Goal: Information Seeking & Learning: Learn about a topic

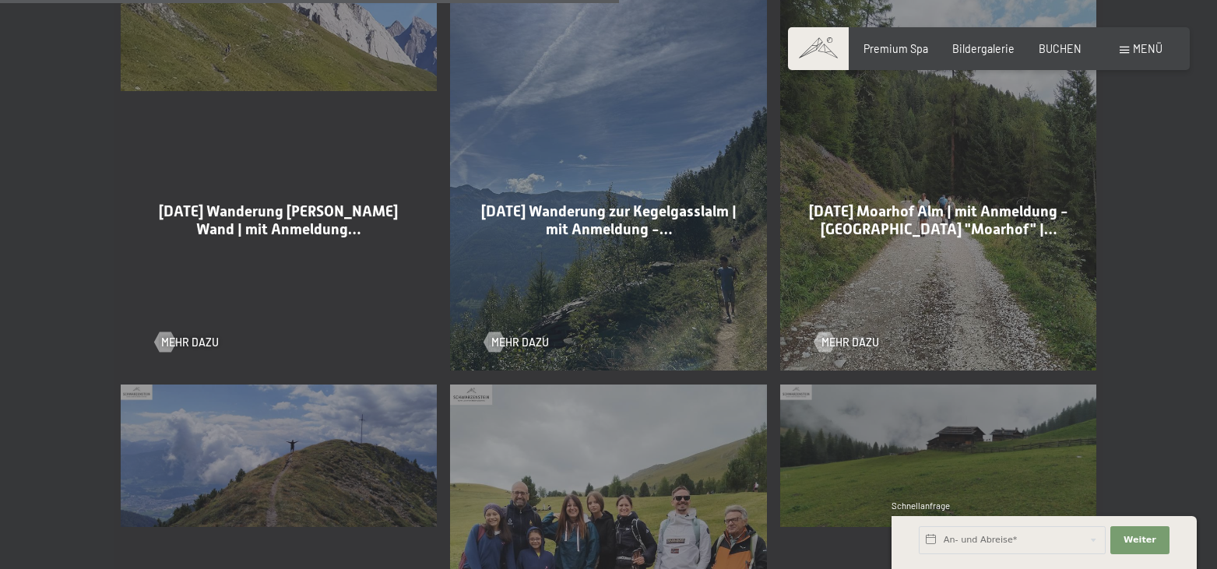
scroll to position [2242, 0]
click at [501, 332] on div at bounding box center [495, 342] width 12 height 20
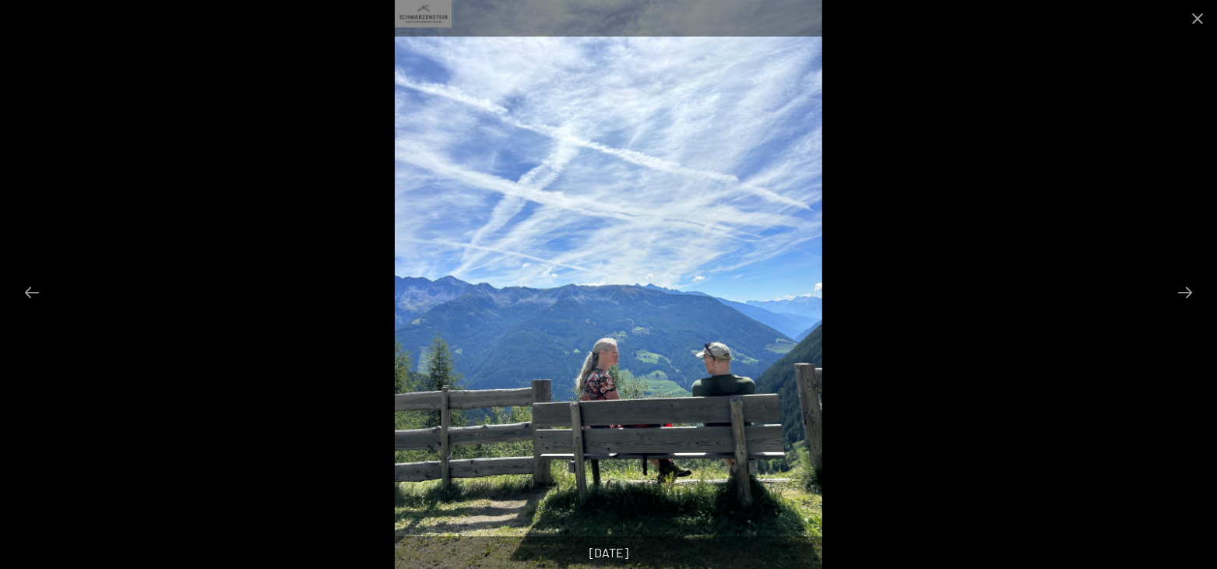
scroll to position [318, 0]
click at [1181, 295] on button "Next slide" at bounding box center [1184, 292] width 33 height 30
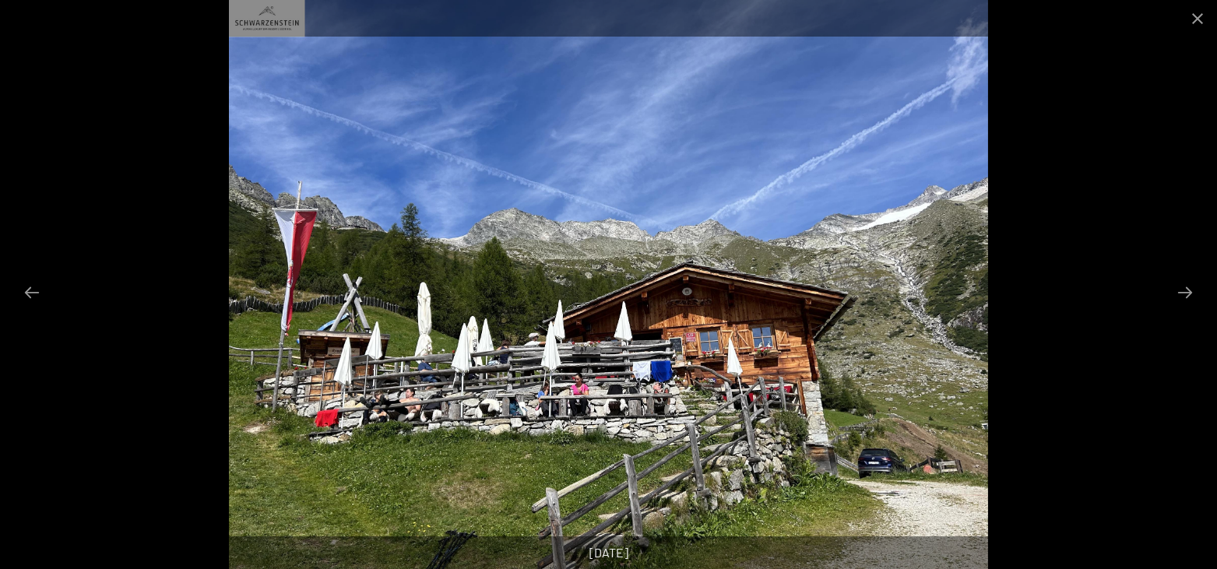
click at [1181, 295] on button "Next slide" at bounding box center [1184, 292] width 33 height 30
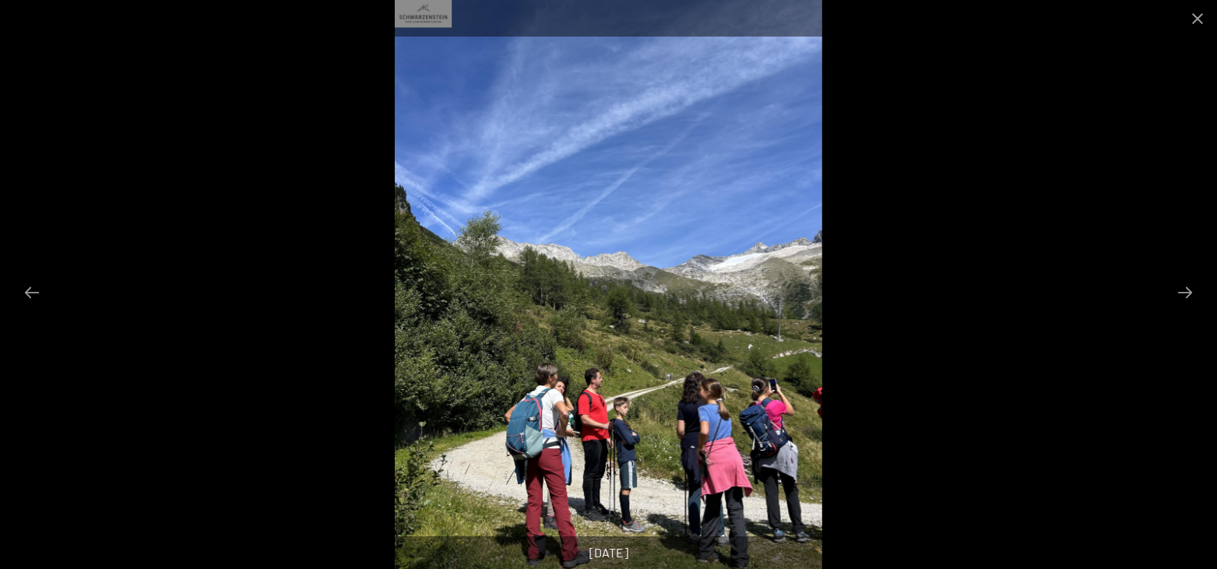
click at [1181, 295] on button "Next slide" at bounding box center [1184, 292] width 33 height 30
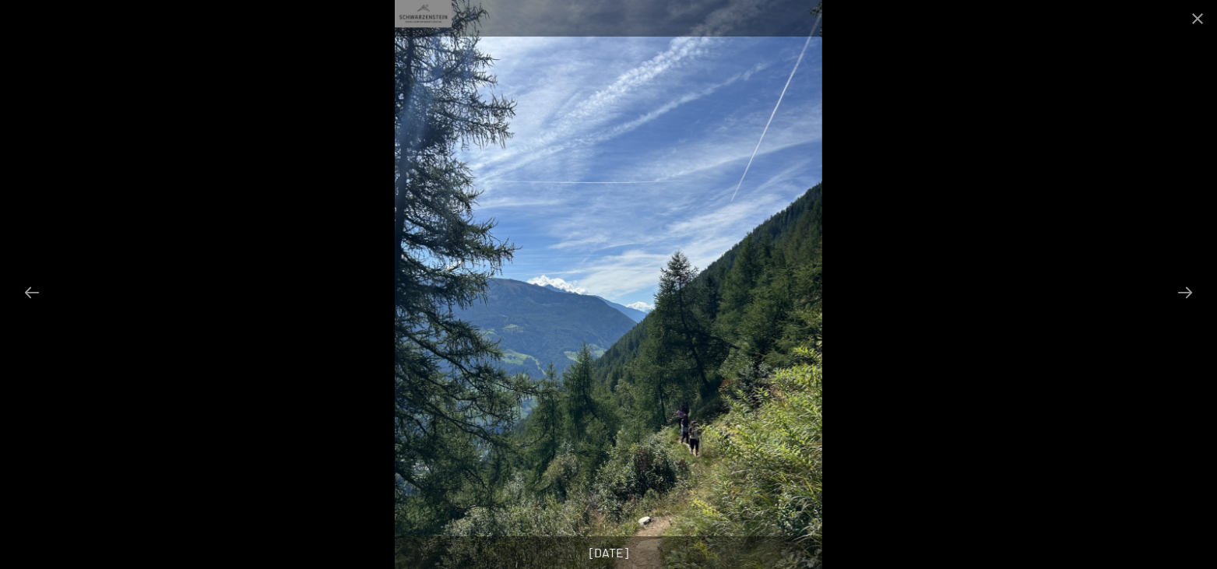
click at [1181, 295] on button "Next slide" at bounding box center [1184, 292] width 33 height 30
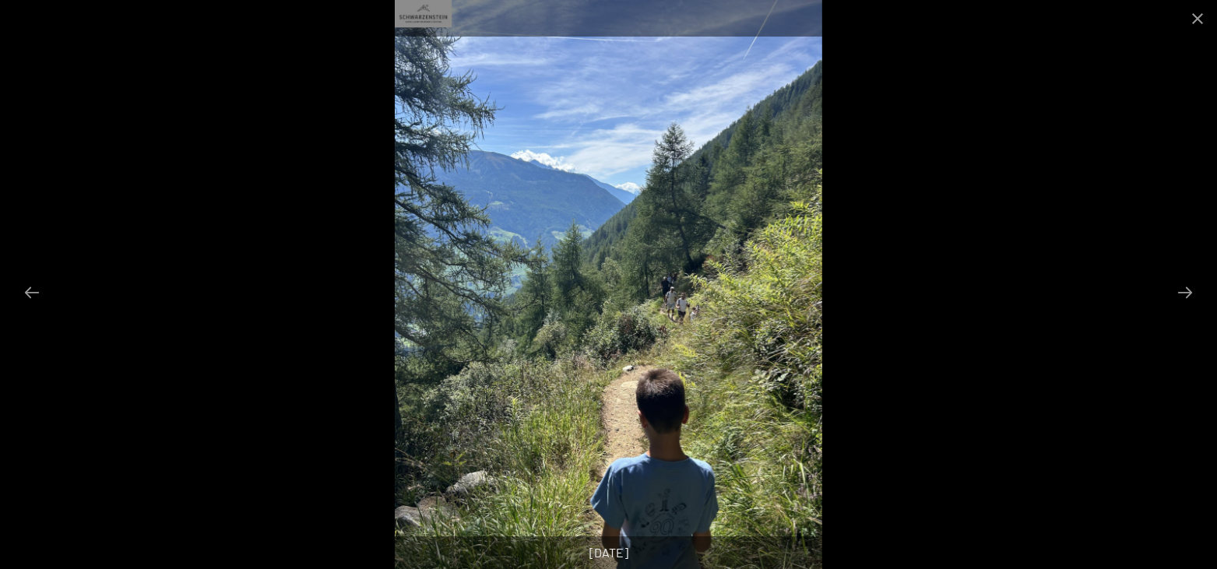
click at [1181, 295] on button "Next slide" at bounding box center [1184, 292] width 33 height 30
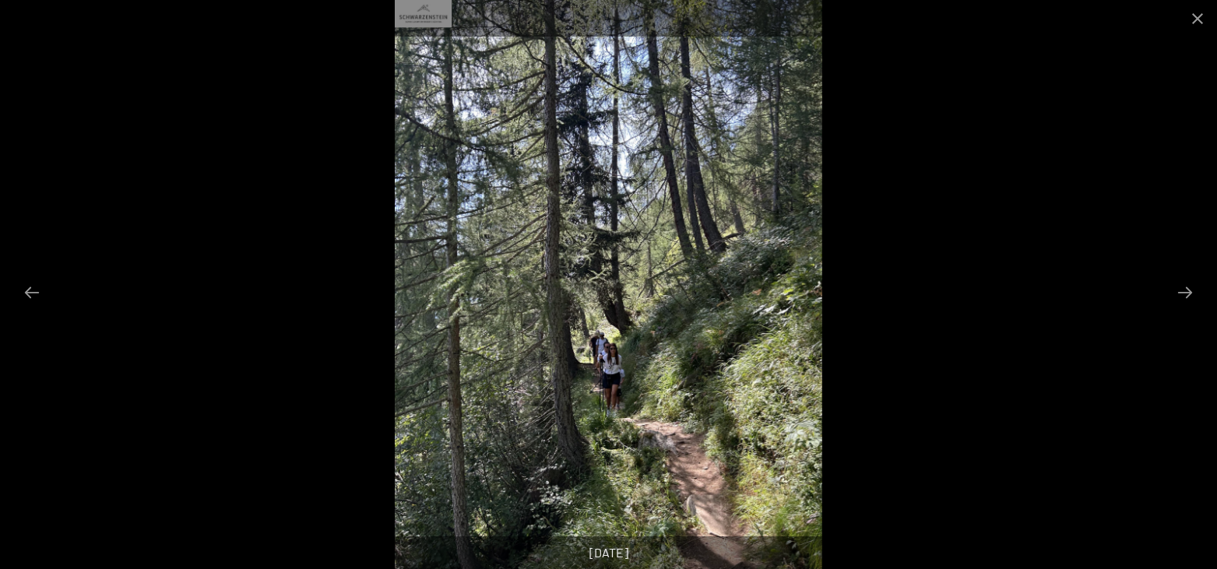
click at [1181, 295] on button "Next slide" at bounding box center [1184, 292] width 33 height 30
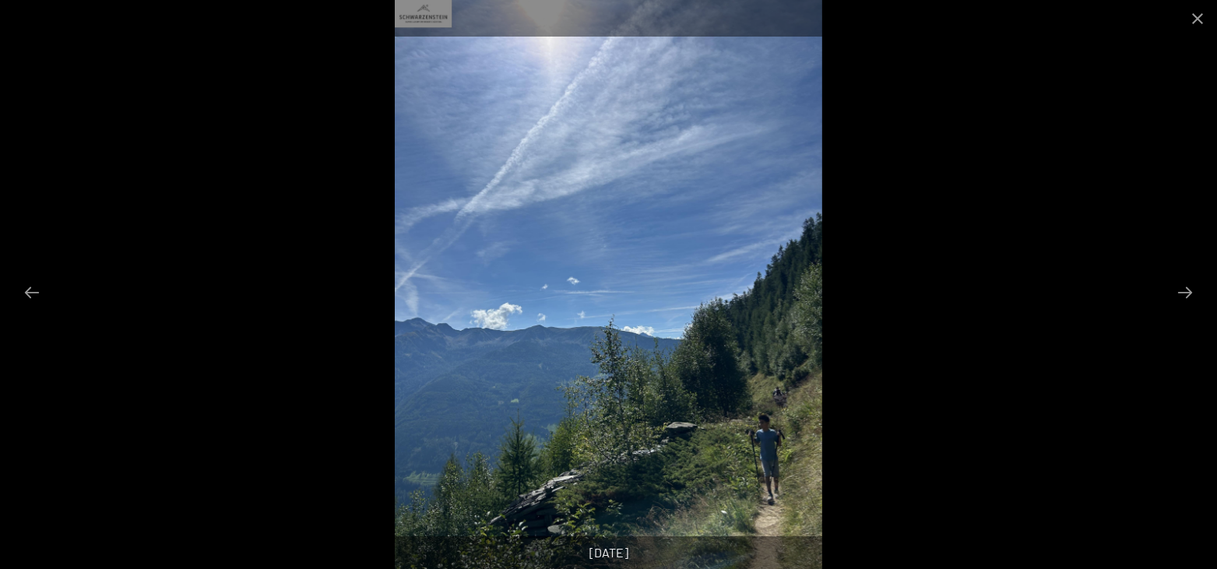
click at [1181, 295] on button "Next slide" at bounding box center [1184, 292] width 33 height 30
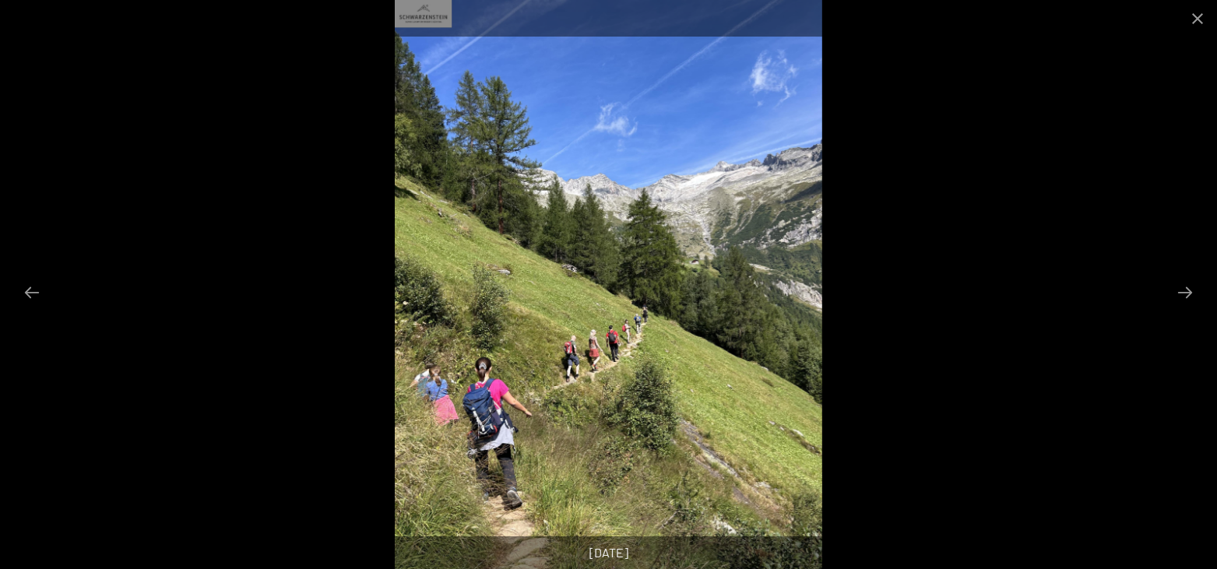
click at [1181, 295] on button "Next slide" at bounding box center [1184, 292] width 33 height 30
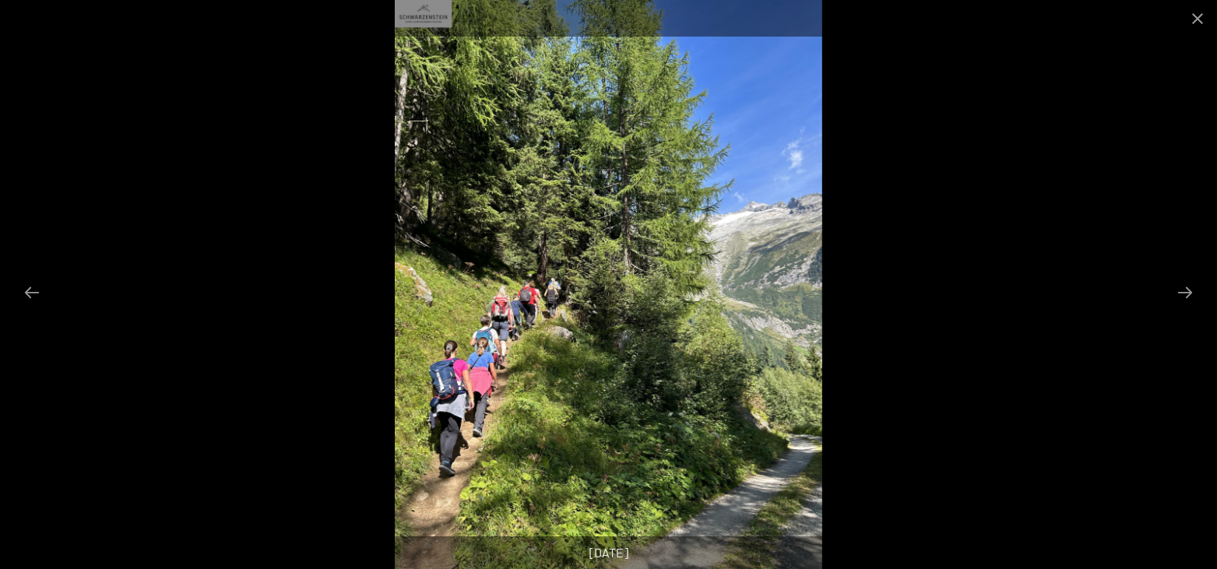
click at [1181, 295] on button "Next slide" at bounding box center [1184, 292] width 33 height 30
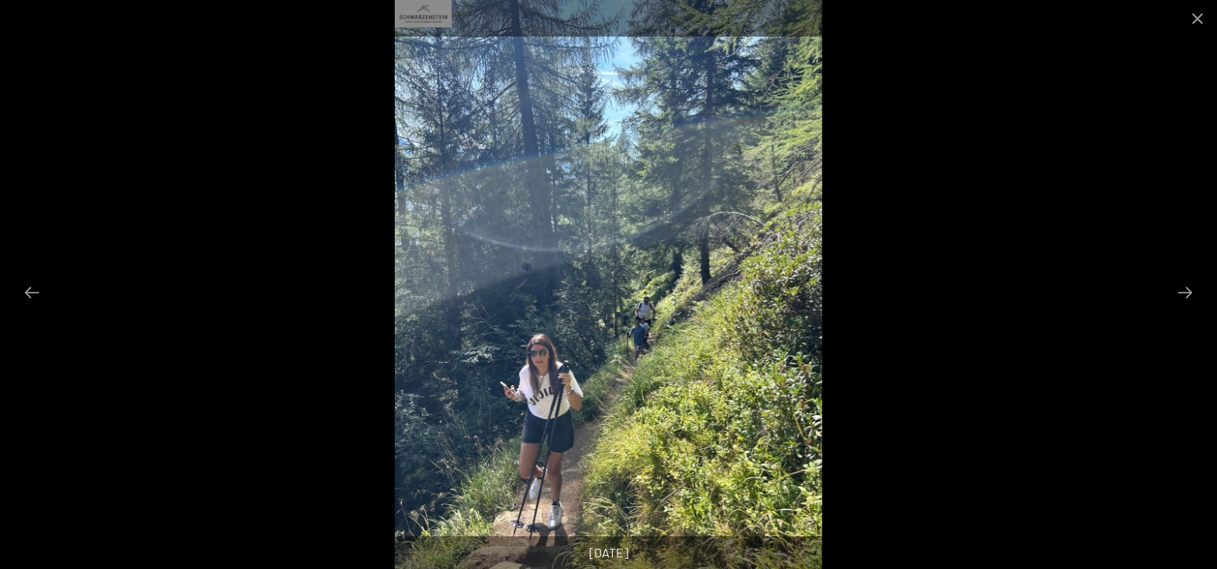
click at [1181, 295] on button "Next slide" at bounding box center [1184, 292] width 33 height 30
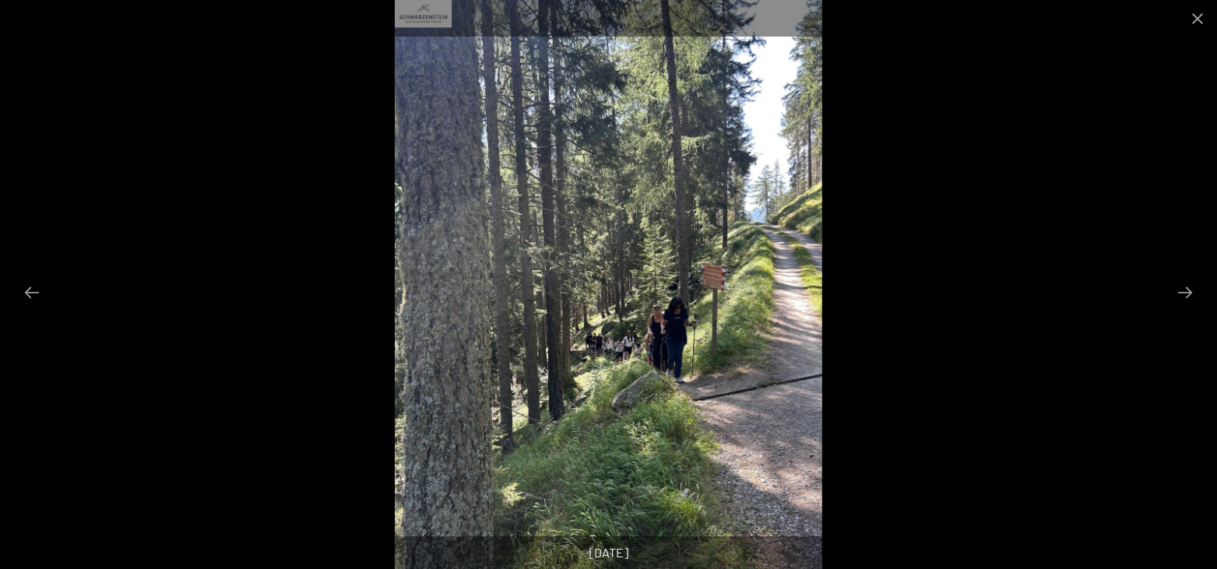
click at [1181, 295] on button "Next slide" at bounding box center [1184, 292] width 33 height 30
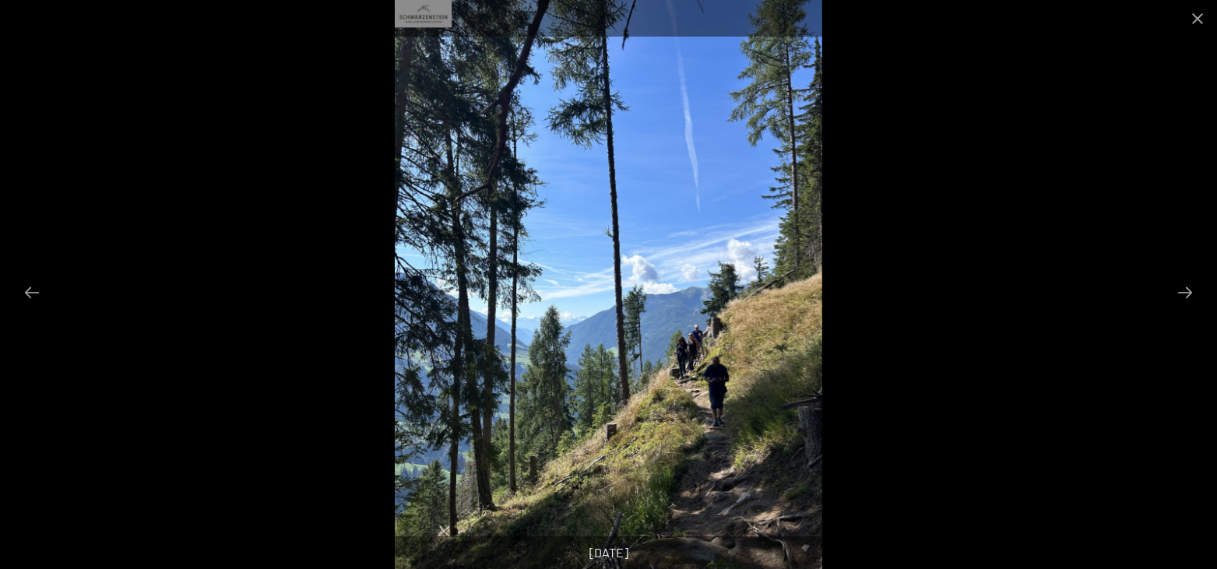
click at [1181, 295] on button "Next slide" at bounding box center [1184, 292] width 33 height 30
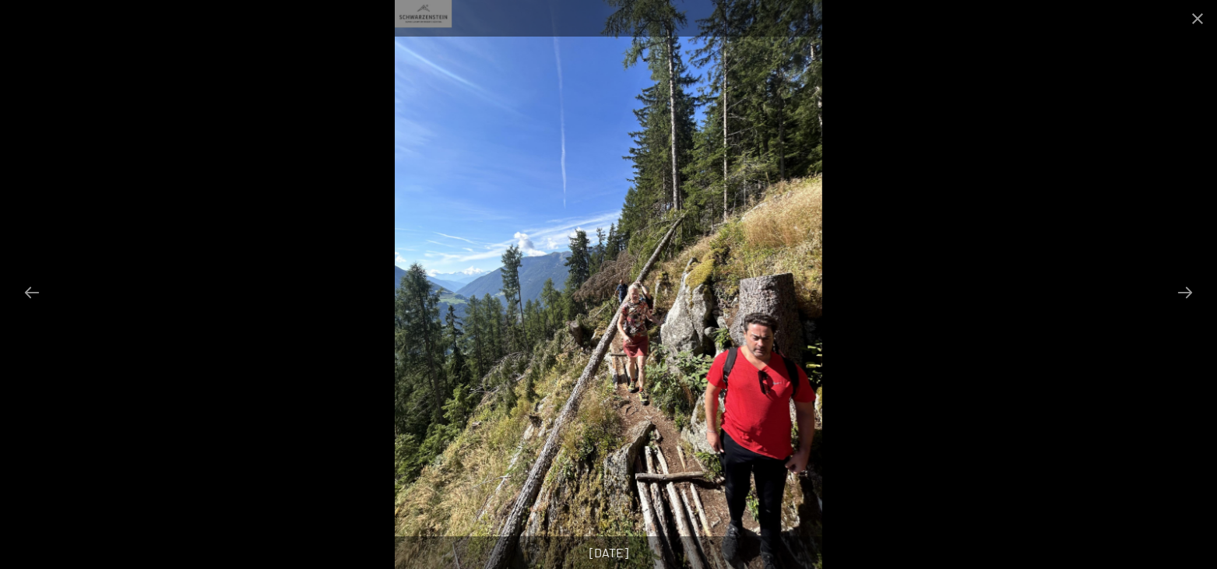
click at [1181, 295] on button "Next slide" at bounding box center [1184, 292] width 33 height 30
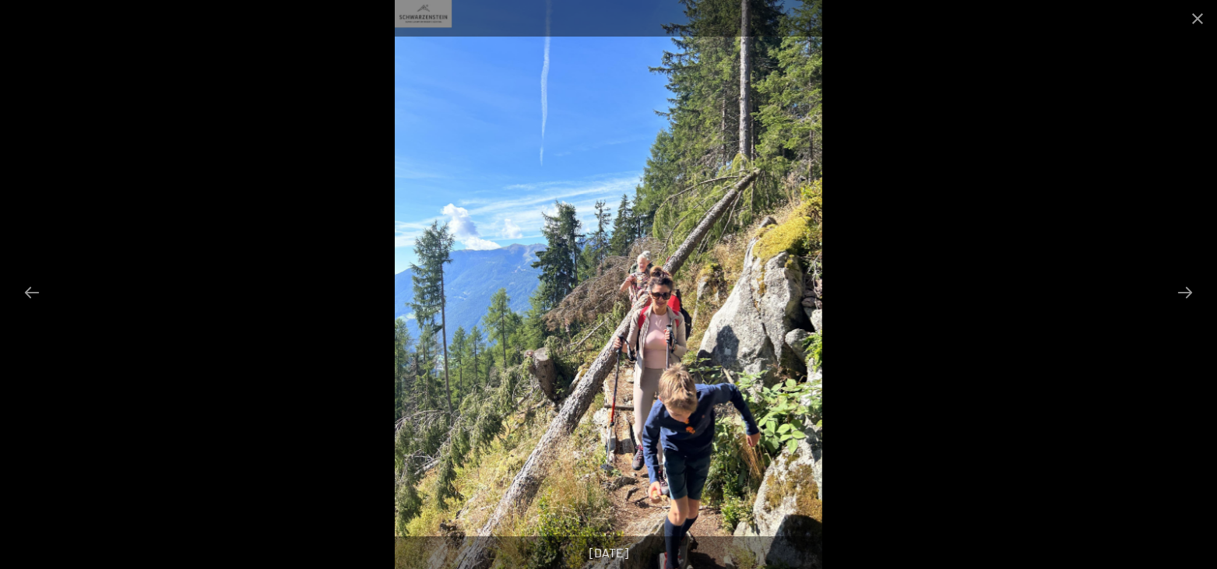
click at [1181, 295] on button "Next slide" at bounding box center [1184, 292] width 33 height 30
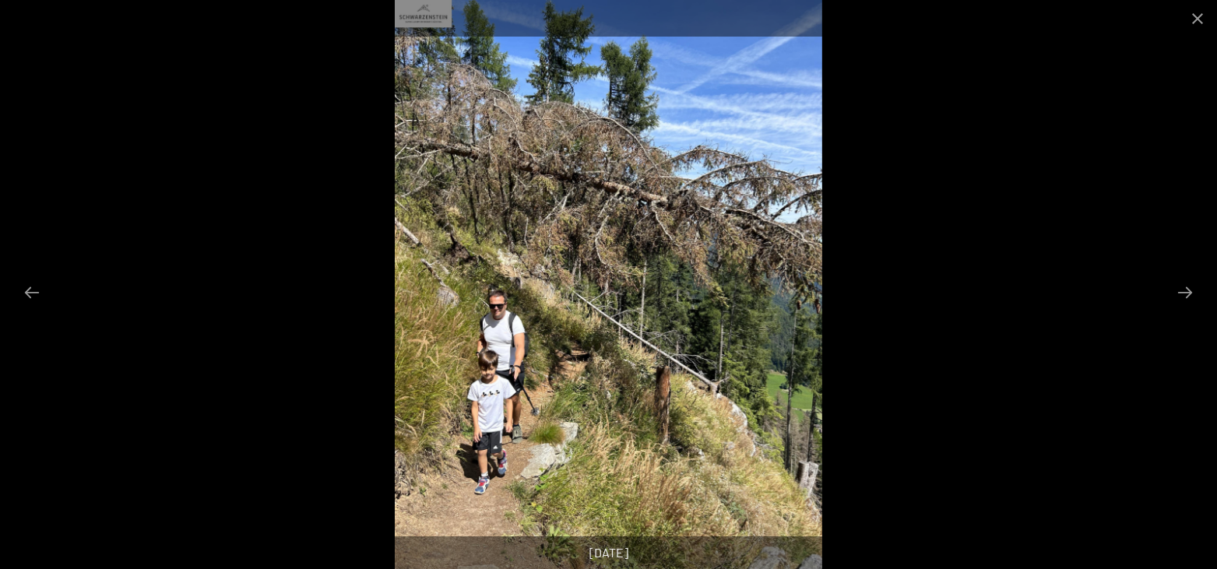
click at [1181, 295] on button "Next slide" at bounding box center [1184, 292] width 33 height 30
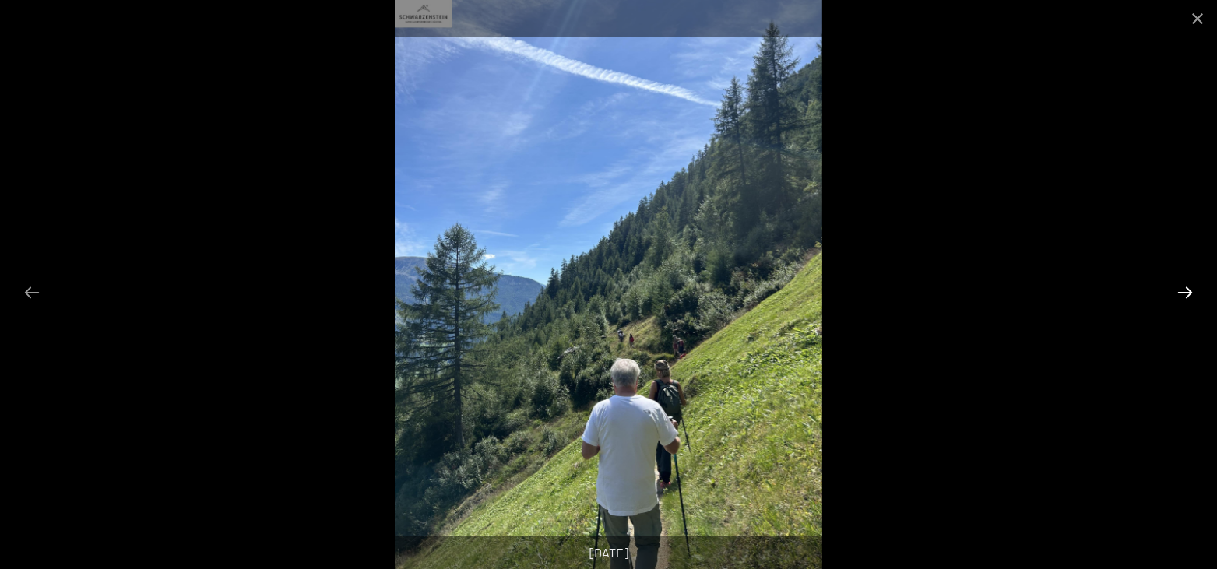
click at [1177, 299] on button "Next slide" at bounding box center [1184, 292] width 33 height 30
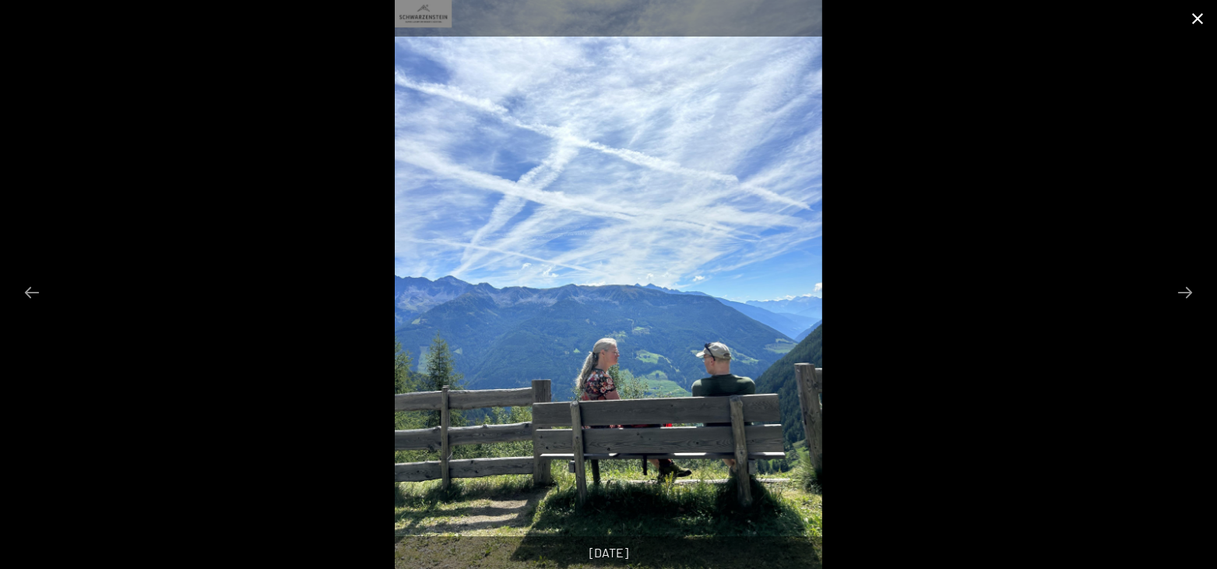
click at [1198, 23] on button "Close gallery" at bounding box center [1197, 18] width 39 height 37
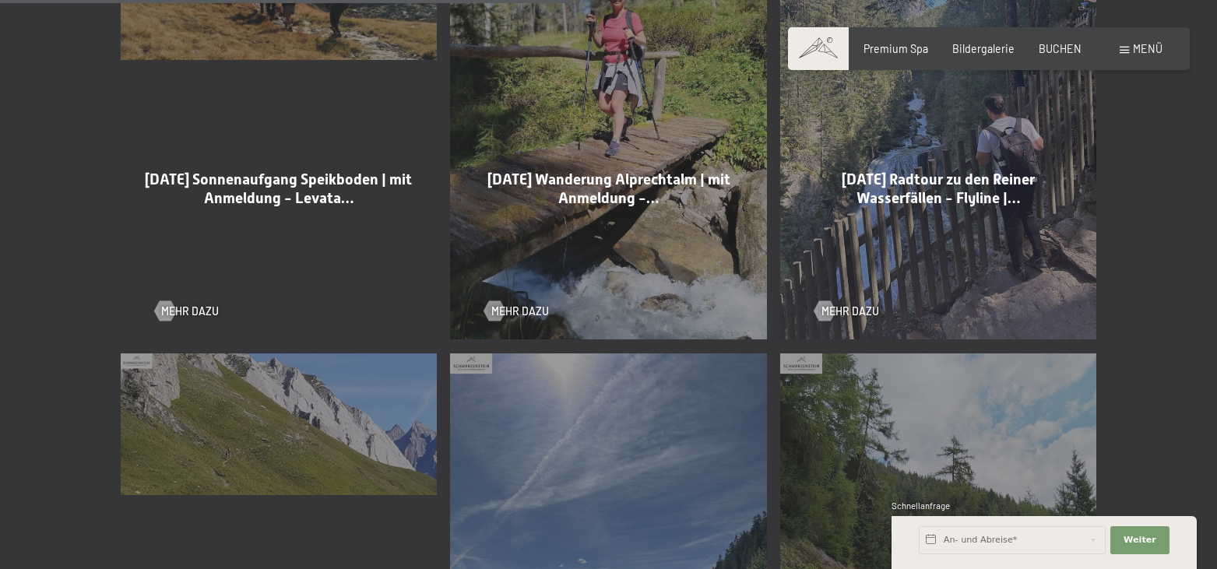
scroll to position [2064, 0]
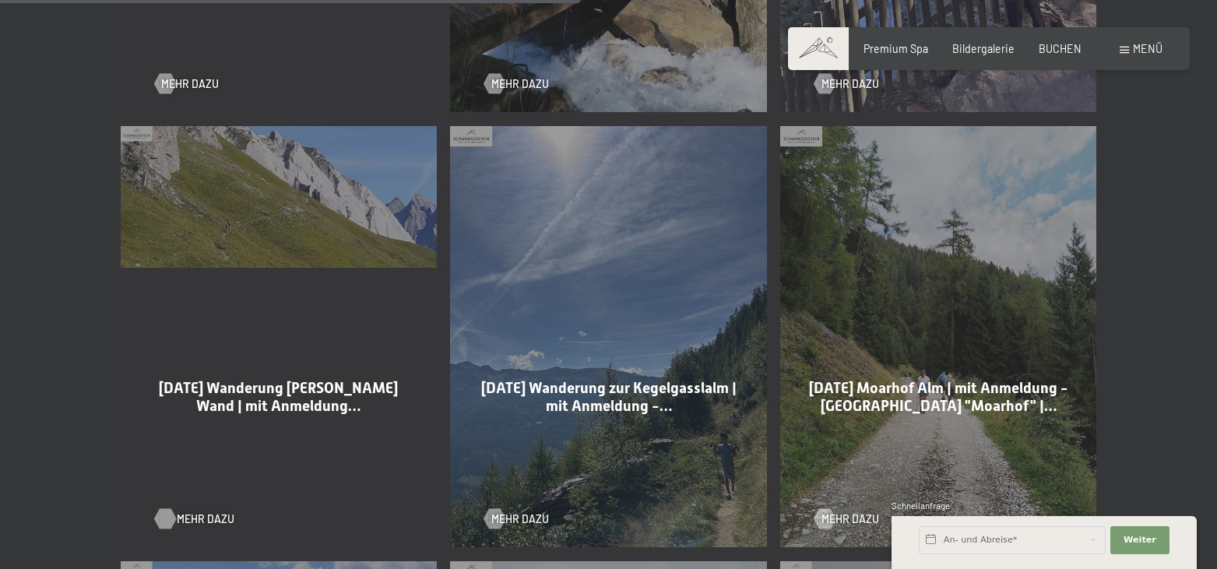
click at [185, 511] on span "Mehr dazu" at bounding box center [206, 519] width 58 height 16
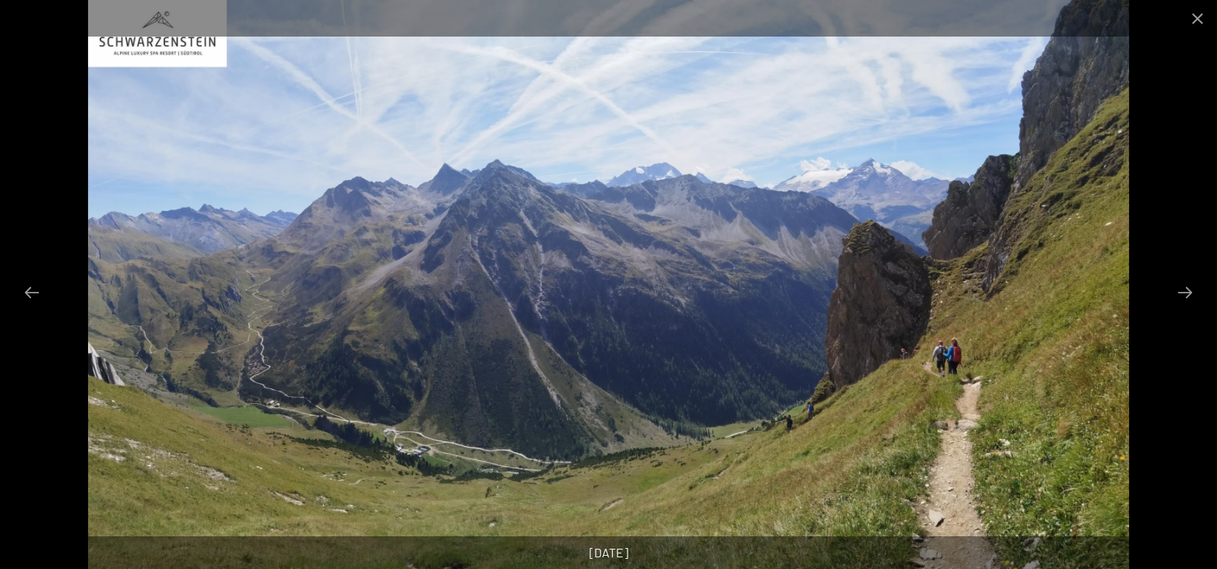
click at [1179, 290] on button "Next slide" at bounding box center [1184, 292] width 33 height 30
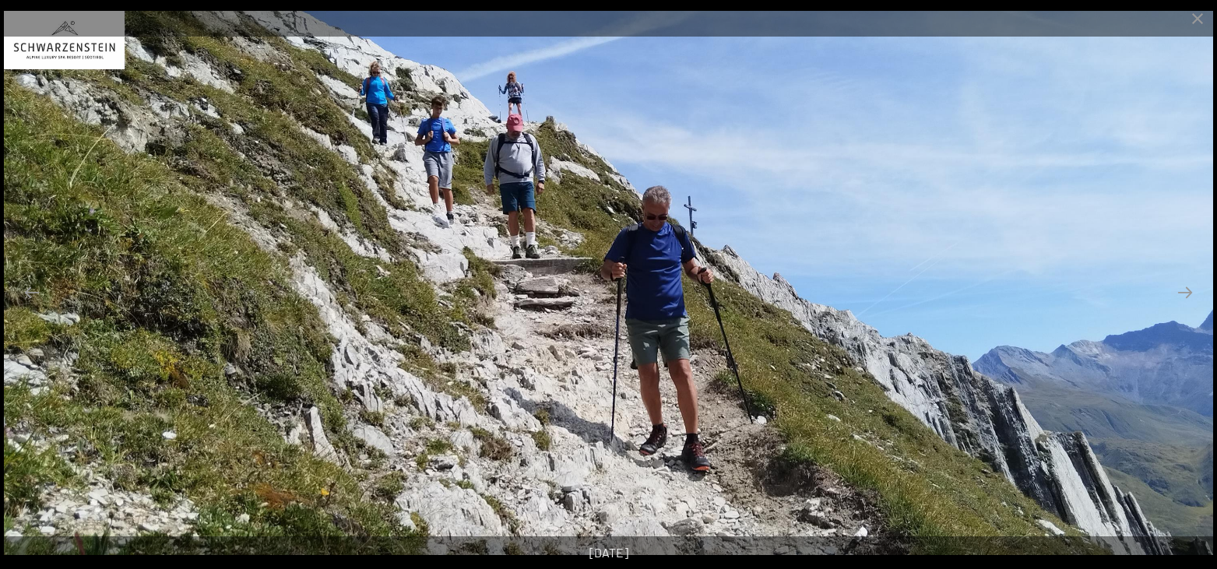
click at [1179, 290] on button "Next slide" at bounding box center [1184, 292] width 33 height 30
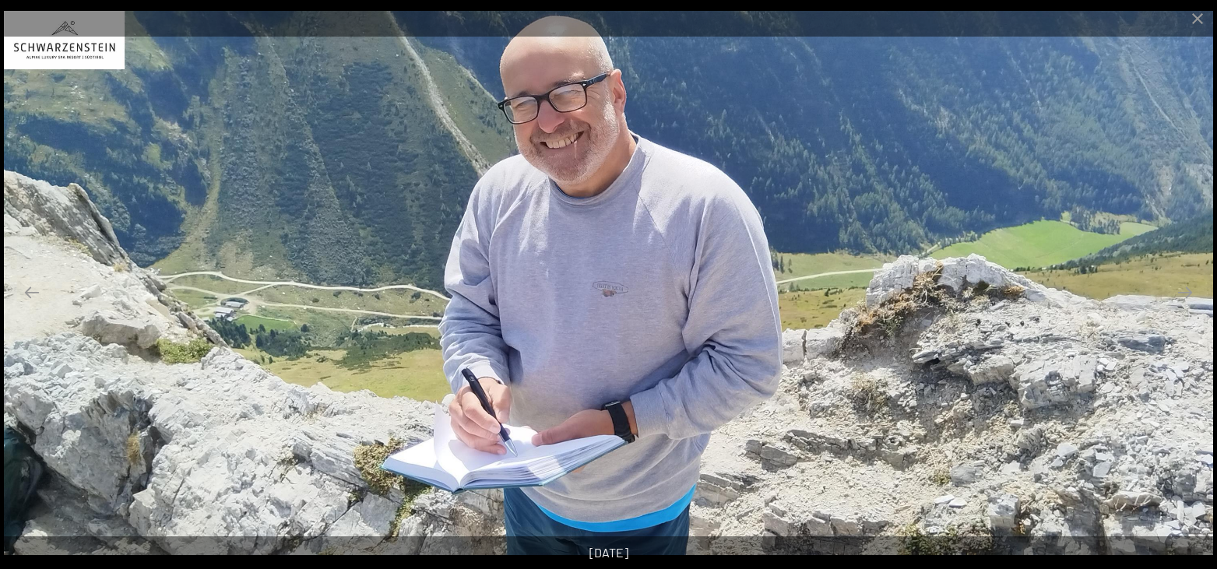
click at [1179, 290] on button "Next slide" at bounding box center [1184, 292] width 33 height 30
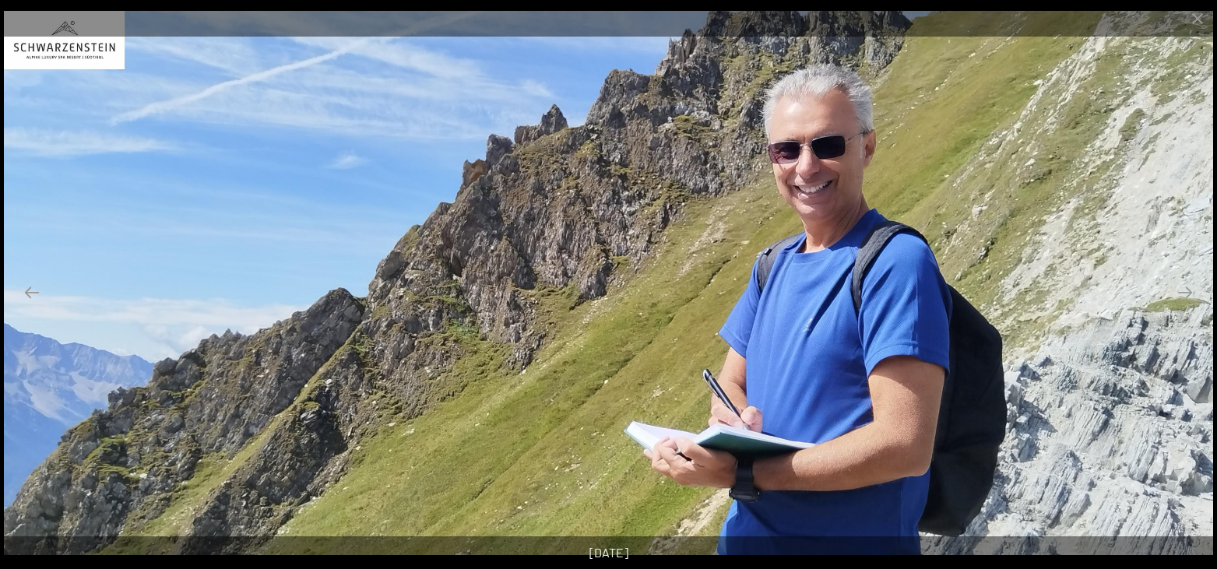
click at [1179, 290] on button "Next slide" at bounding box center [1184, 292] width 33 height 30
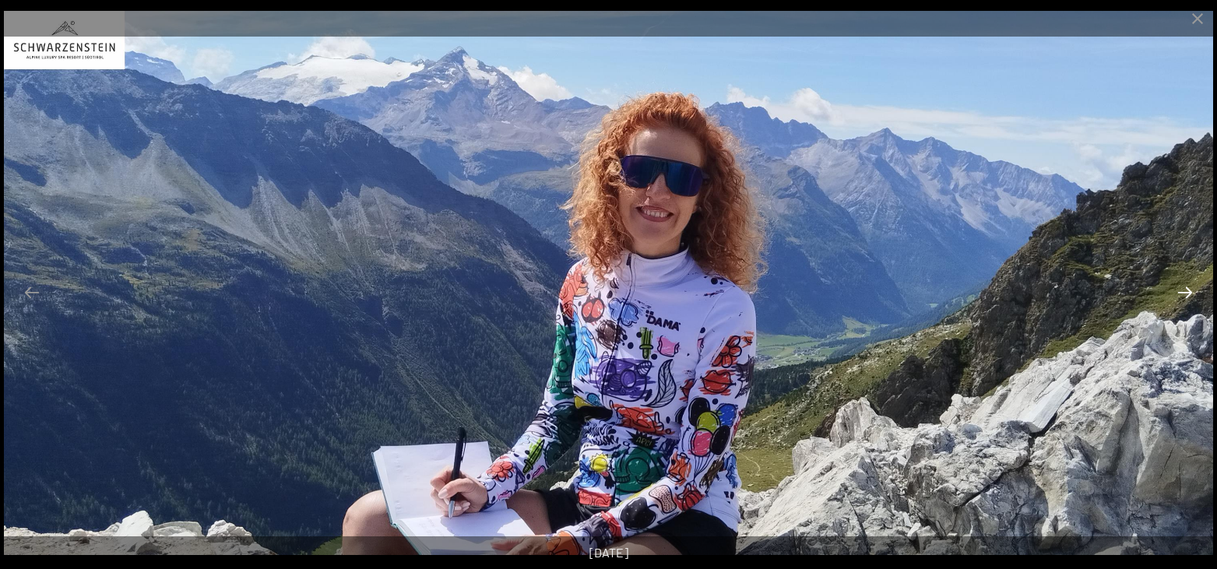
click at [1193, 294] on button "Next slide" at bounding box center [1184, 292] width 33 height 30
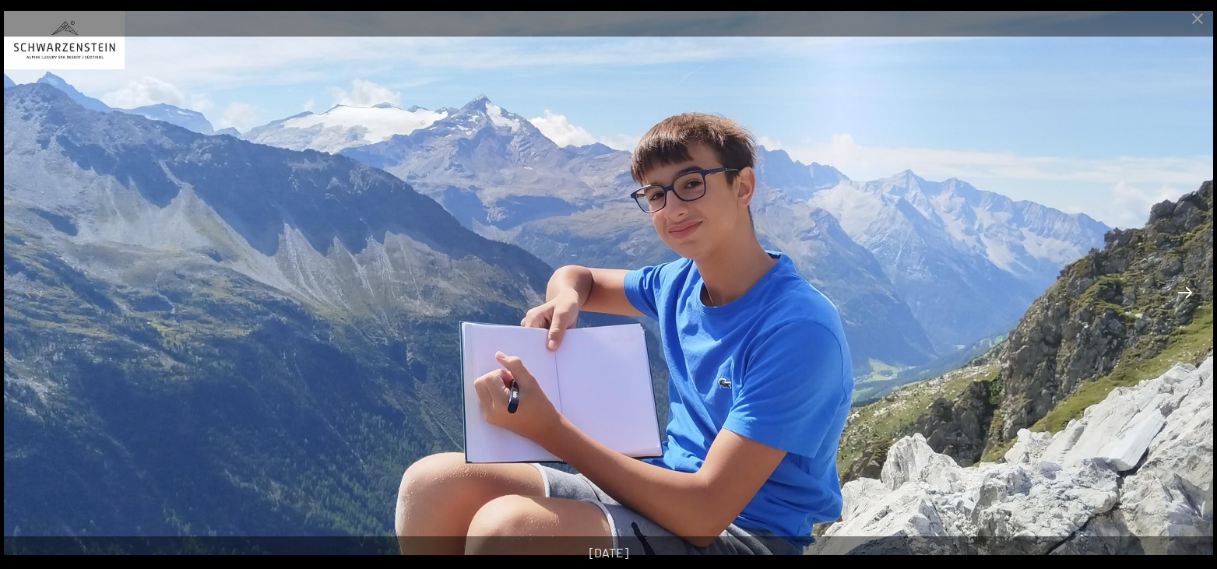
click at [1193, 294] on button "Next slide" at bounding box center [1184, 292] width 33 height 30
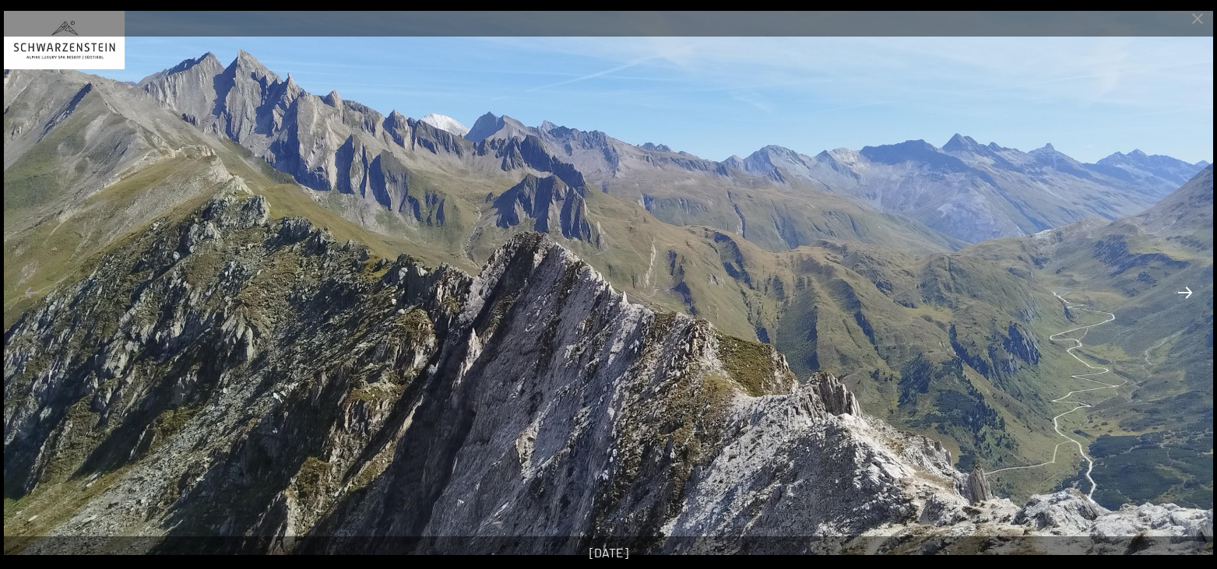
click at [1193, 294] on button "Next slide" at bounding box center [1184, 292] width 33 height 30
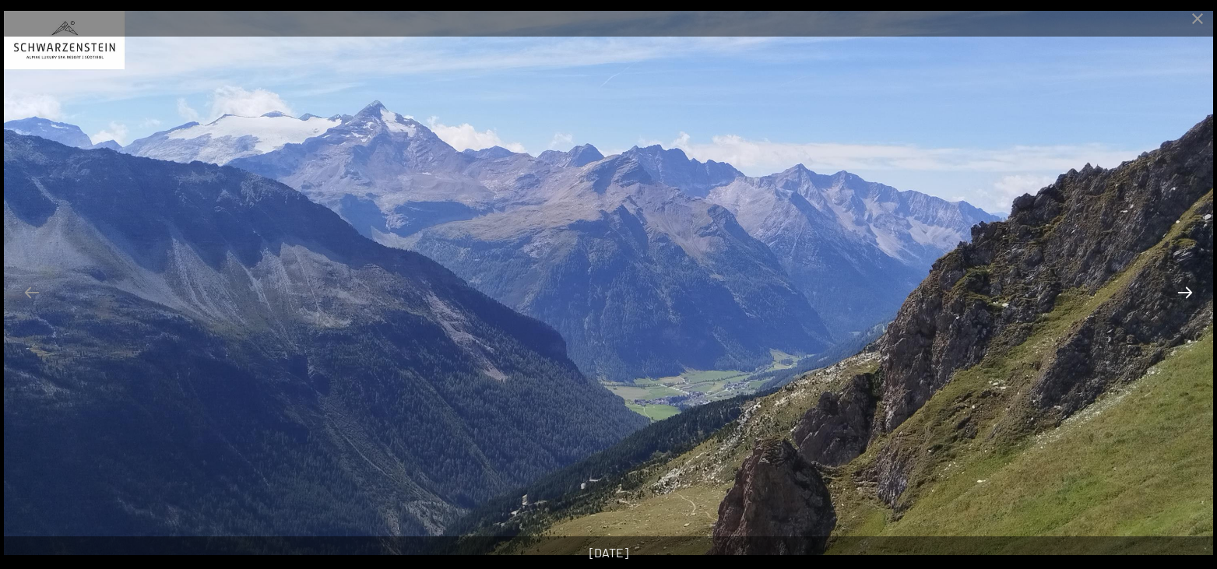
click at [1193, 294] on button "Next slide" at bounding box center [1184, 292] width 33 height 30
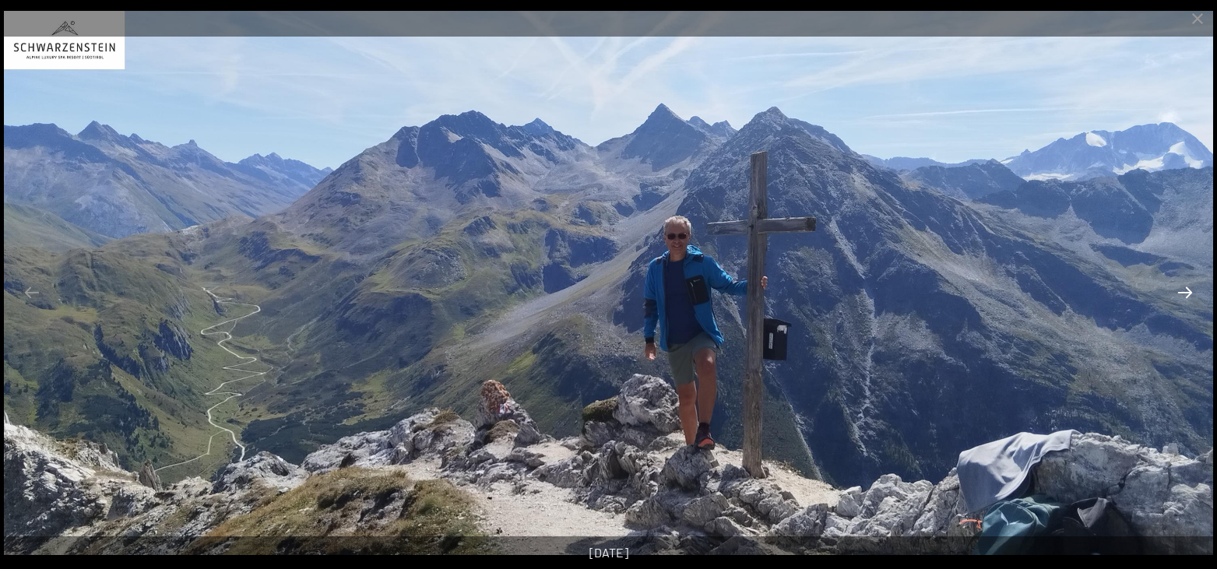
click at [1193, 294] on button "Next slide" at bounding box center [1184, 292] width 33 height 30
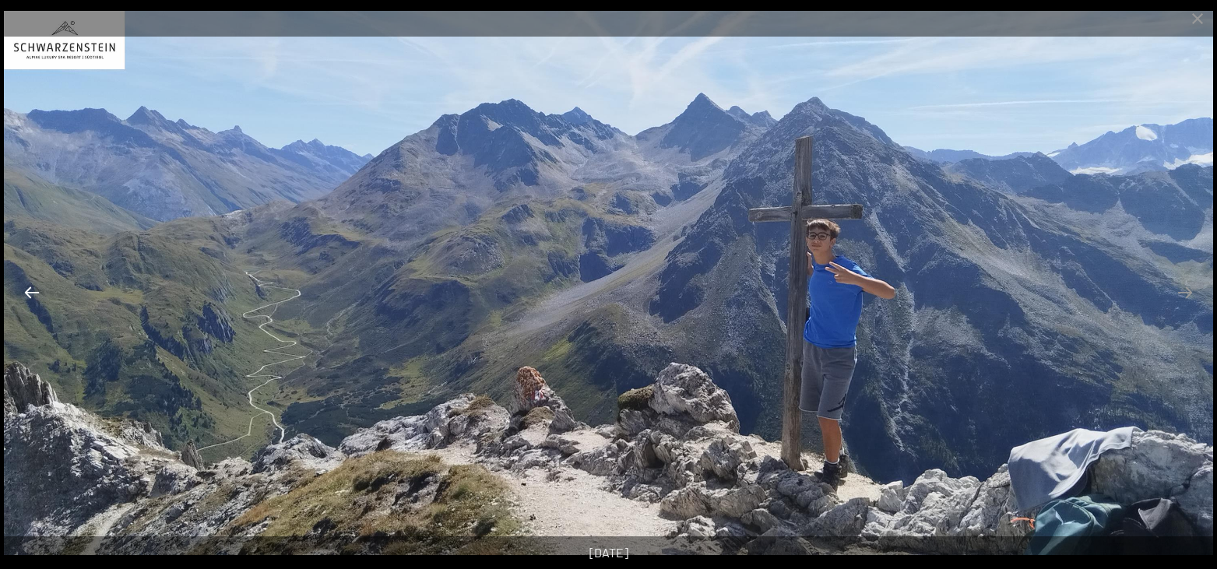
click at [26, 301] on button "Previous slide" at bounding box center [32, 292] width 33 height 30
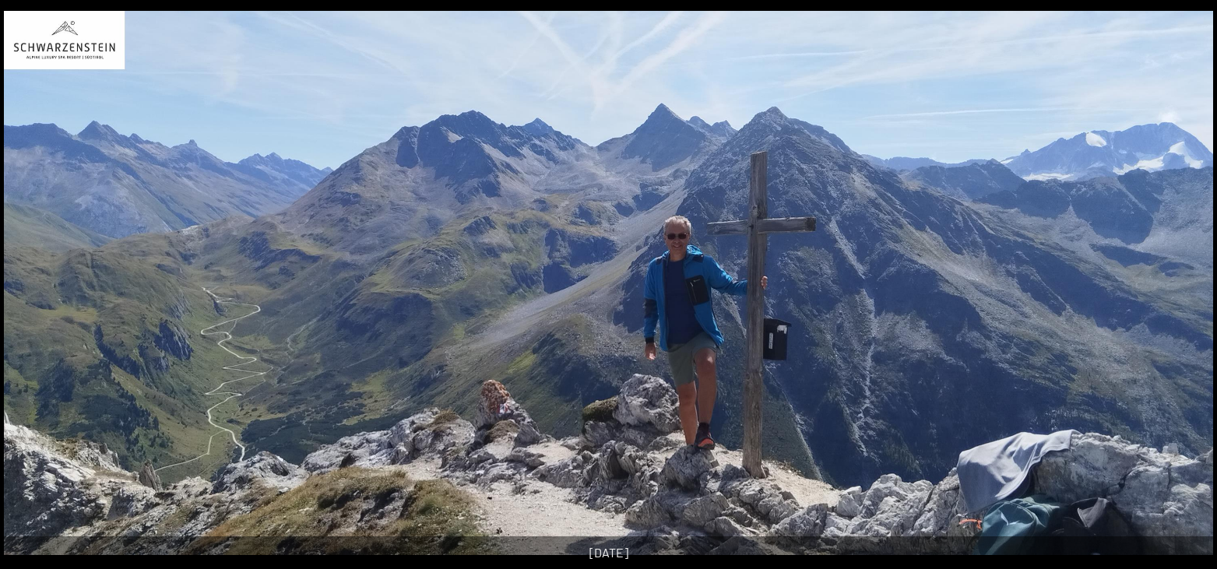
click at [27, 296] on button "Previous slide" at bounding box center [24, 292] width 33 height 30
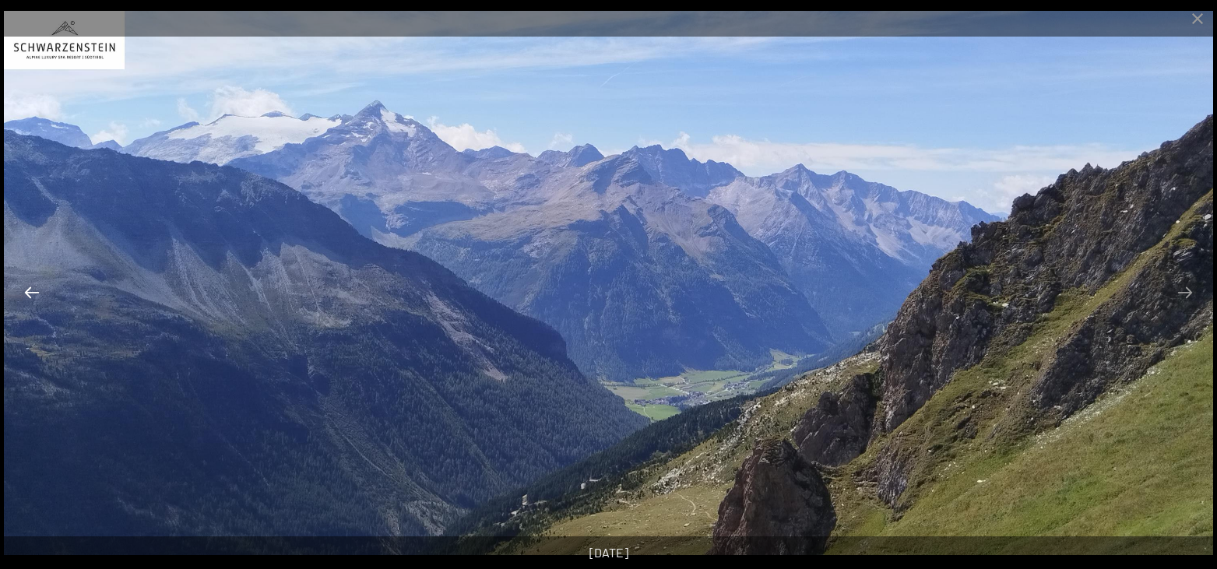
click at [27, 296] on button "Previous slide" at bounding box center [32, 292] width 33 height 30
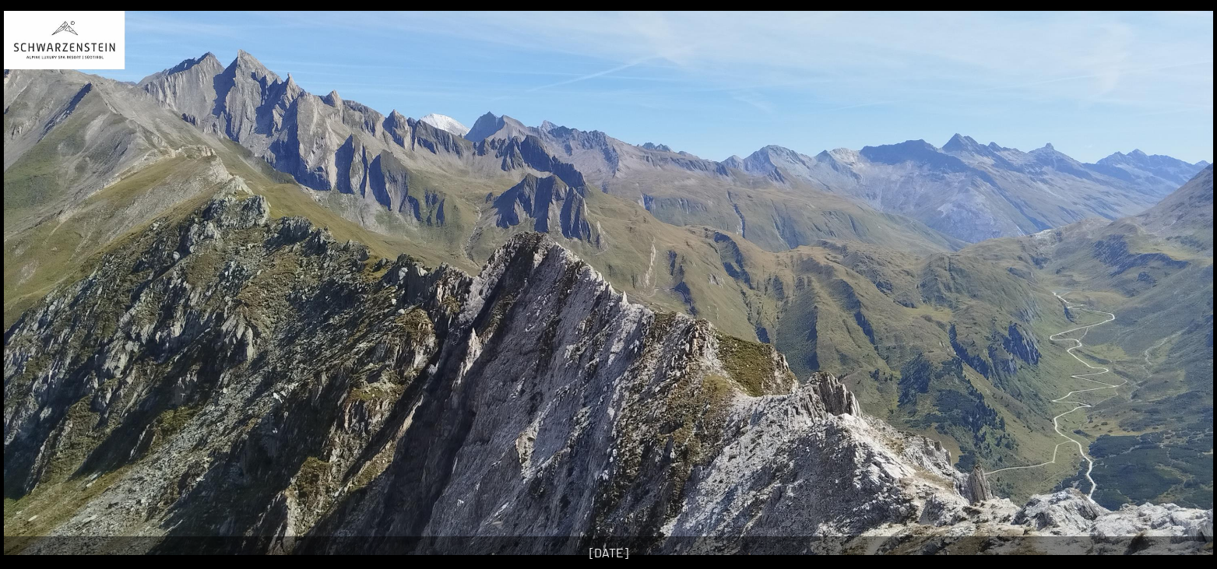
click at [27, 296] on button "Previous slide" at bounding box center [24, 292] width 33 height 30
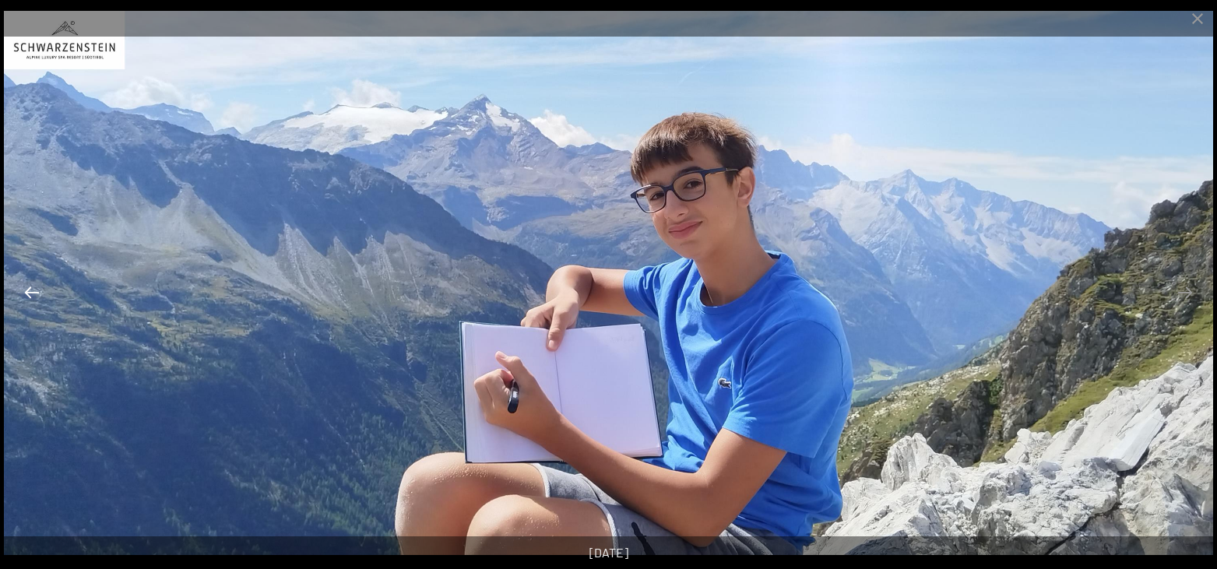
click at [27, 296] on button "Previous slide" at bounding box center [32, 292] width 33 height 30
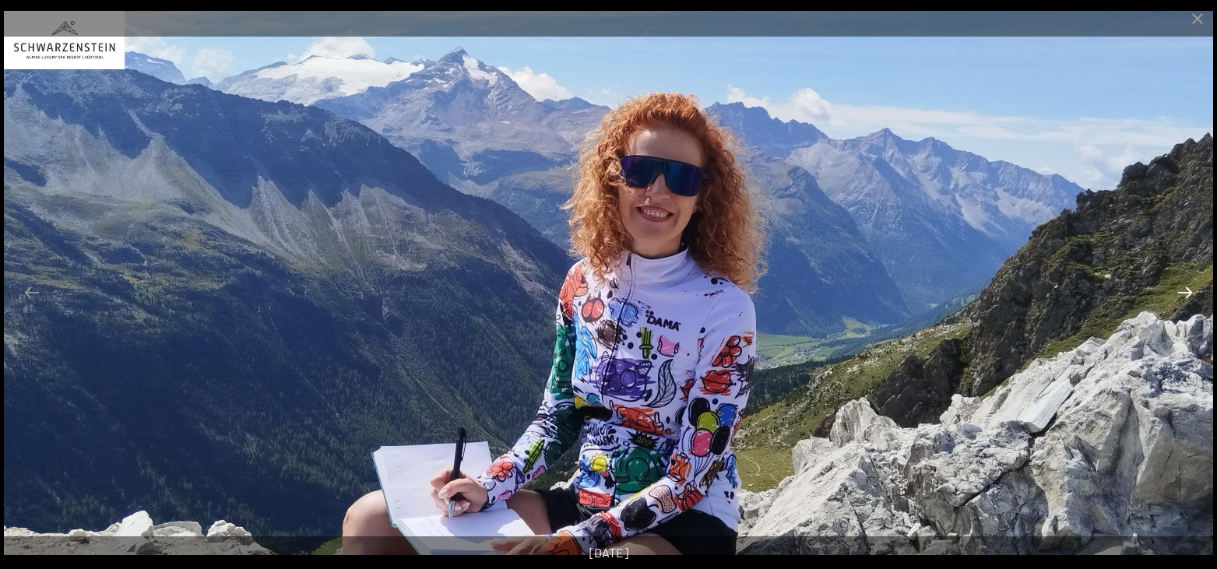
click at [1196, 300] on button "Next slide" at bounding box center [1184, 292] width 33 height 30
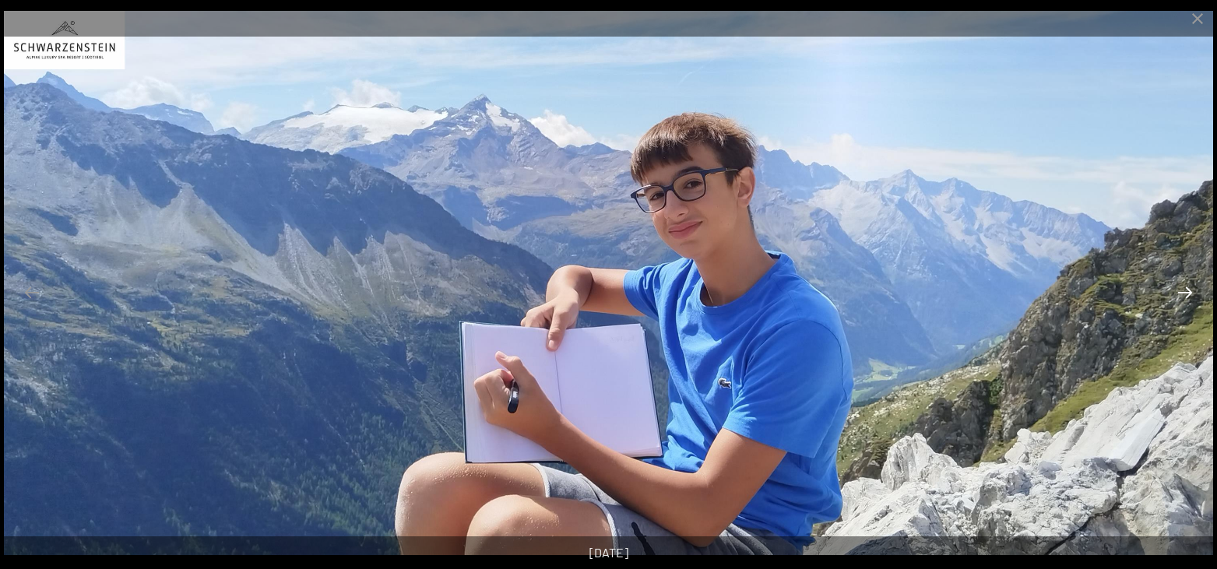
click at [1196, 297] on button "Next slide" at bounding box center [1184, 292] width 33 height 30
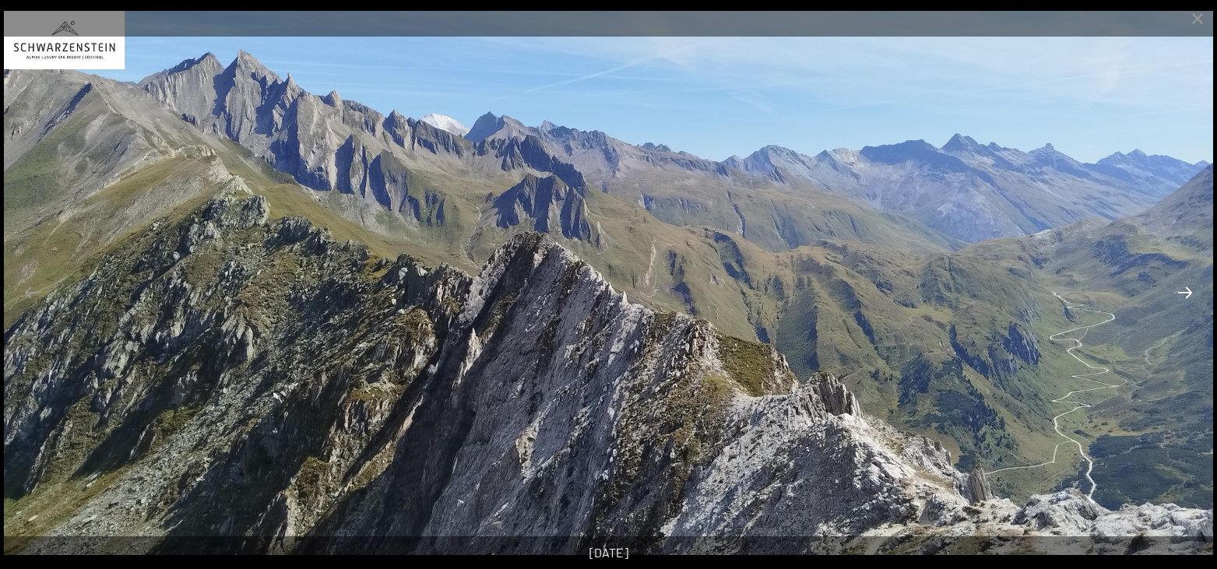
click at [1196, 297] on button "Next slide" at bounding box center [1184, 292] width 33 height 30
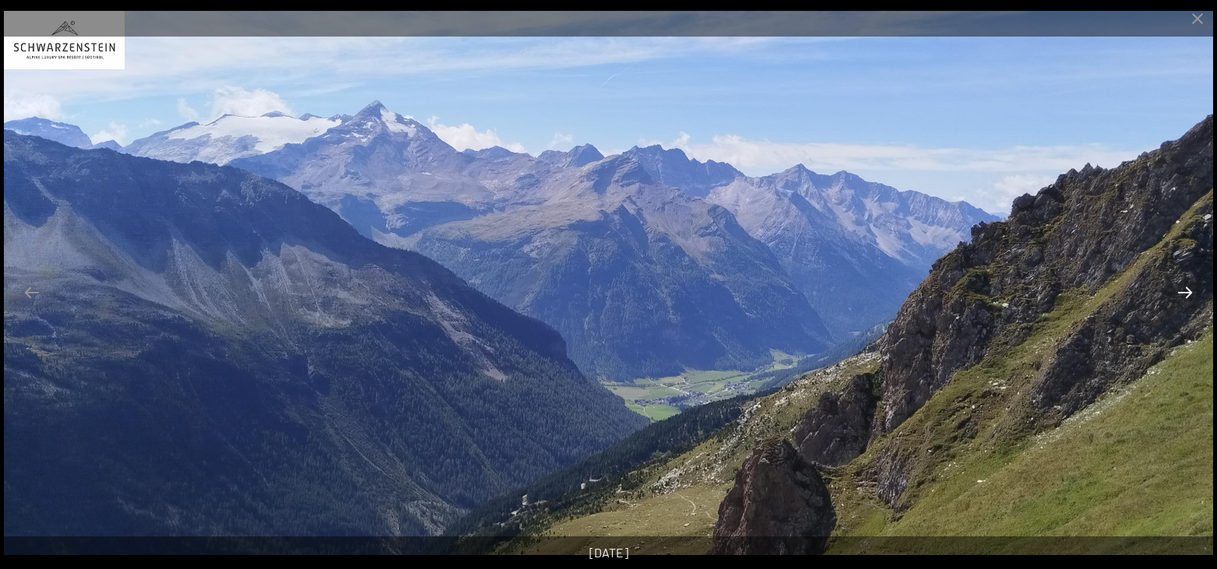
click at [1196, 297] on button "Next slide" at bounding box center [1184, 292] width 33 height 30
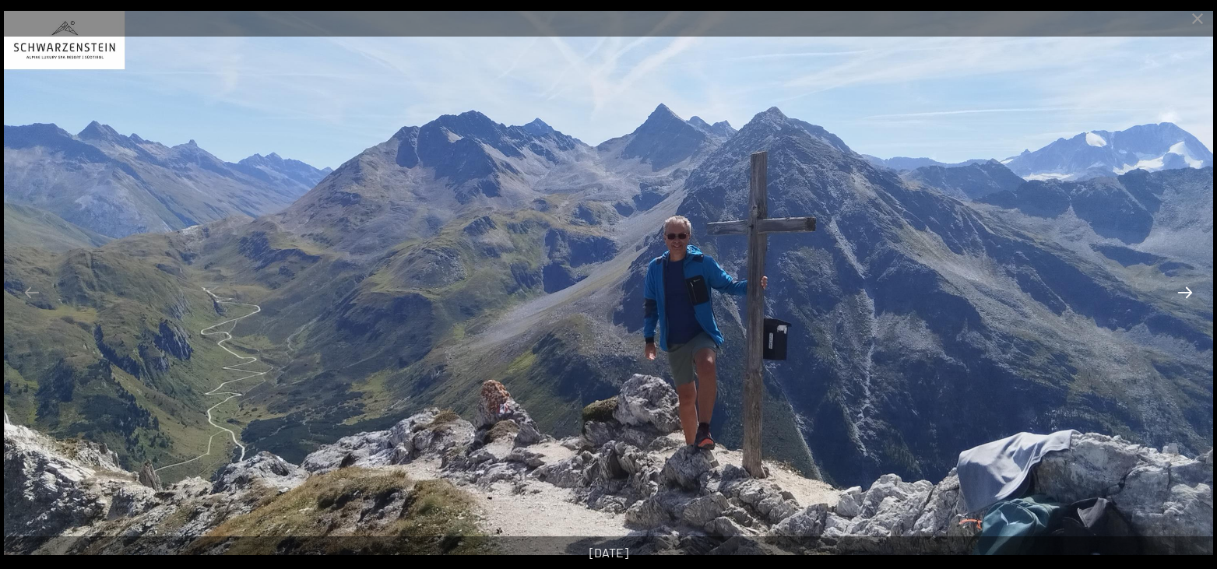
click at [1196, 297] on button "Next slide" at bounding box center [1184, 292] width 33 height 30
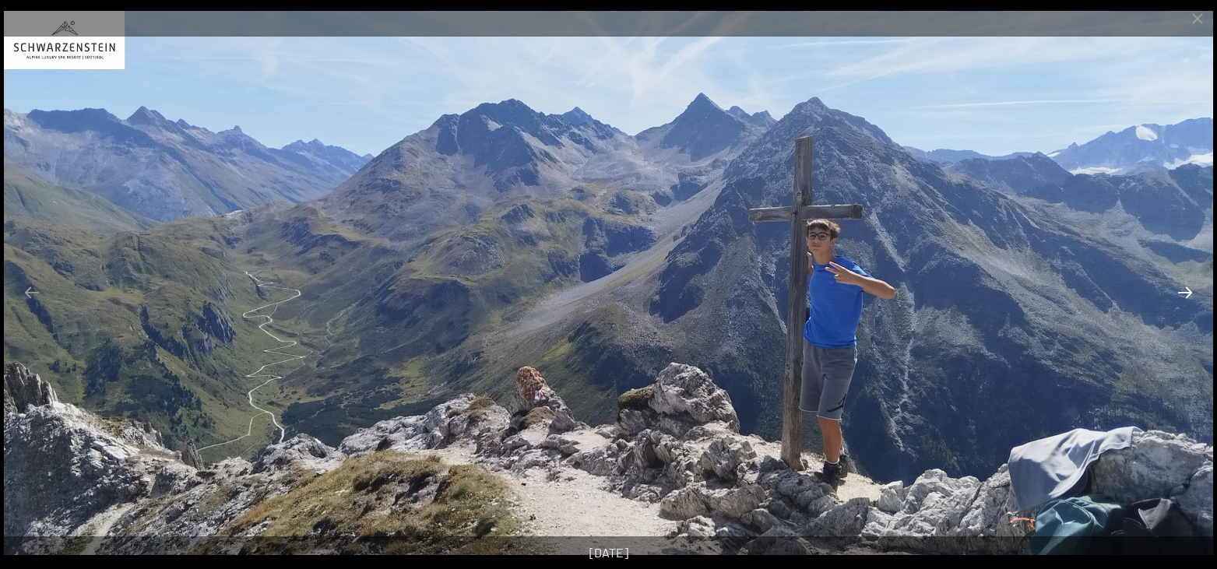
click at [1196, 297] on button "Next slide" at bounding box center [1184, 292] width 33 height 30
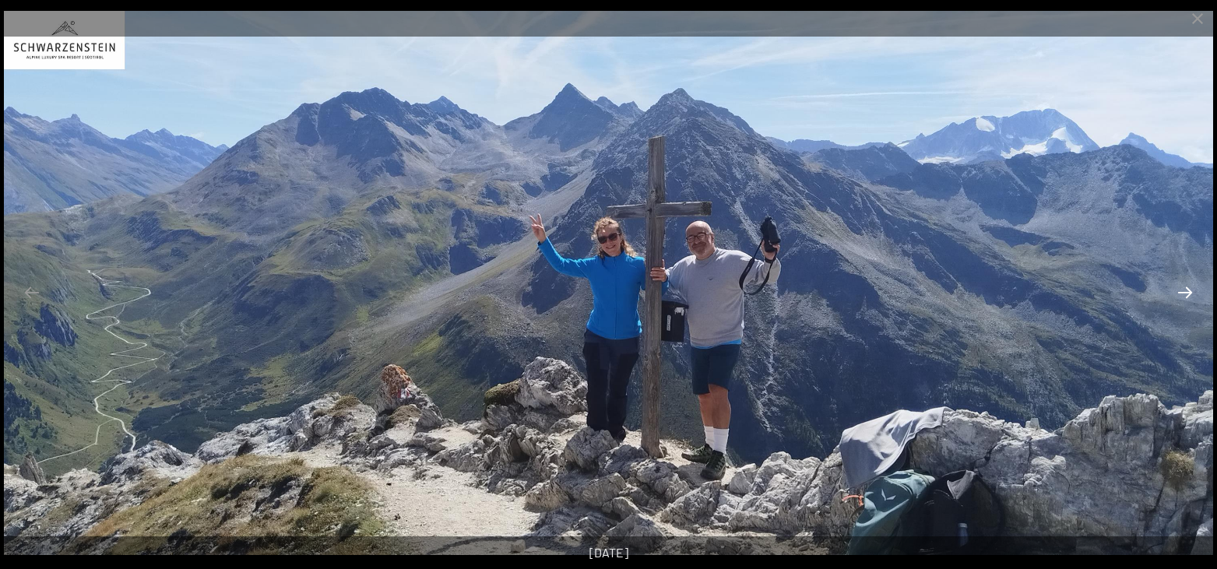
click at [1196, 297] on button "Next slide" at bounding box center [1184, 292] width 33 height 30
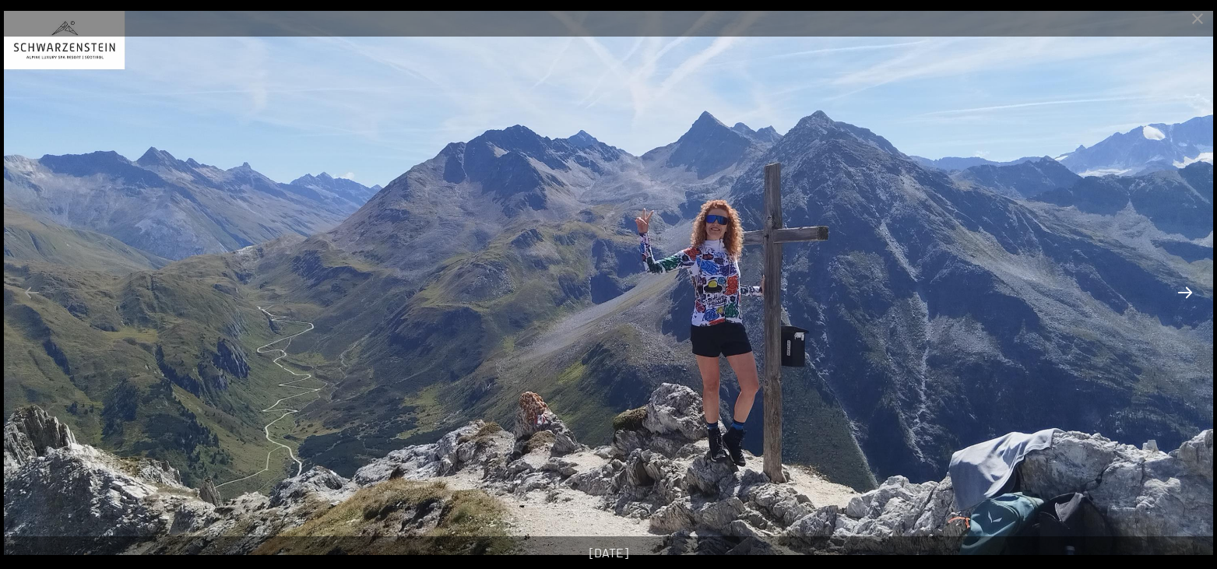
click at [1188, 293] on button "Next slide" at bounding box center [1184, 292] width 33 height 30
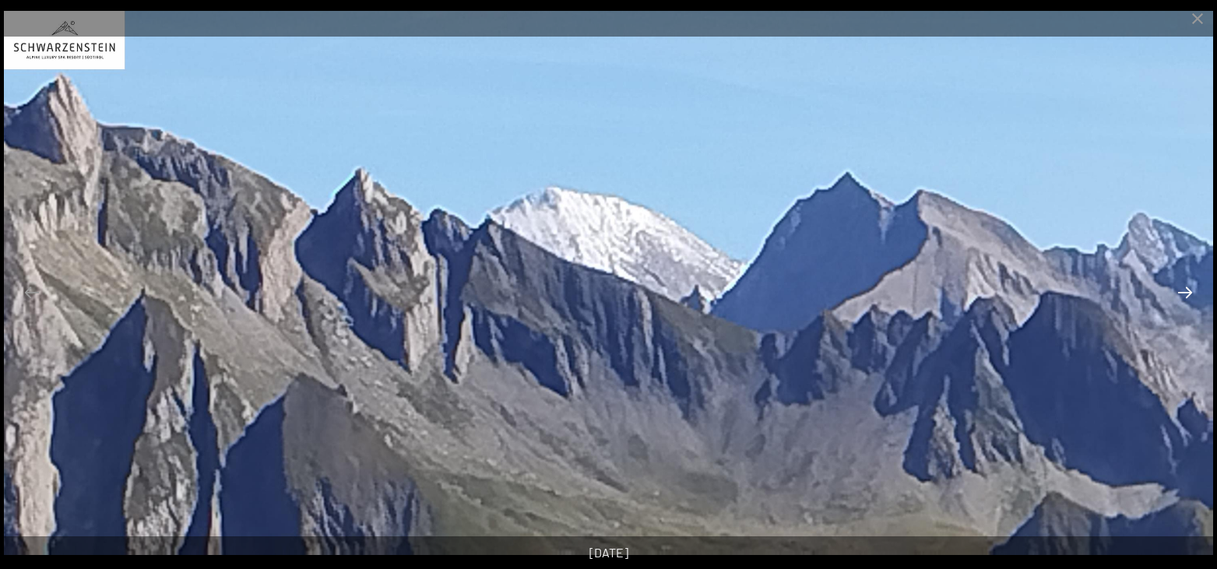
click at [1188, 293] on button "Next slide" at bounding box center [1184, 292] width 33 height 30
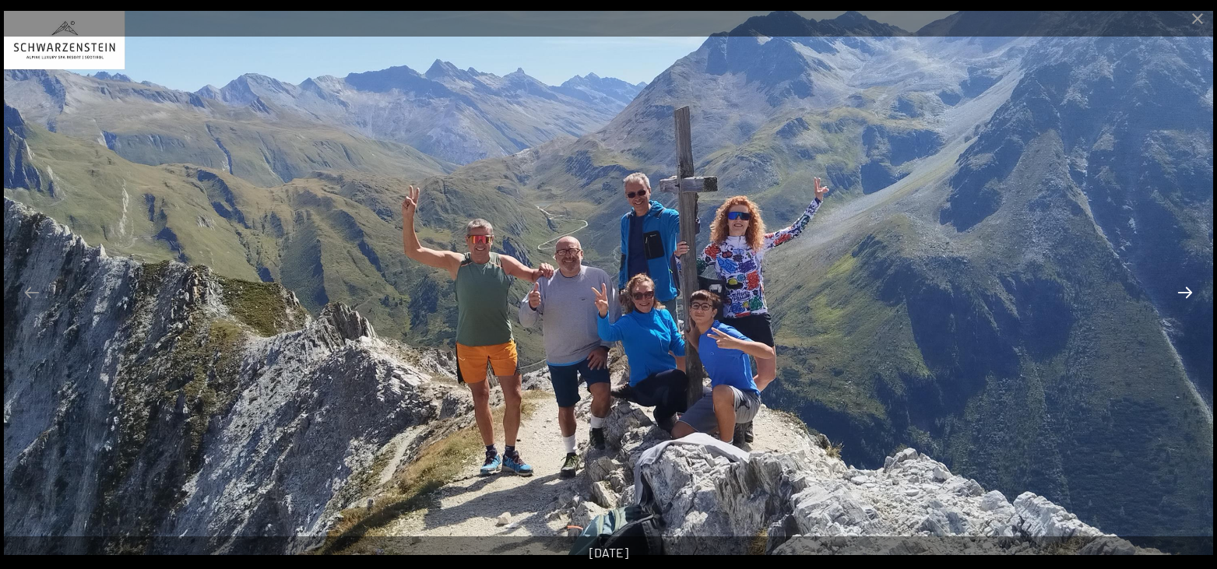
click at [1188, 293] on button "Next slide" at bounding box center [1184, 292] width 33 height 30
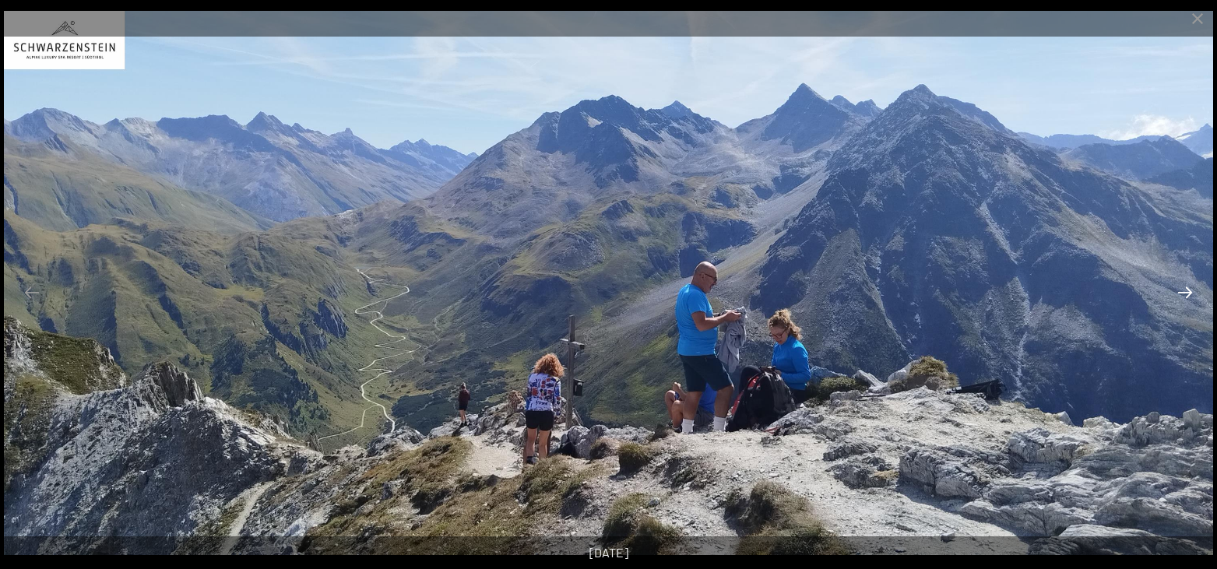
click at [1188, 293] on button "Next slide" at bounding box center [1184, 292] width 33 height 30
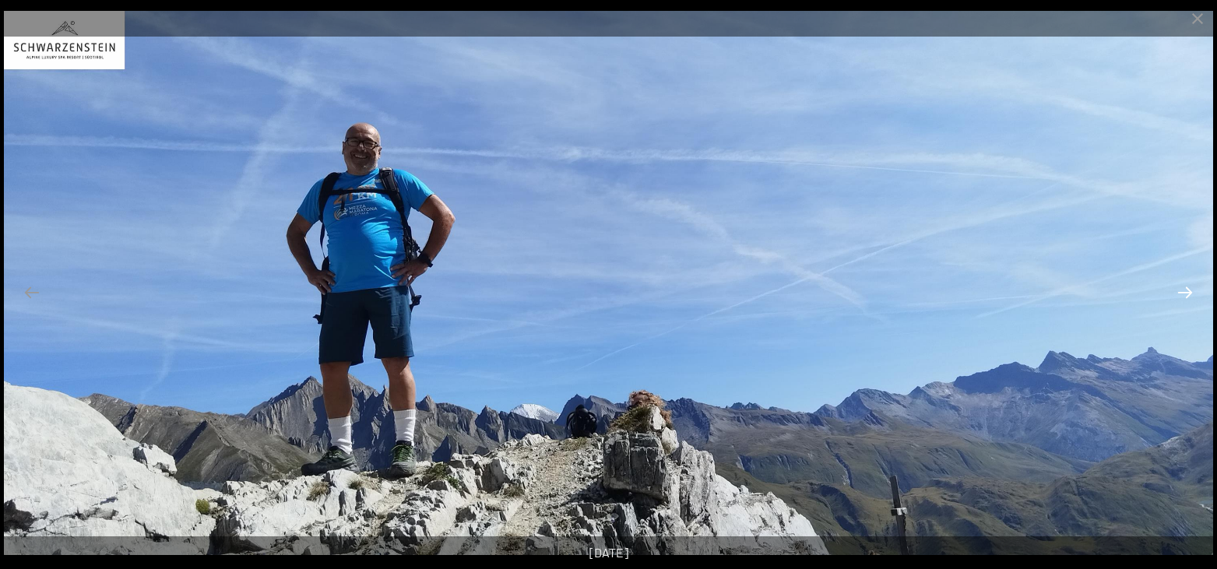
click at [1188, 293] on button "Next slide" at bounding box center [1184, 292] width 33 height 30
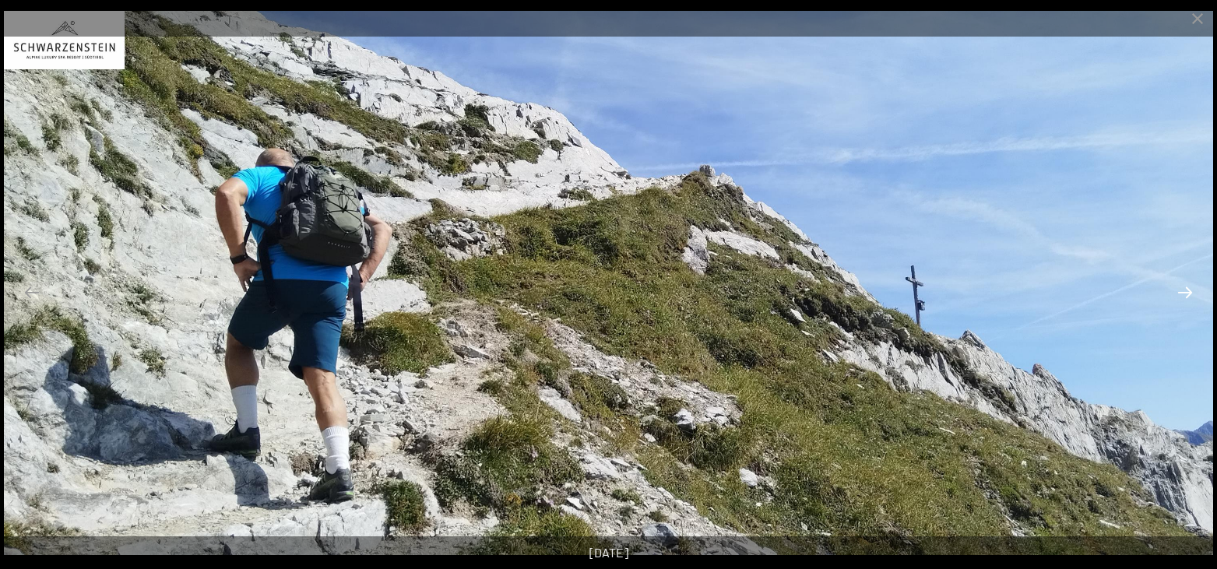
click at [1188, 293] on button "Next slide" at bounding box center [1184, 292] width 33 height 30
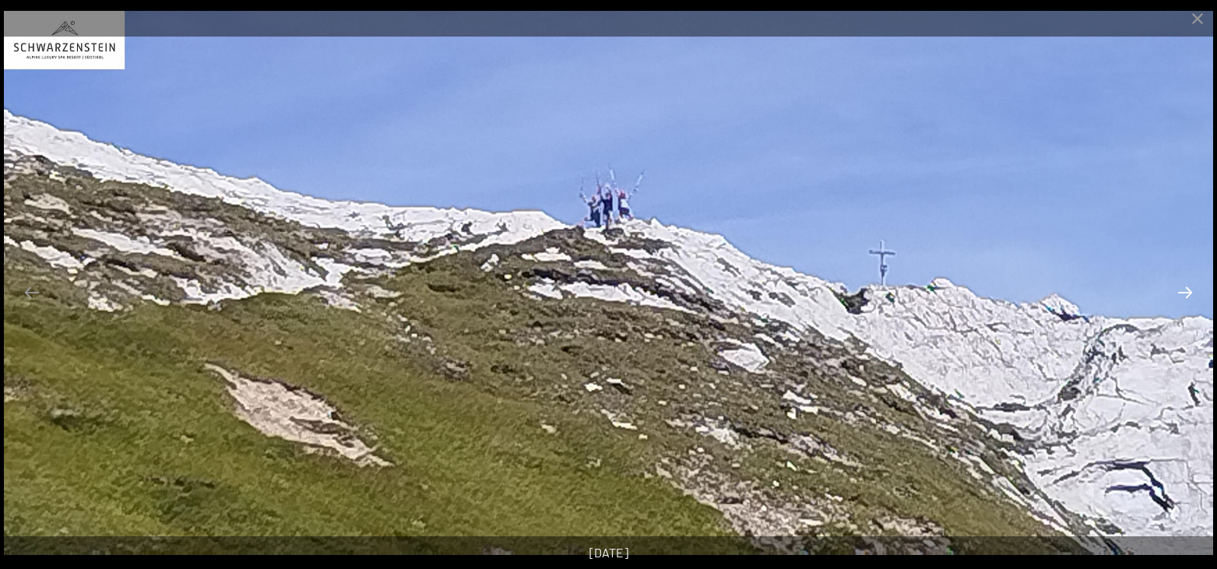
click at [1188, 293] on button "Next slide" at bounding box center [1184, 292] width 33 height 30
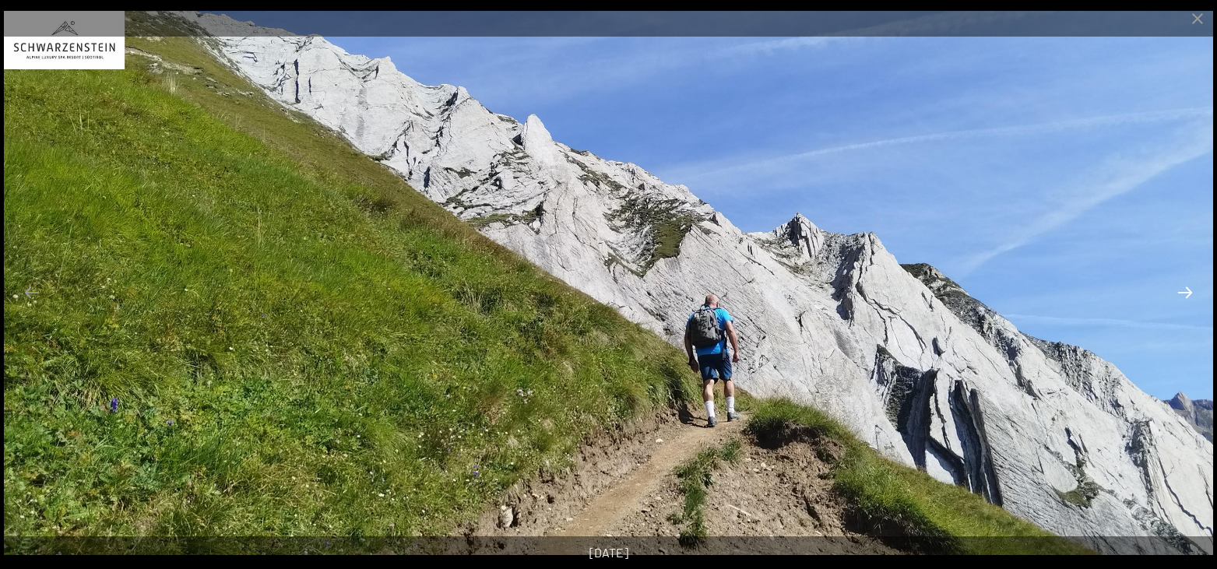
click at [1188, 293] on button "Next slide" at bounding box center [1184, 292] width 33 height 30
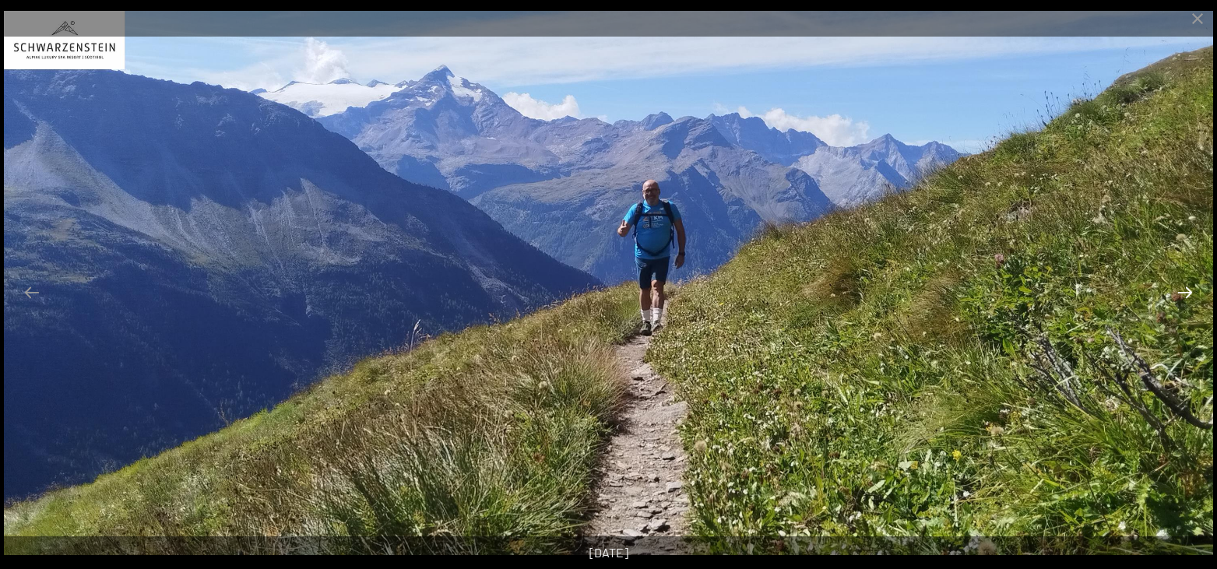
click at [1188, 293] on button "Next slide" at bounding box center [1184, 292] width 33 height 30
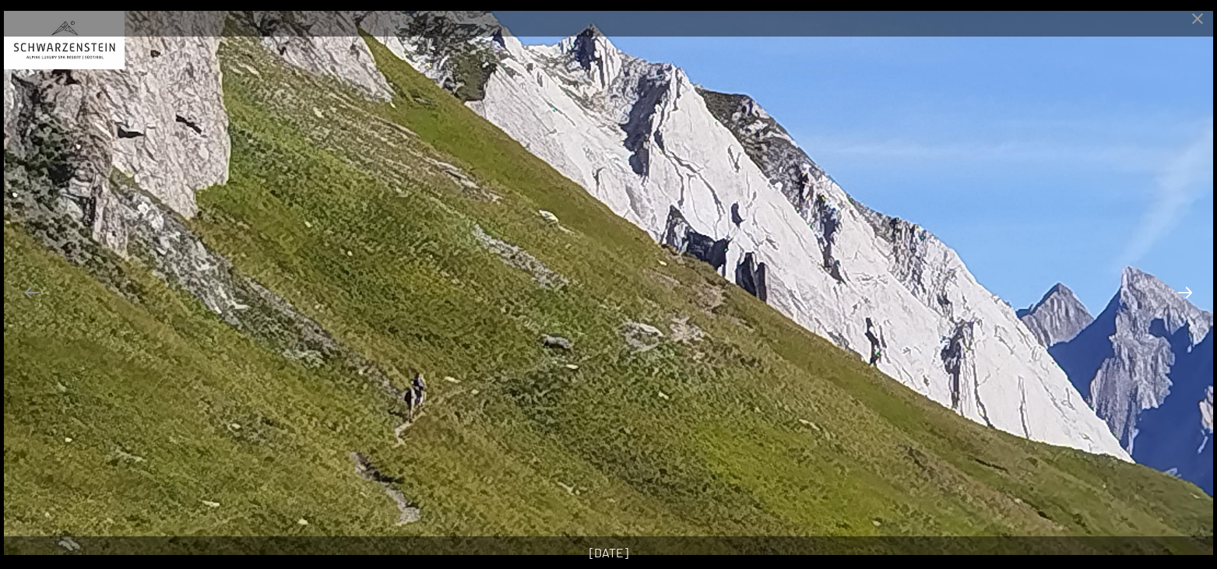
click at [1188, 293] on button "Next slide" at bounding box center [1184, 292] width 33 height 30
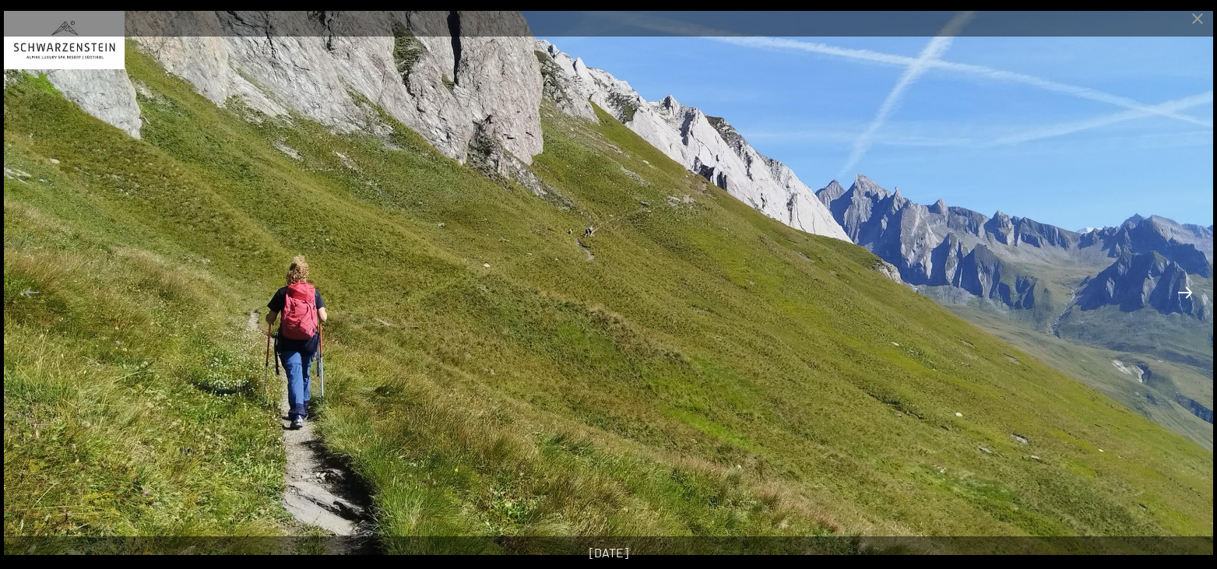
click at [1188, 293] on button "Next slide" at bounding box center [1184, 292] width 33 height 30
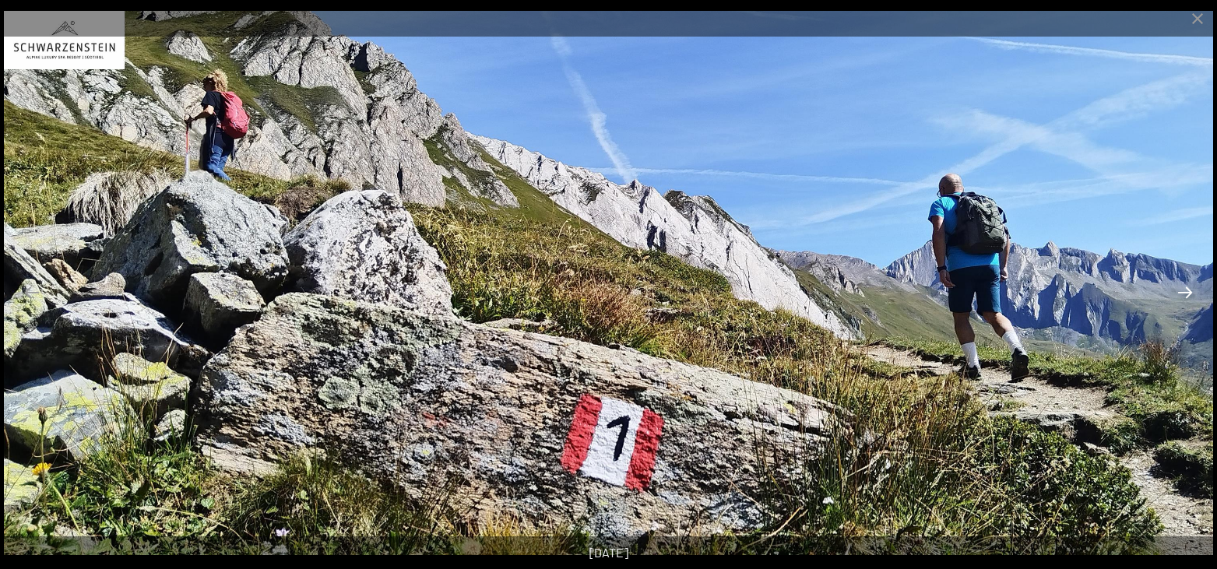
click at [1188, 293] on button "Next slide" at bounding box center [1184, 292] width 33 height 30
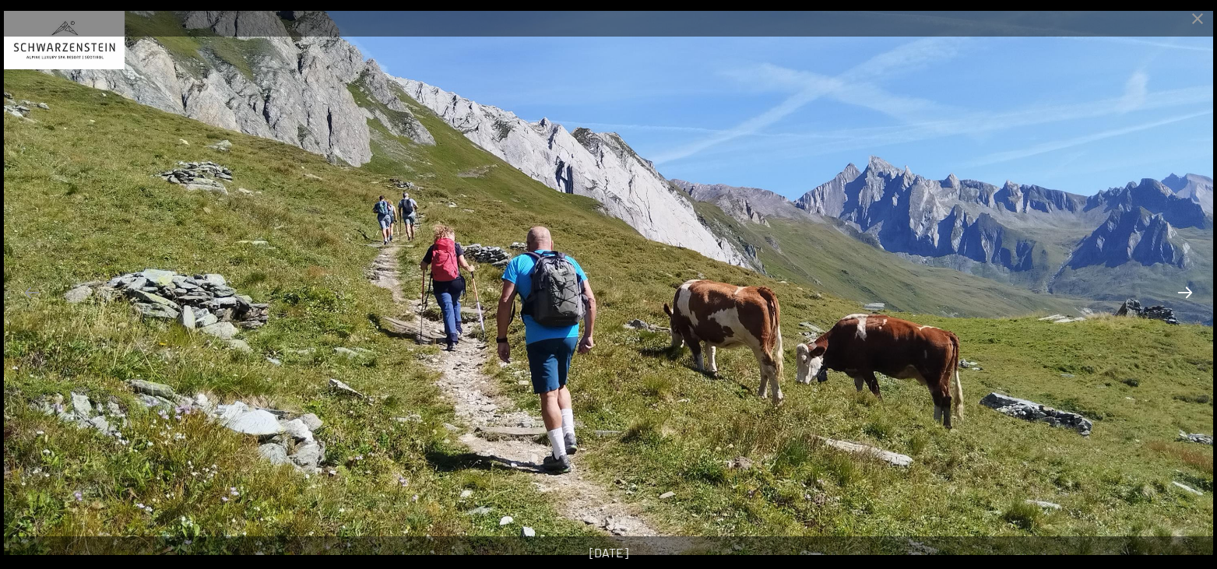
click at [1188, 293] on button "Next slide" at bounding box center [1184, 292] width 33 height 30
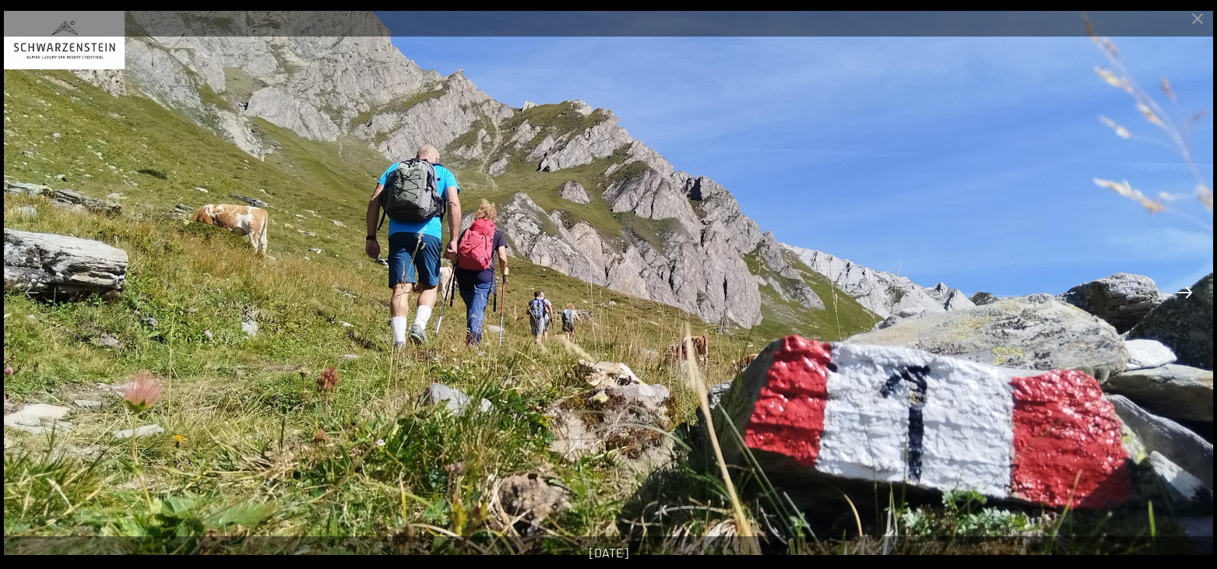
click at [1188, 293] on button "Next slide" at bounding box center [1184, 292] width 33 height 30
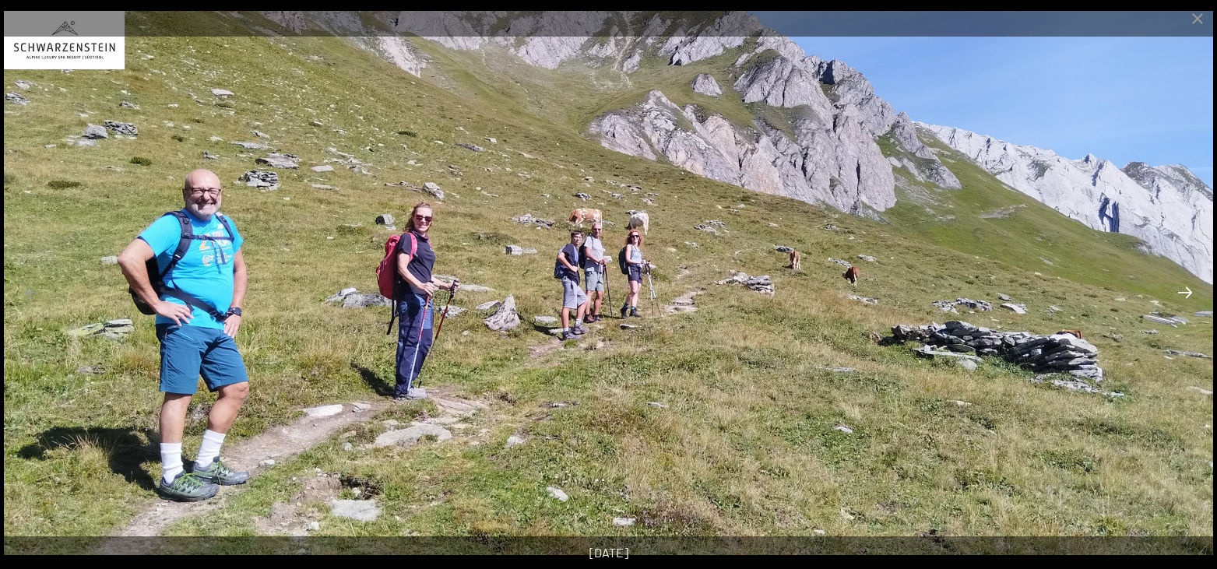
click at [1188, 293] on button "Next slide" at bounding box center [1184, 292] width 33 height 30
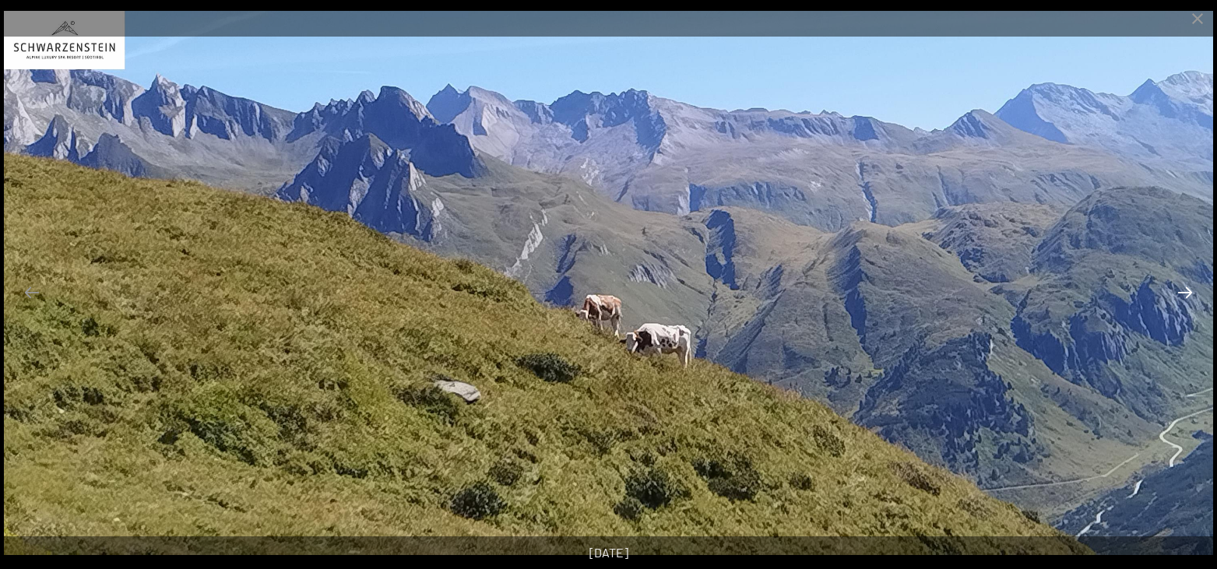
click at [1188, 293] on button "Next slide" at bounding box center [1184, 292] width 33 height 30
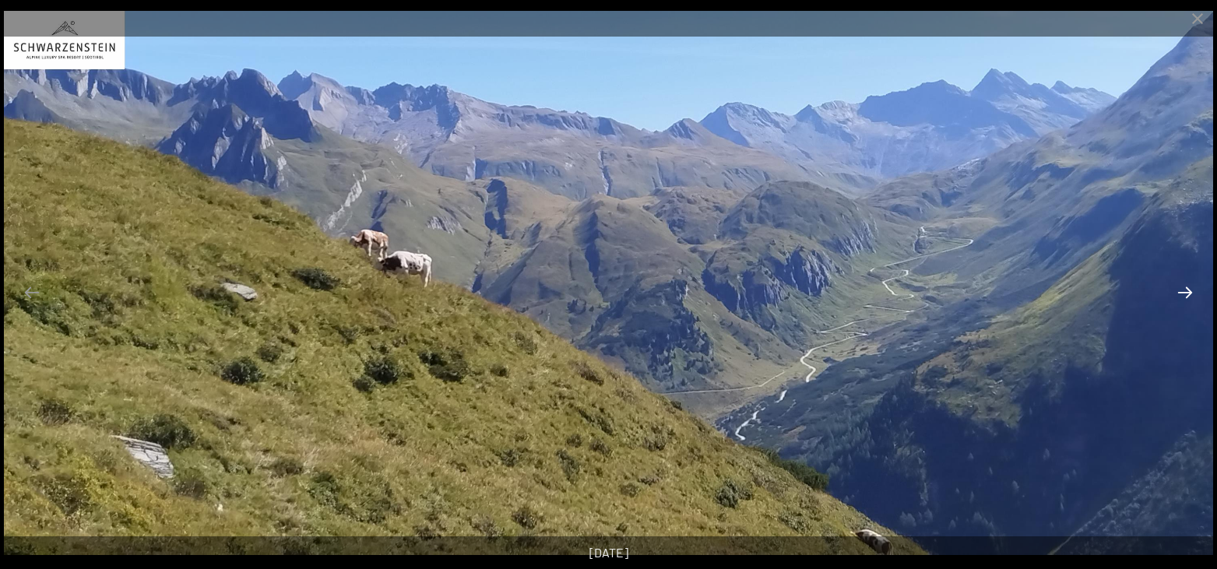
click at [1188, 293] on button "Next slide" at bounding box center [1184, 292] width 33 height 30
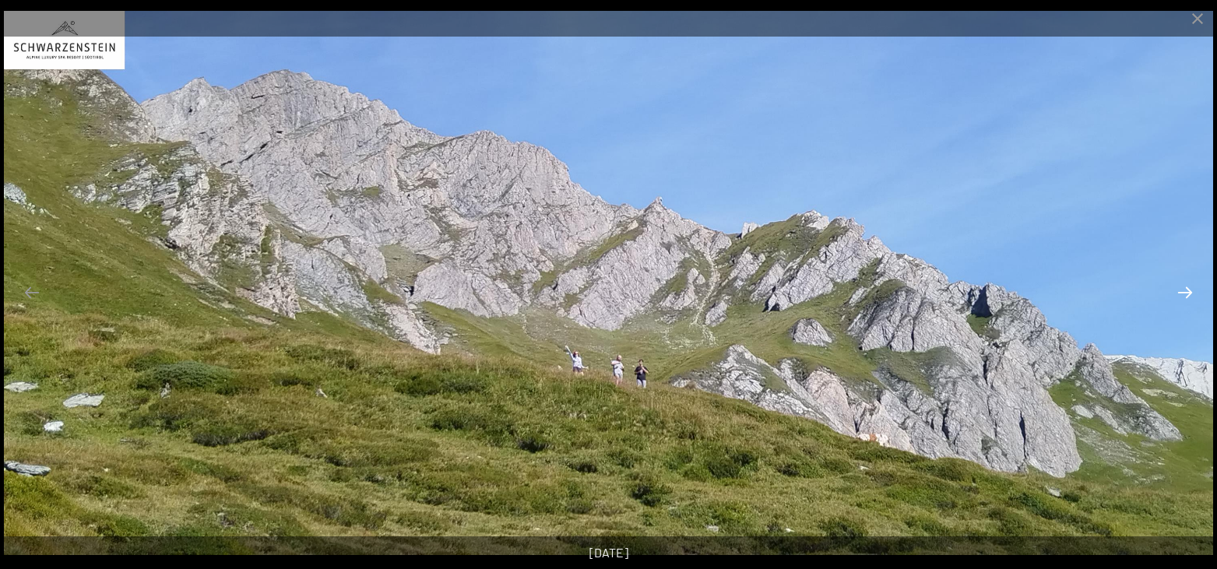
click at [1188, 293] on button "Next slide" at bounding box center [1184, 292] width 33 height 30
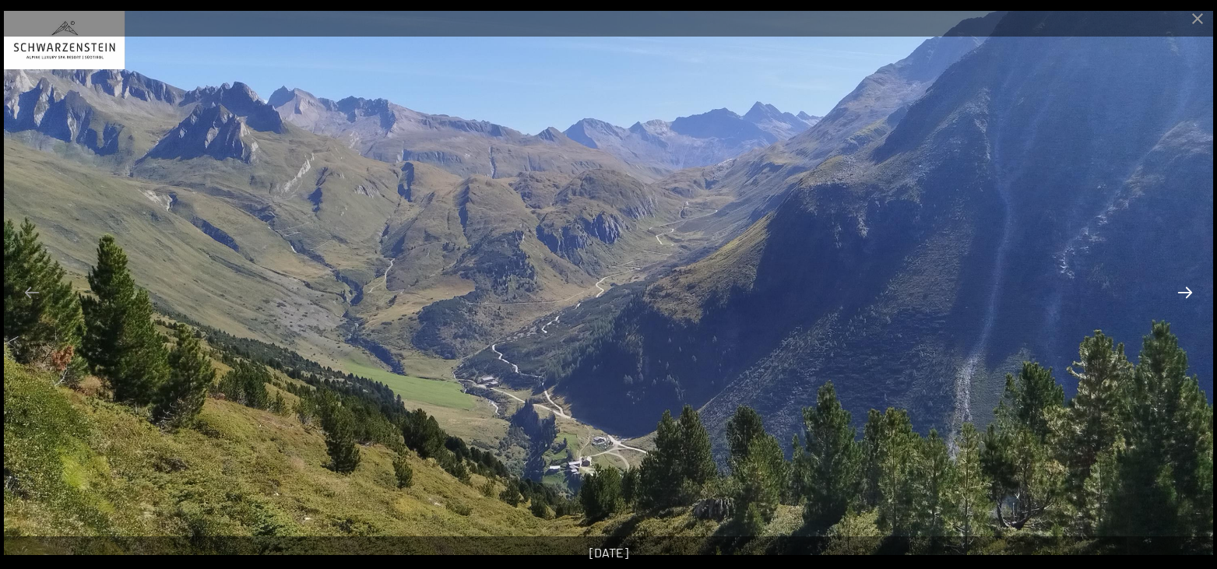
click at [1186, 291] on button "Next slide" at bounding box center [1184, 292] width 33 height 30
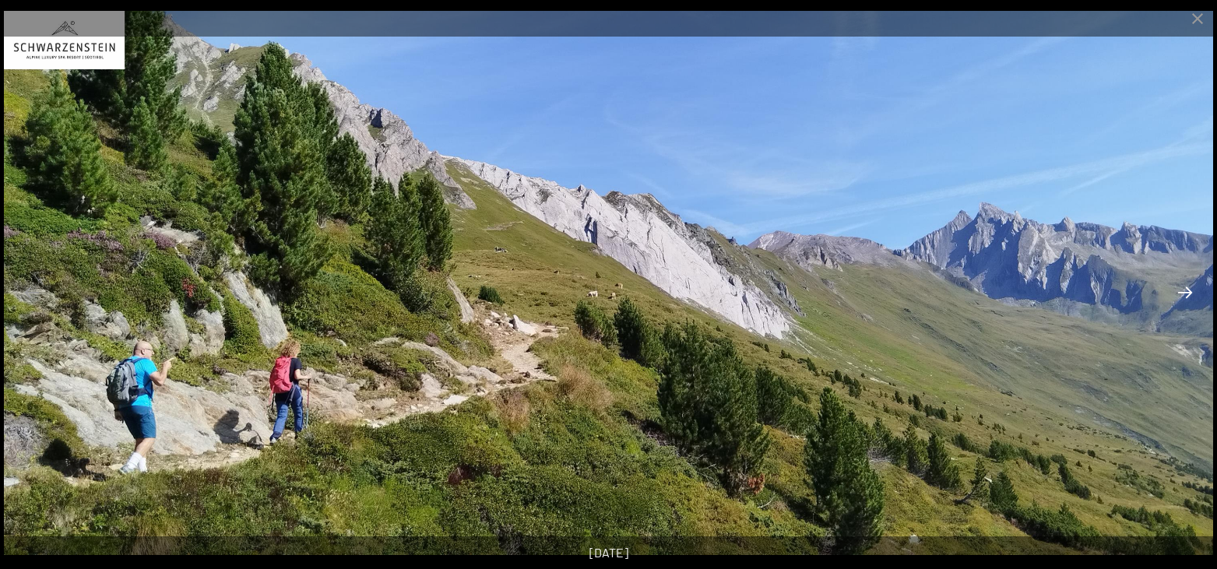
click at [1186, 291] on button "Next slide" at bounding box center [1184, 292] width 33 height 30
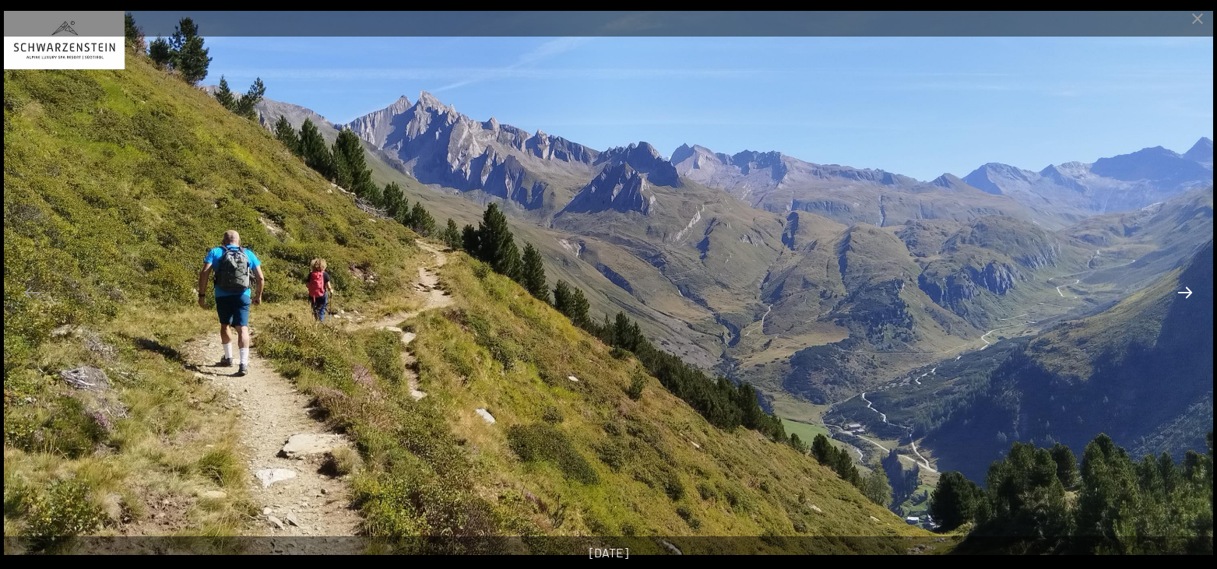
click at [1186, 291] on button "Next slide" at bounding box center [1184, 292] width 33 height 30
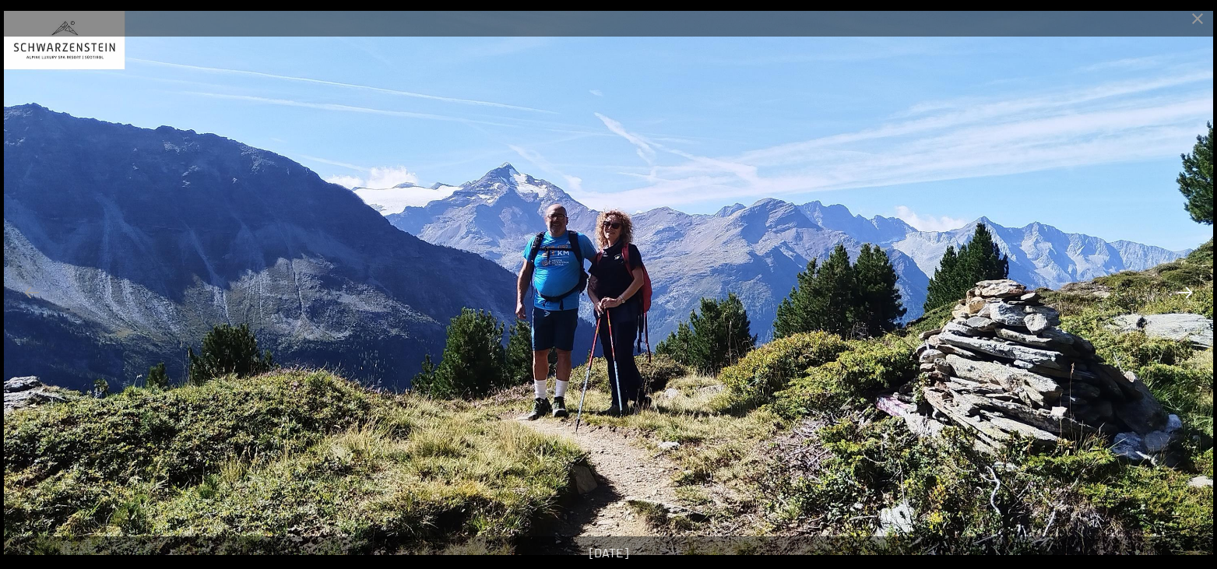
click at [1186, 291] on button "Next slide" at bounding box center [1184, 292] width 33 height 30
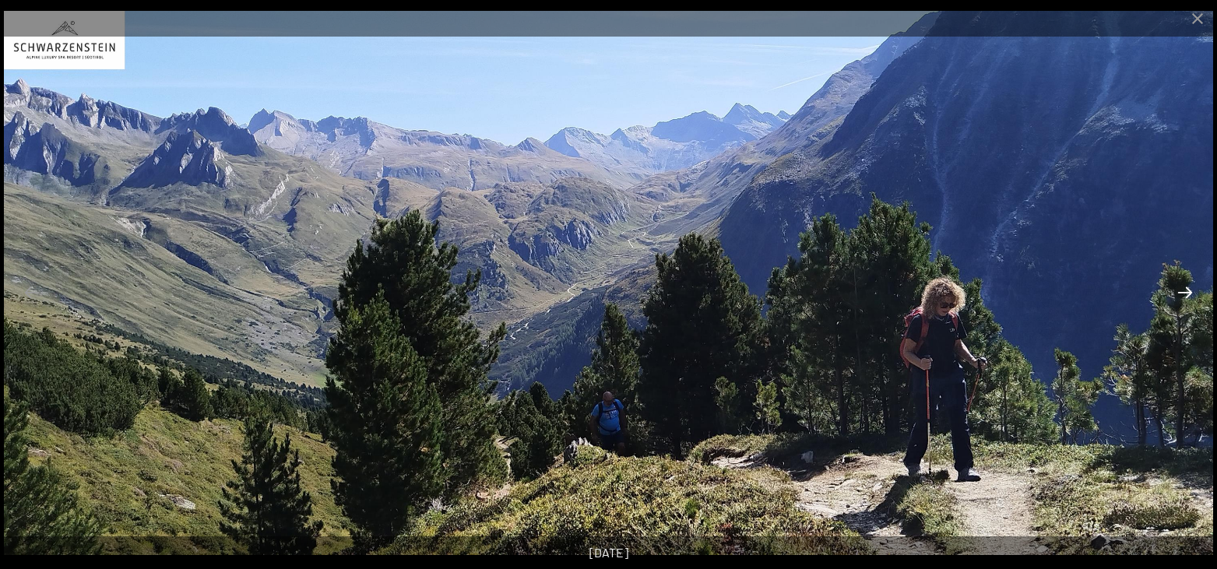
click at [1186, 291] on button "Next slide" at bounding box center [1184, 292] width 33 height 30
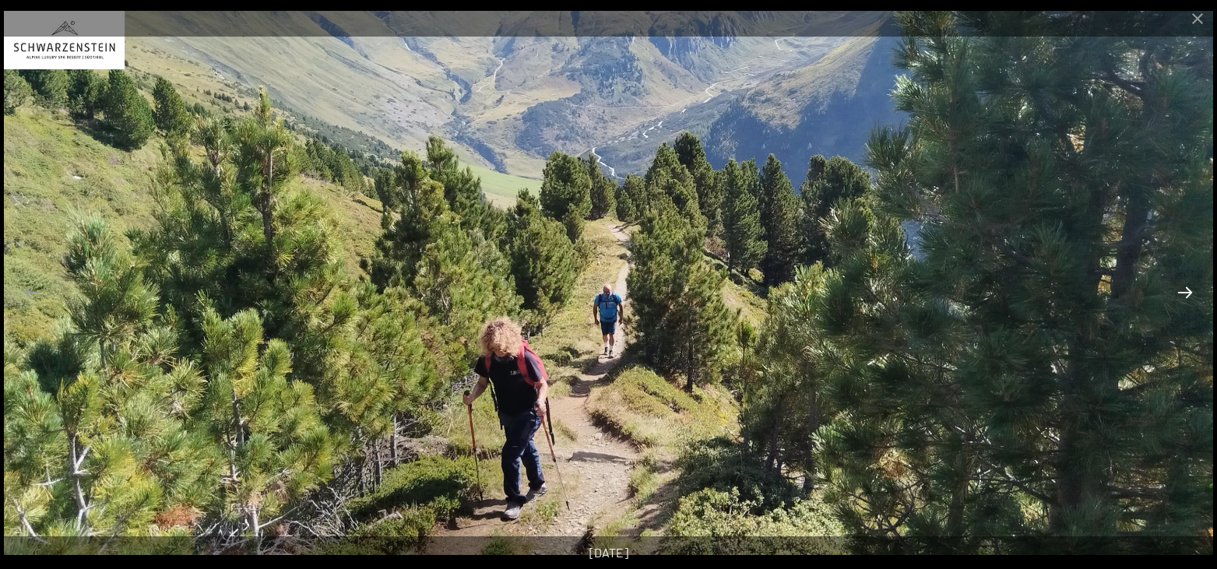
click at [1186, 291] on button "Next slide" at bounding box center [1184, 292] width 33 height 30
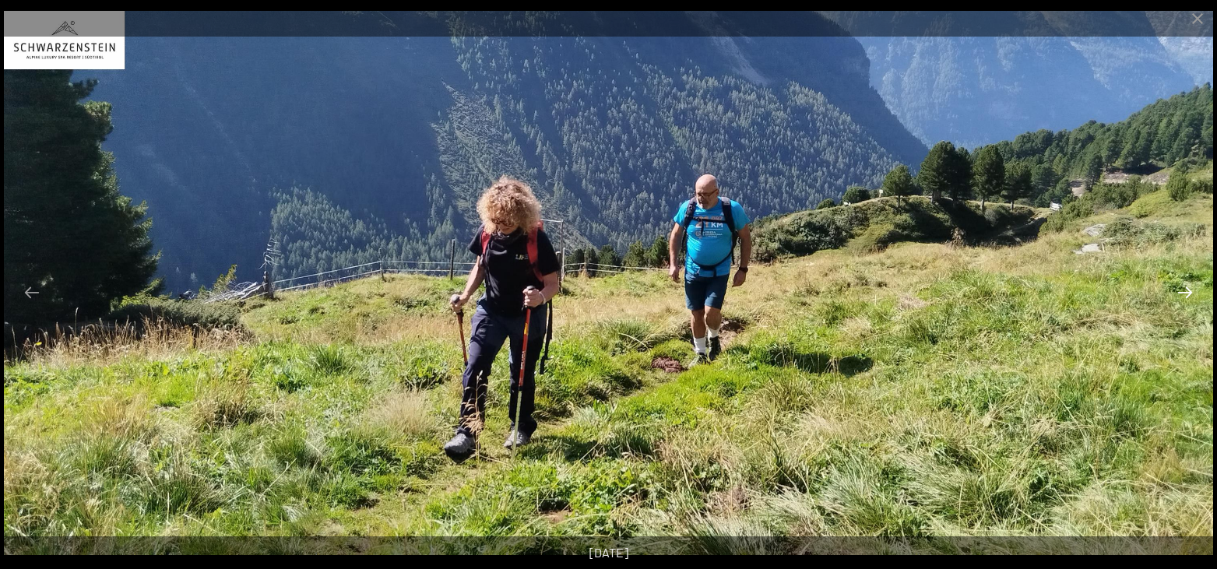
click at [1186, 291] on button "Next slide" at bounding box center [1184, 292] width 33 height 30
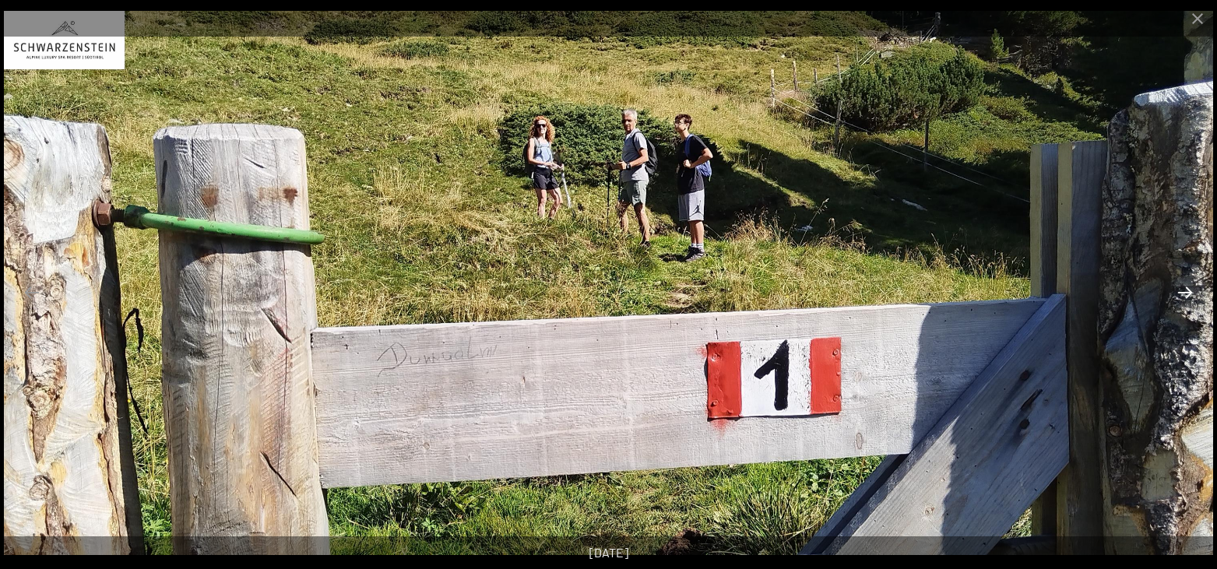
click at [1186, 291] on button "Next slide" at bounding box center [1184, 292] width 33 height 30
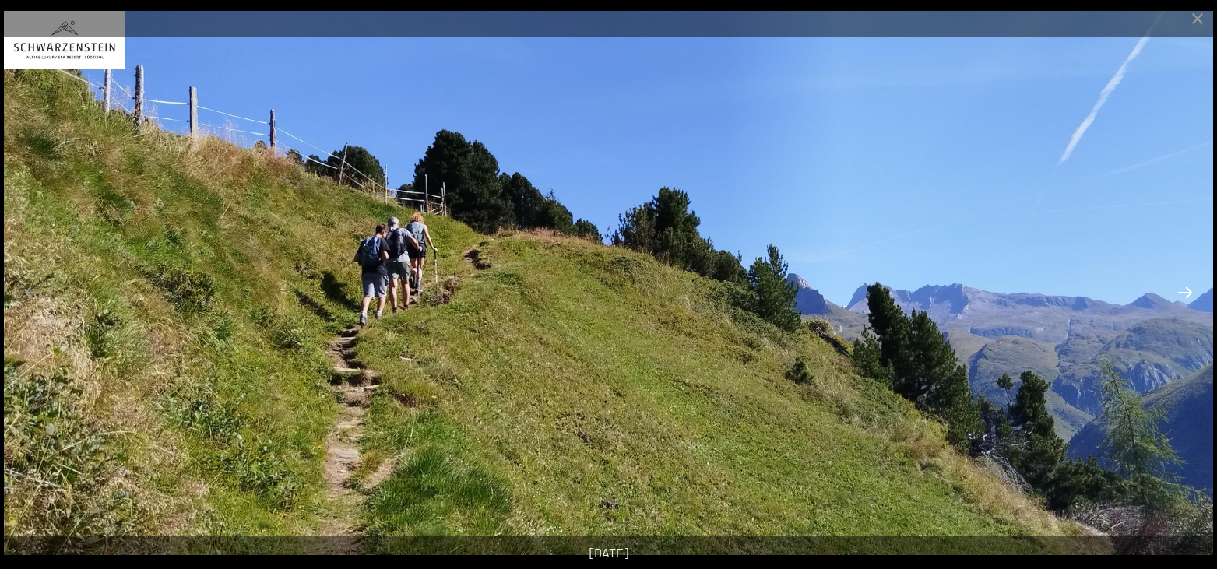
click at [1186, 291] on button "Next slide" at bounding box center [1184, 292] width 33 height 30
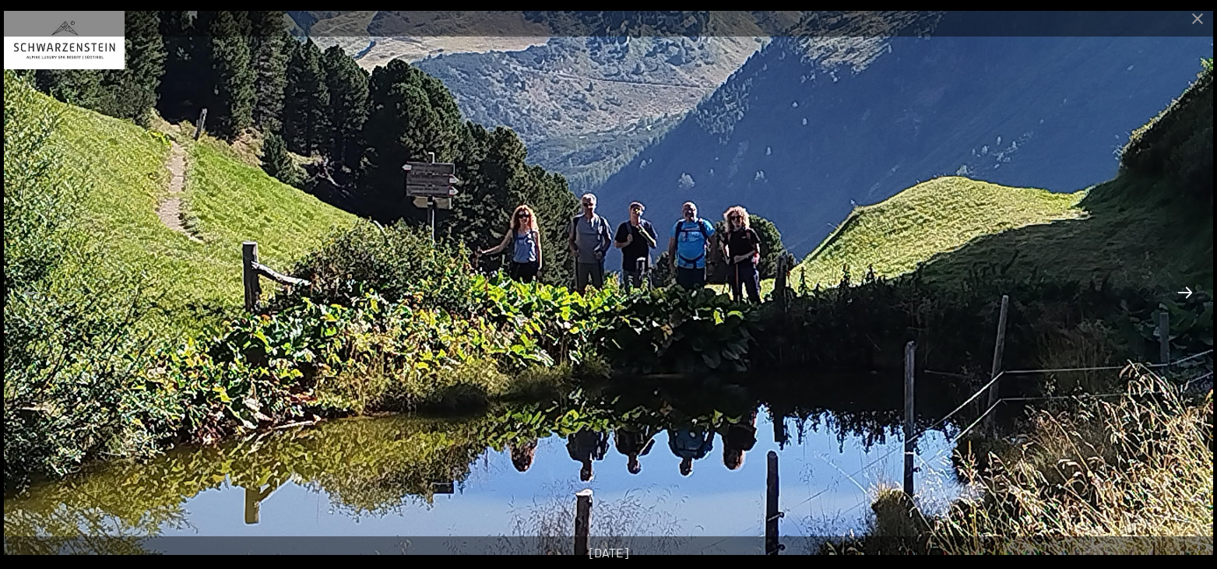
click at [1186, 291] on button "Next slide" at bounding box center [1184, 292] width 33 height 30
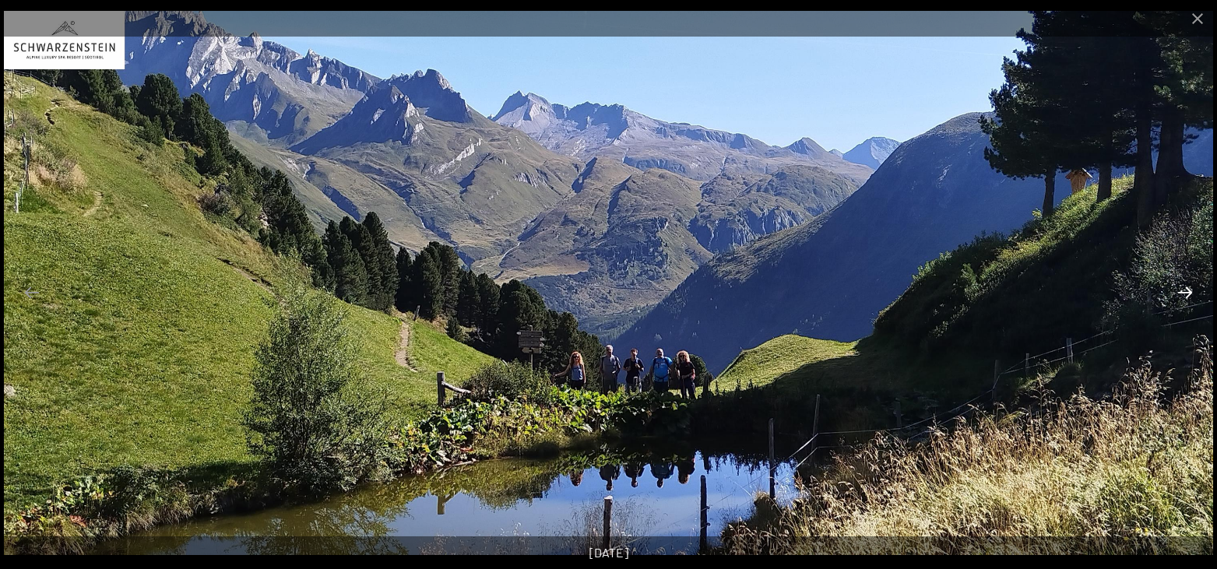
click at [1186, 291] on button "Next slide" at bounding box center [1184, 292] width 33 height 30
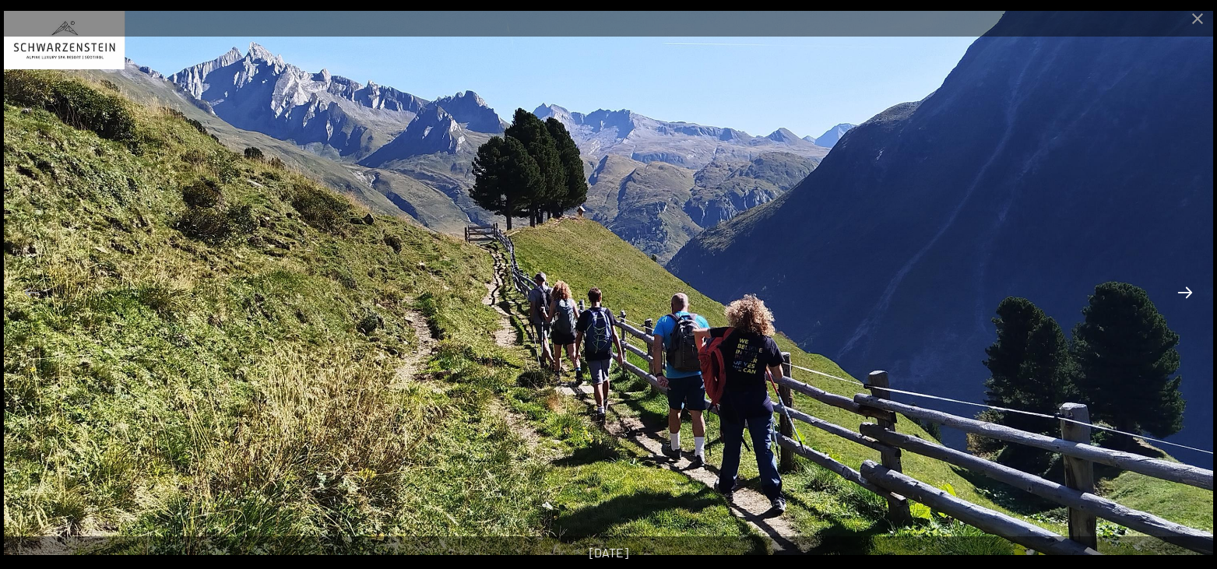
click at [1186, 291] on button "Next slide" at bounding box center [1184, 292] width 33 height 30
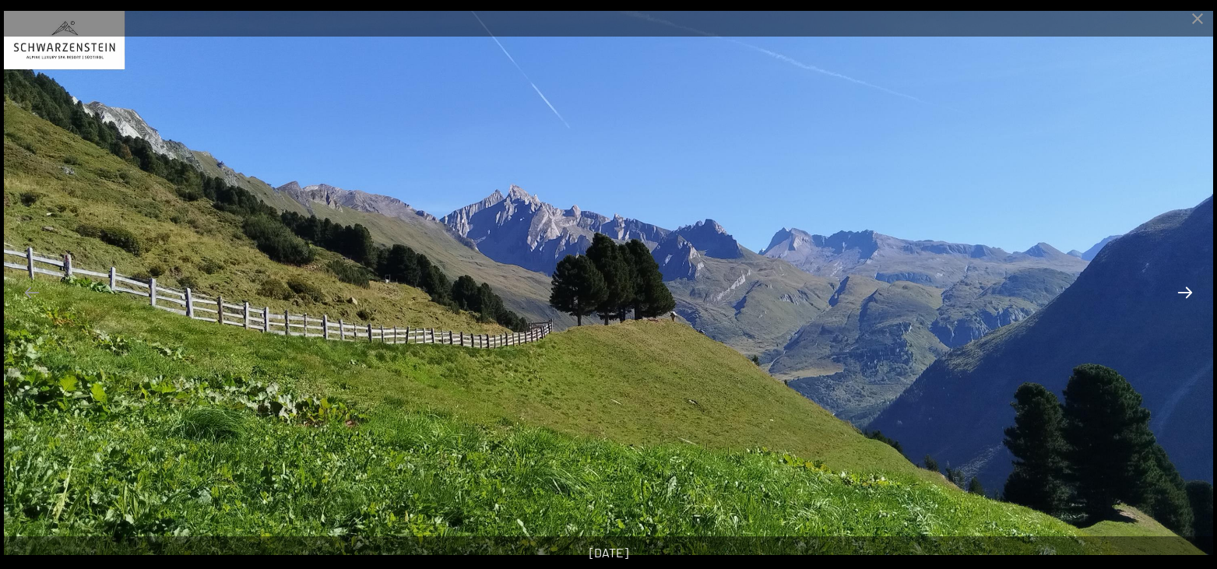
click at [1186, 291] on button "Next slide" at bounding box center [1184, 292] width 33 height 30
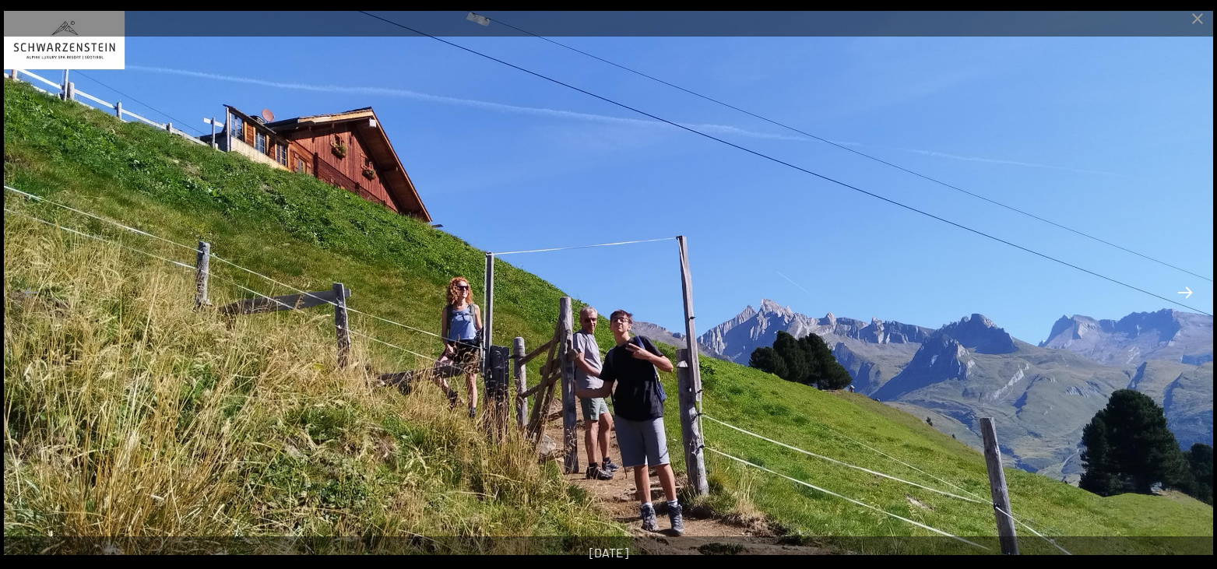
click at [1186, 291] on button "Next slide" at bounding box center [1184, 292] width 33 height 30
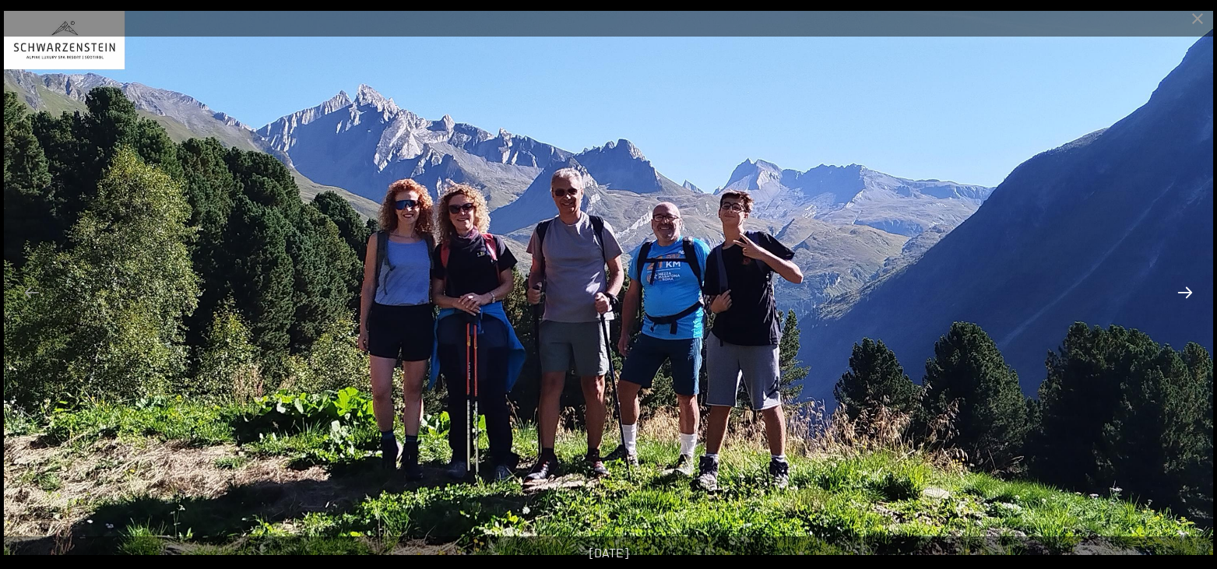
click at [1186, 287] on button "Next slide" at bounding box center [1184, 292] width 33 height 30
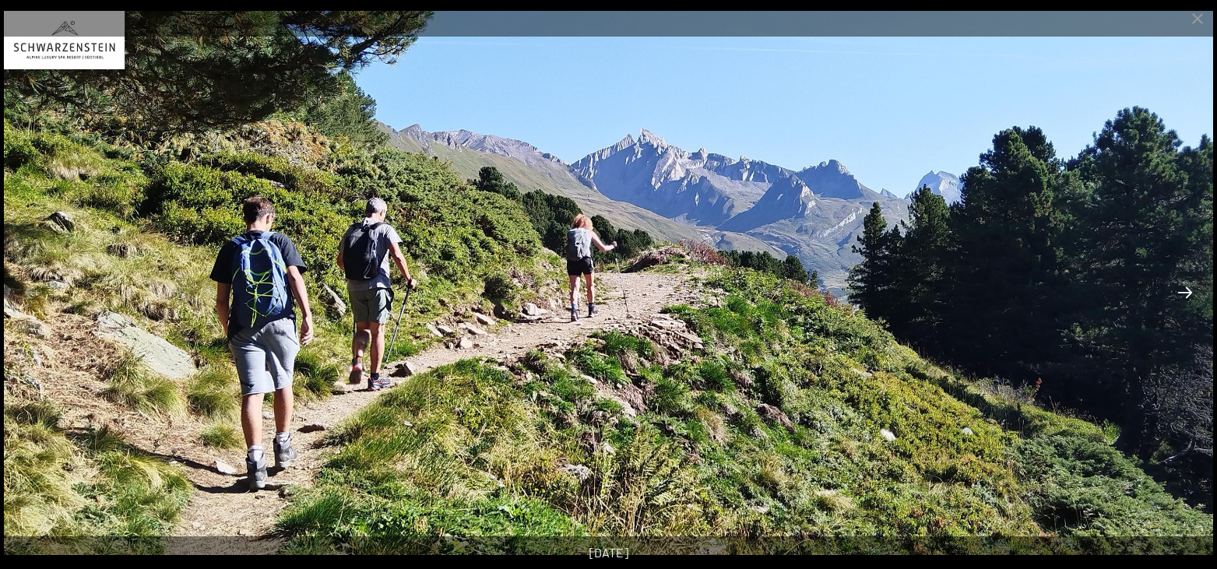
click at [1186, 287] on button "Next slide" at bounding box center [1184, 292] width 33 height 30
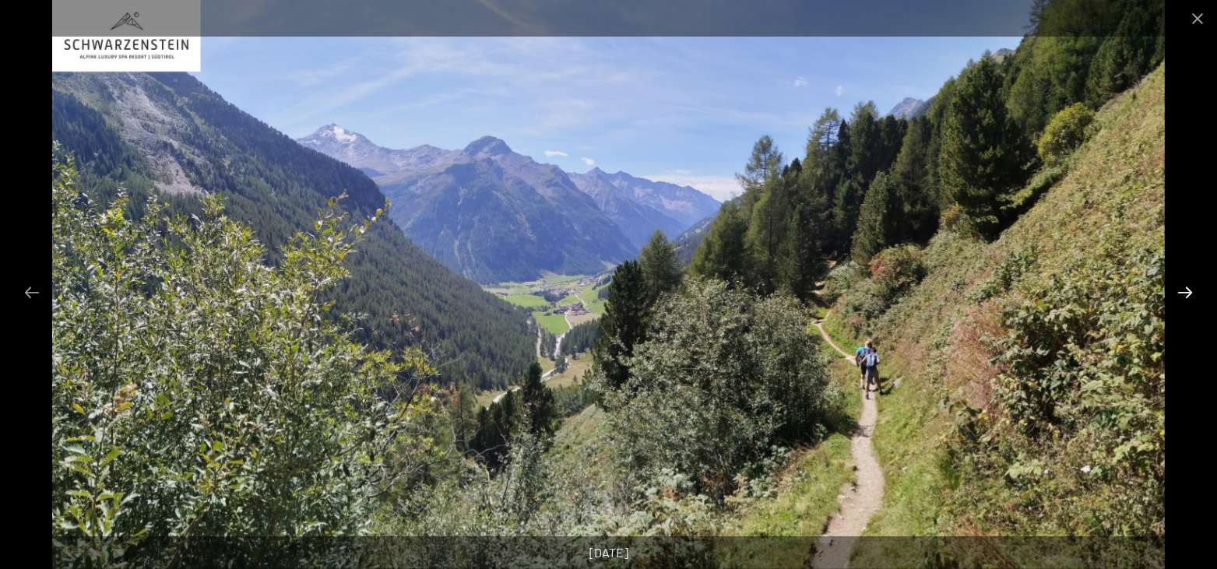
click at [1186, 287] on button "Next slide" at bounding box center [1184, 292] width 33 height 30
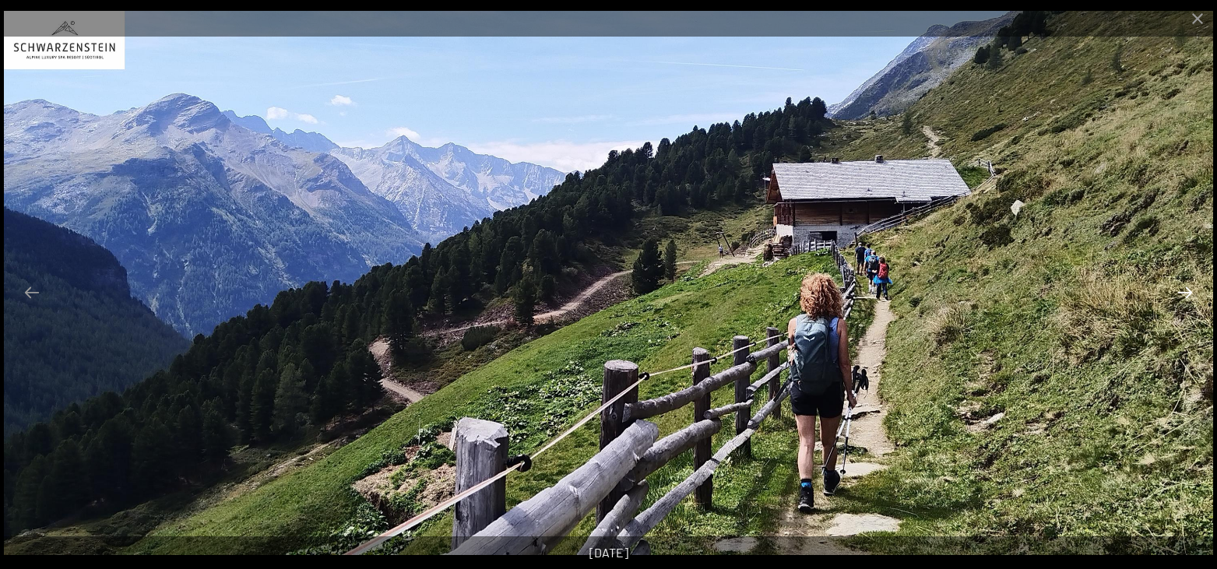
click at [1186, 287] on button "Next slide" at bounding box center [1184, 292] width 33 height 30
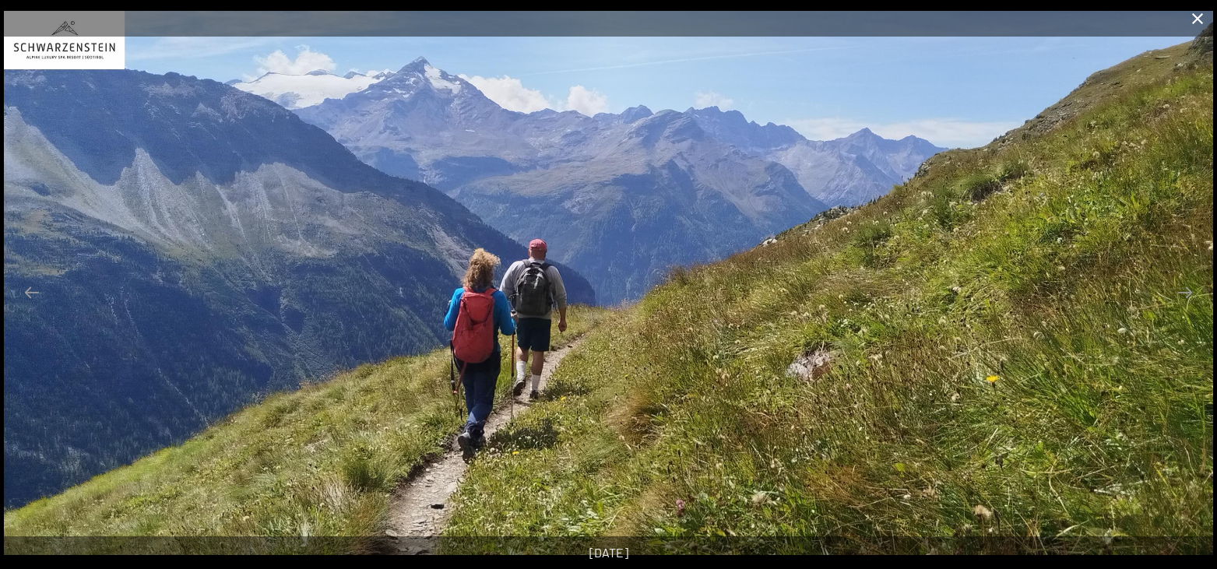
click at [1195, 22] on button "Close gallery" at bounding box center [1197, 18] width 39 height 37
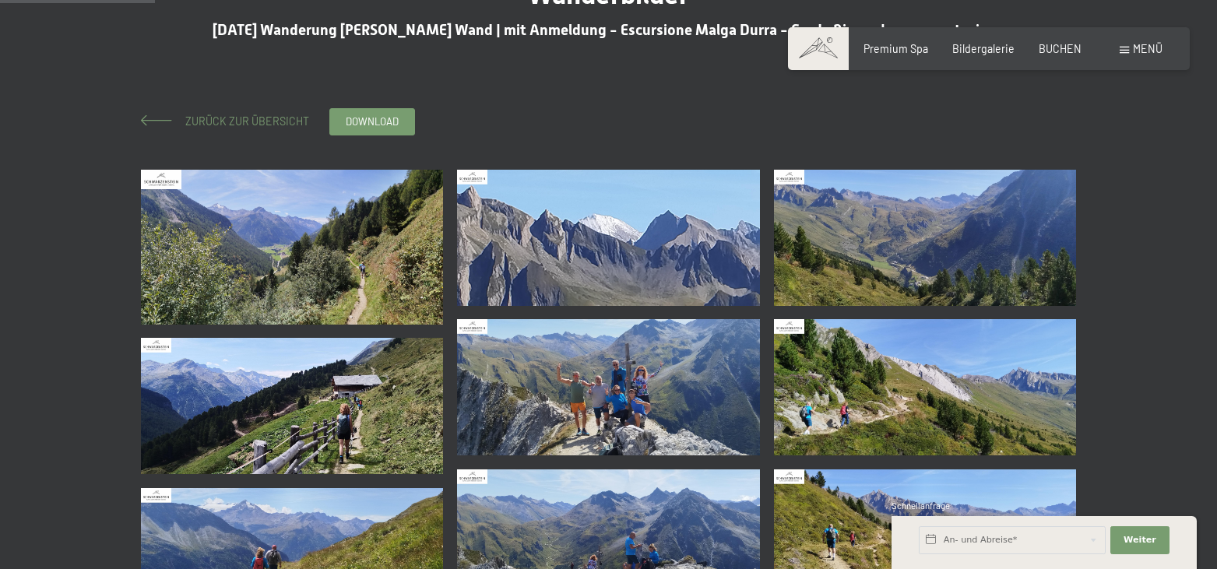
click at [231, 121] on span "Zurück zur Übersicht" at bounding box center [241, 120] width 135 height 13
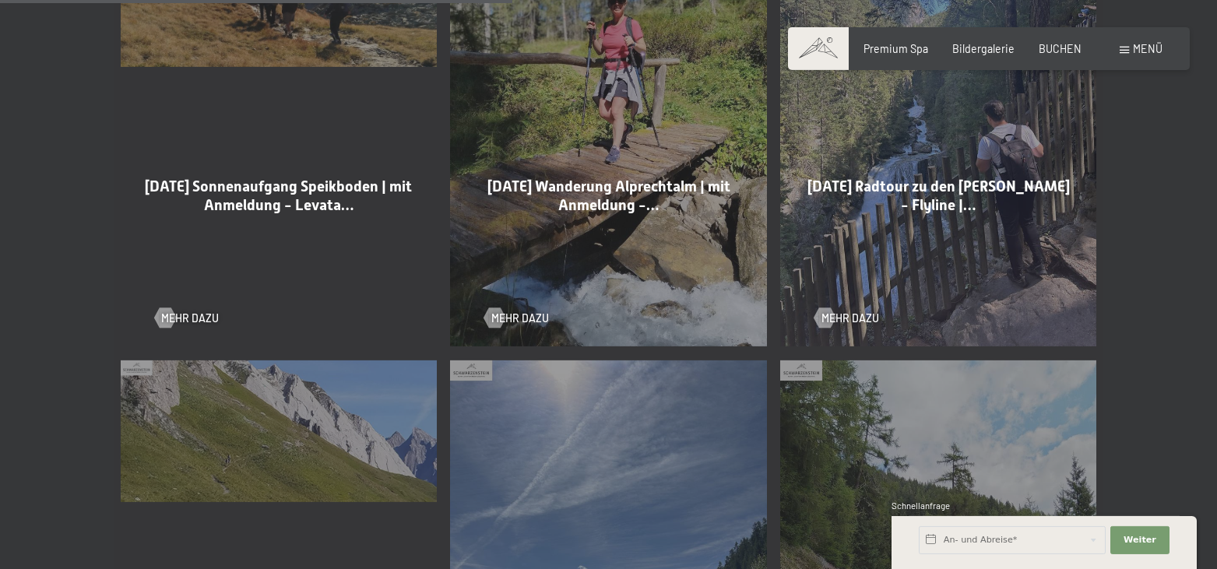
scroll to position [1826, 0]
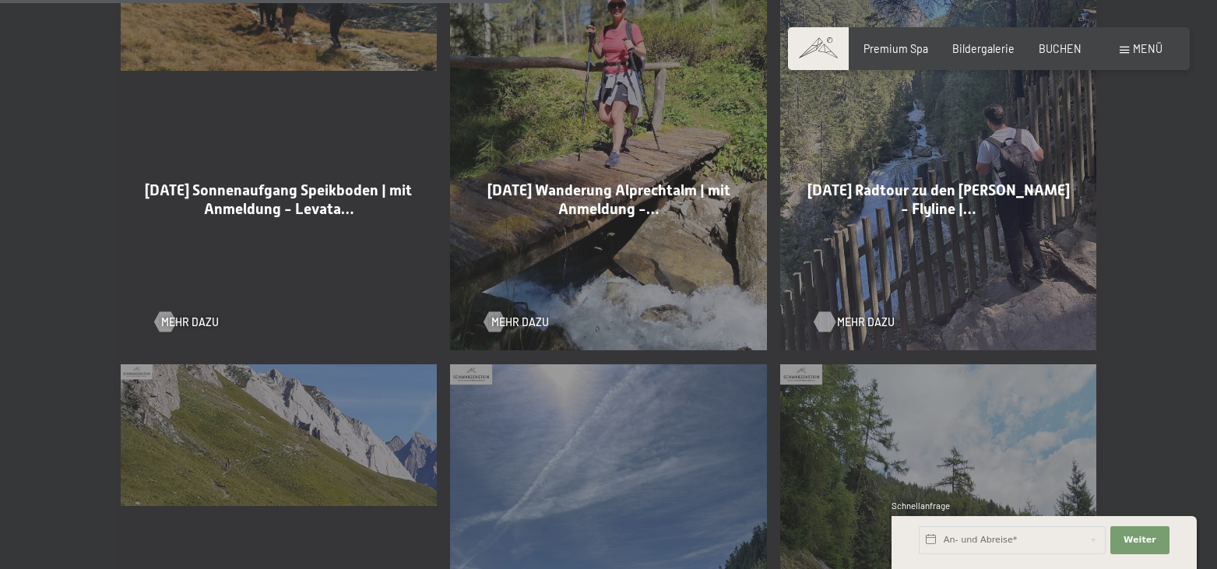
click at [846, 314] on span "Mehr dazu" at bounding box center [866, 322] width 58 height 16
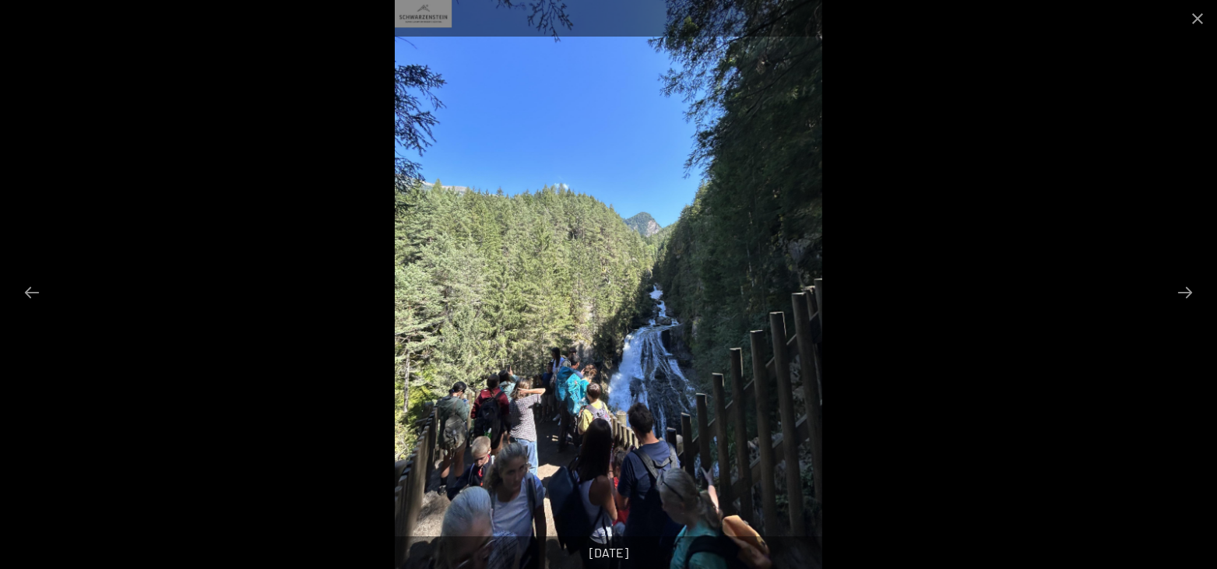
scroll to position [79, 0]
click at [1194, 293] on button "Next slide" at bounding box center [1184, 292] width 33 height 30
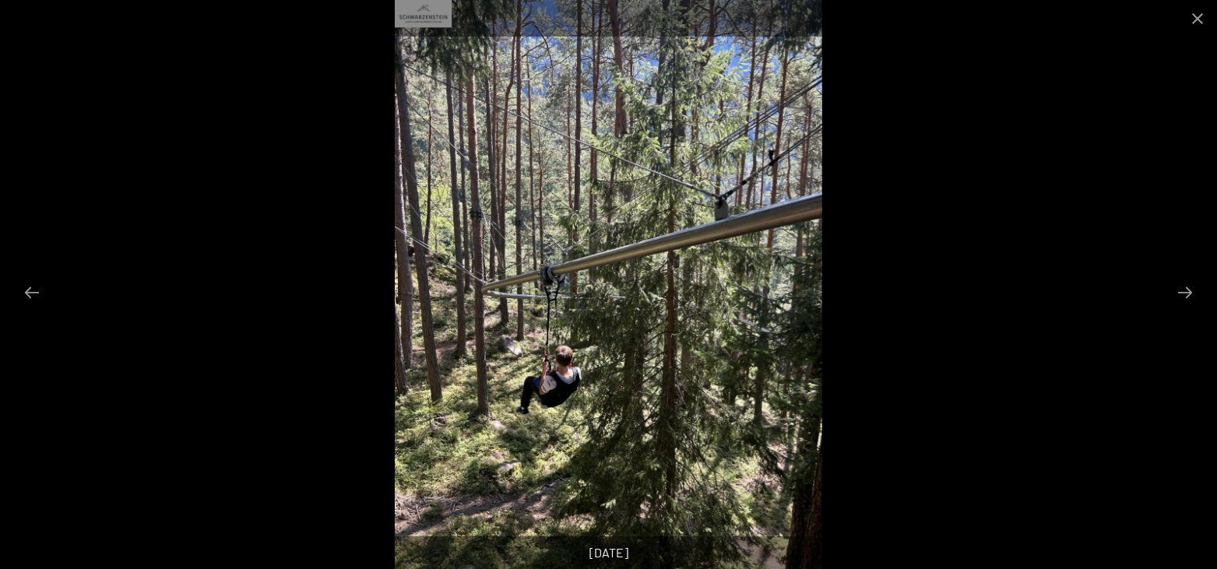
click at [1194, 293] on button "Next slide" at bounding box center [1184, 292] width 33 height 30
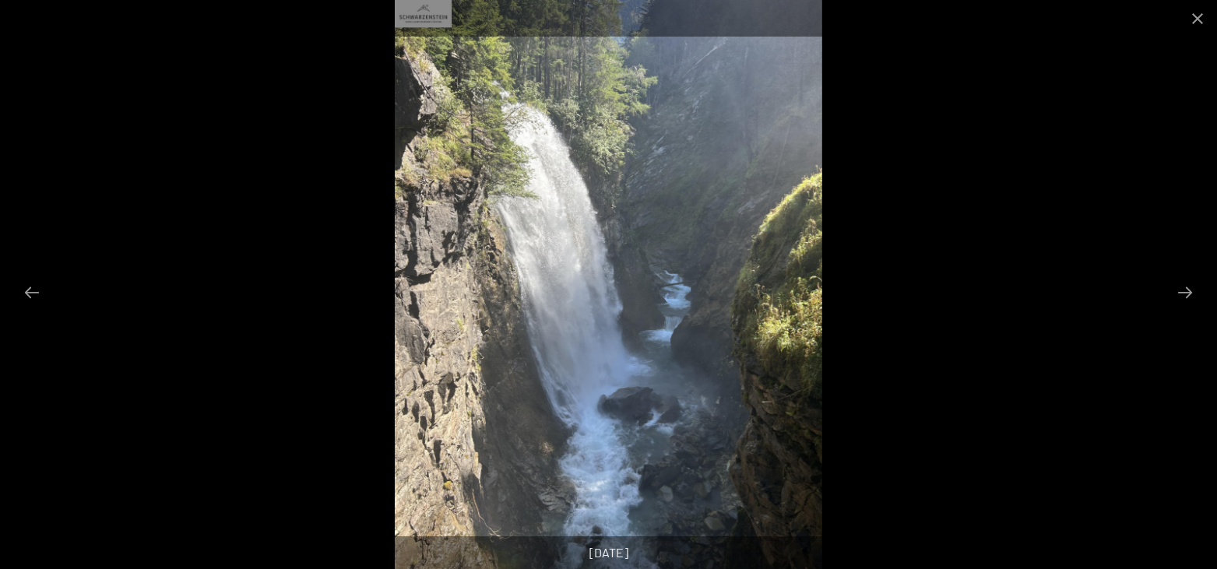
click at [1194, 293] on button "Next slide" at bounding box center [1184, 292] width 33 height 30
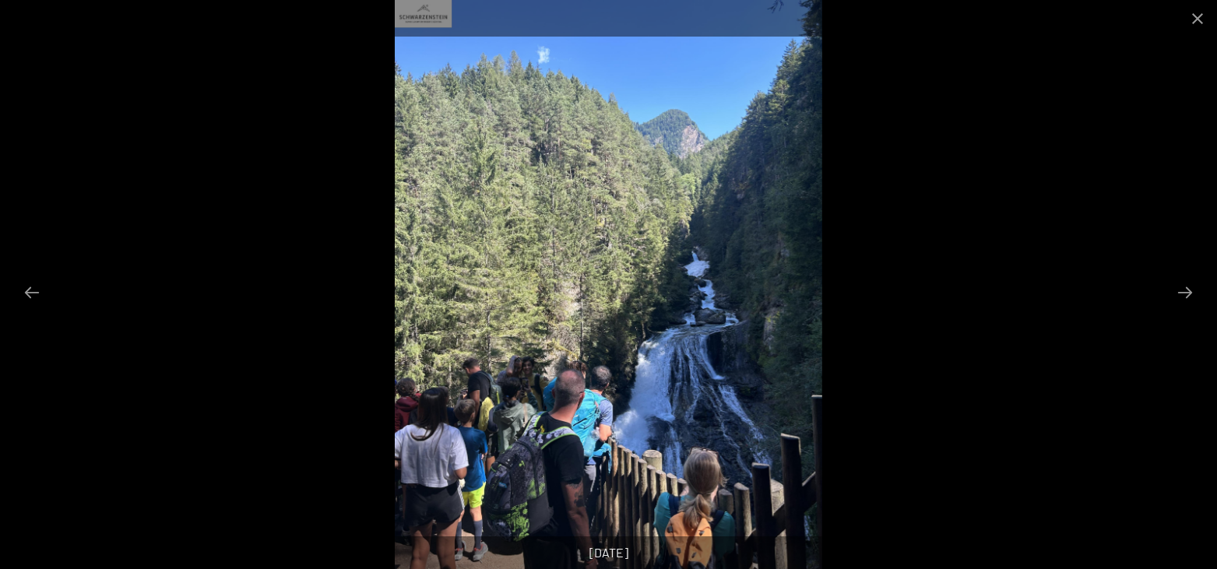
click at [1194, 293] on button "Next slide" at bounding box center [1184, 292] width 33 height 30
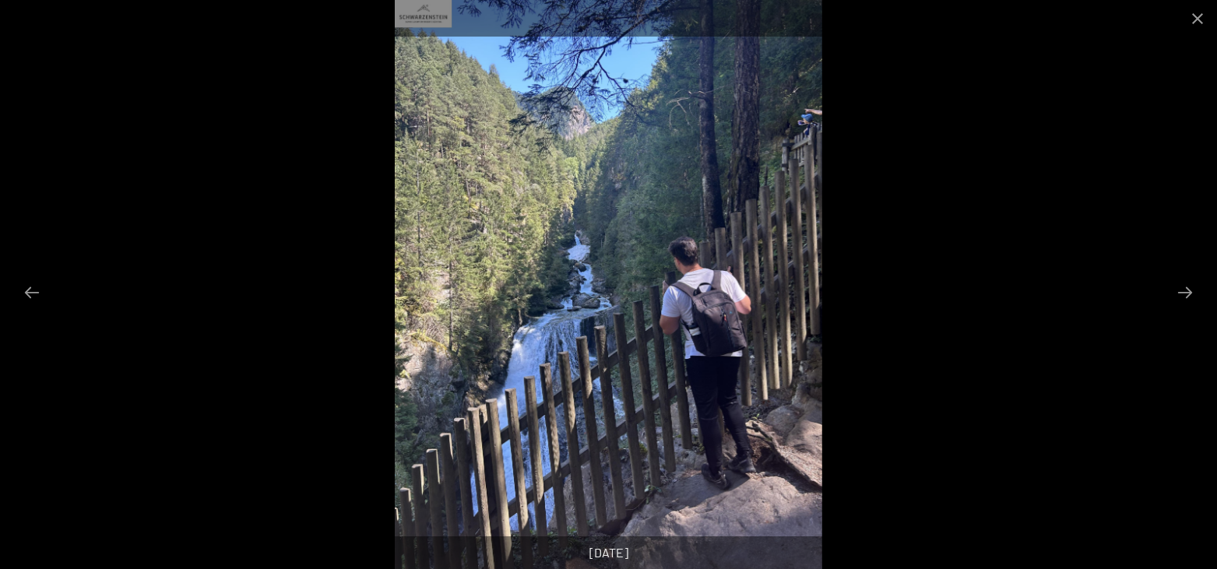
click at [1194, 293] on button "Next slide" at bounding box center [1184, 292] width 33 height 30
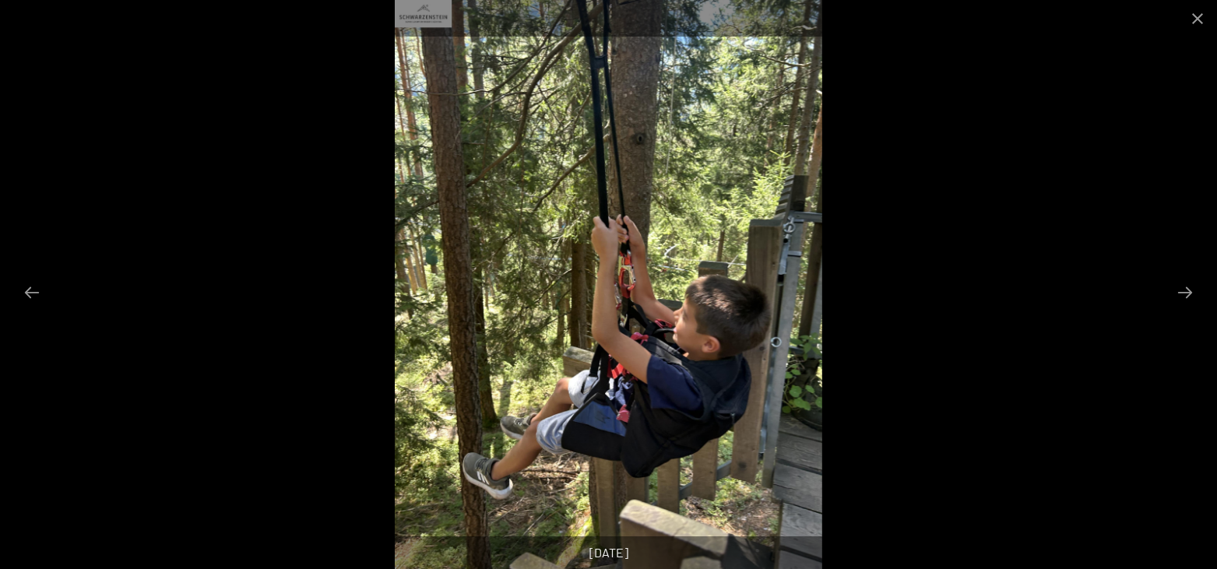
click at [1194, 293] on button "Next slide" at bounding box center [1184, 292] width 33 height 30
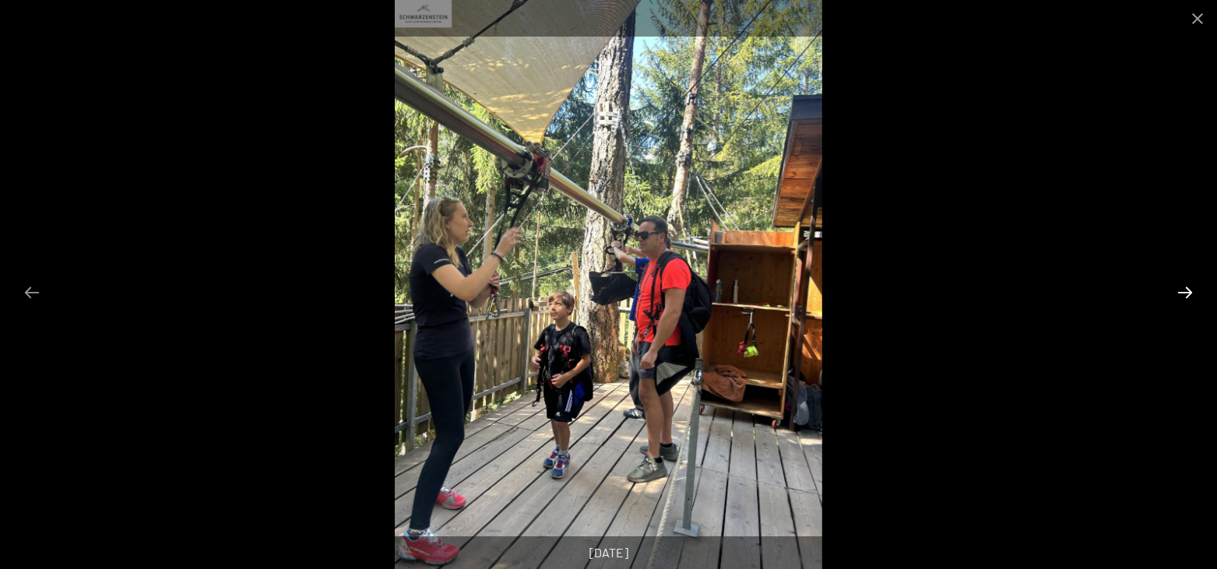
click at [1188, 288] on button "Next slide" at bounding box center [1184, 292] width 33 height 30
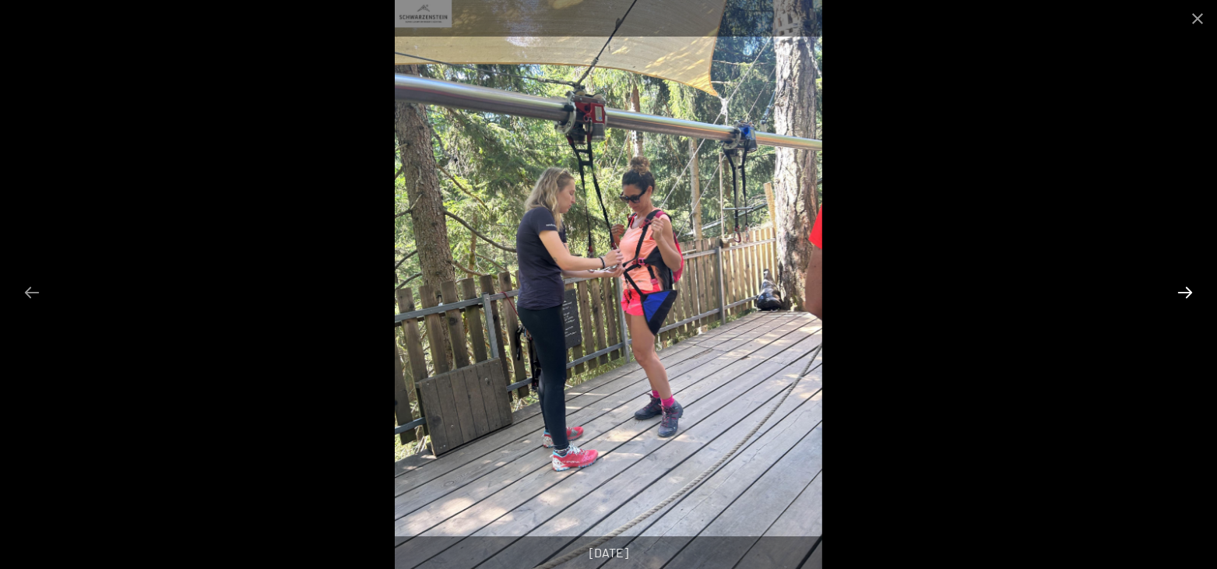
click at [1188, 288] on button "Next slide" at bounding box center [1184, 292] width 33 height 30
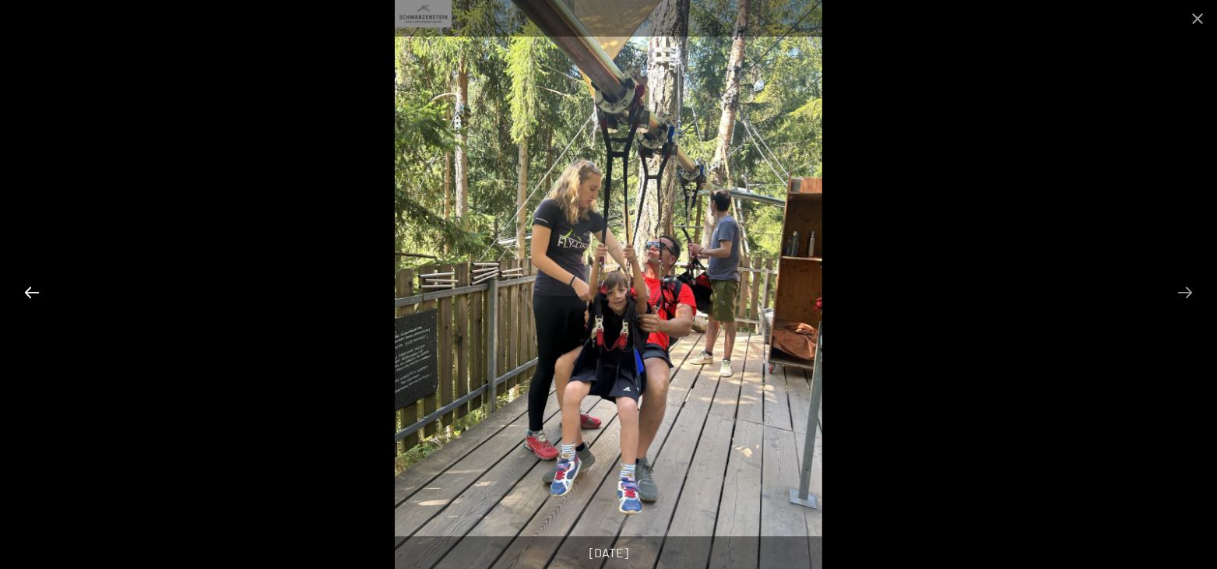
click at [31, 286] on button "Previous slide" at bounding box center [32, 292] width 33 height 30
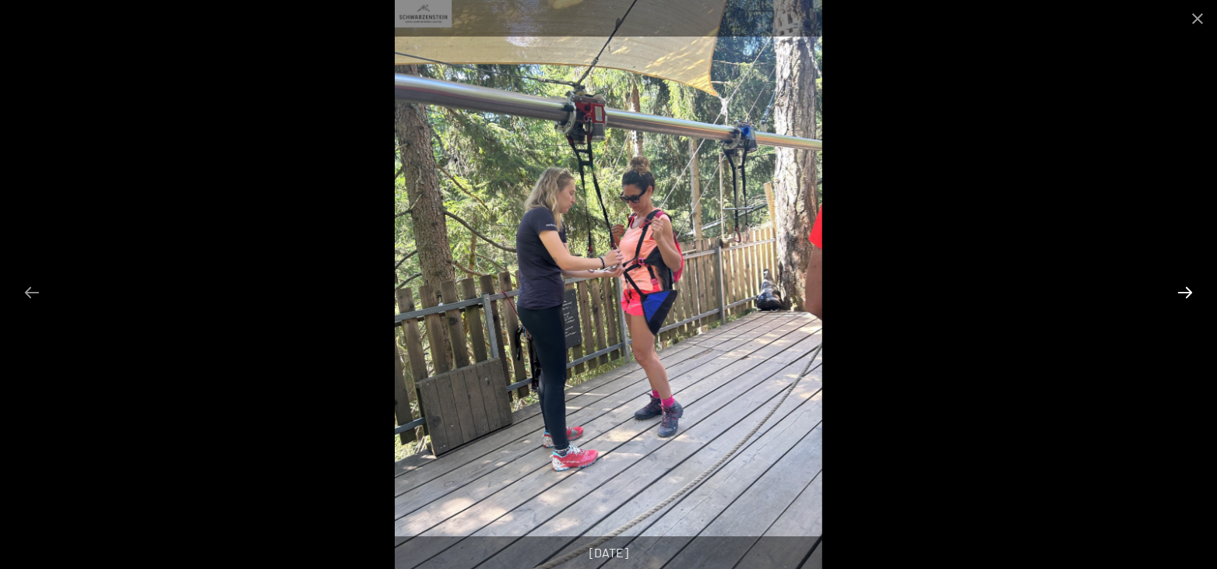
click at [1195, 293] on button "Next slide" at bounding box center [1184, 292] width 33 height 30
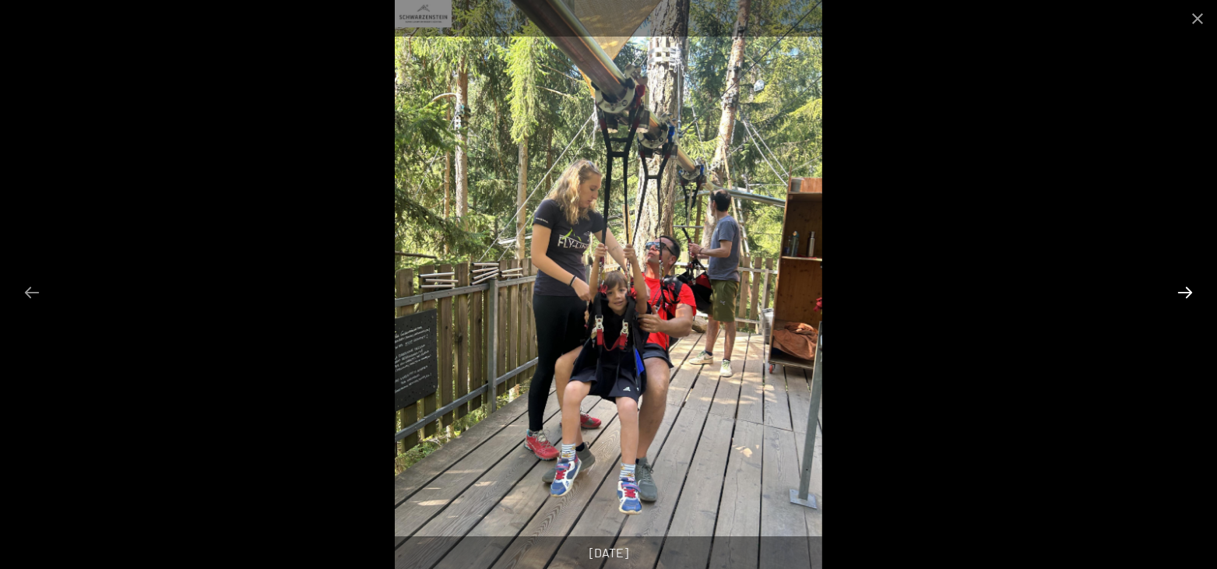
click at [1195, 293] on button "Next slide" at bounding box center [1184, 292] width 33 height 30
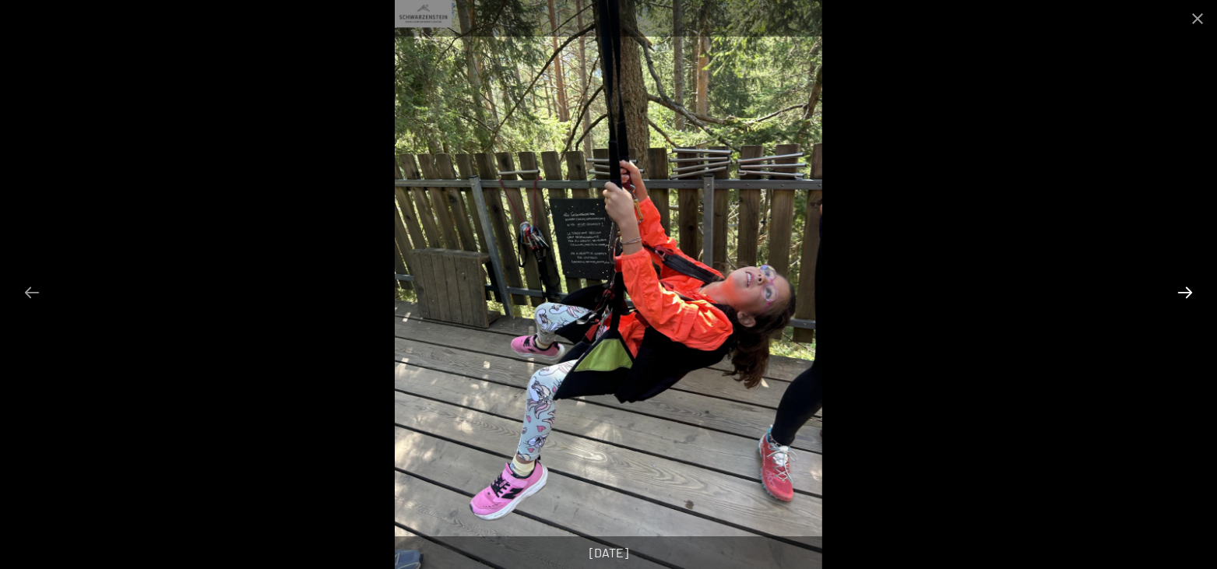
click at [1193, 292] on button "Next slide" at bounding box center [1184, 292] width 33 height 30
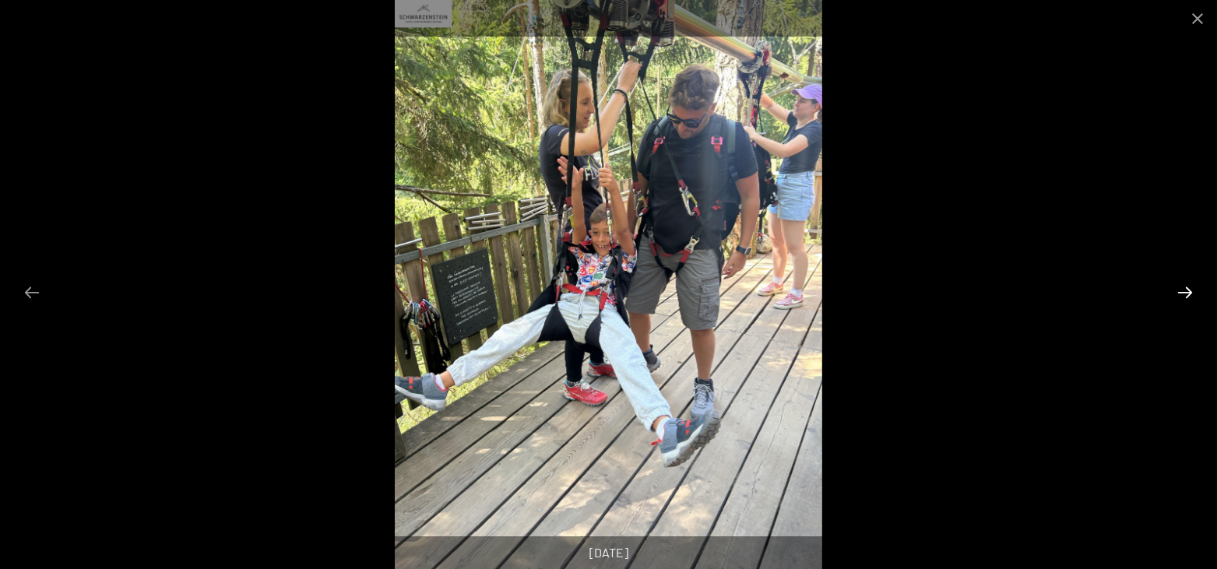
click at [1193, 292] on button "Next slide" at bounding box center [1184, 292] width 33 height 30
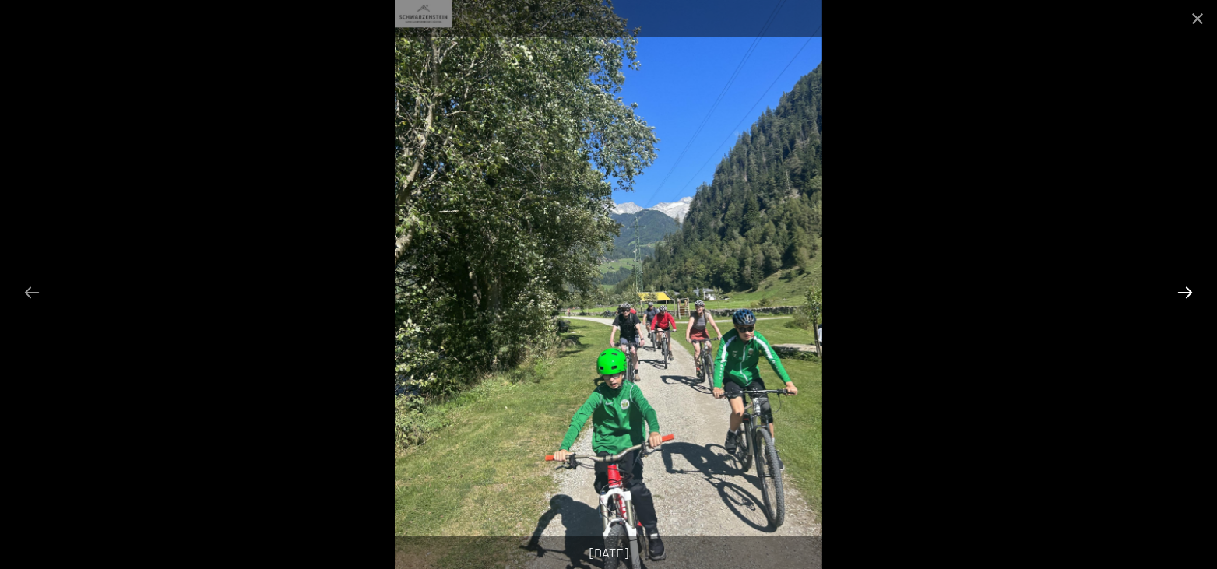
click at [1193, 292] on button "Next slide" at bounding box center [1184, 292] width 33 height 30
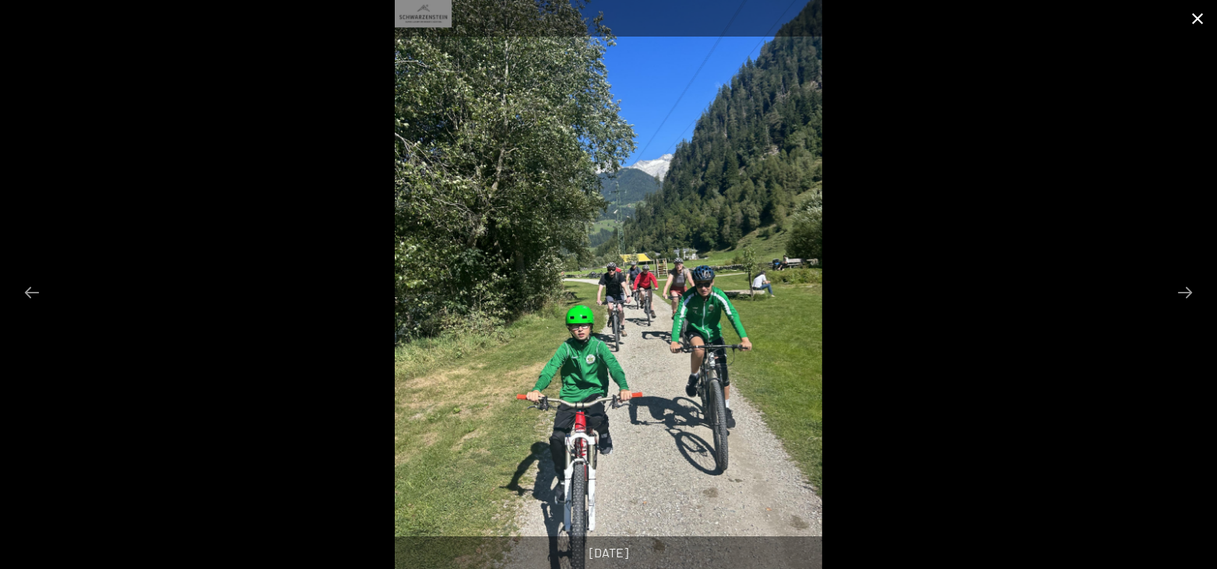
drag, startPoint x: 1204, startPoint y: 27, endPoint x: 1202, endPoint y: 16, distance: 11.1
click at [1203, 23] on button "Close gallery" at bounding box center [1197, 18] width 39 height 37
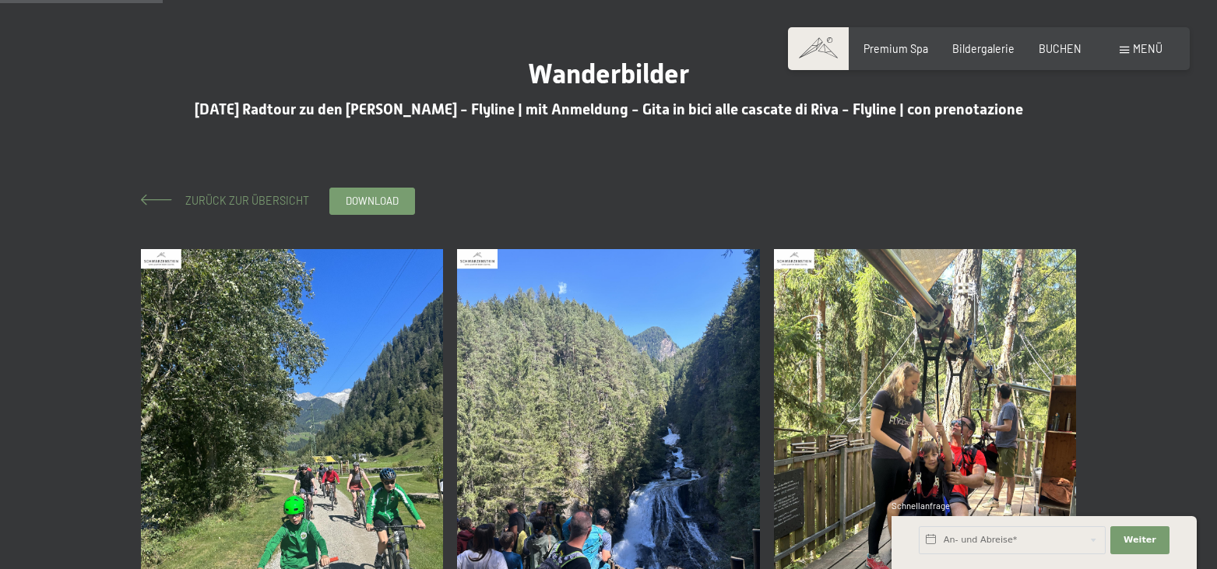
click at [248, 206] on span "Zurück zur Übersicht" at bounding box center [241, 200] width 135 height 13
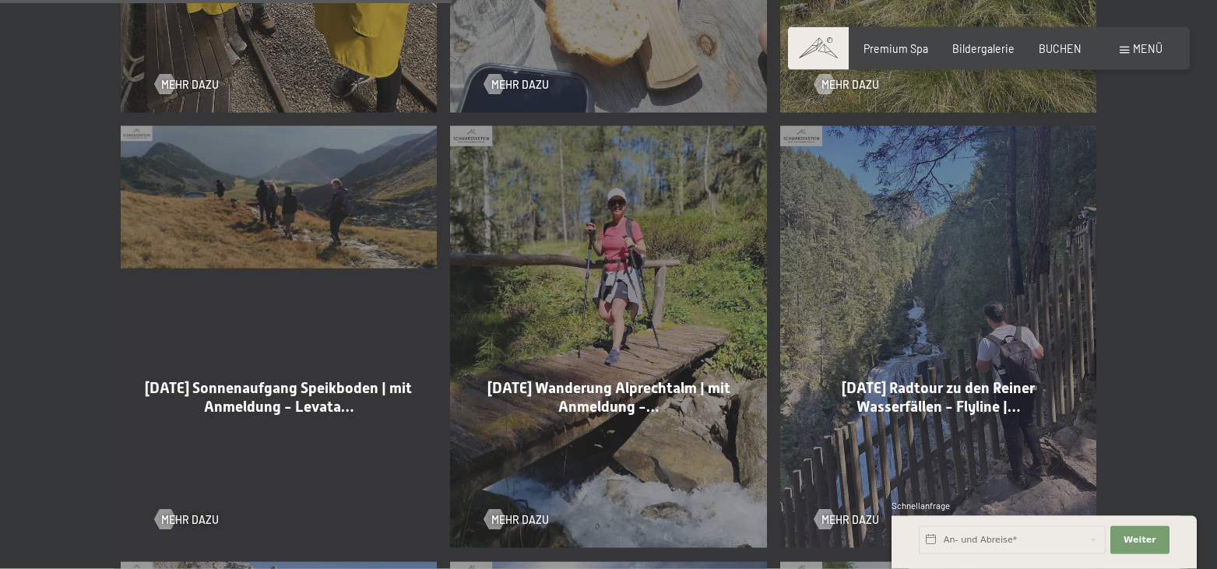
scroll to position [1667, 0]
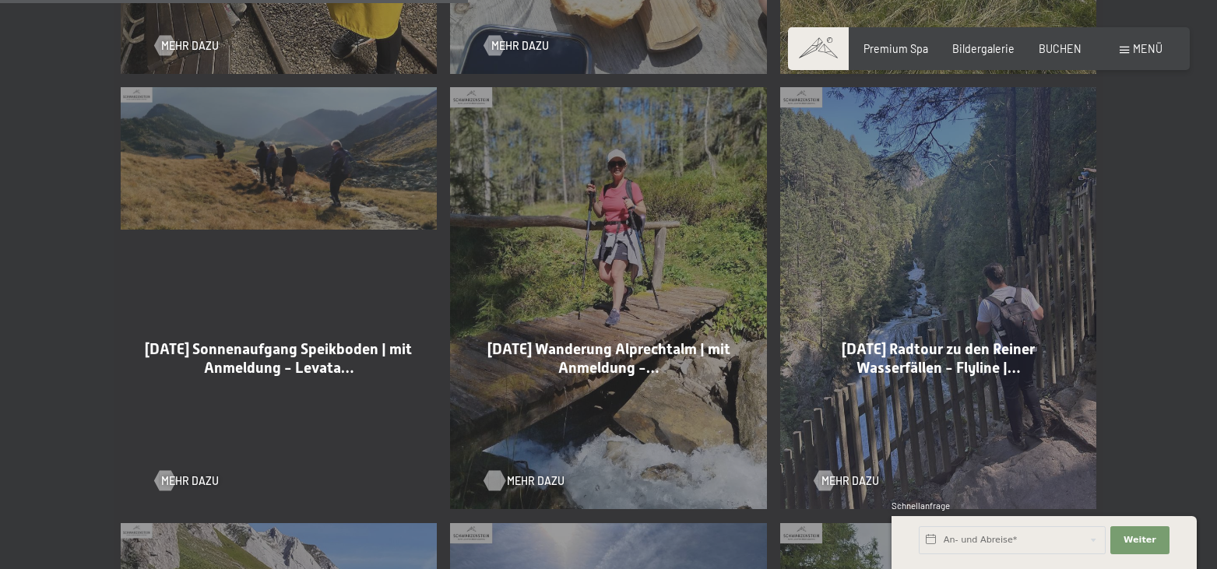
click at [543, 473] on span "Mehr dazu" at bounding box center [536, 481] width 58 height 16
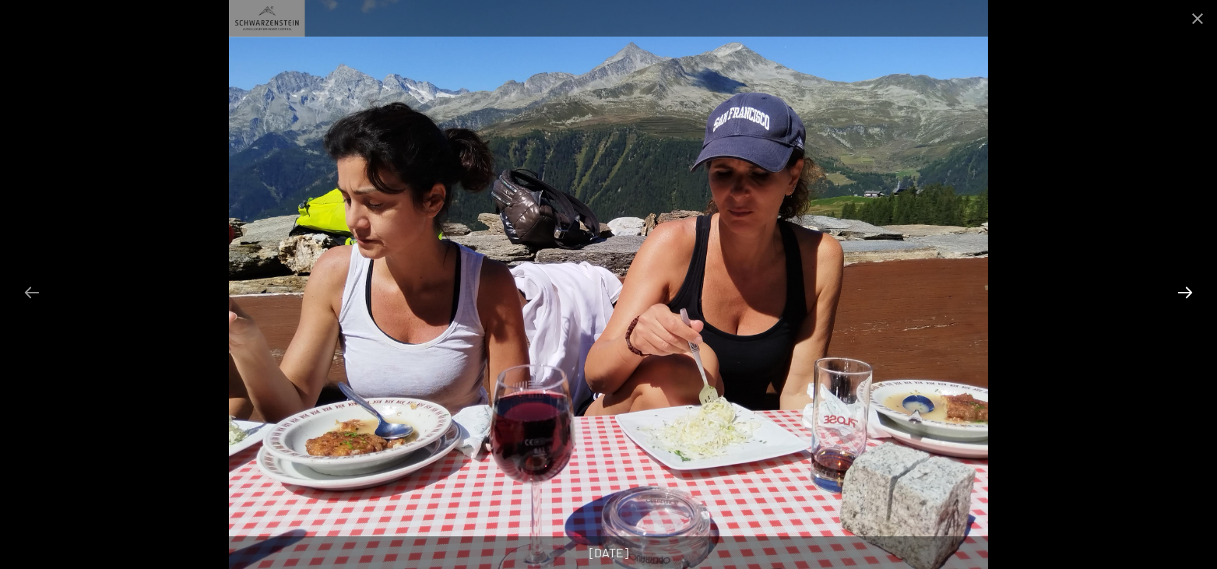
click at [1184, 293] on button "Next slide" at bounding box center [1184, 292] width 33 height 30
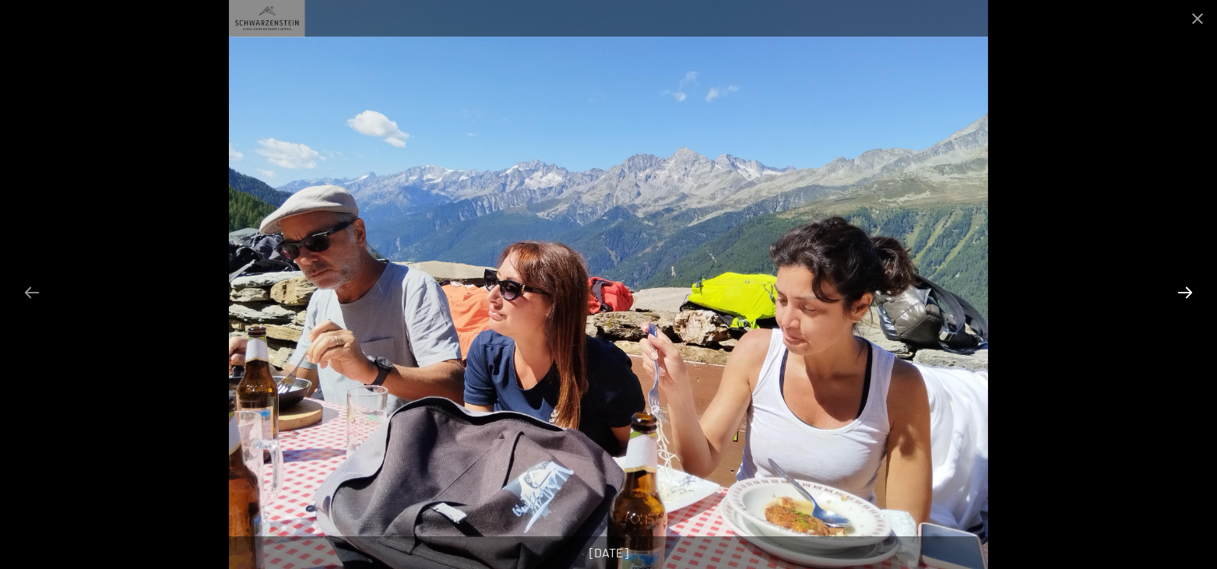
click at [1186, 293] on button "Next slide" at bounding box center [1184, 292] width 33 height 30
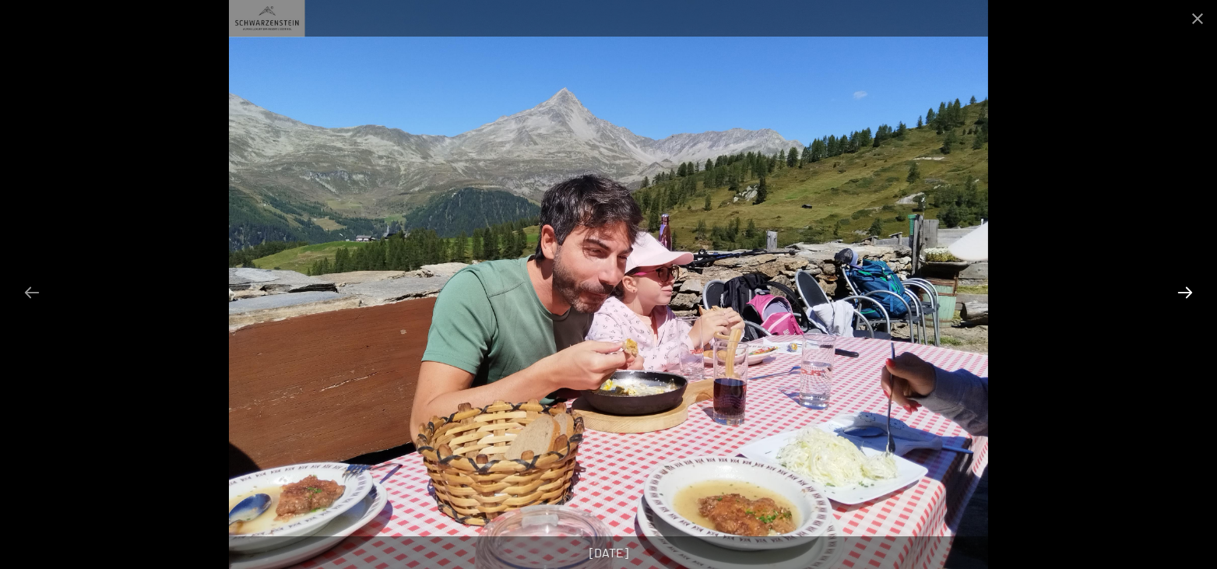
click at [1186, 293] on button "Next slide" at bounding box center [1184, 292] width 33 height 30
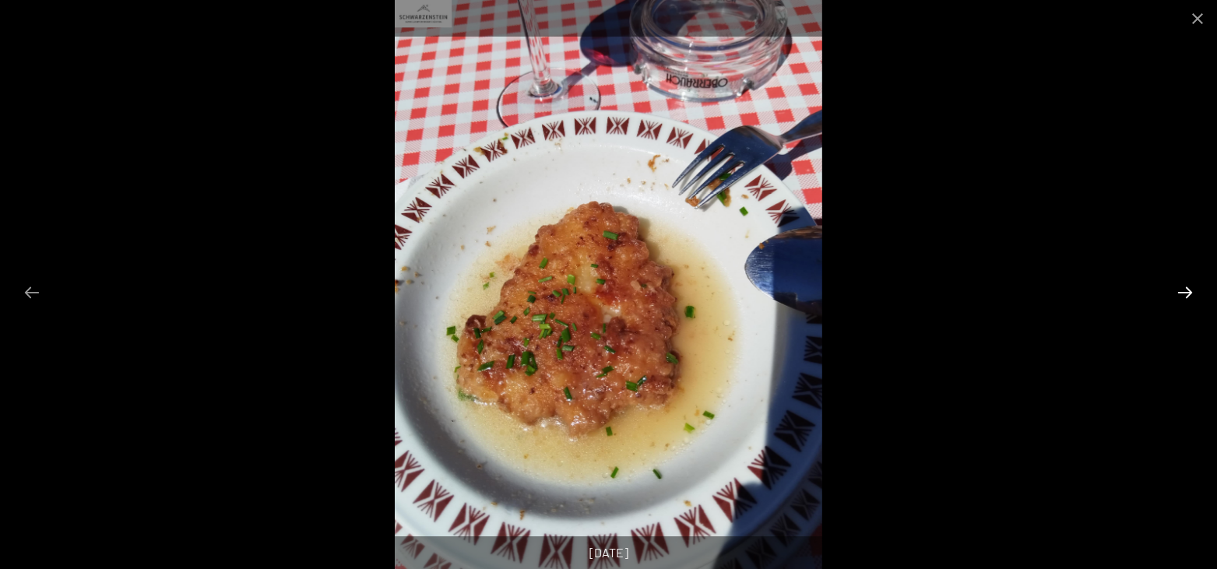
click at [1186, 293] on button "Next slide" at bounding box center [1184, 292] width 33 height 30
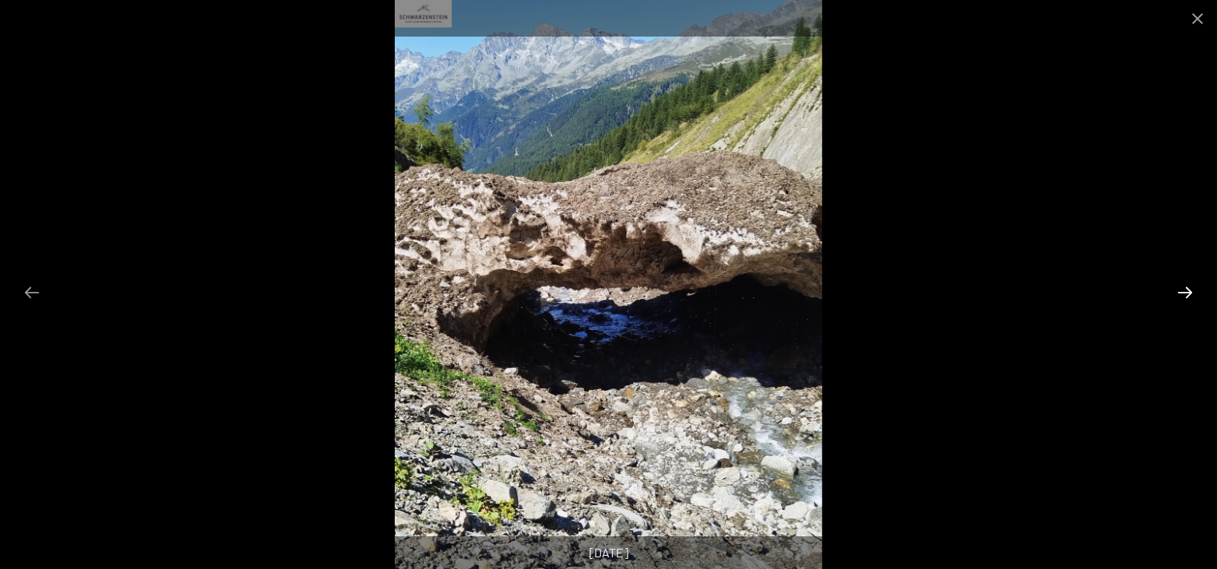
click at [1186, 293] on button "Next slide" at bounding box center [1184, 292] width 33 height 30
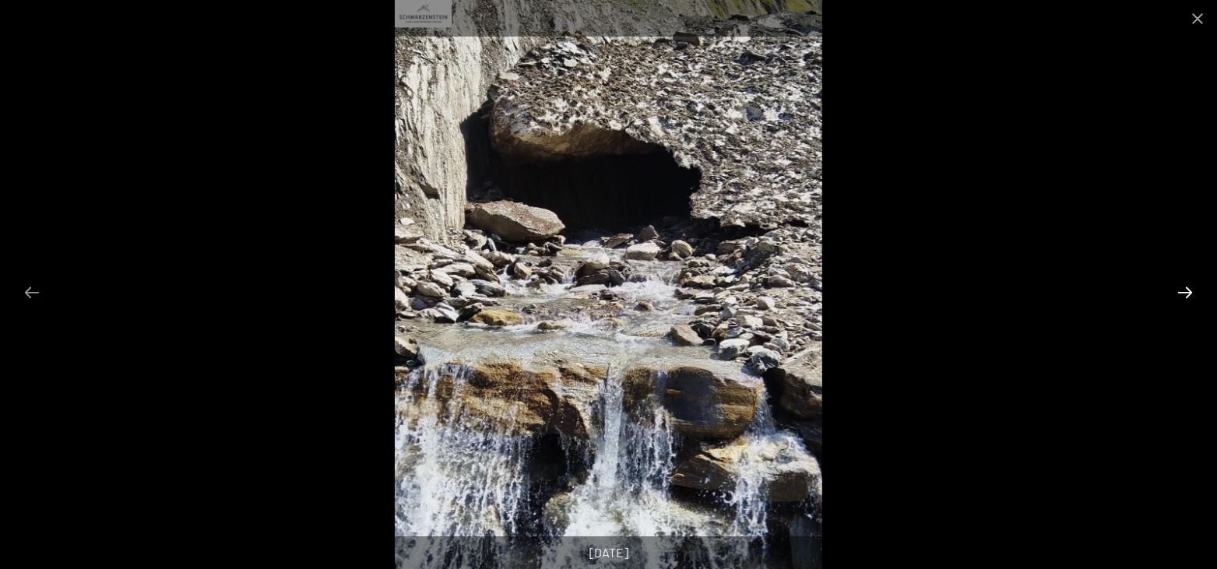
click at [1186, 293] on button "Next slide" at bounding box center [1184, 292] width 33 height 30
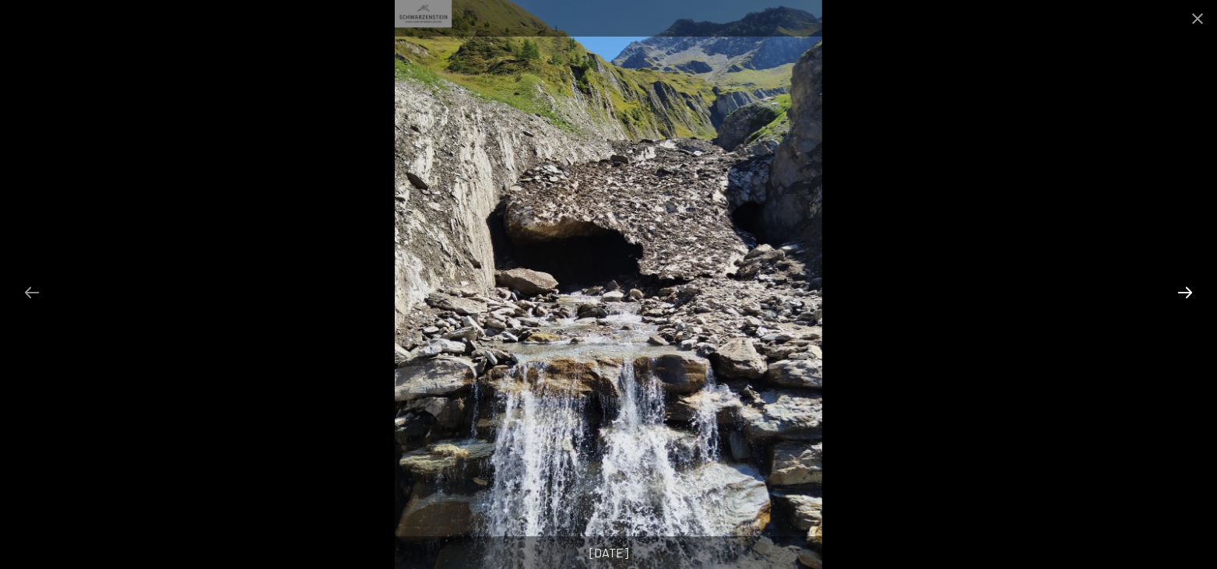
click at [1186, 293] on button "Next slide" at bounding box center [1184, 292] width 33 height 30
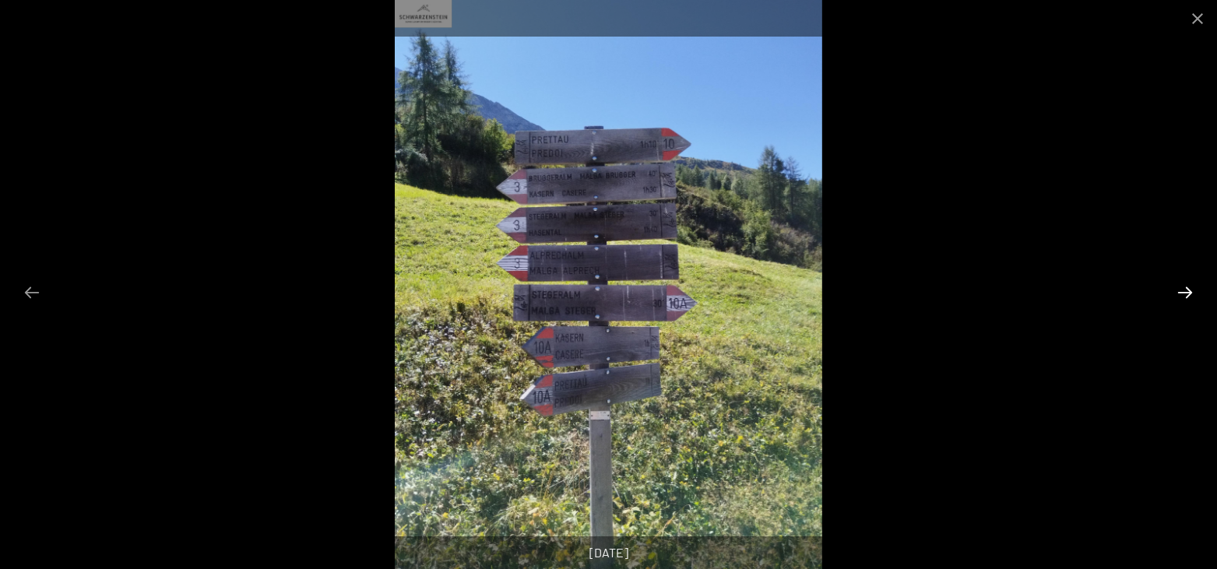
click at [1186, 293] on button "Next slide" at bounding box center [1184, 292] width 33 height 30
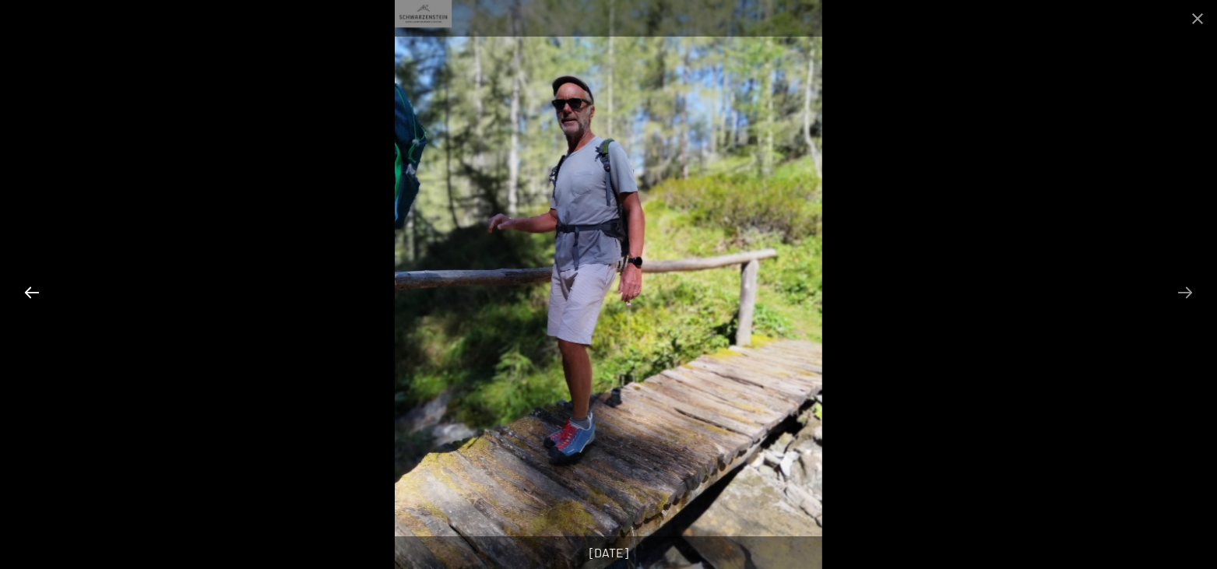
click at [40, 293] on button "Previous slide" at bounding box center [32, 292] width 33 height 30
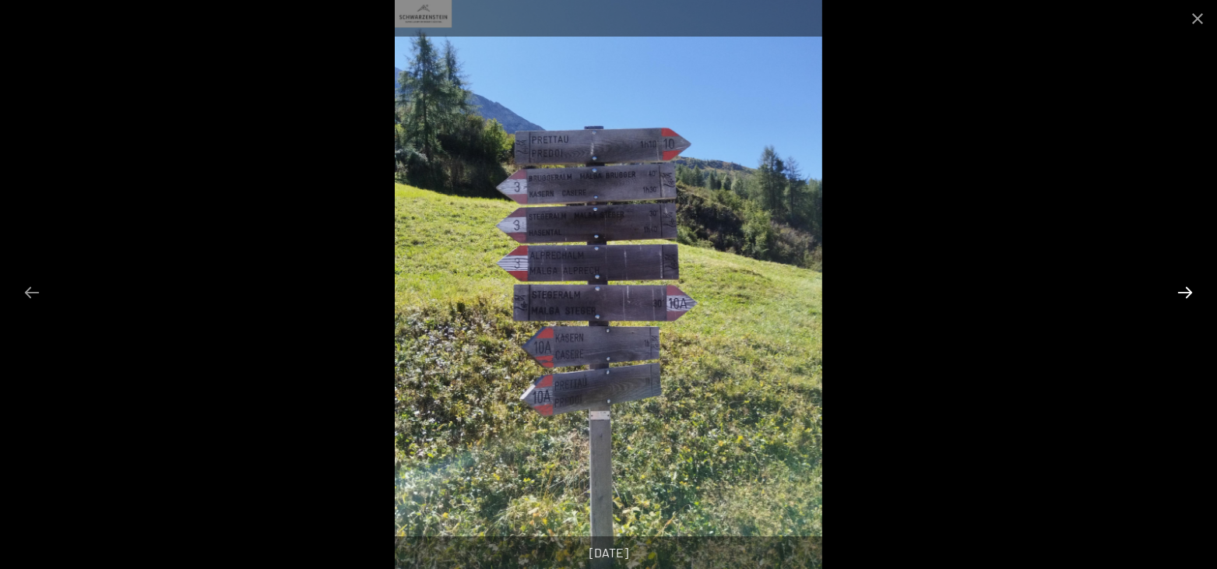
click at [1175, 295] on button "Next slide" at bounding box center [1184, 292] width 33 height 30
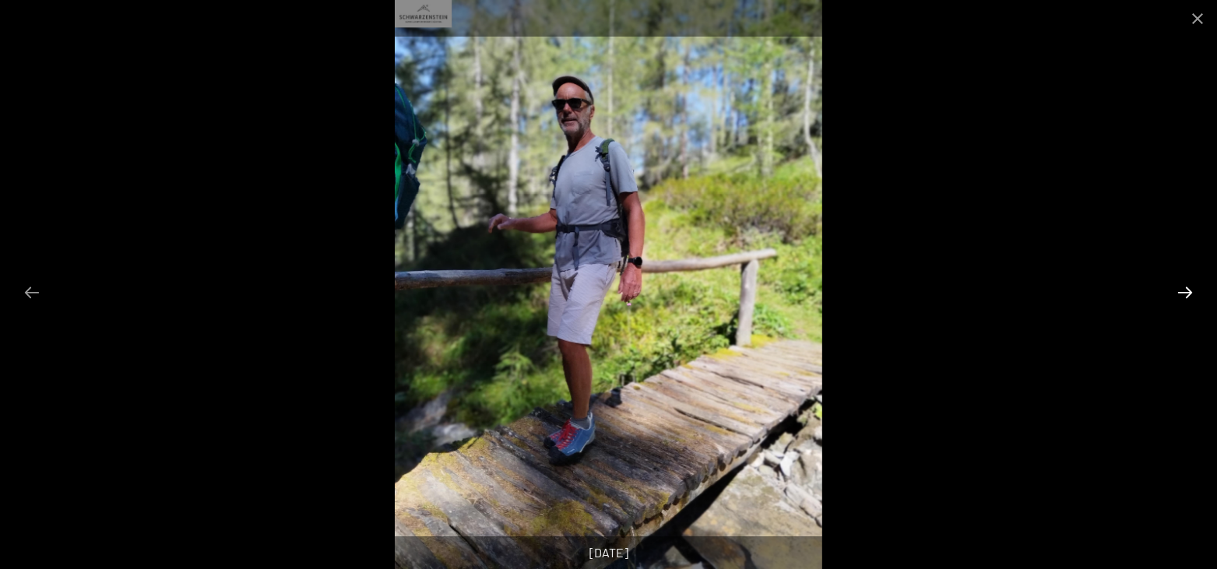
click at [1175, 295] on button "Next slide" at bounding box center [1184, 292] width 33 height 30
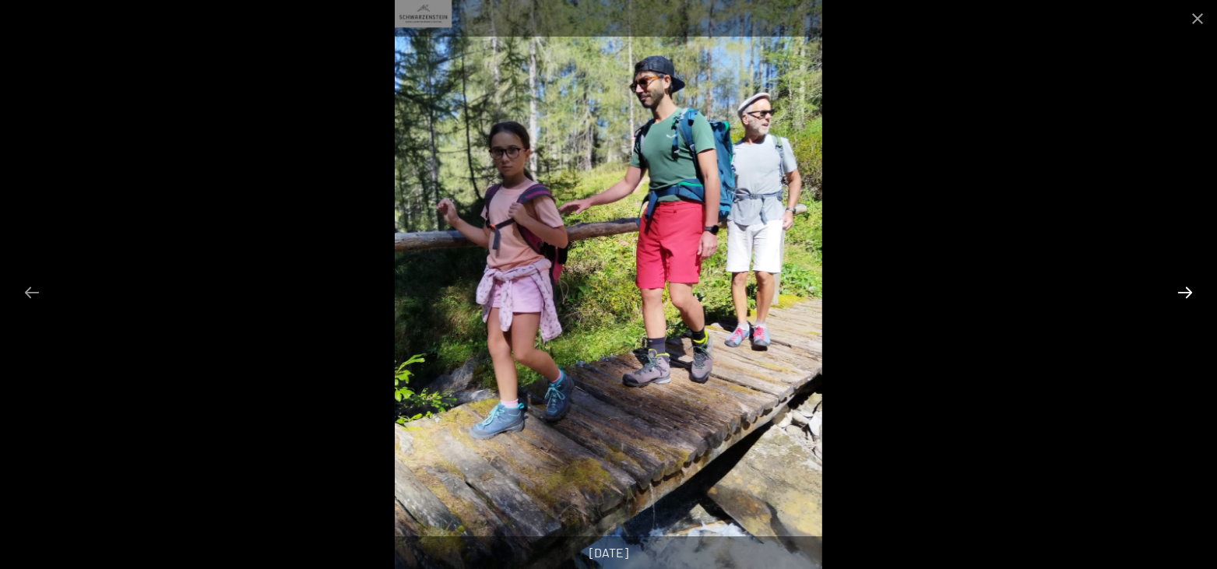
click at [1175, 295] on button "Next slide" at bounding box center [1184, 292] width 33 height 30
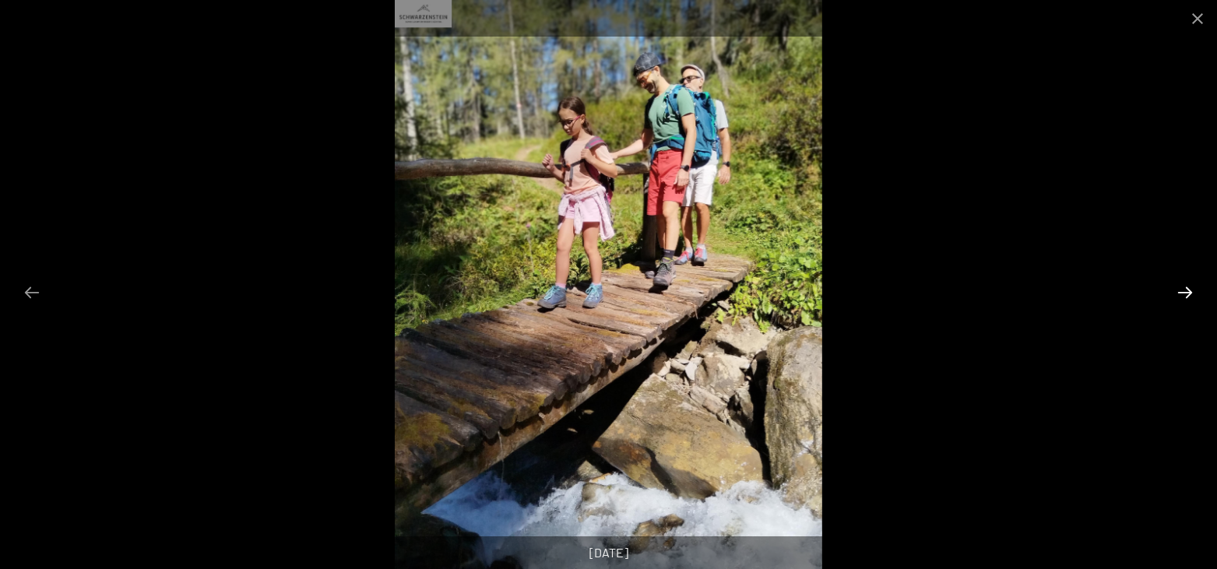
click at [1175, 295] on button "Next slide" at bounding box center [1184, 292] width 33 height 30
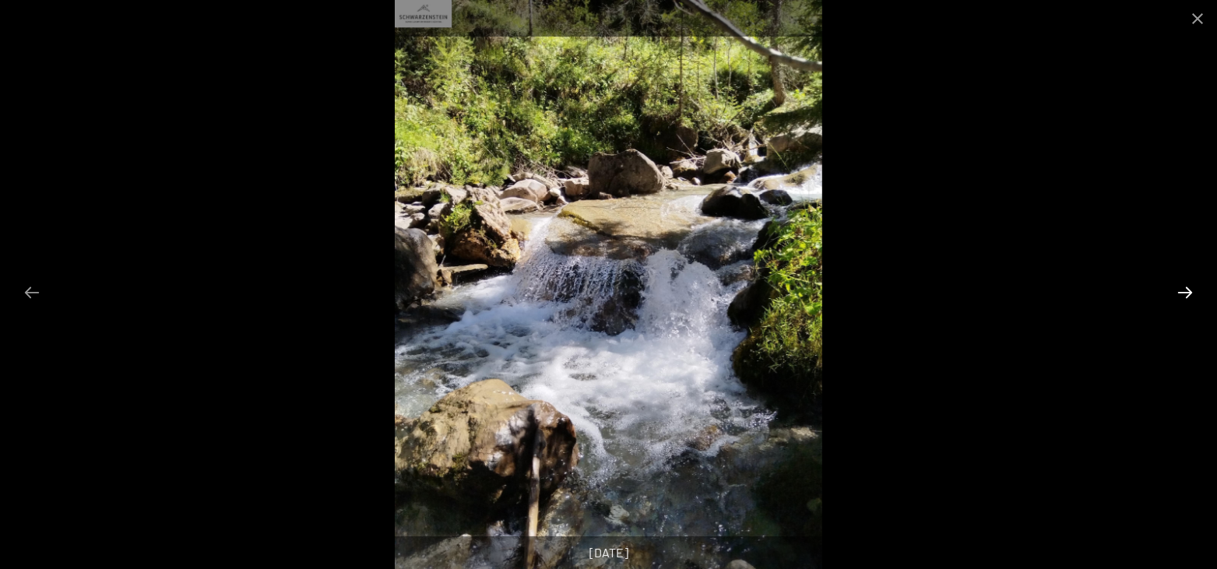
click at [1175, 295] on button "Next slide" at bounding box center [1184, 292] width 33 height 30
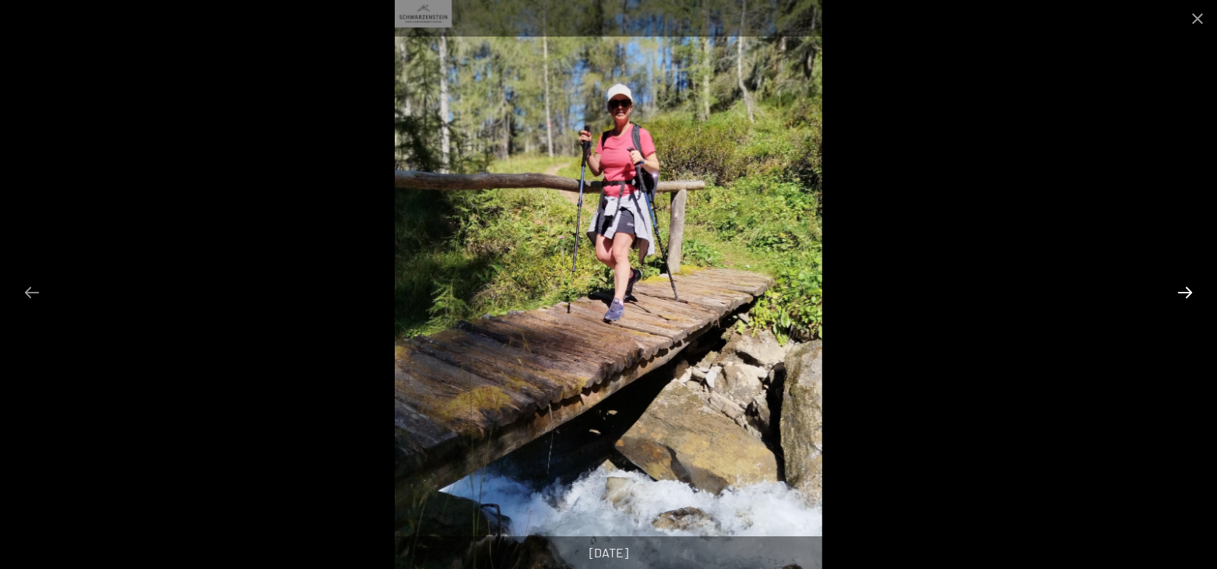
click at [1175, 295] on button "Next slide" at bounding box center [1184, 292] width 33 height 30
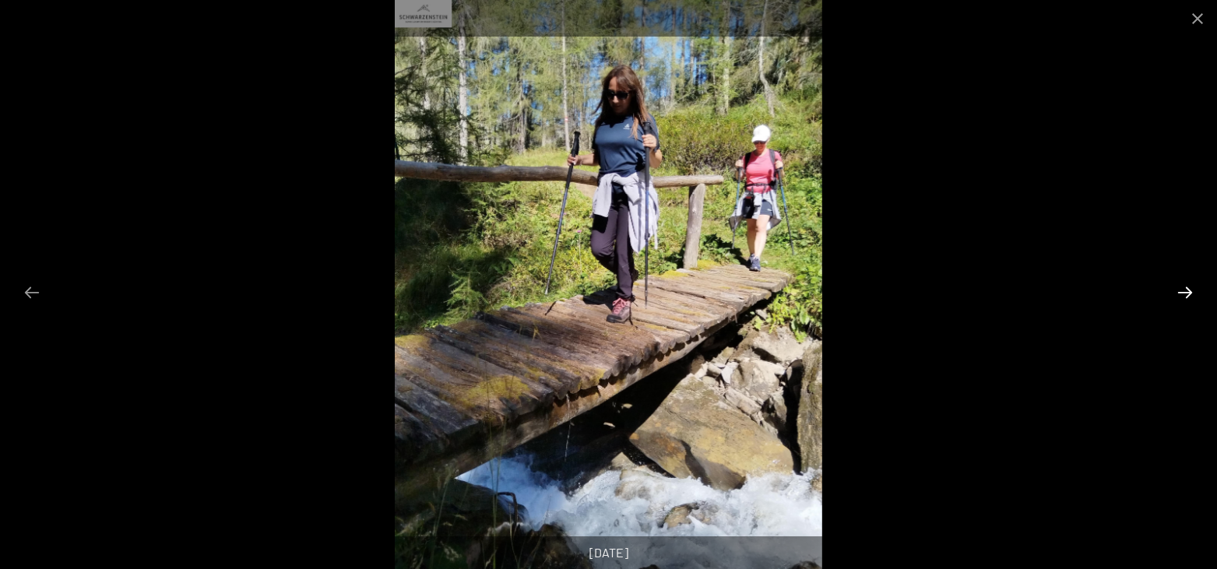
click at [1175, 295] on button "Next slide" at bounding box center [1184, 292] width 33 height 30
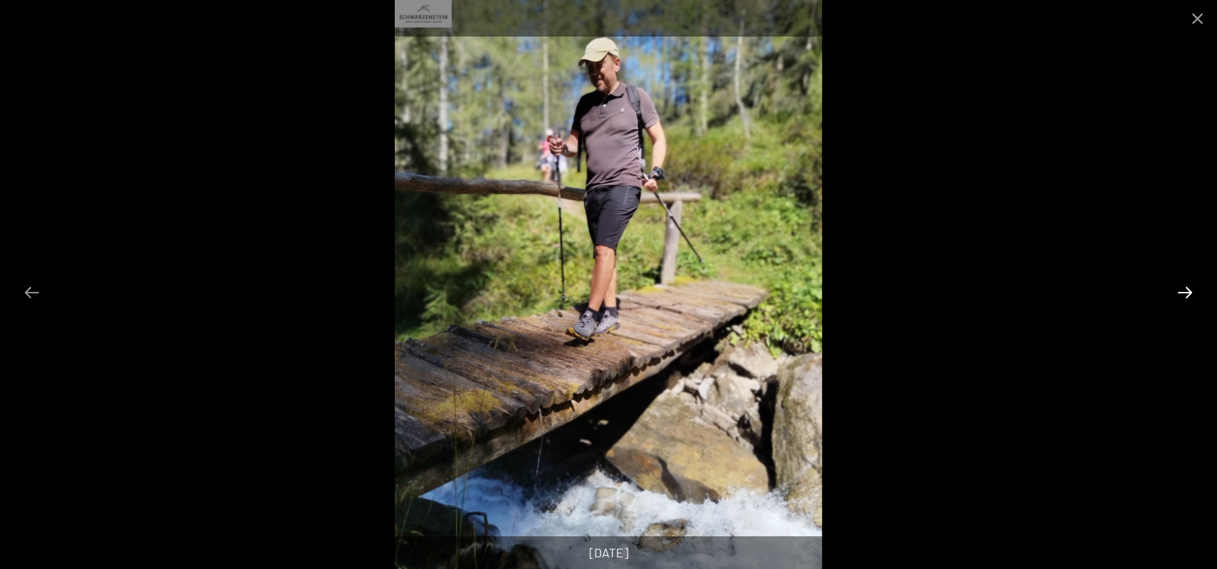
click at [1175, 295] on button "Next slide" at bounding box center [1184, 292] width 33 height 30
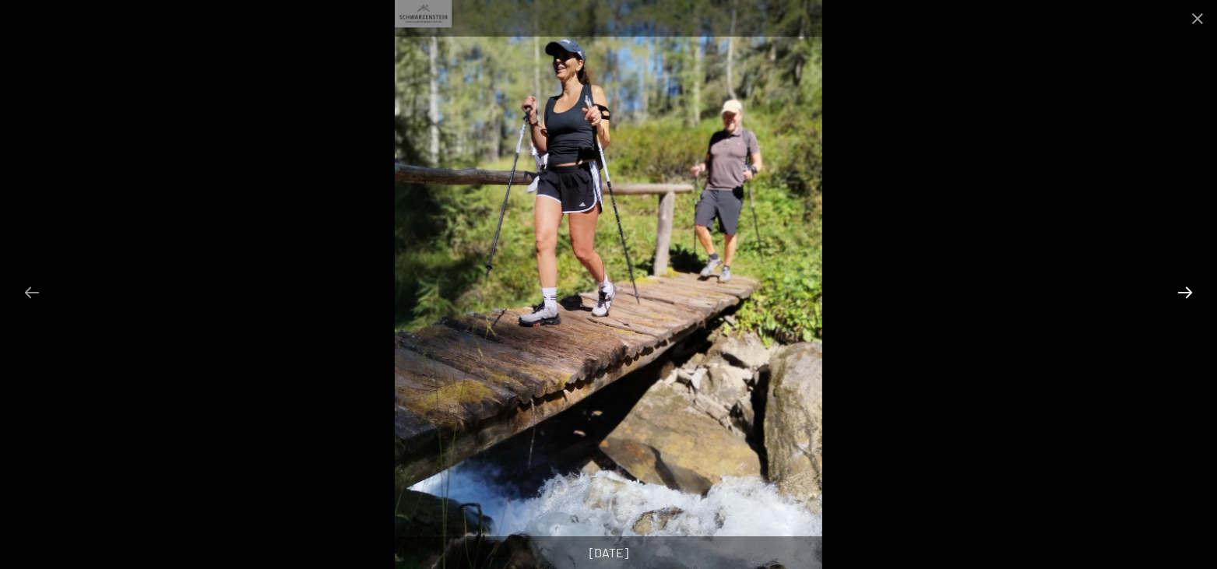
click at [1196, 294] on button "Next slide" at bounding box center [1184, 292] width 33 height 30
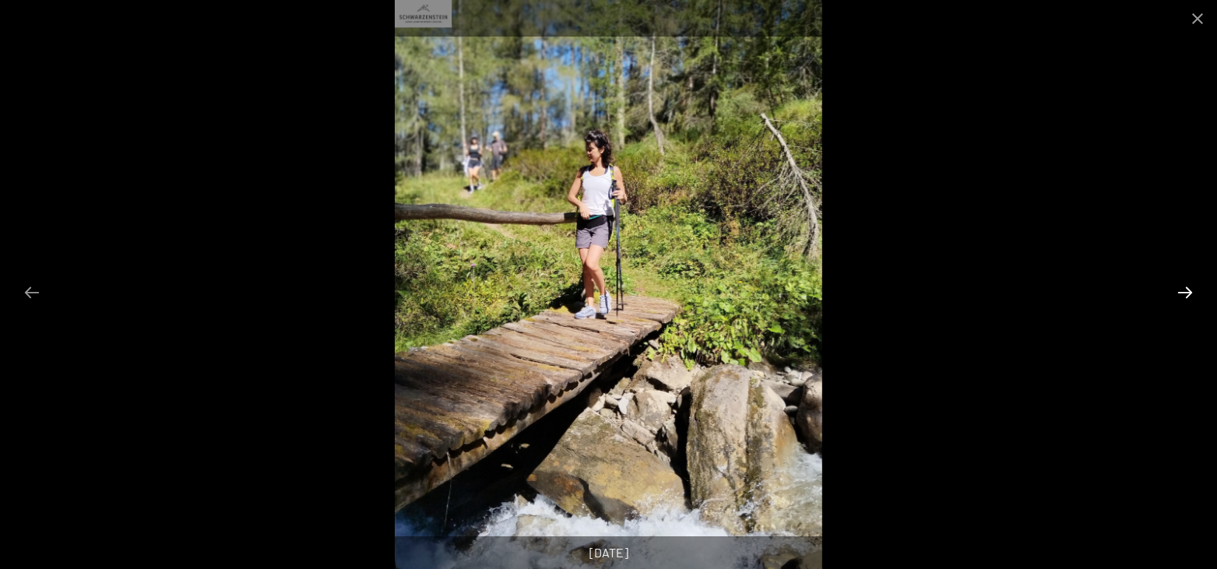
click at [1186, 286] on button "Next slide" at bounding box center [1184, 292] width 33 height 30
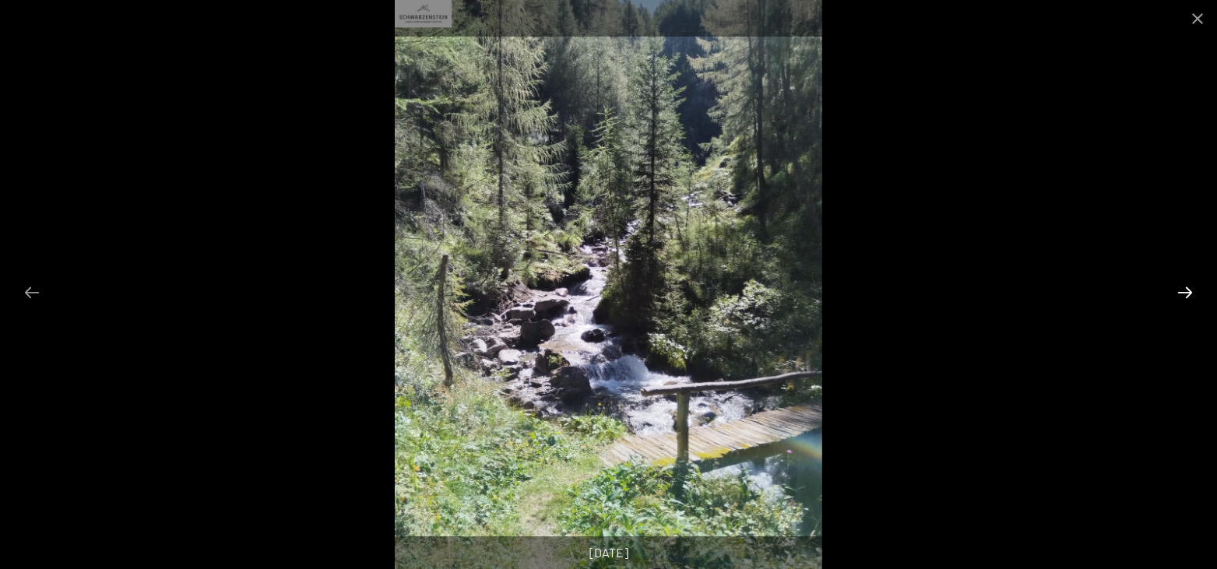
click at [1186, 286] on button "Next slide" at bounding box center [1184, 292] width 33 height 30
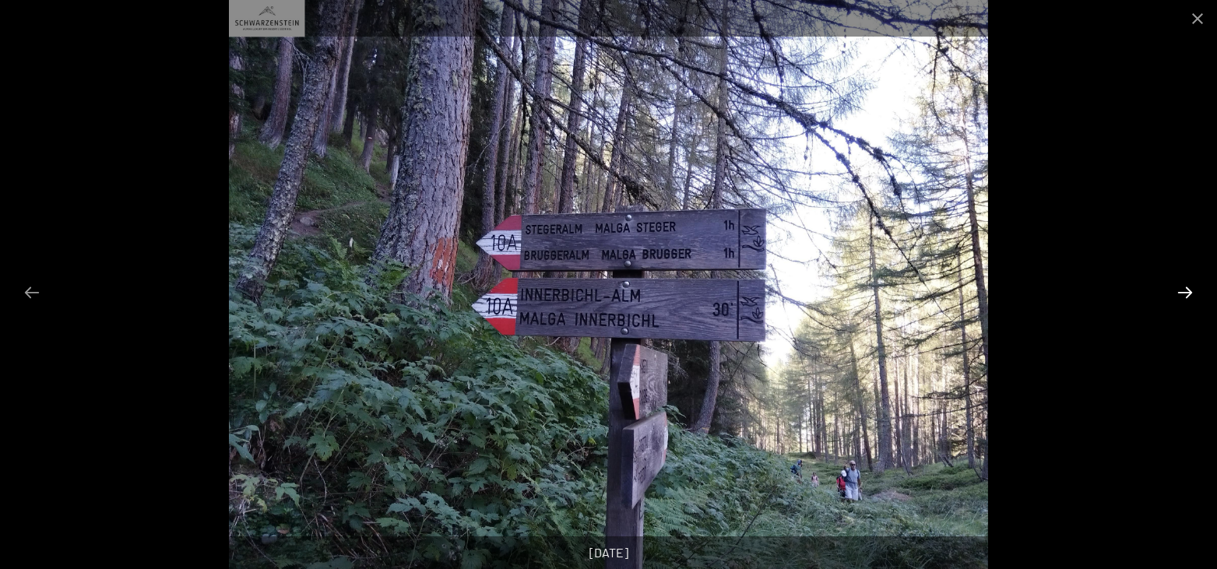
click at [1186, 286] on button "Next slide" at bounding box center [1184, 292] width 33 height 30
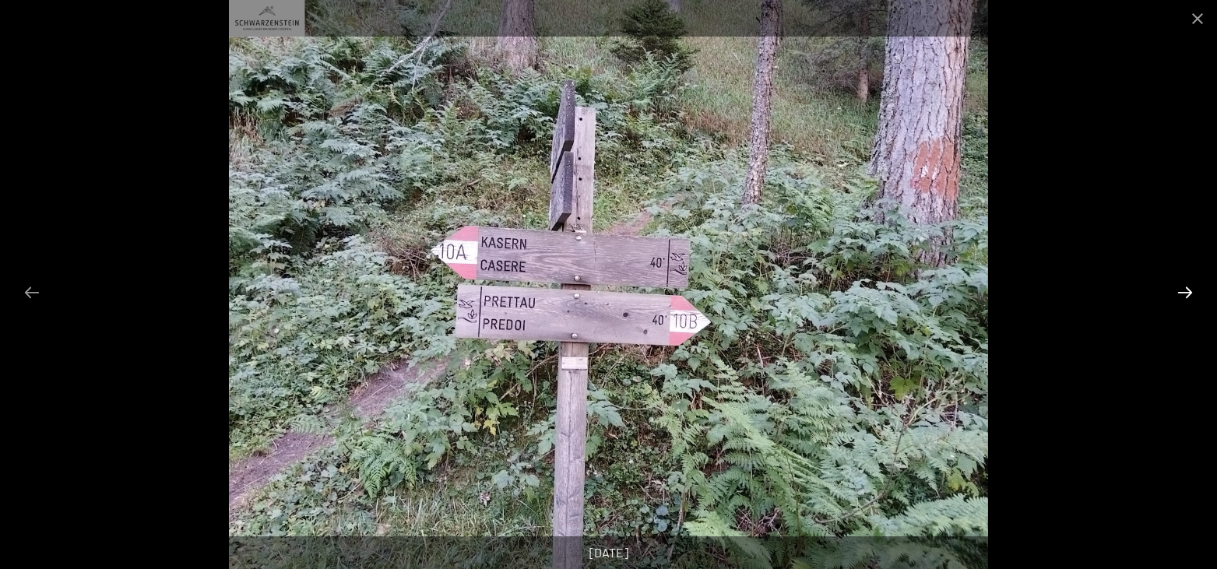
click at [1186, 286] on button "Next slide" at bounding box center [1184, 292] width 33 height 30
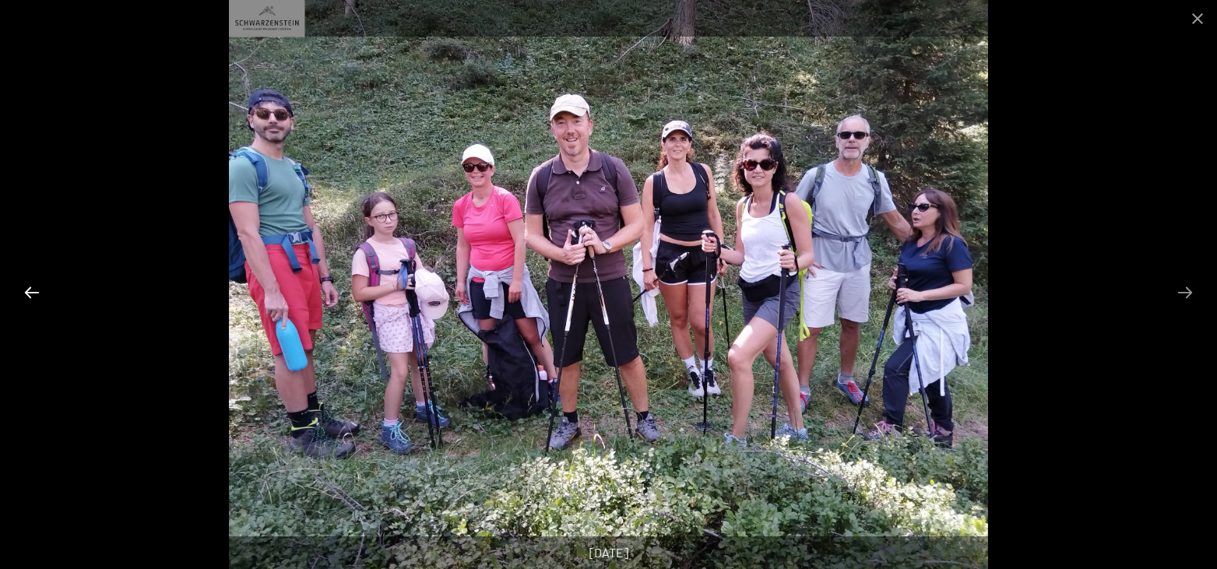
click at [29, 304] on button "Previous slide" at bounding box center [32, 292] width 33 height 30
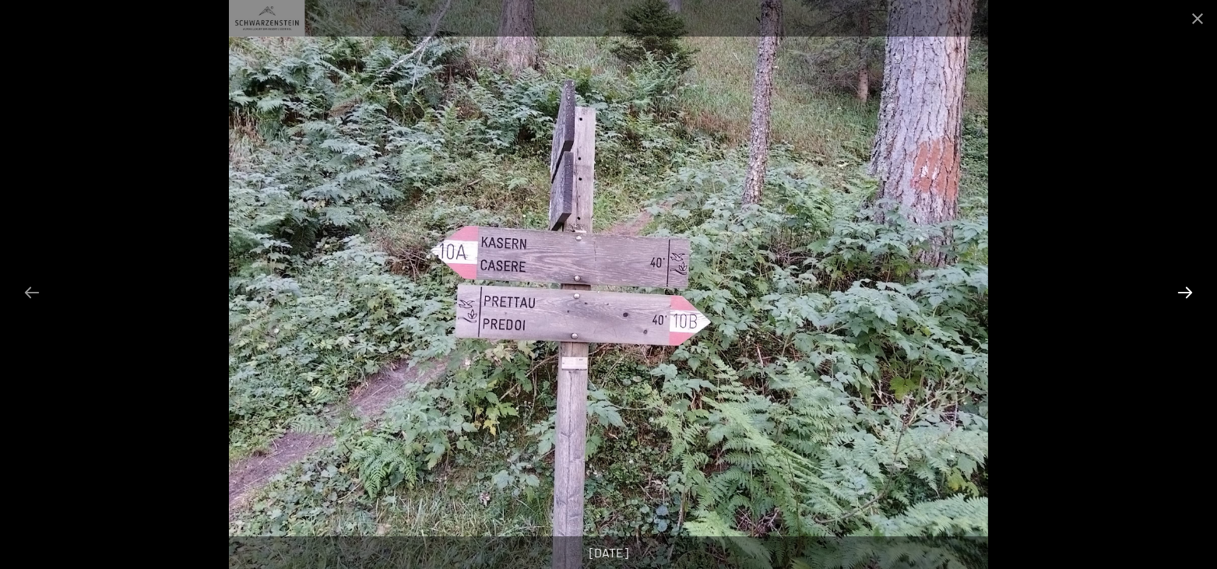
click at [1185, 293] on button "Next slide" at bounding box center [1184, 292] width 33 height 30
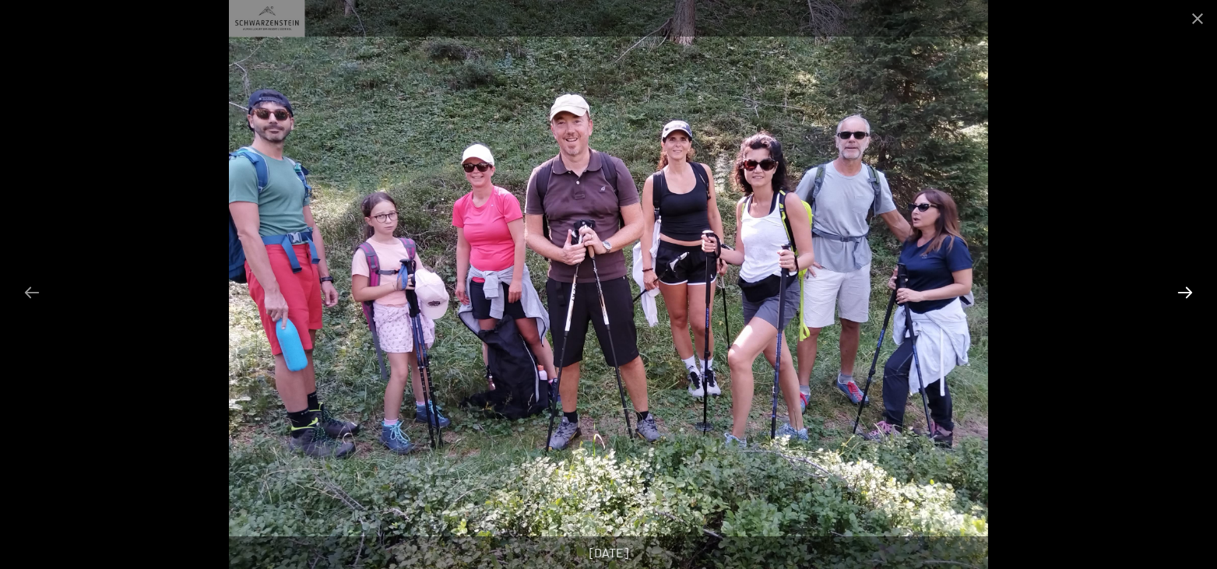
click at [1186, 288] on button "Next slide" at bounding box center [1184, 292] width 33 height 30
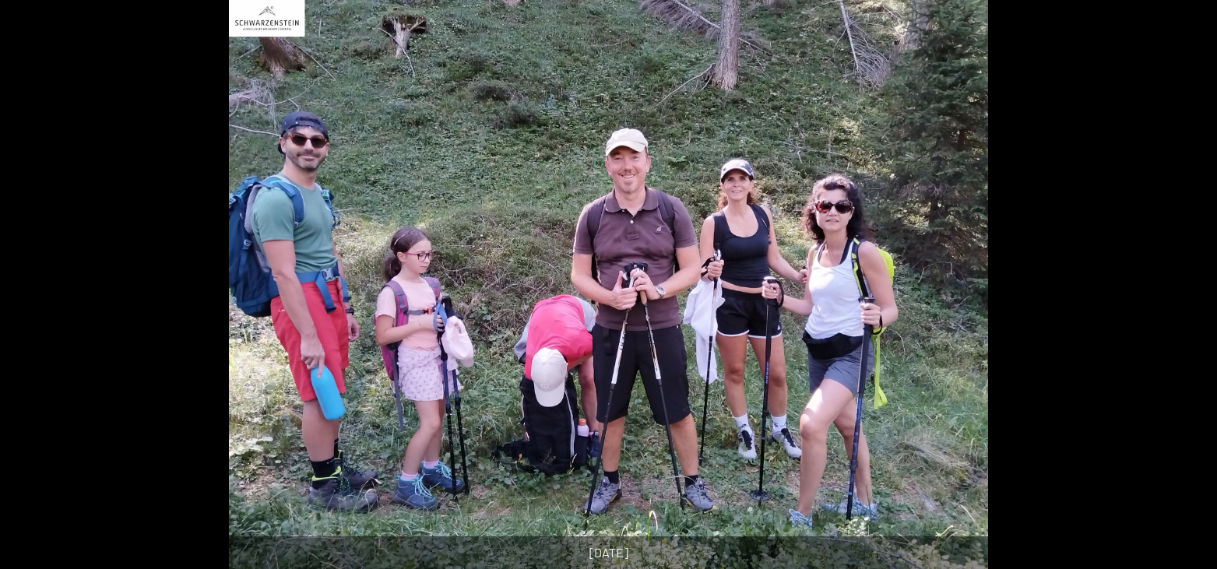
click at [1180, 290] on button "Next slide" at bounding box center [1192, 292] width 33 height 30
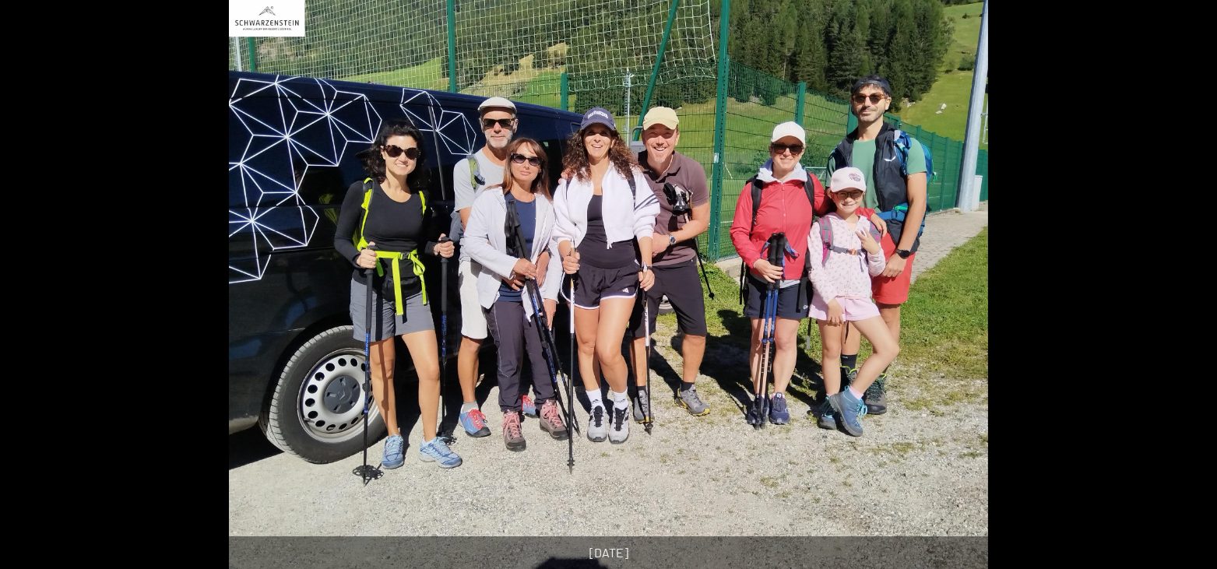
click at [1180, 290] on button "Next slide" at bounding box center [1192, 292] width 33 height 30
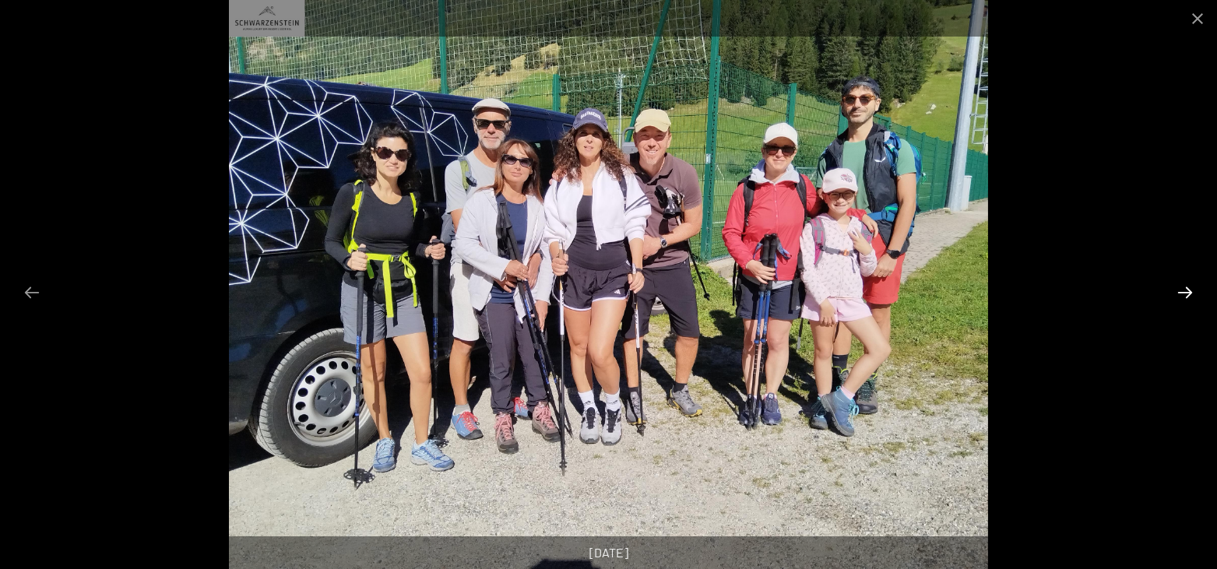
click at [1180, 290] on button "Next slide" at bounding box center [1184, 292] width 33 height 30
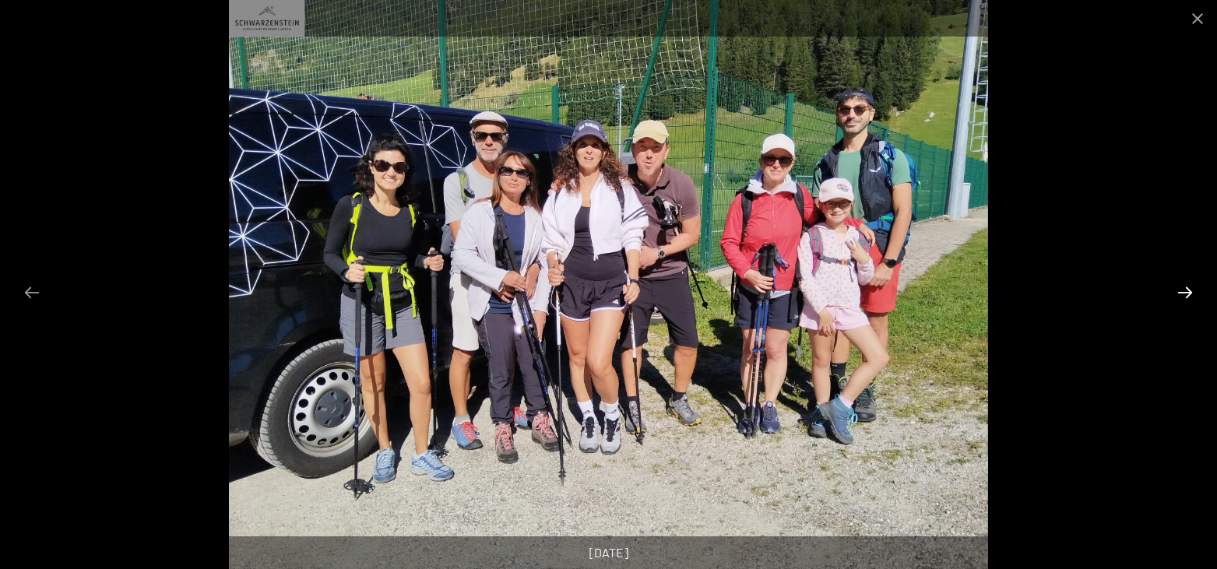
click at [1180, 290] on button "Next slide" at bounding box center [1184, 292] width 33 height 30
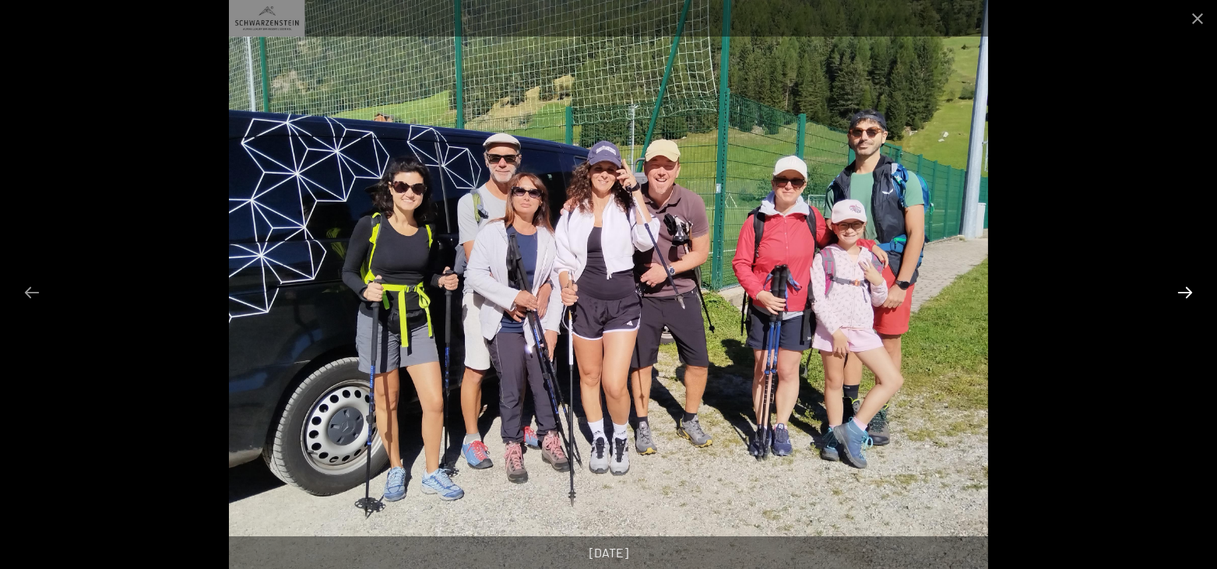
click at [1180, 290] on button "Next slide" at bounding box center [1184, 292] width 33 height 30
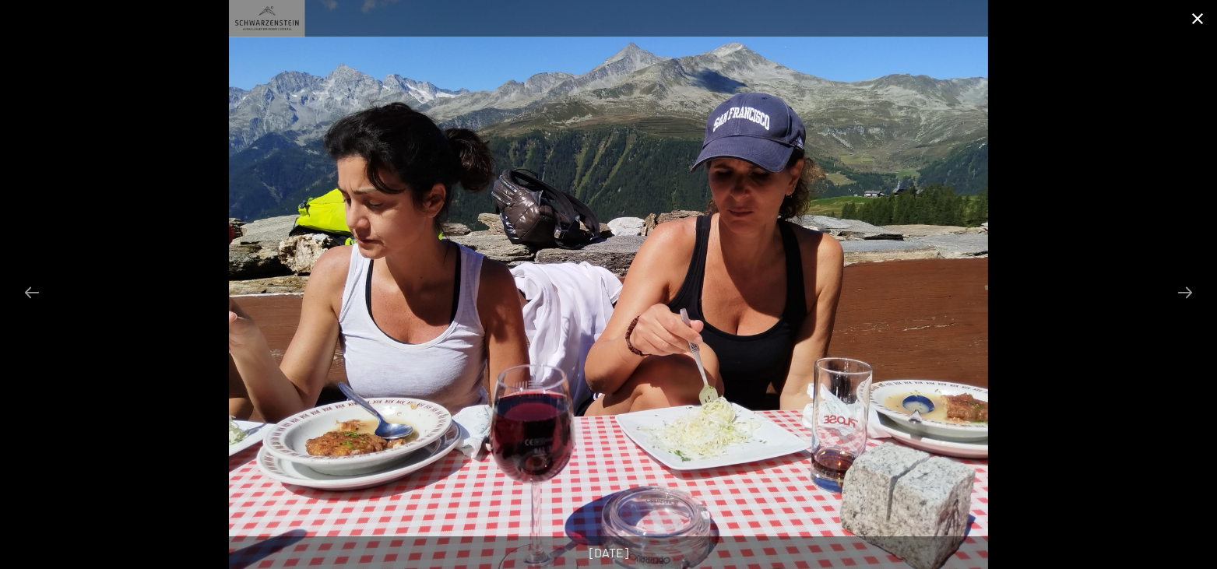
click at [1196, 21] on button "Close gallery" at bounding box center [1197, 18] width 39 height 37
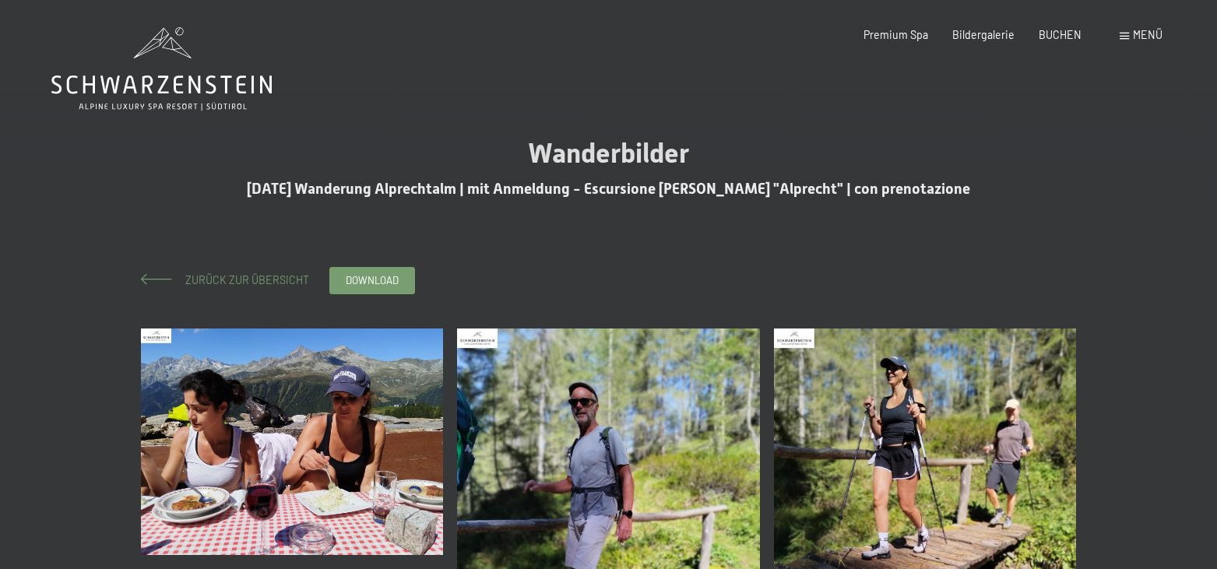
click at [252, 281] on span "Zurück zur Übersicht" at bounding box center [241, 279] width 135 height 13
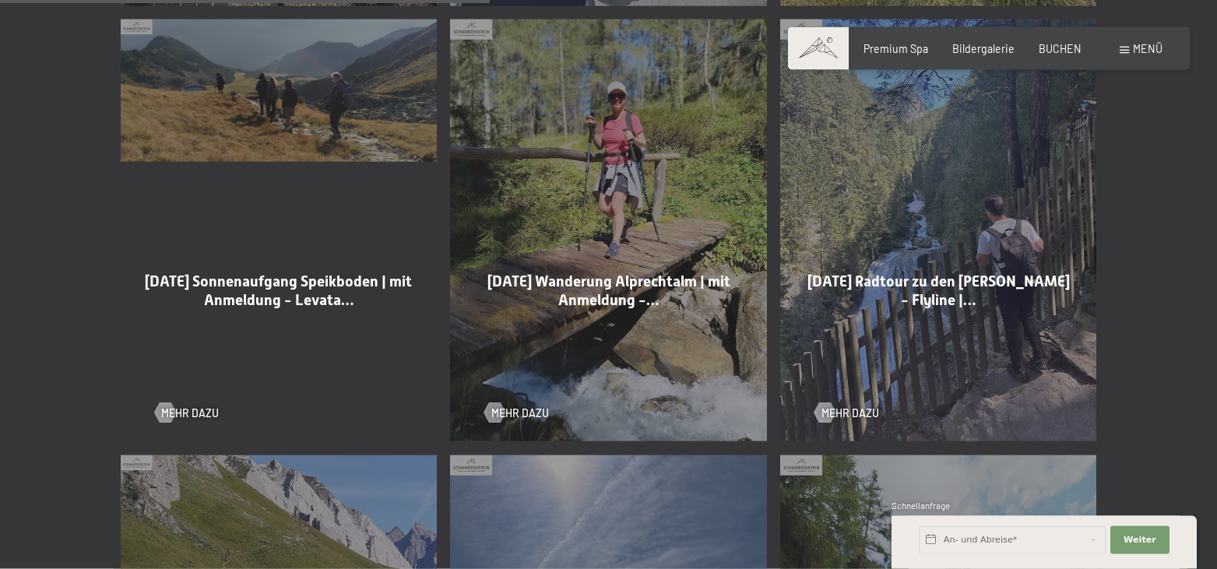
scroll to position [1747, 0]
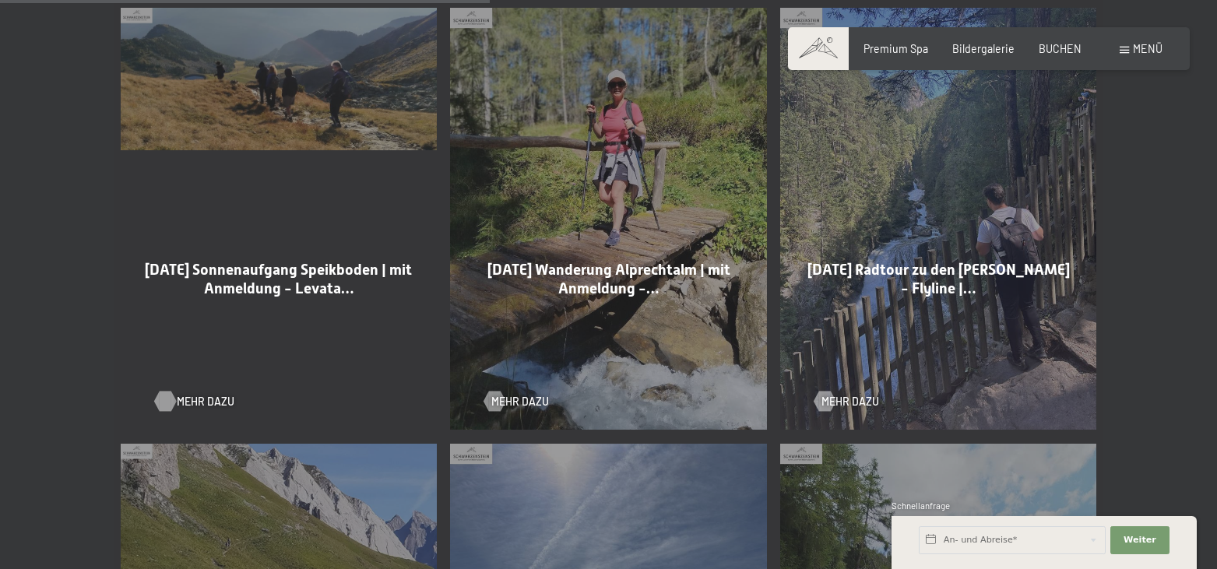
click at [191, 394] on span "Mehr dazu" at bounding box center [206, 402] width 58 height 16
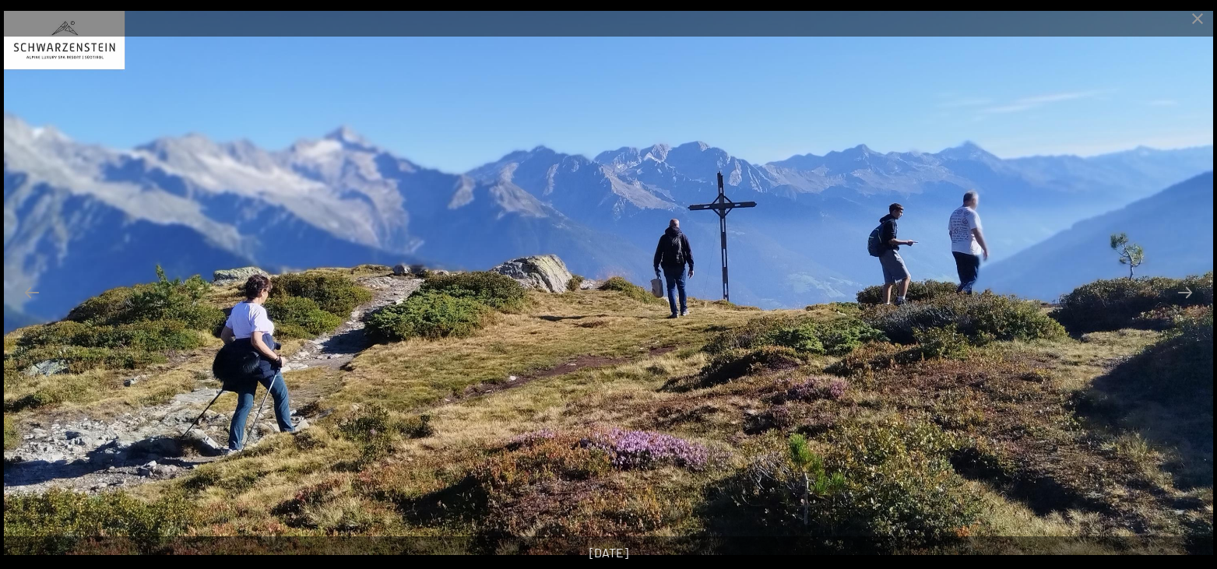
click at [1186, 298] on button "Next slide" at bounding box center [1184, 292] width 33 height 30
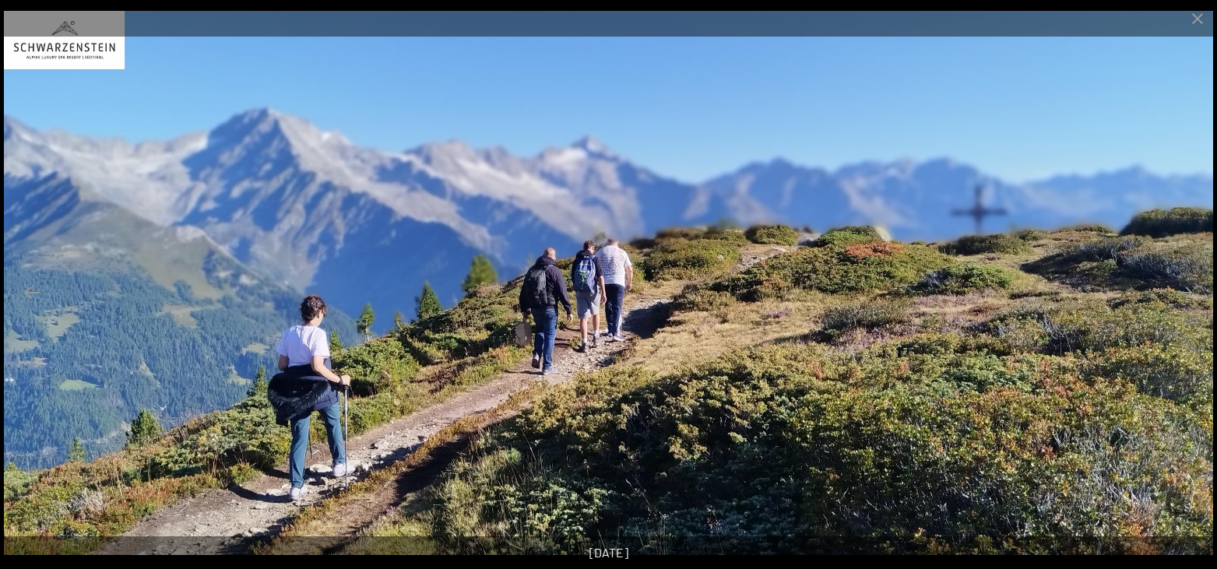
click at [1186, 298] on button "Next slide" at bounding box center [1184, 292] width 33 height 30
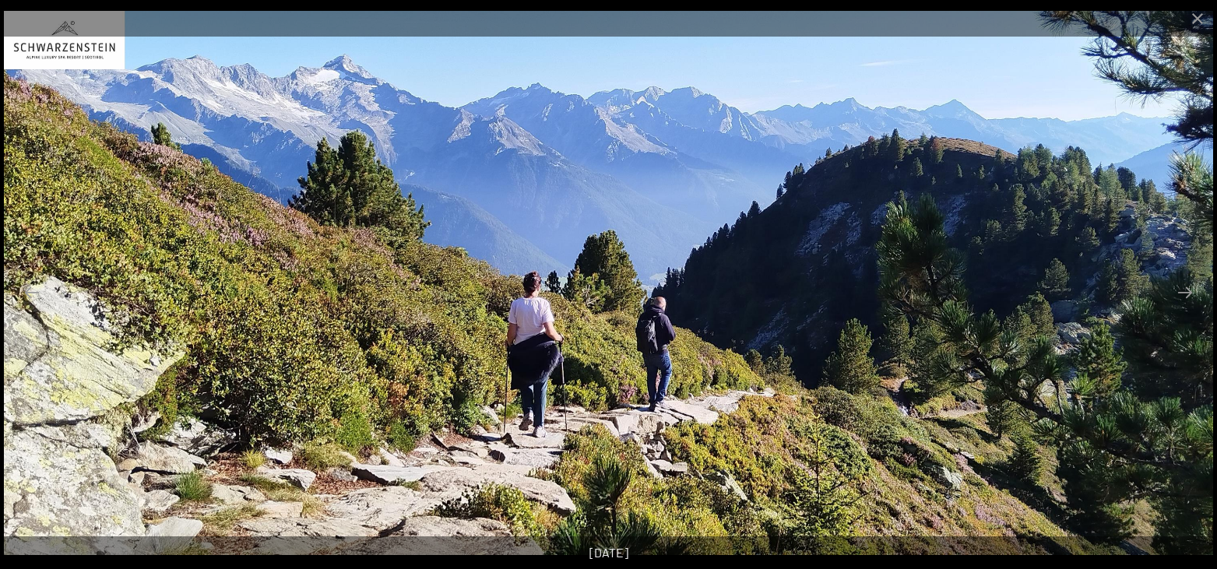
click at [1186, 298] on button "Next slide" at bounding box center [1184, 292] width 33 height 30
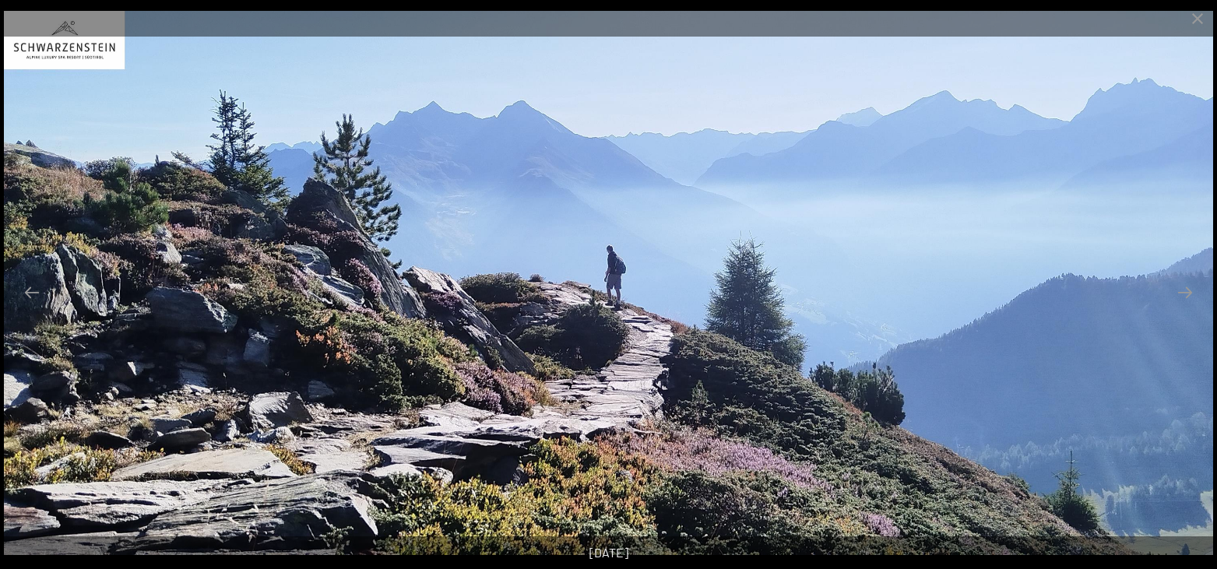
click at [1186, 298] on button "Next slide" at bounding box center [1184, 292] width 33 height 30
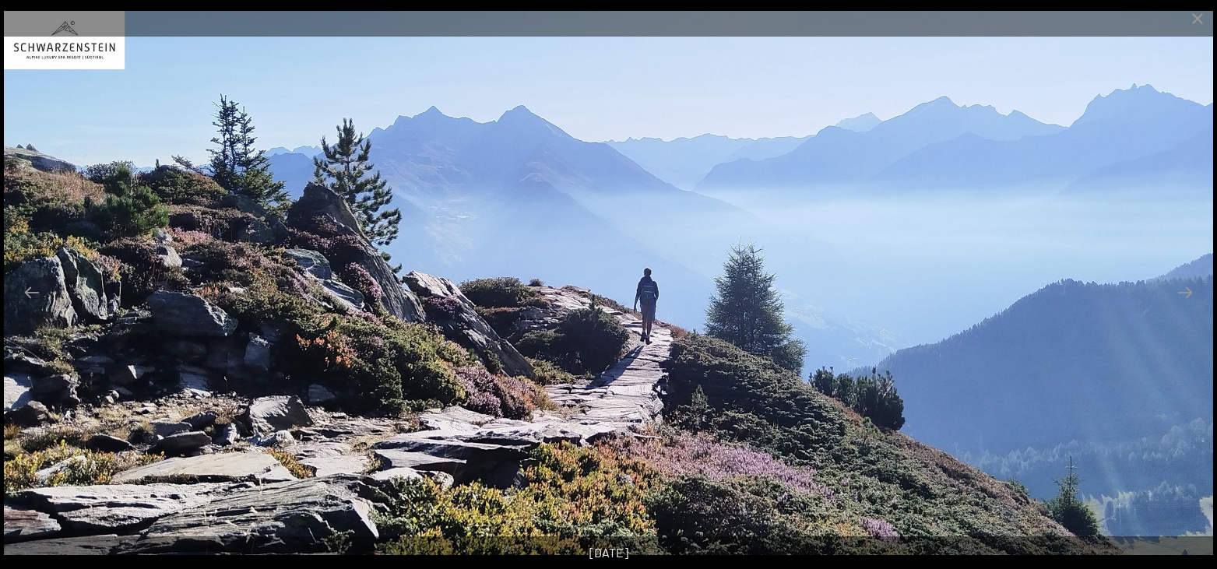
click at [1186, 298] on button "Next slide" at bounding box center [1184, 292] width 33 height 30
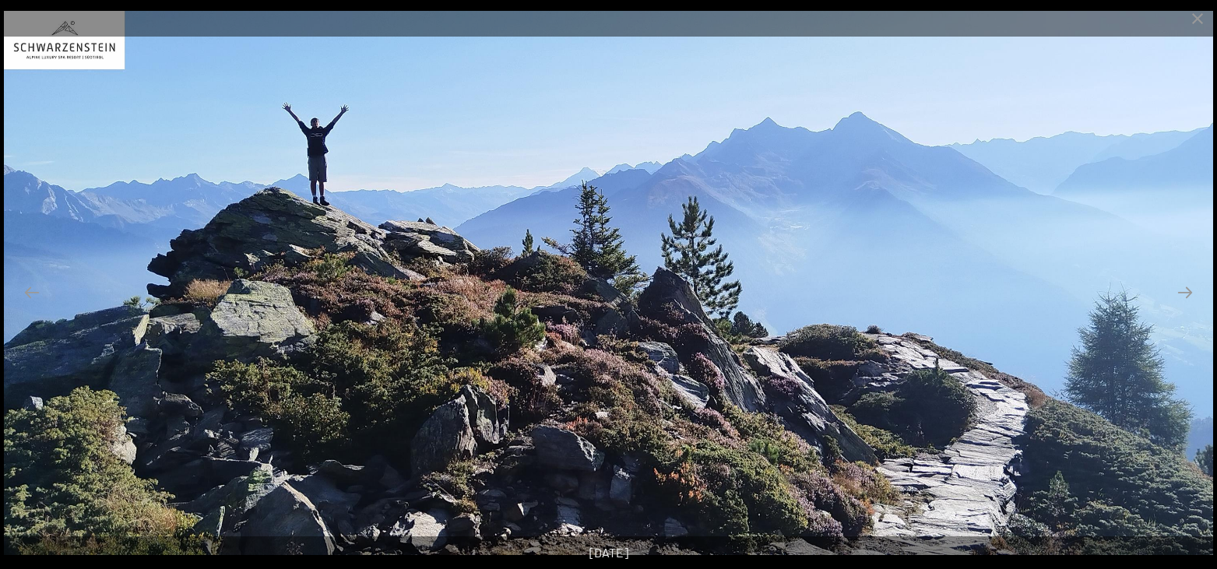
click at [1186, 298] on button "Next slide" at bounding box center [1184, 292] width 33 height 30
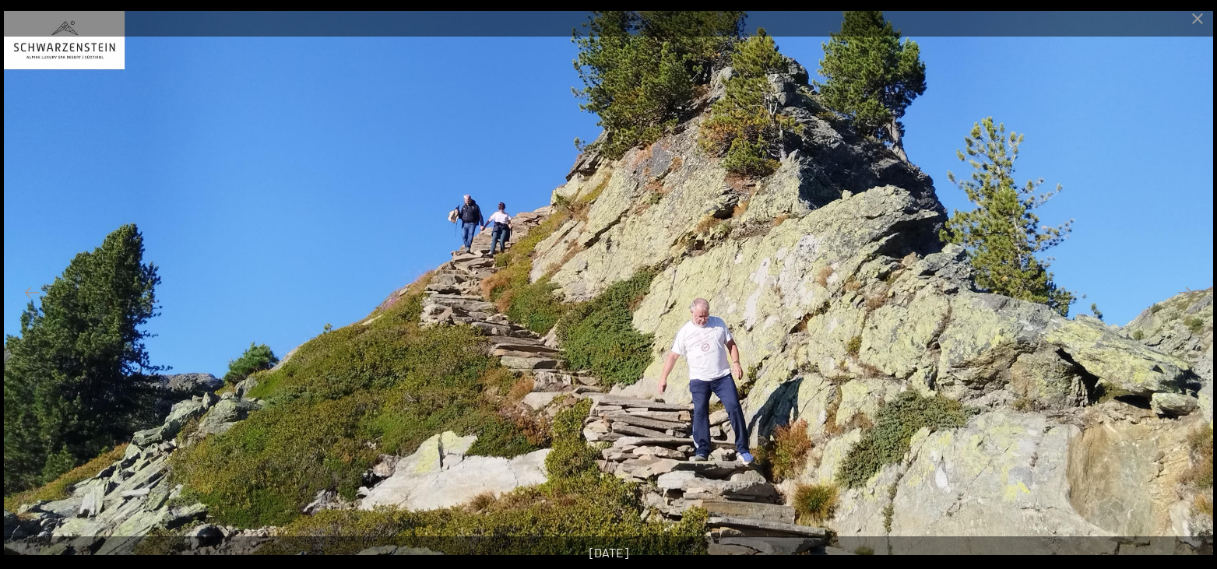
click at [1186, 298] on button "Next slide" at bounding box center [1184, 292] width 33 height 30
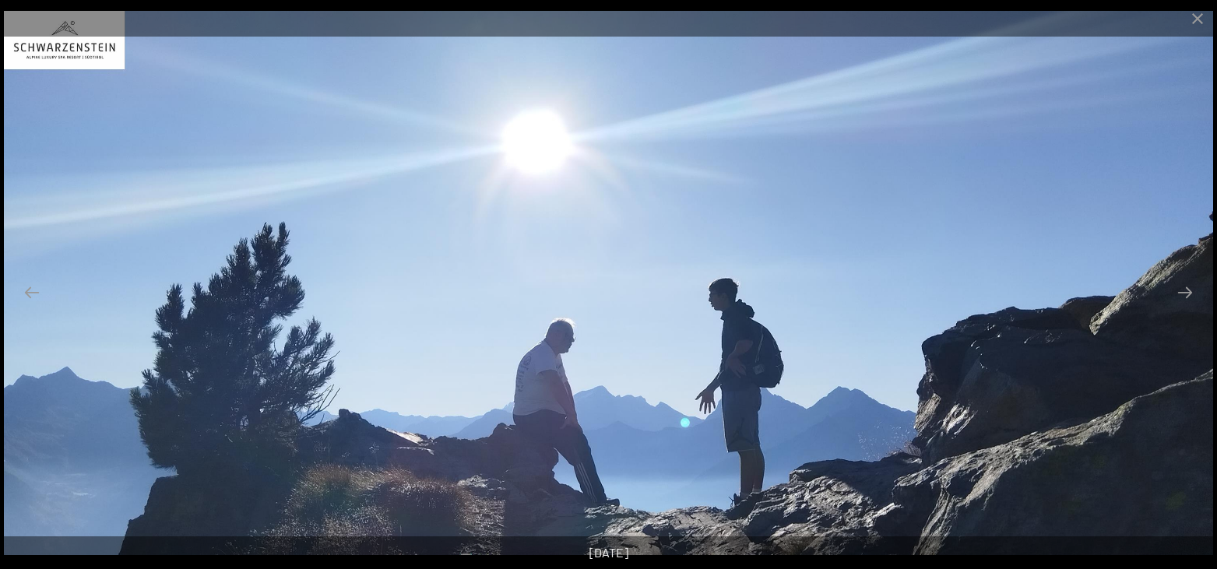
click at [1186, 298] on button "Next slide" at bounding box center [1184, 292] width 33 height 30
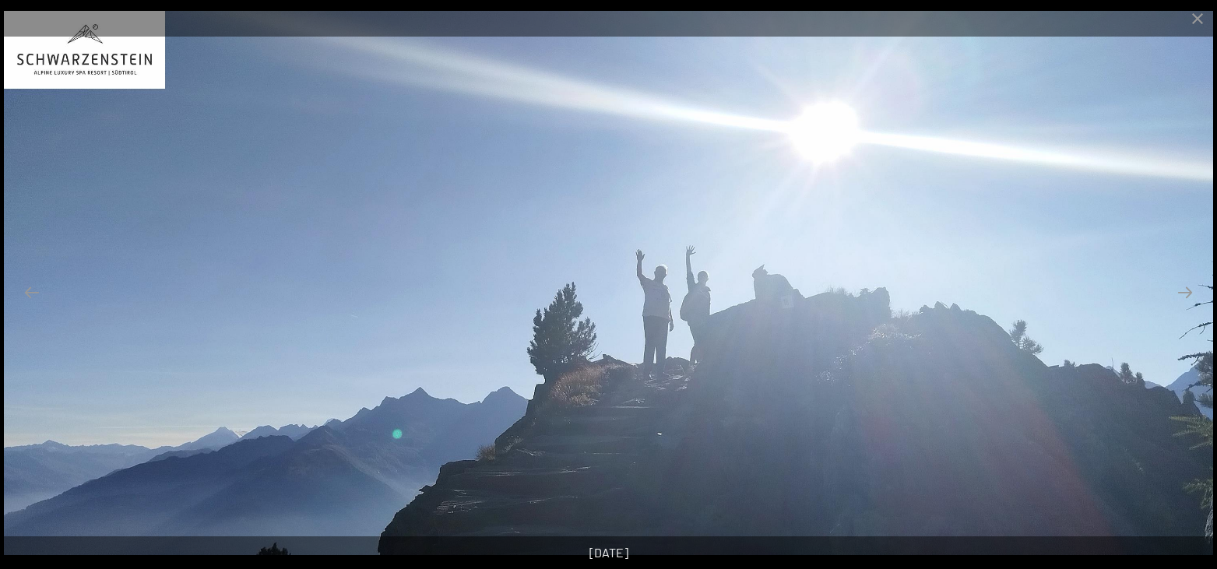
click at [1186, 298] on button "Next slide" at bounding box center [1184, 292] width 33 height 30
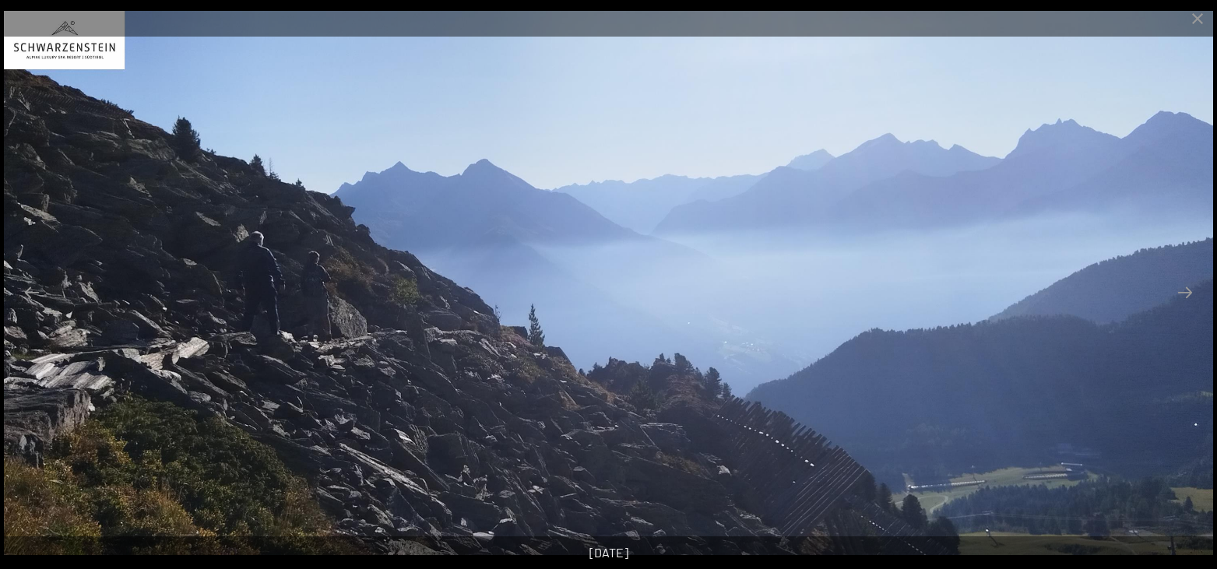
click at [1186, 298] on button "Next slide" at bounding box center [1184, 292] width 33 height 30
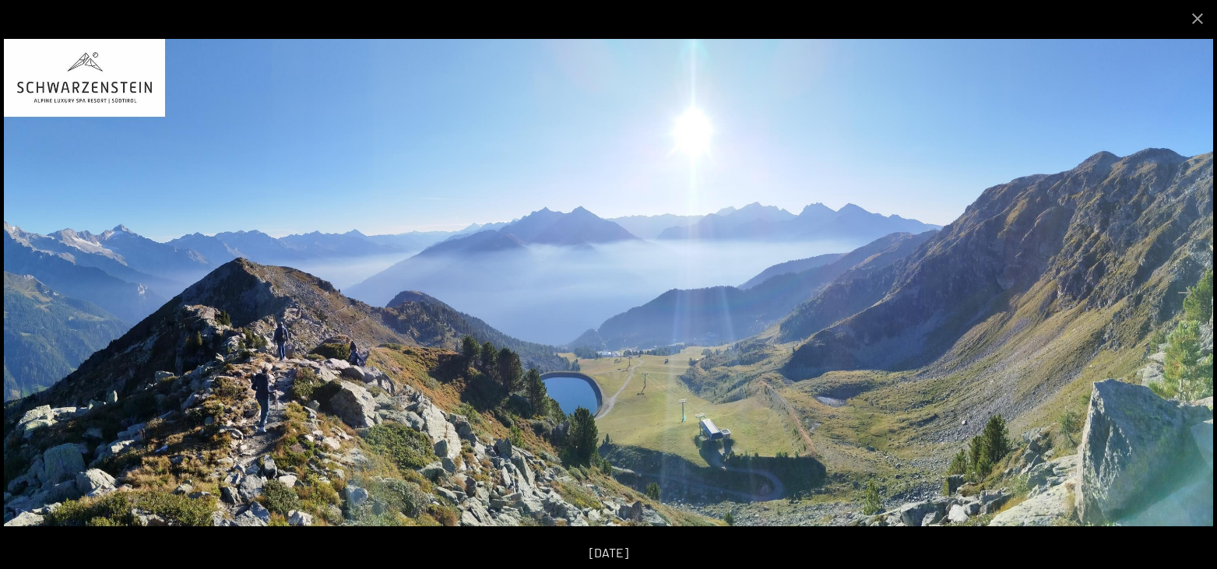
click at [1186, 298] on button "Next slide" at bounding box center [1184, 292] width 33 height 30
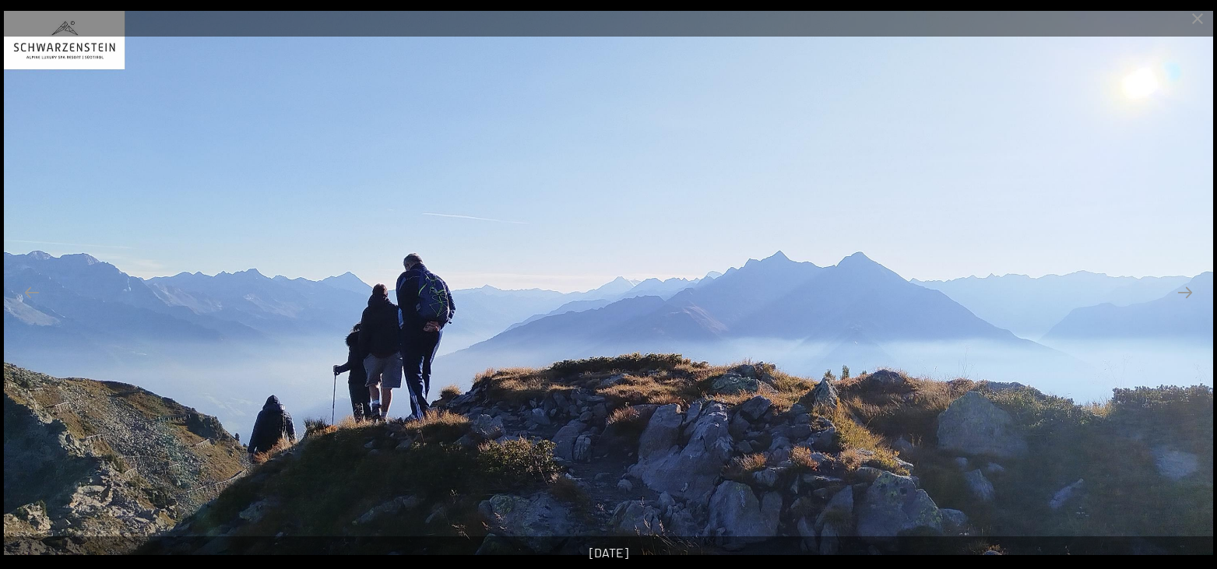
click at [1186, 298] on button "Next slide" at bounding box center [1184, 292] width 33 height 30
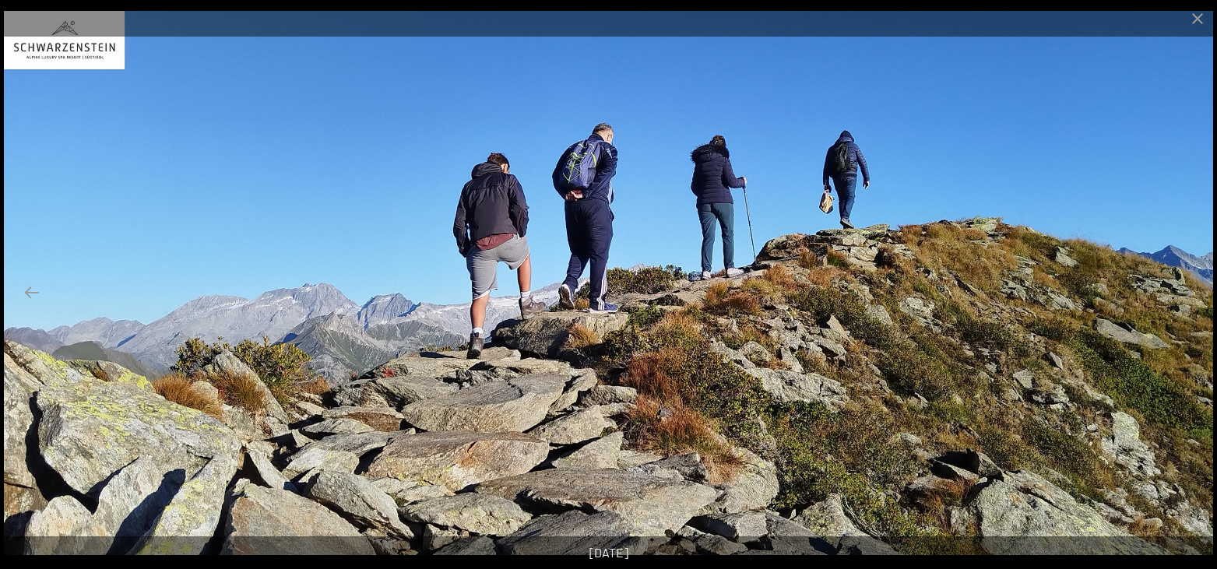
click at [1186, 298] on button "Next slide" at bounding box center [1184, 292] width 33 height 30
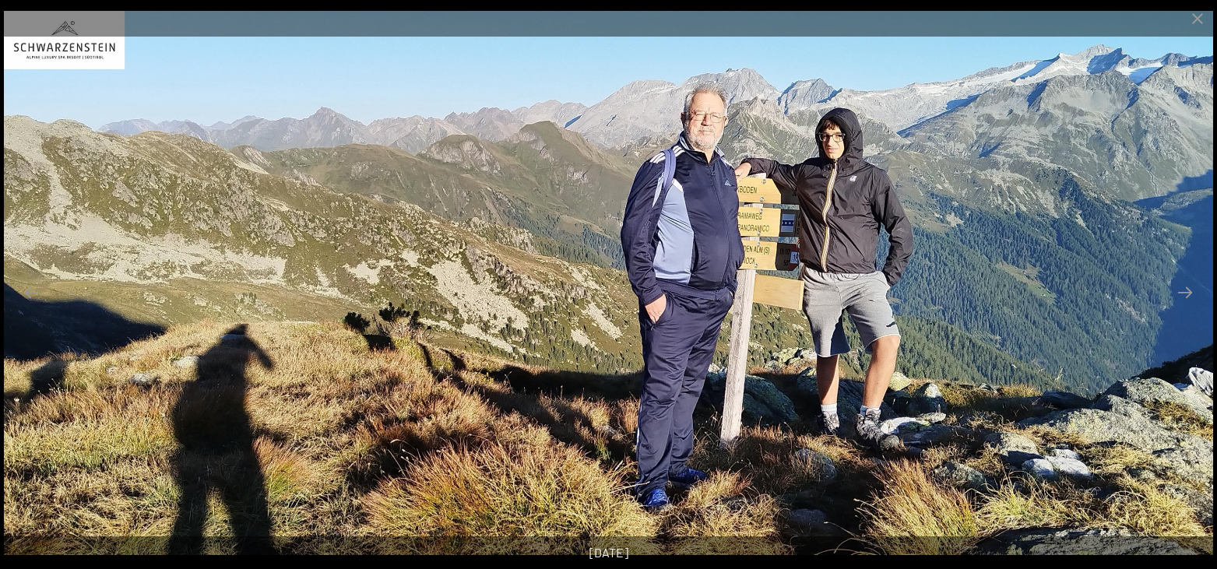
click at [1186, 298] on button "Next slide" at bounding box center [1184, 292] width 33 height 30
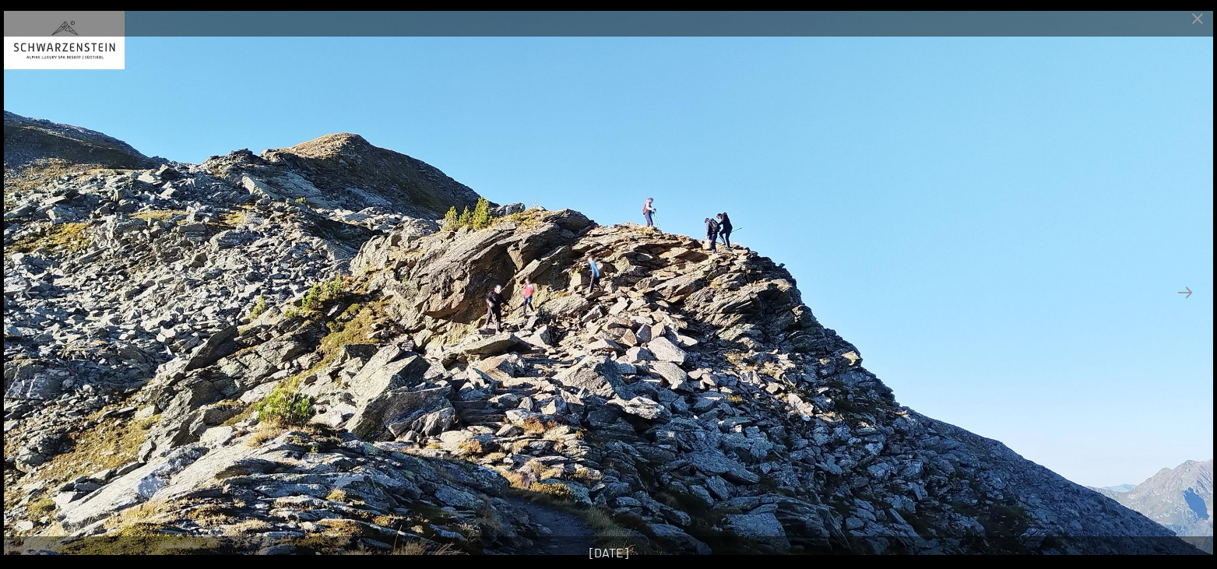
click at [1186, 298] on button "Next slide" at bounding box center [1184, 292] width 33 height 30
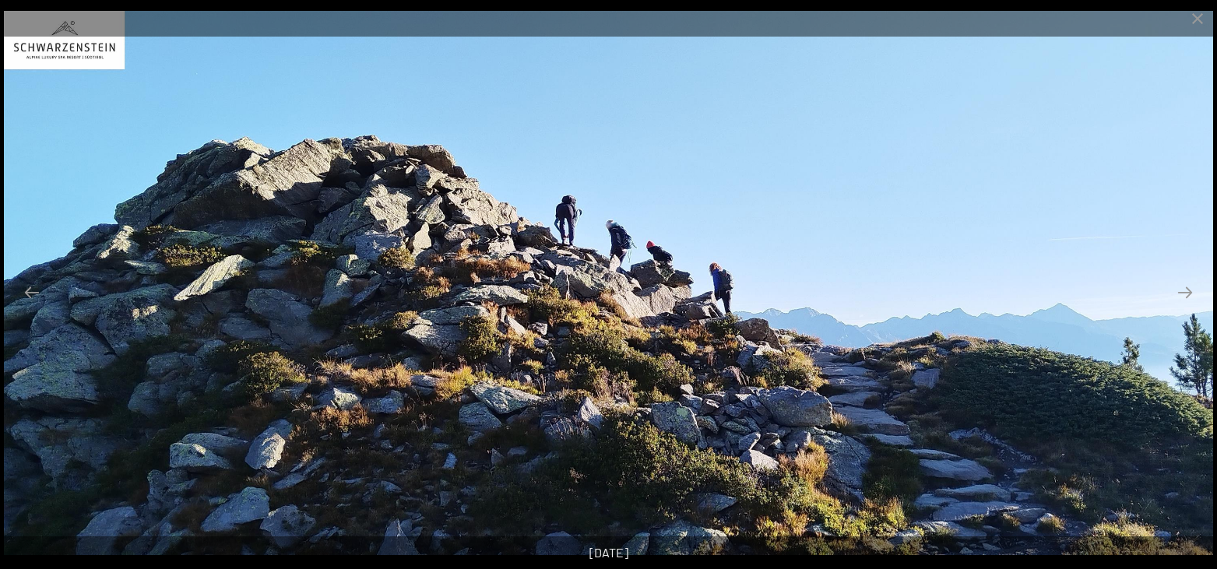
click at [1186, 298] on button "Next slide" at bounding box center [1184, 292] width 33 height 30
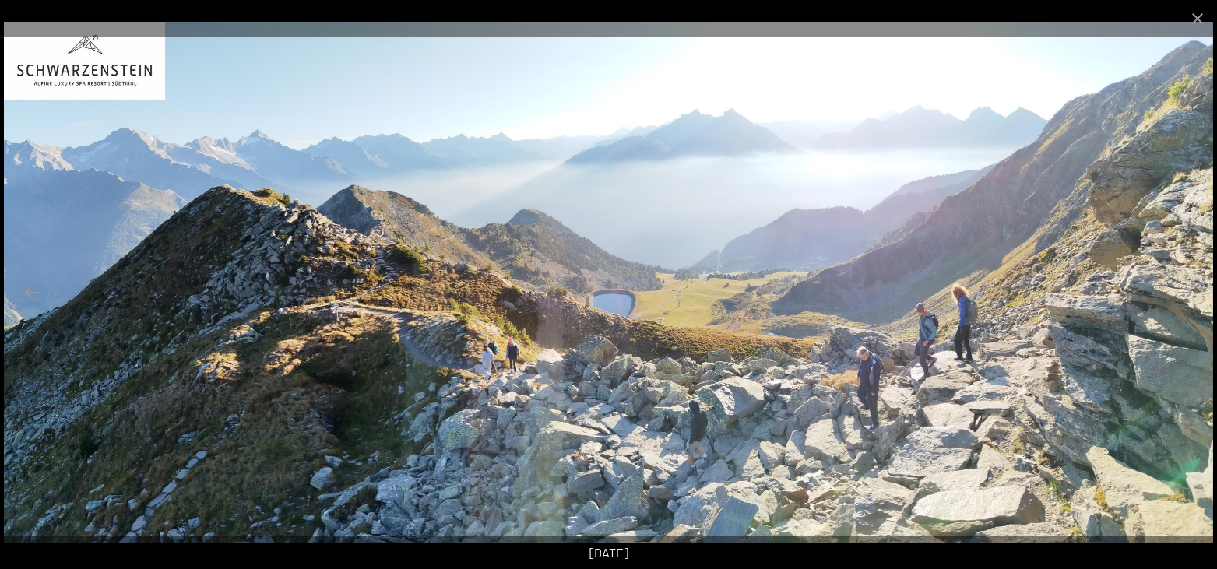
click at [1186, 298] on button "Next slide" at bounding box center [1184, 292] width 33 height 30
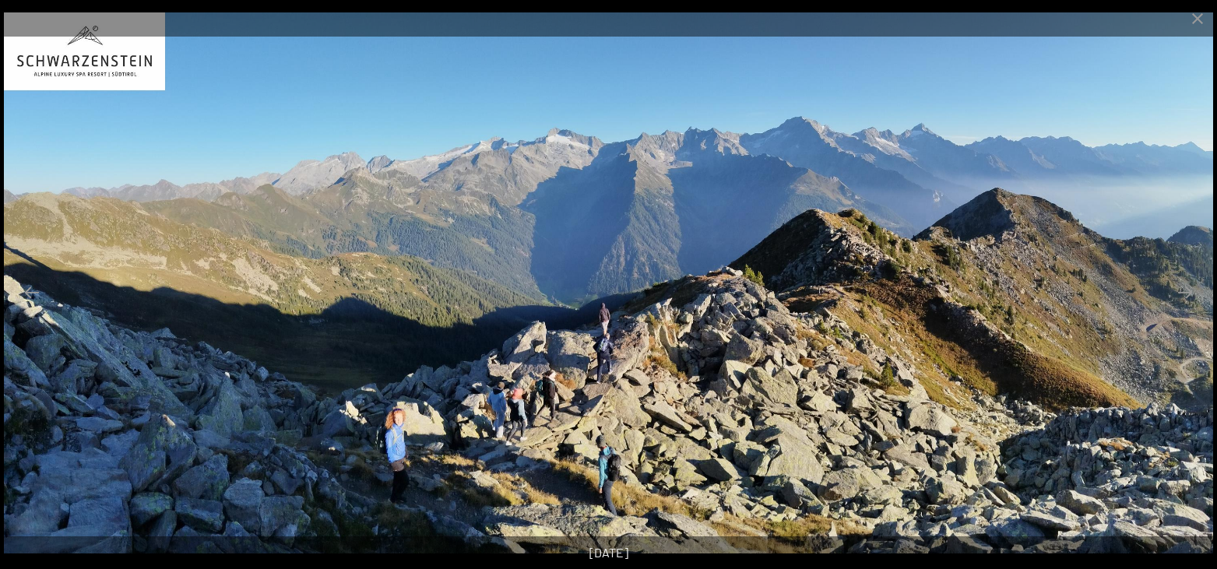
click at [1186, 298] on button "Next slide" at bounding box center [1184, 292] width 33 height 30
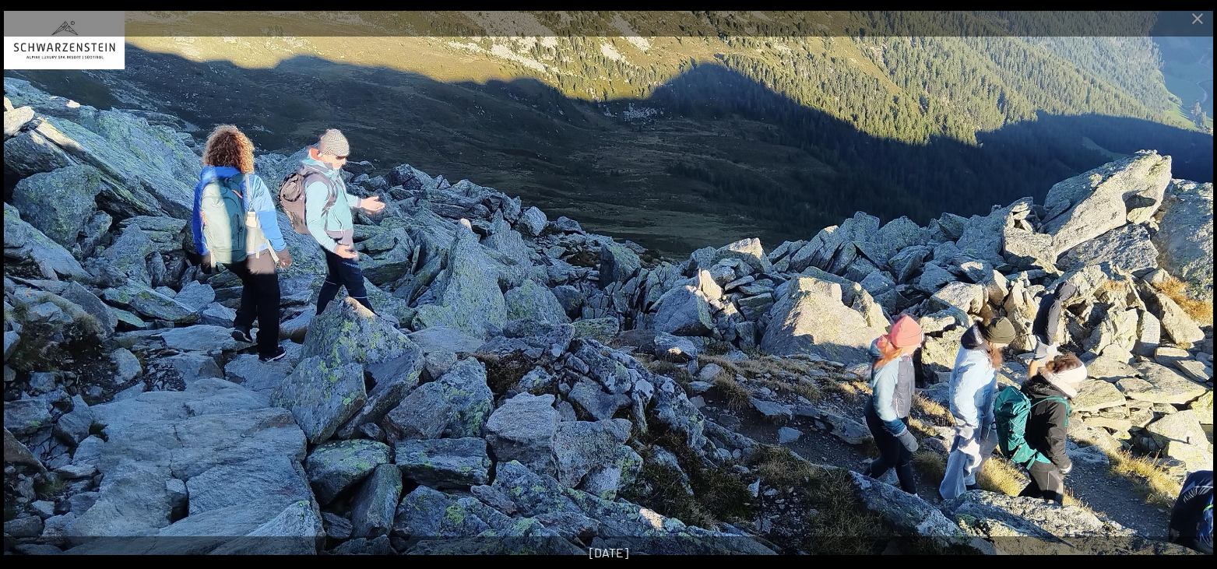
click at [1186, 298] on button "Next slide" at bounding box center [1184, 292] width 33 height 30
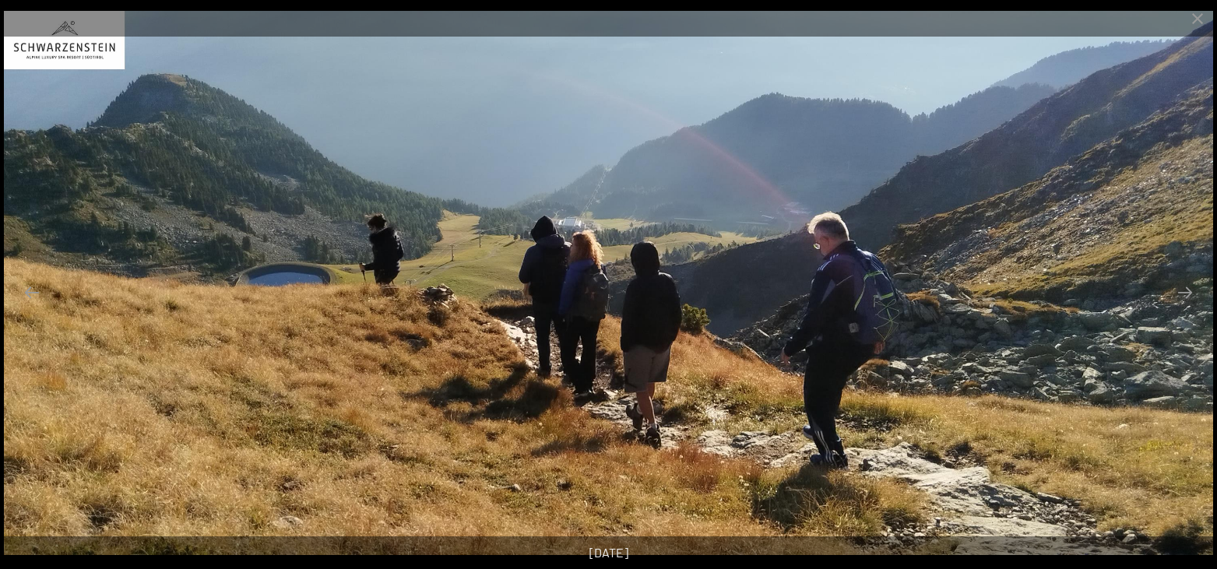
click at [1186, 298] on button "Next slide" at bounding box center [1184, 292] width 33 height 30
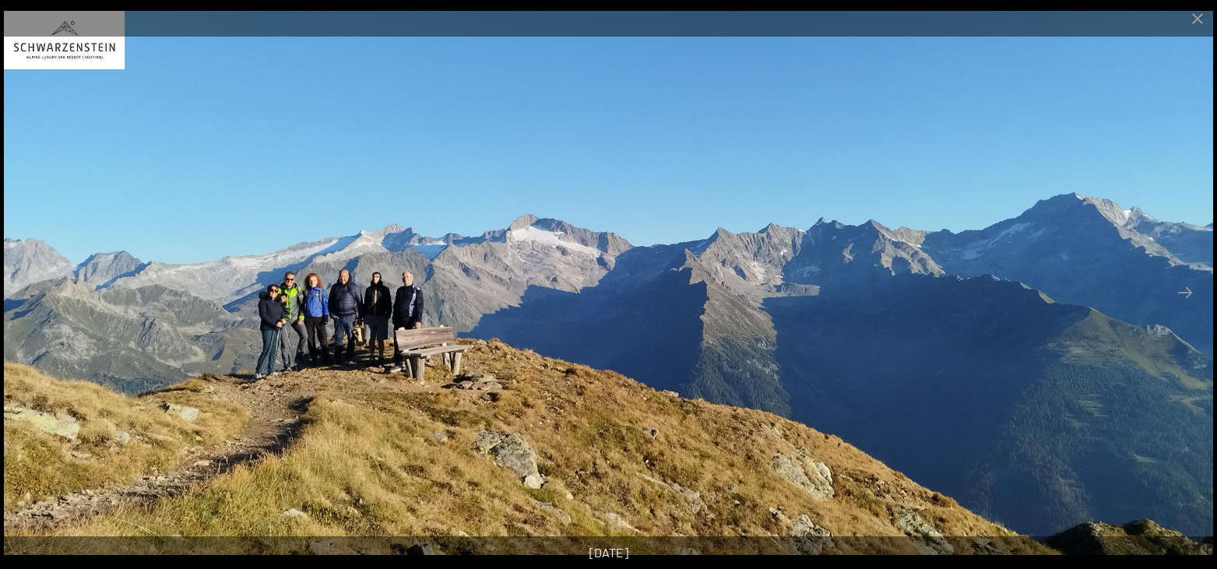
click at [1186, 298] on button "Next slide" at bounding box center [1184, 292] width 33 height 30
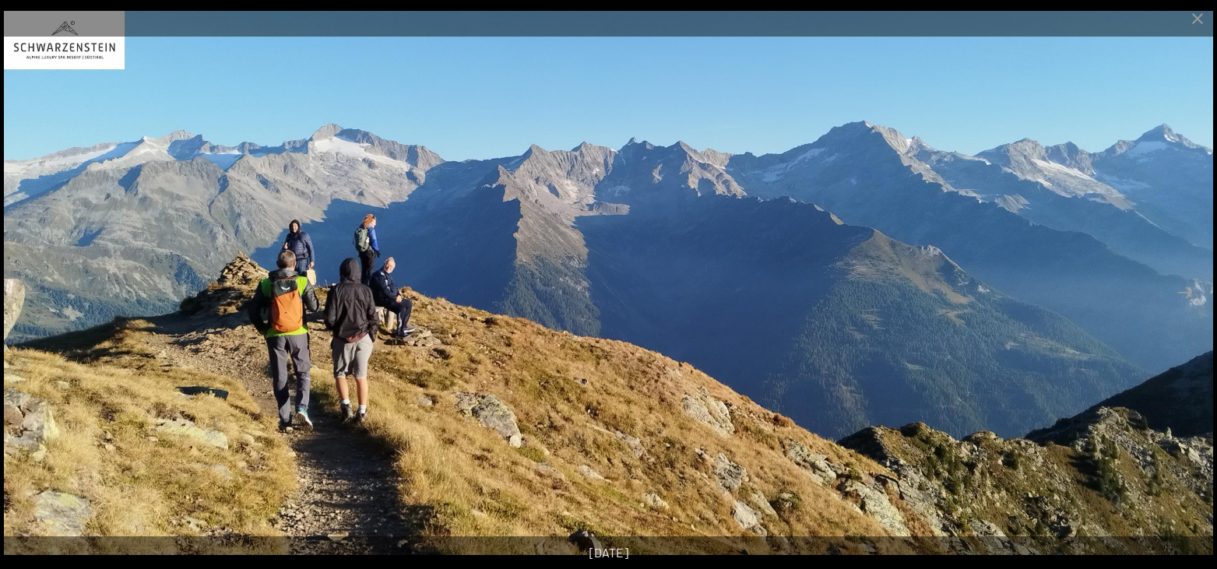
click at [1186, 298] on button "Next slide" at bounding box center [1184, 292] width 33 height 30
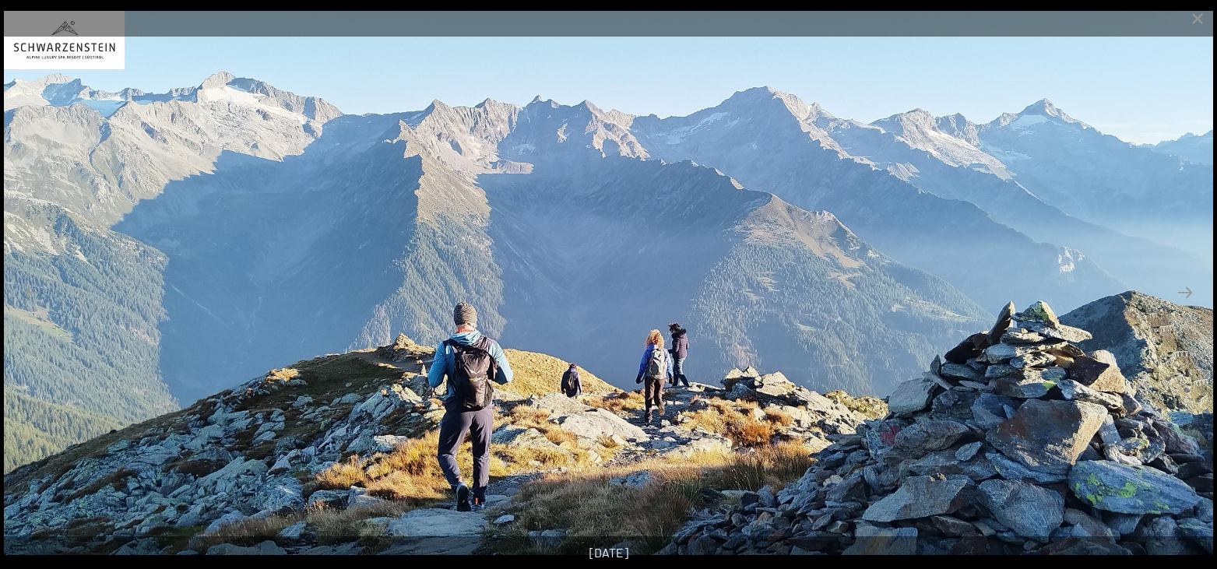
click at [1186, 298] on button "Next slide" at bounding box center [1184, 292] width 33 height 30
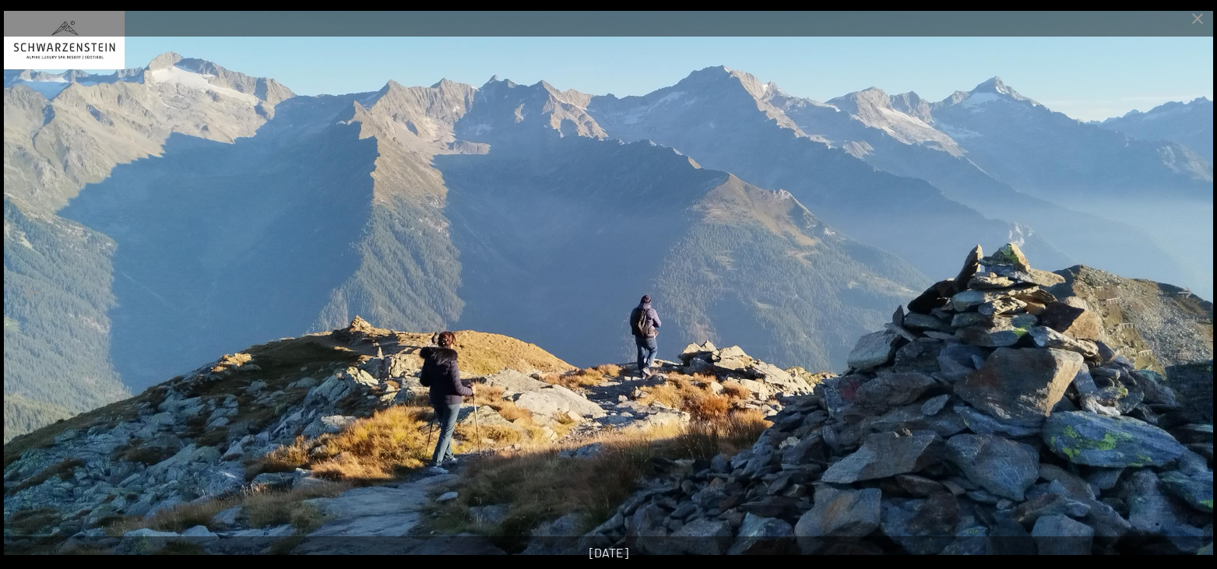
click at [1186, 298] on button "Next slide" at bounding box center [1184, 292] width 33 height 30
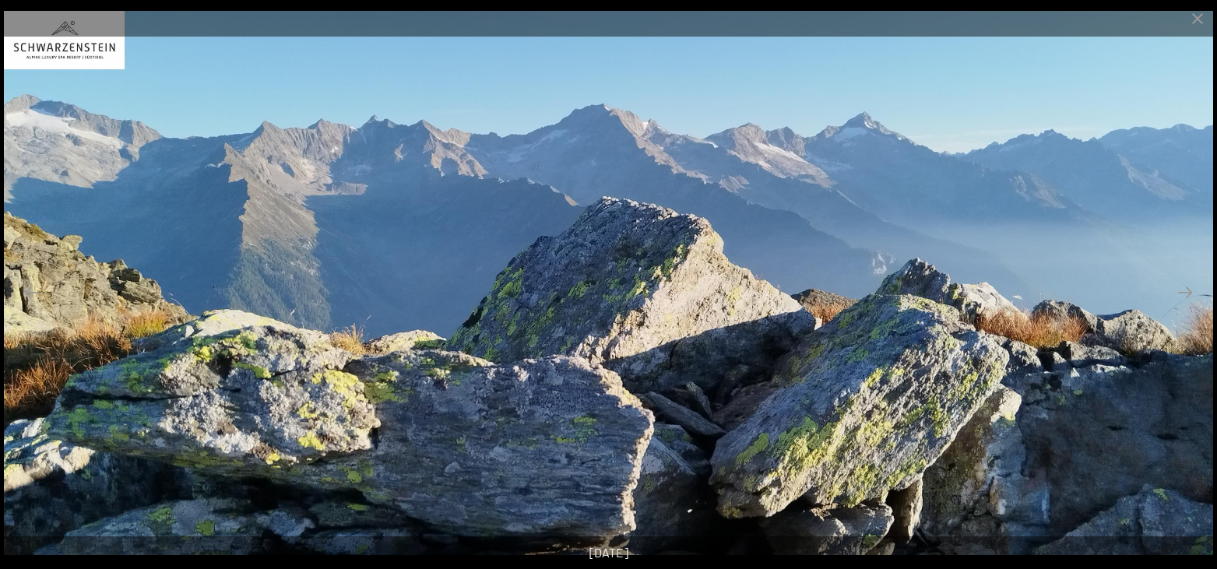
click at [1186, 298] on button "Next slide" at bounding box center [1184, 292] width 33 height 30
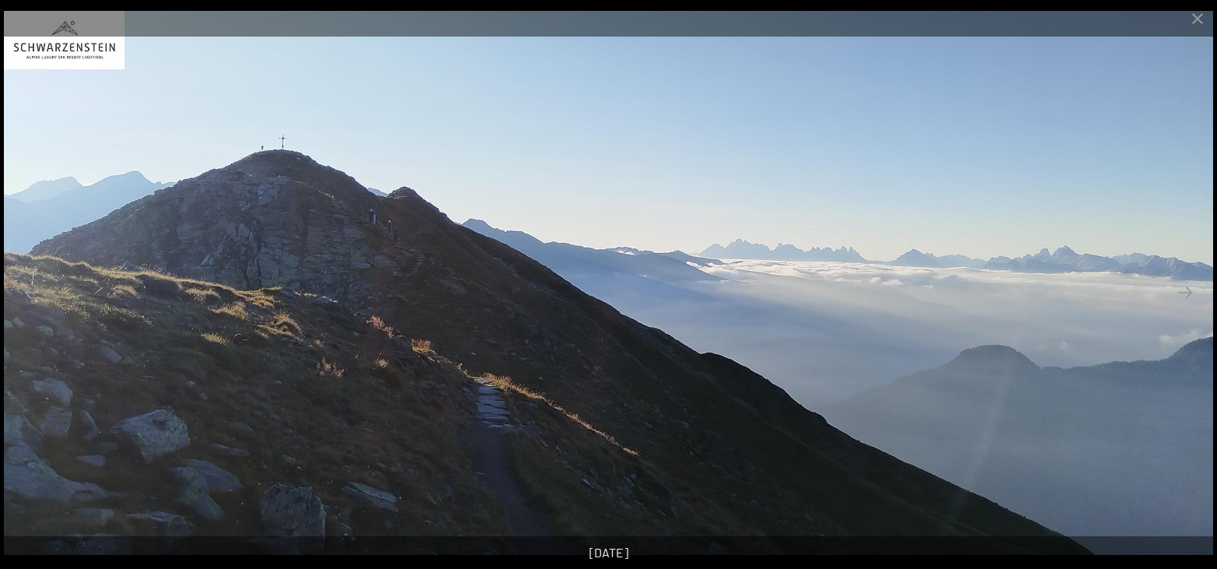
click at [1186, 298] on button "Next slide" at bounding box center [1184, 292] width 33 height 30
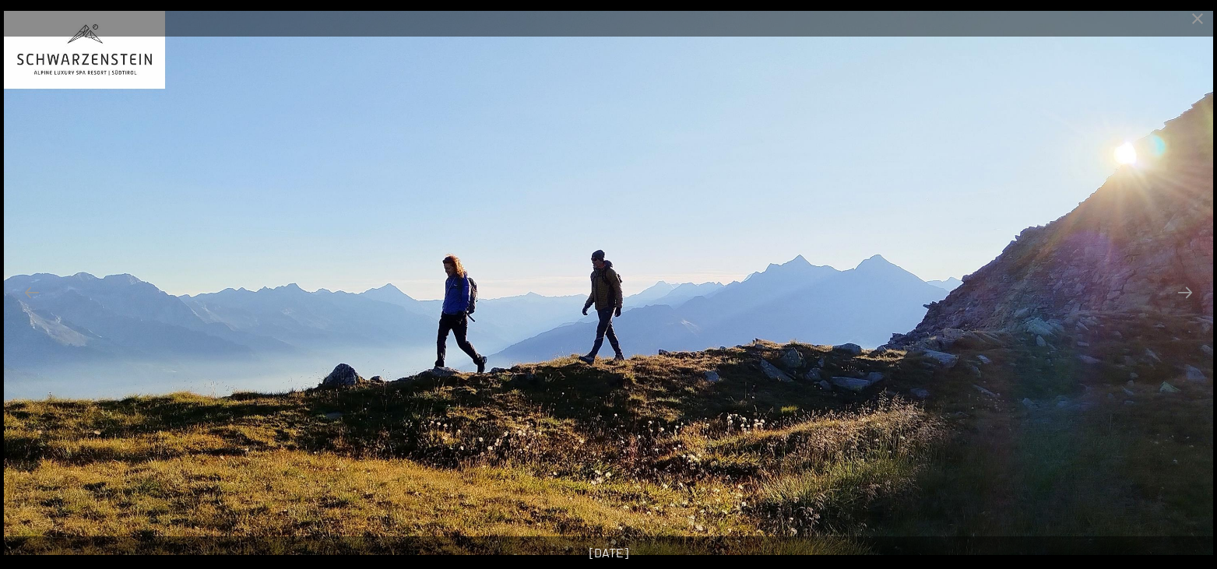
click at [1186, 298] on button "Next slide" at bounding box center [1184, 292] width 33 height 30
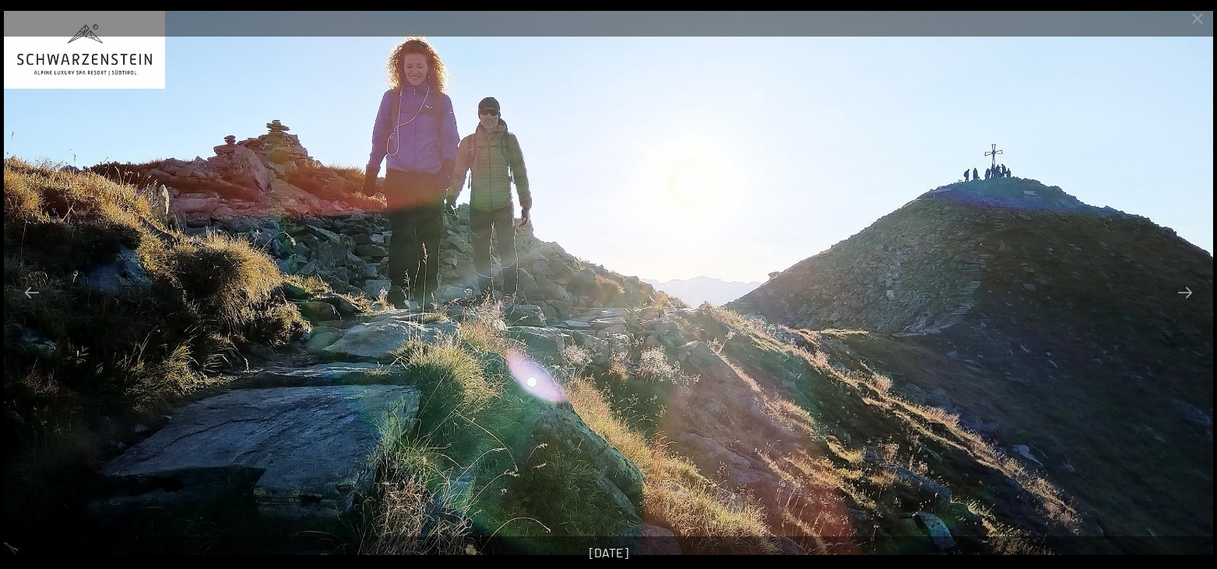
click at [1186, 298] on button "Next slide" at bounding box center [1184, 292] width 33 height 30
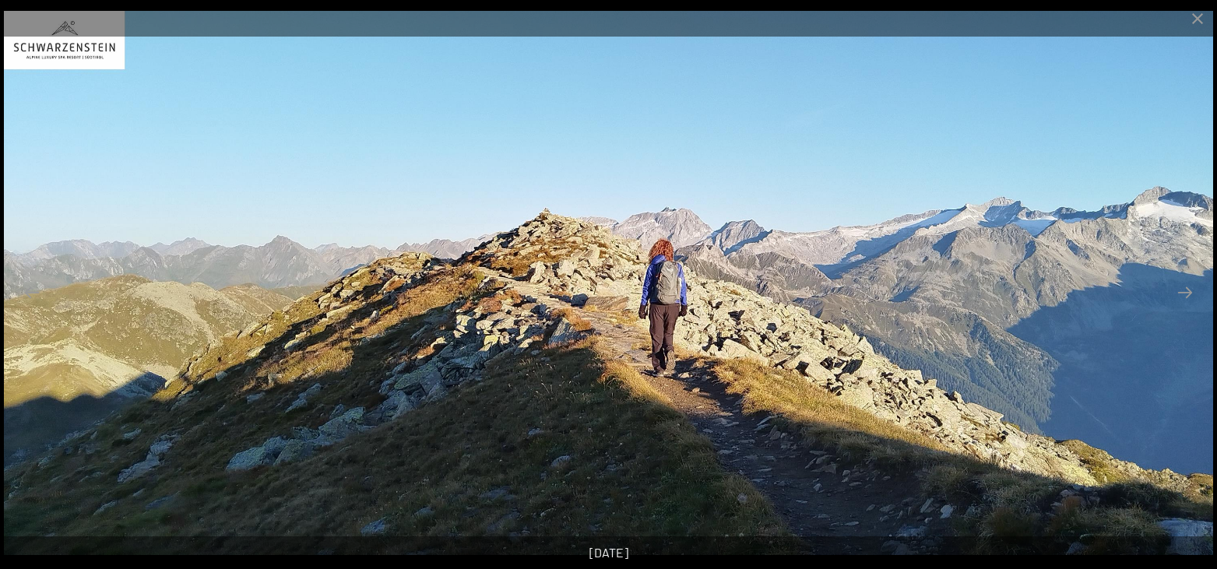
click at [1186, 298] on button "Next slide" at bounding box center [1184, 292] width 33 height 30
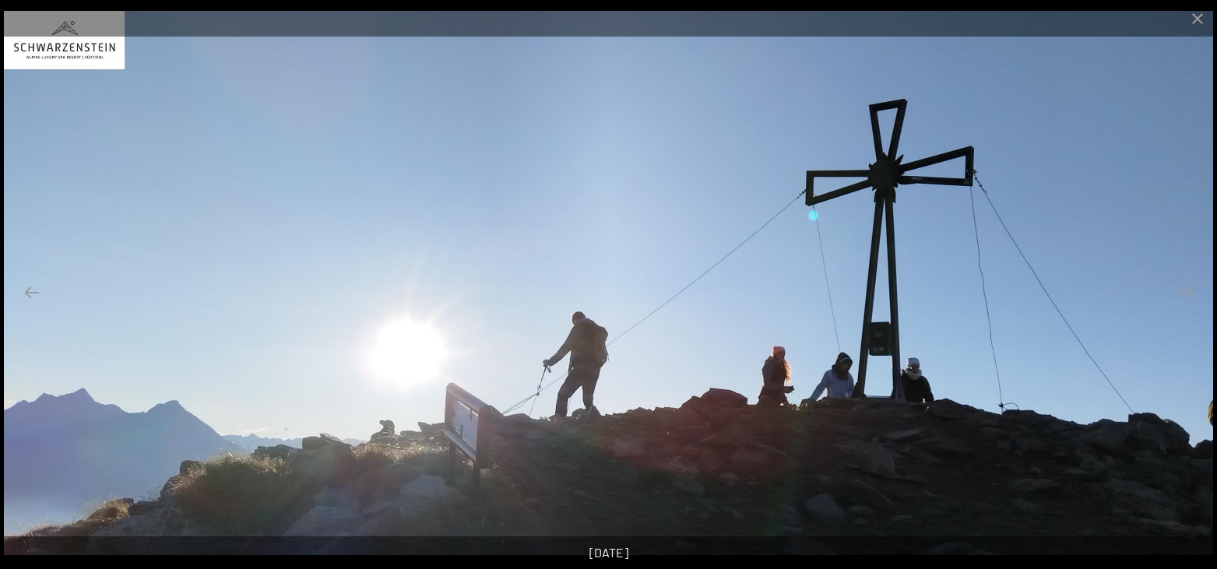
click at [1186, 298] on button "Next slide" at bounding box center [1184, 292] width 33 height 30
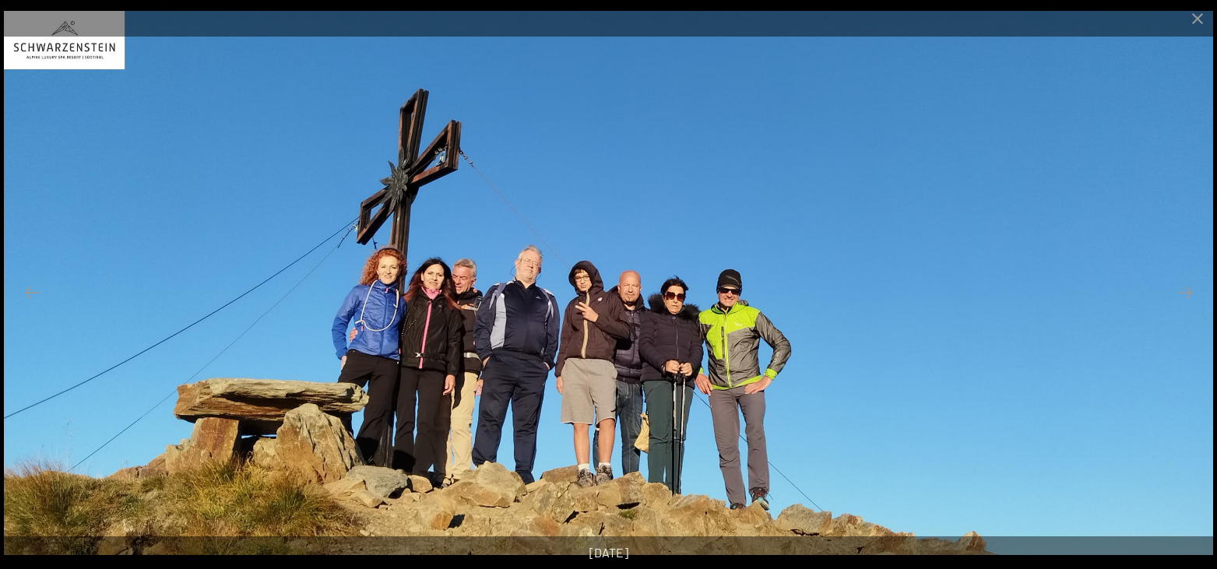
click at [1186, 298] on button "Next slide" at bounding box center [1184, 292] width 33 height 30
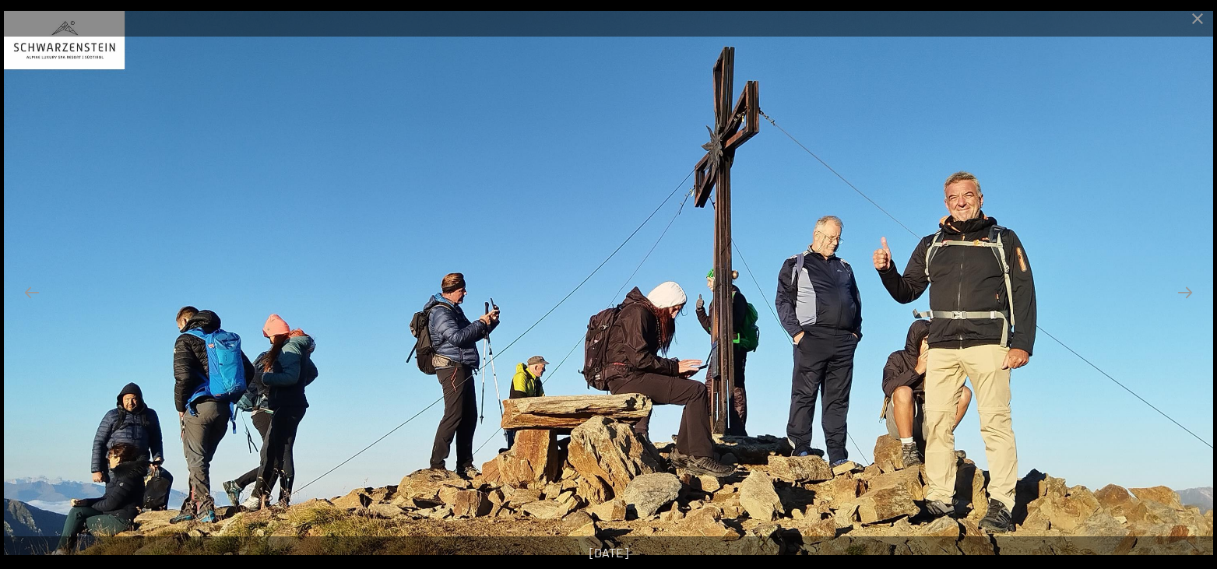
click at [1186, 298] on button "Next slide" at bounding box center [1184, 292] width 33 height 30
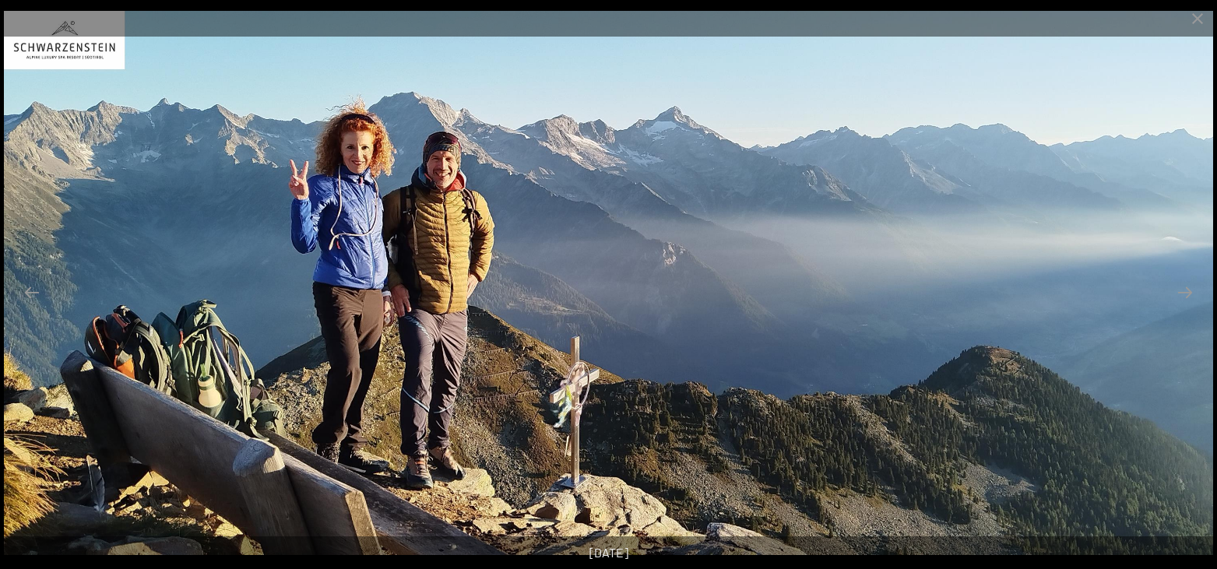
click at [1186, 298] on button "Next slide" at bounding box center [1184, 292] width 33 height 30
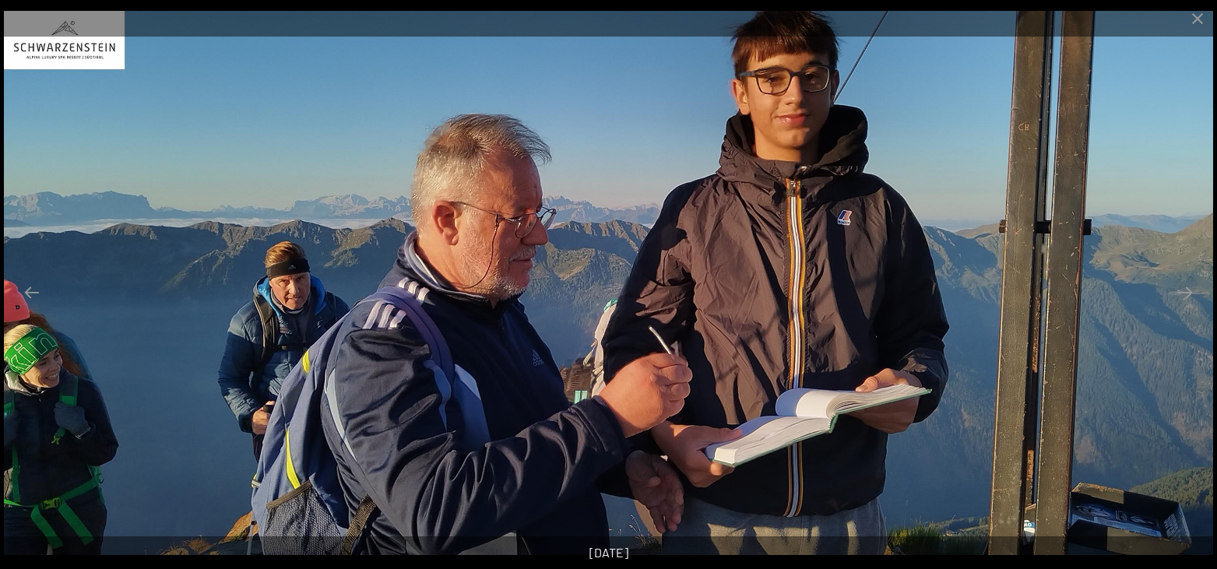
click at [1186, 298] on button "Next slide" at bounding box center [1184, 292] width 33 height 30
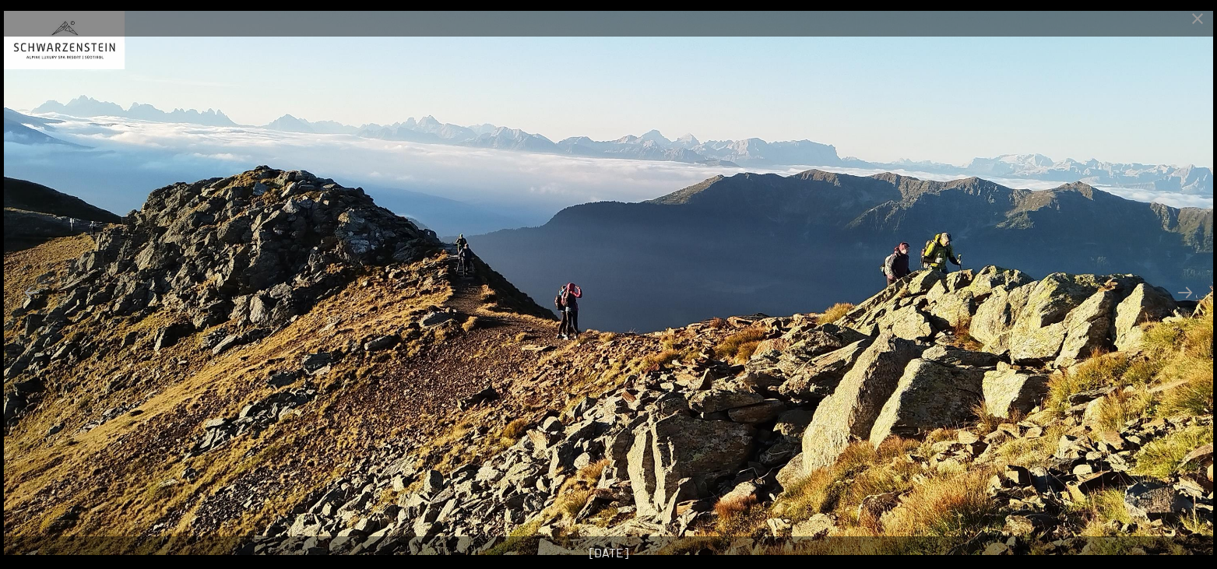
click at [1186, 298] on button "Next slide" at bounding box center [1184, 292] width 33 height 30
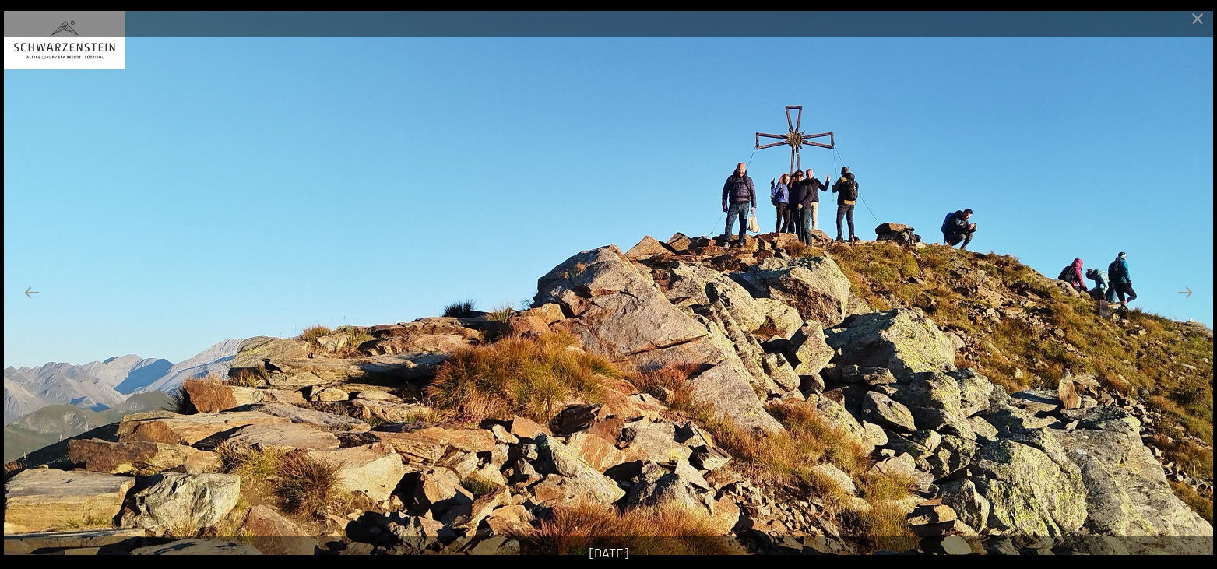
click at [1186, 298] on button "Next slide" at bounding box center [1184, 292] width 33 height 30
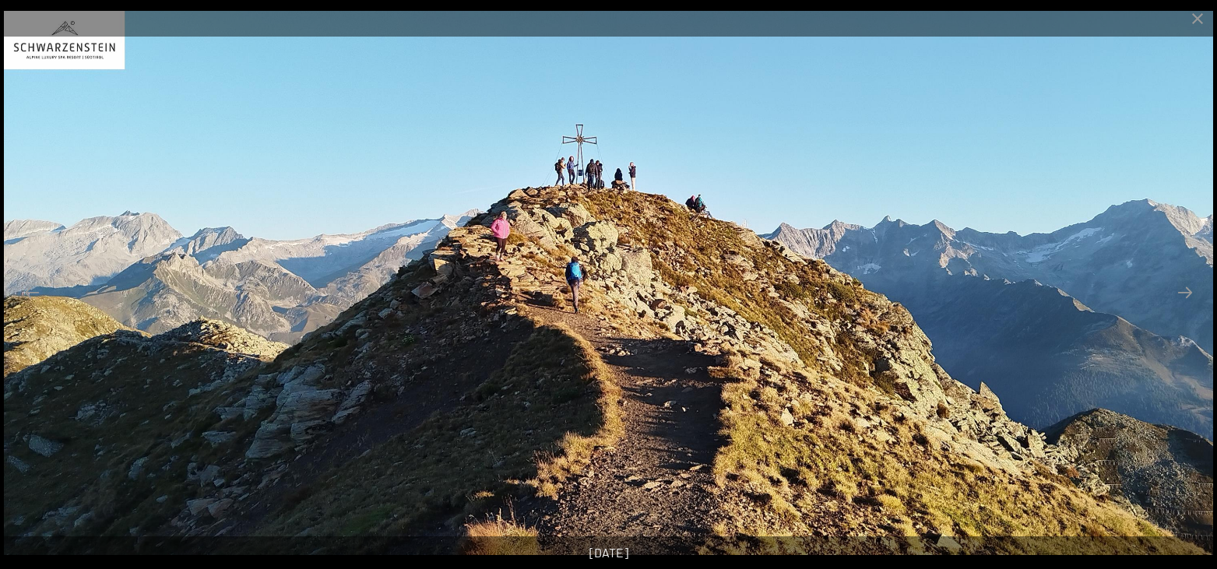
click at [1186, 298] on button "Next slide" at bounding box center [1184, 292] width 33 height 30
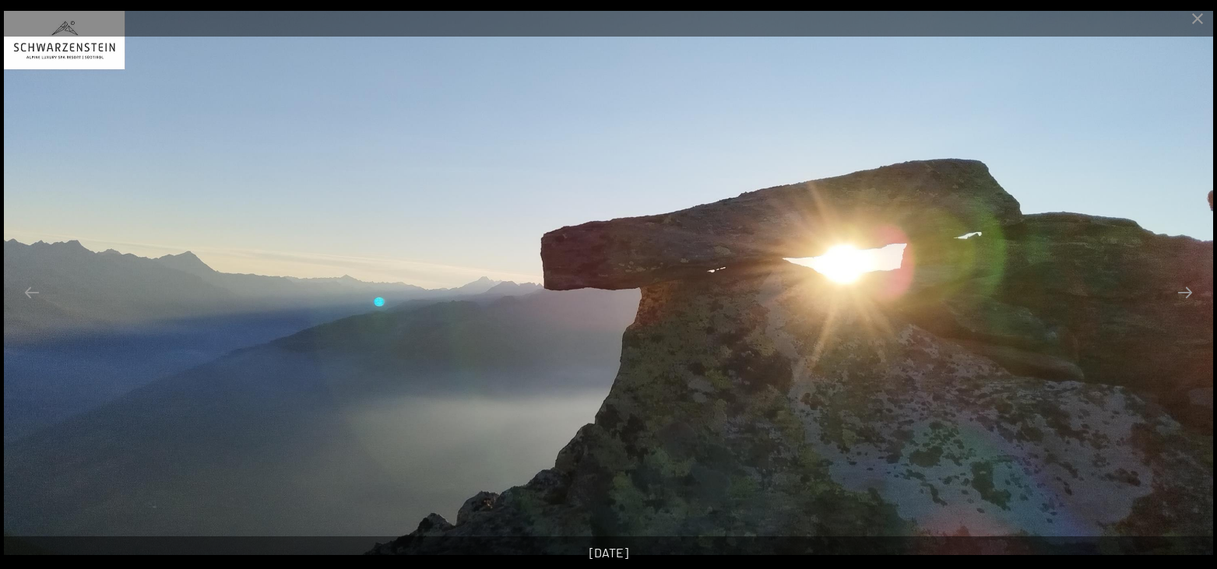
click at [1186, 298] on button "Next slide" at bounding box center [1184, 292] width 33 height 30
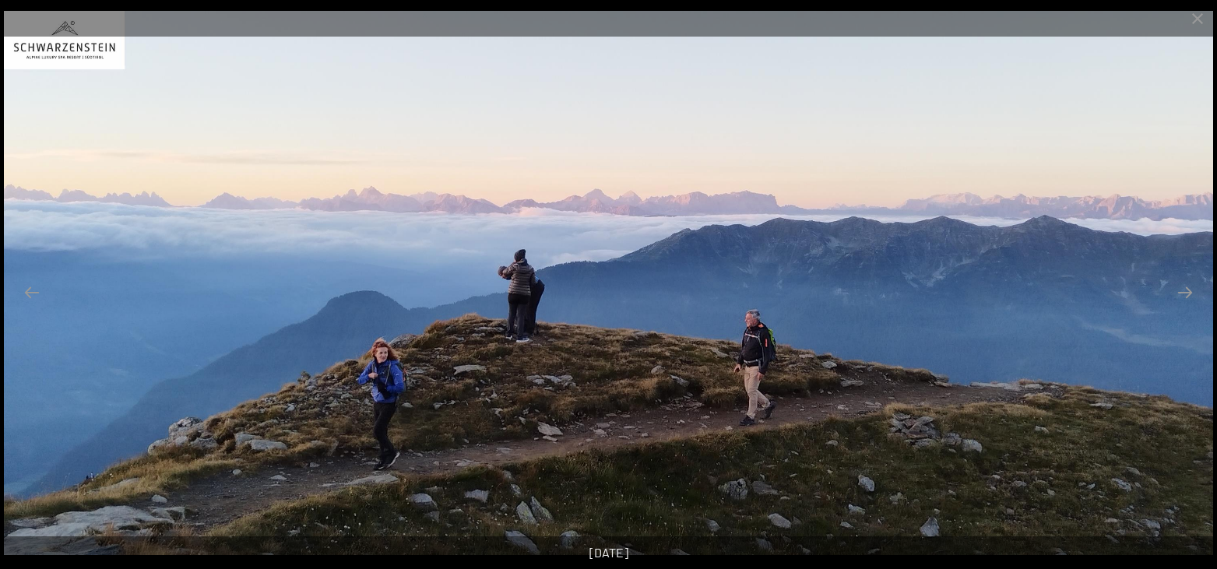
click at [1186, 298] on button "Next slide" at bounding box center [1184, 292] width 33 height 30
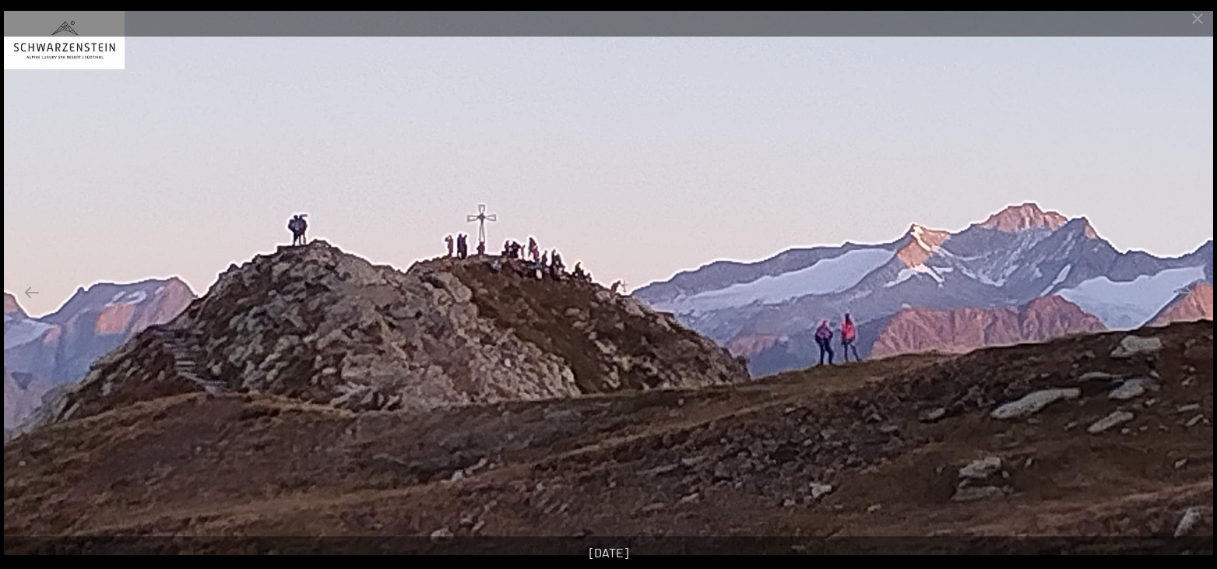
click at [1186, 298] on button "Next slide" at bounding box center [1184, 292] width 33 height 30
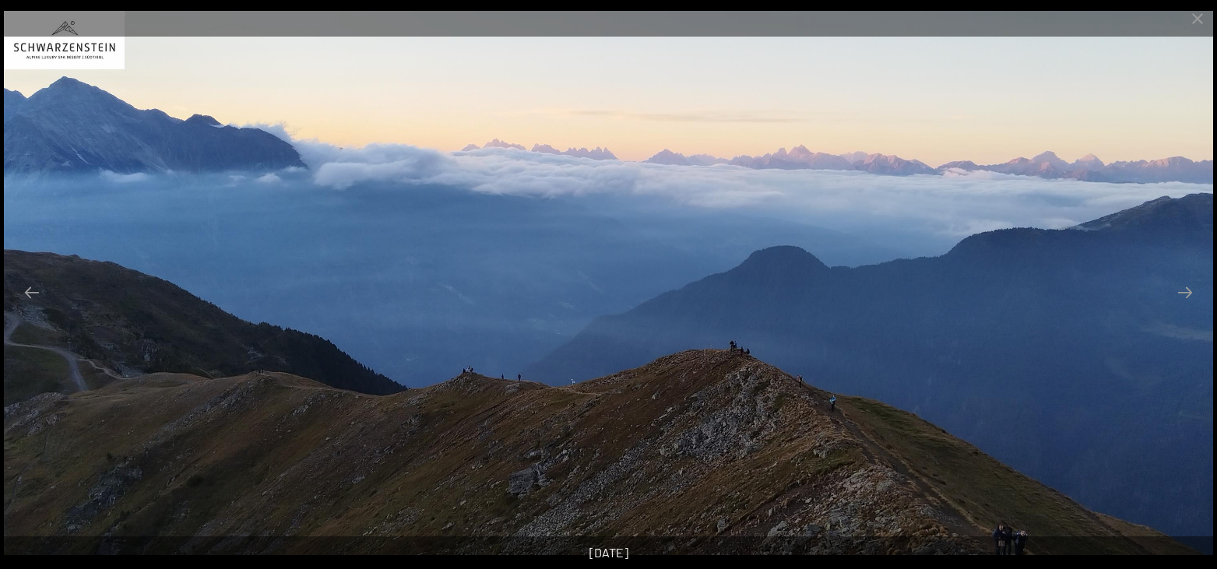
click at [1186, 298] on button "Next slide" at bounding box center [1184, 292] width 33 height 30
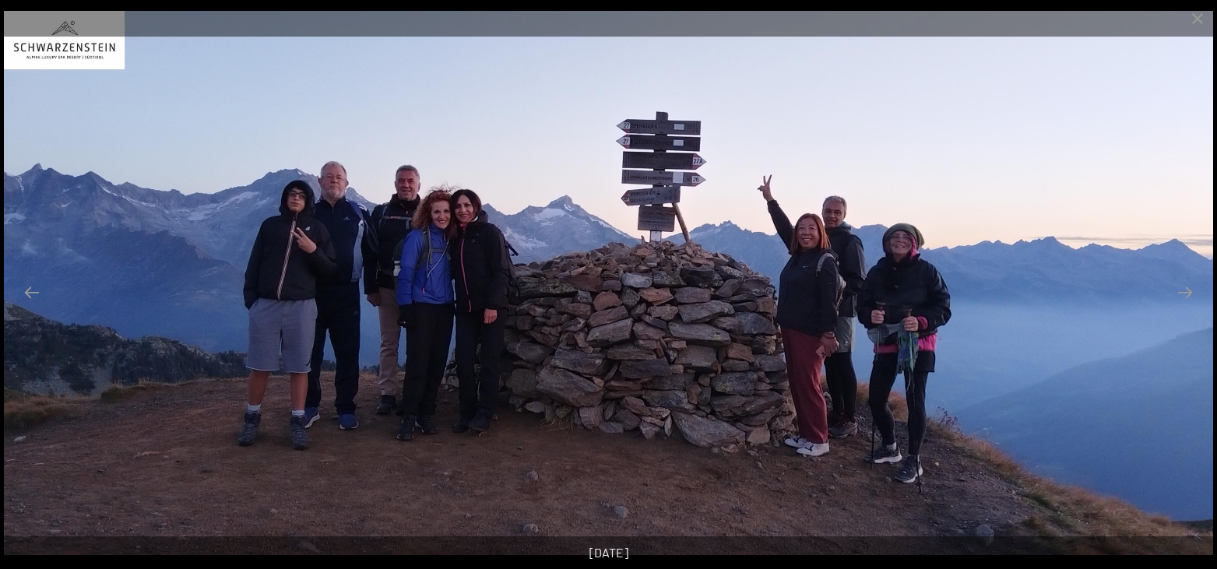
click at [1186, 298] on button "Next slide" at bounding box center [1184, 292] width 33 height 30
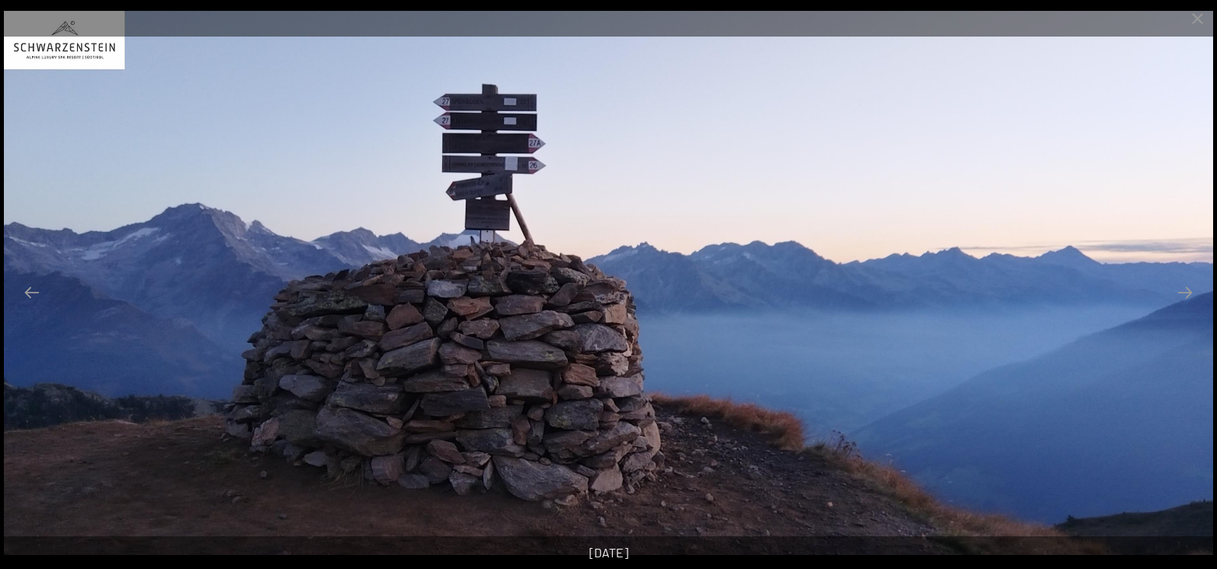
click at [1186, 298] on button "Next slide" at bounding box center [1184, 292] width 33 height 30
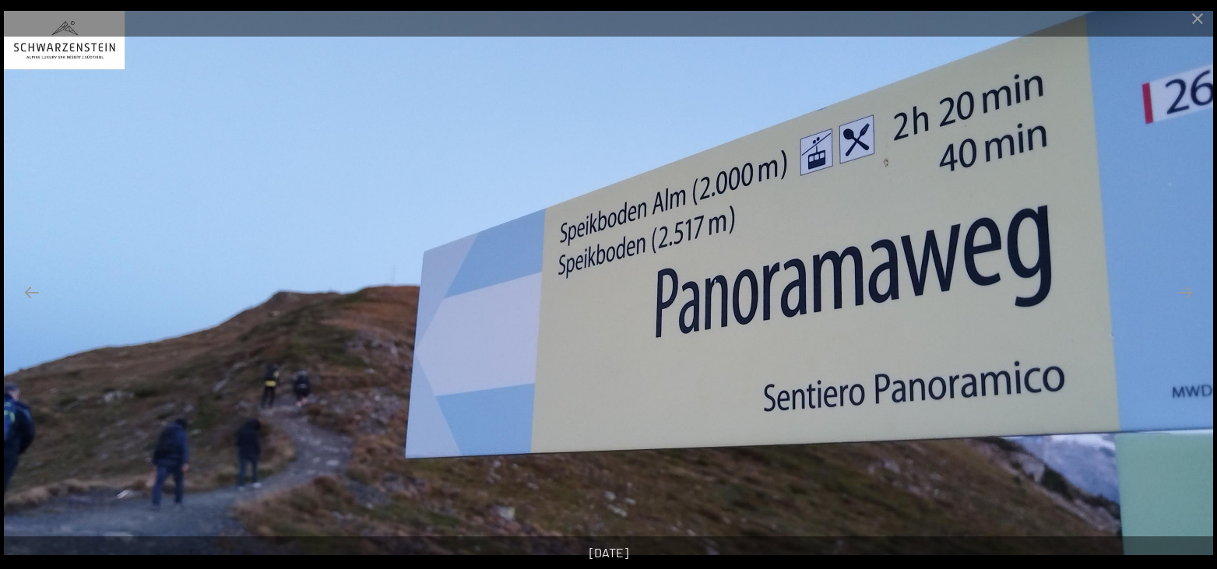
click at [1186, 298] on button "Next slide" at bounding box center [1184, 292] width 33 height 30
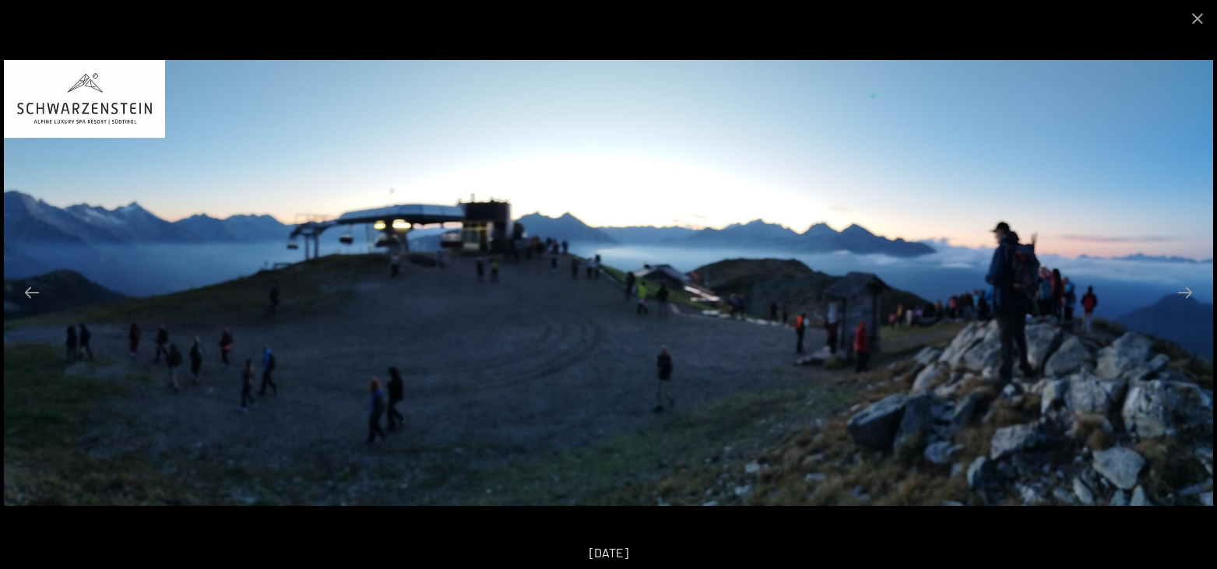
click at [1186, 298] on button "Next slide" at bounding box center [1184, 292] width 33 height 30
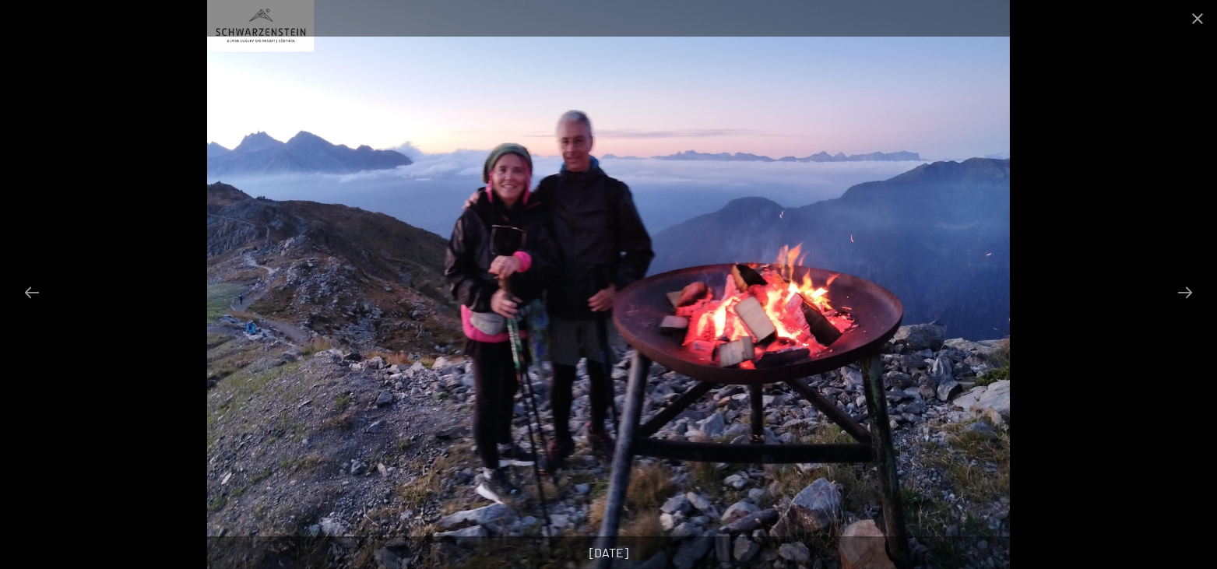
click at [1186, 298] on button "Next slide" at bounding box center [1184, 292] width 33 height 30
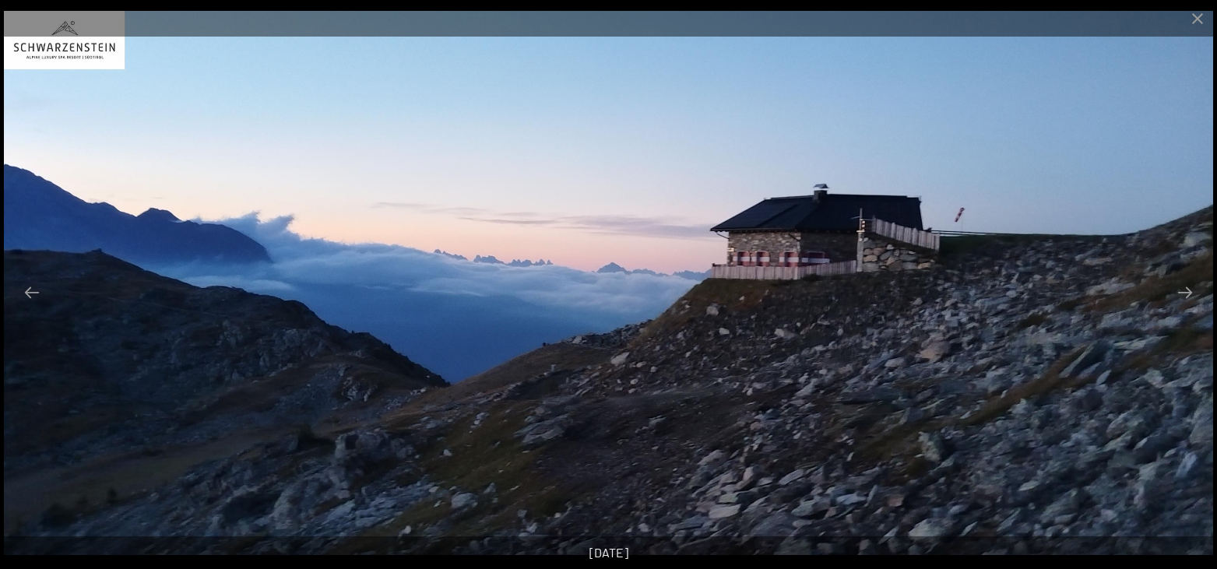
click at [1186, 298] on button "Next slide" at bounding box center [1184, 292] width 33 height 30
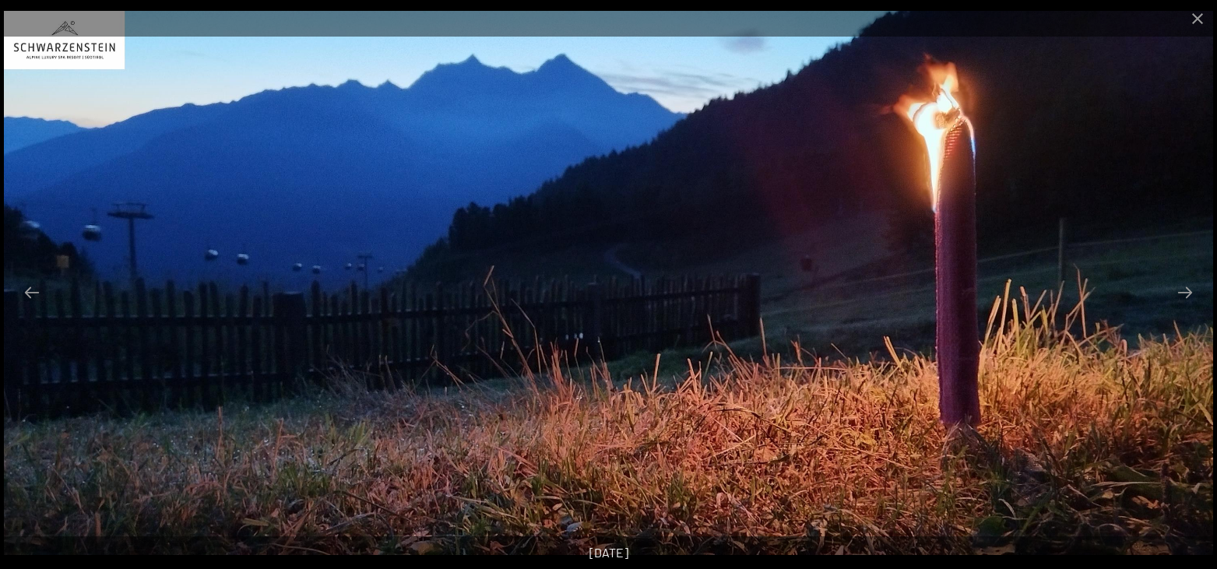
click at [1186, 298] on button "Next slide" at bounding box center [1184, 292] width 33 height 30
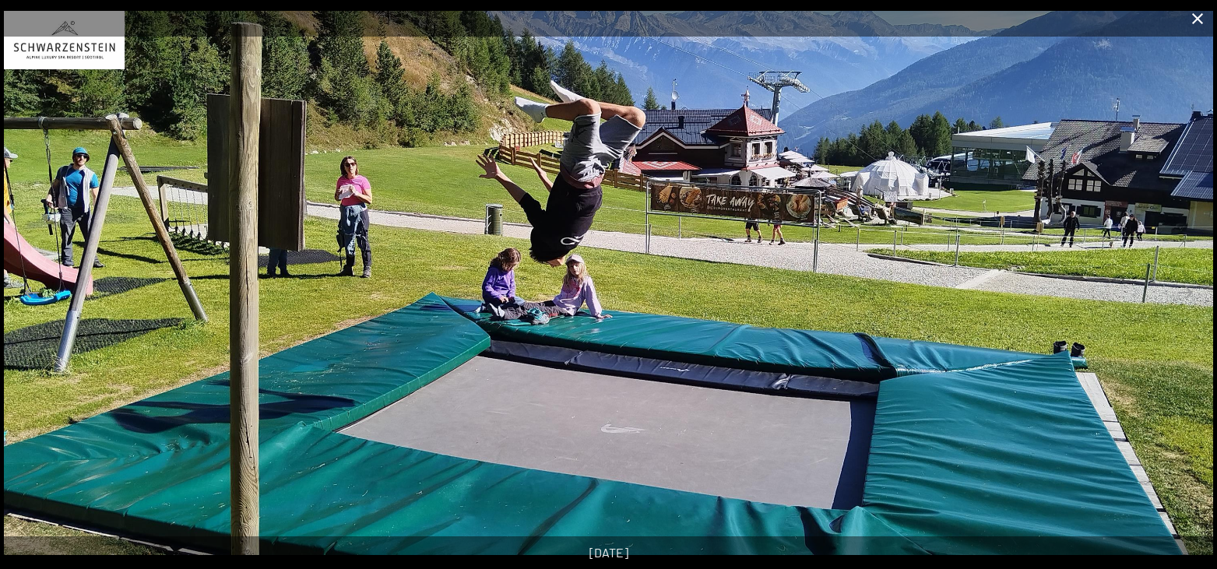
click at [1201, 30] on button "Close gallery" at bounding box center [1197, 18] width 39 height 37
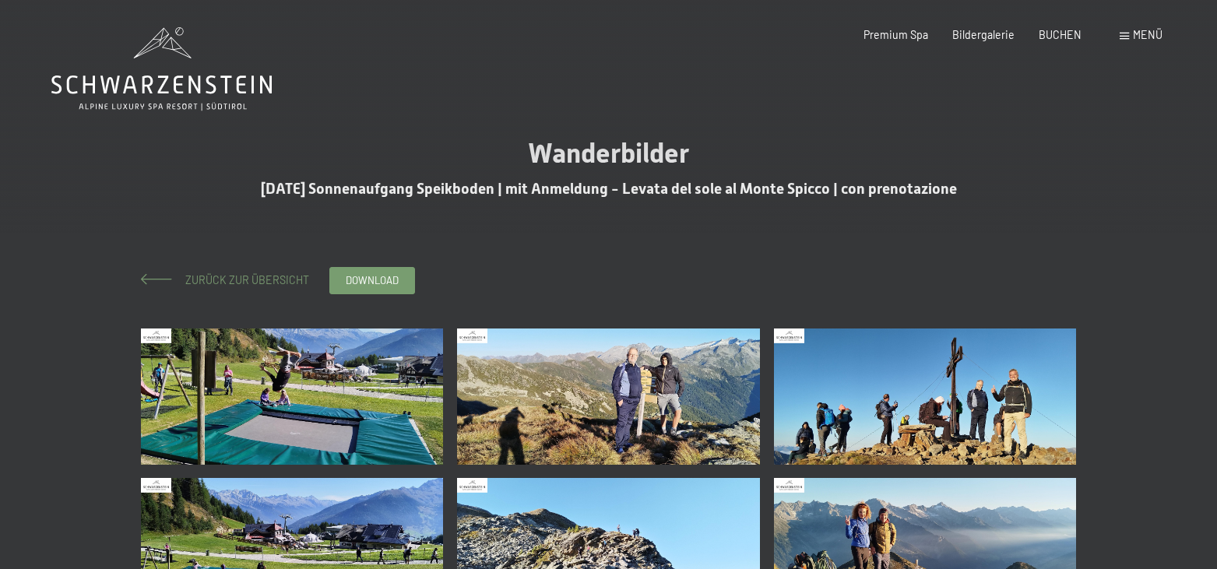
click at [245, 279] on span "Zurück zur Übersicht" at bounding box center [241, 279] width 135 height 13
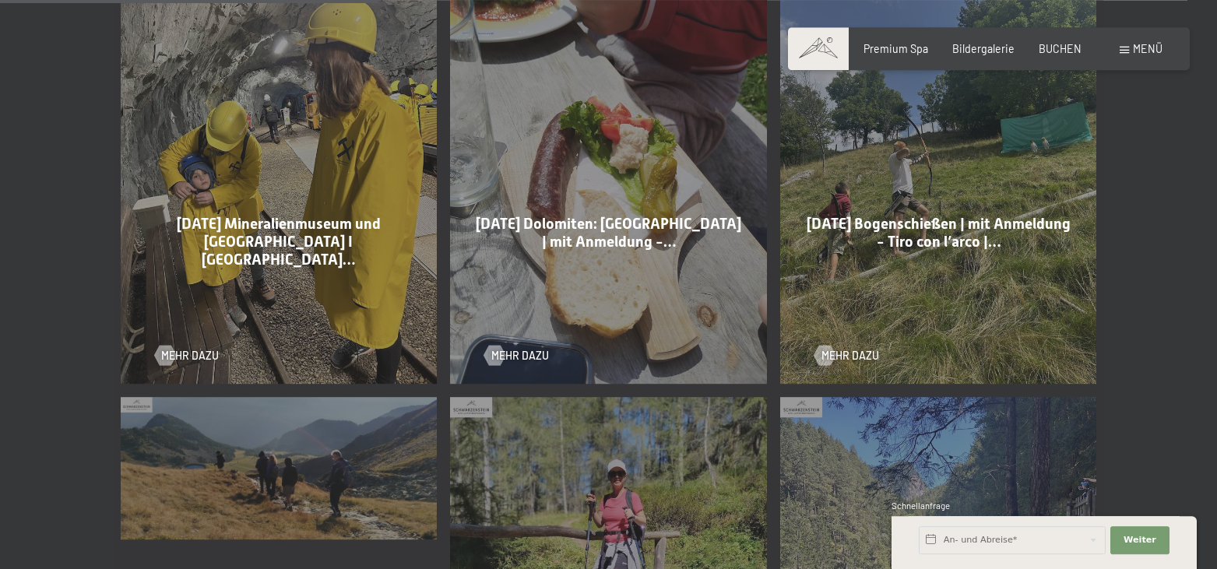
scroll to position [1350, 0]
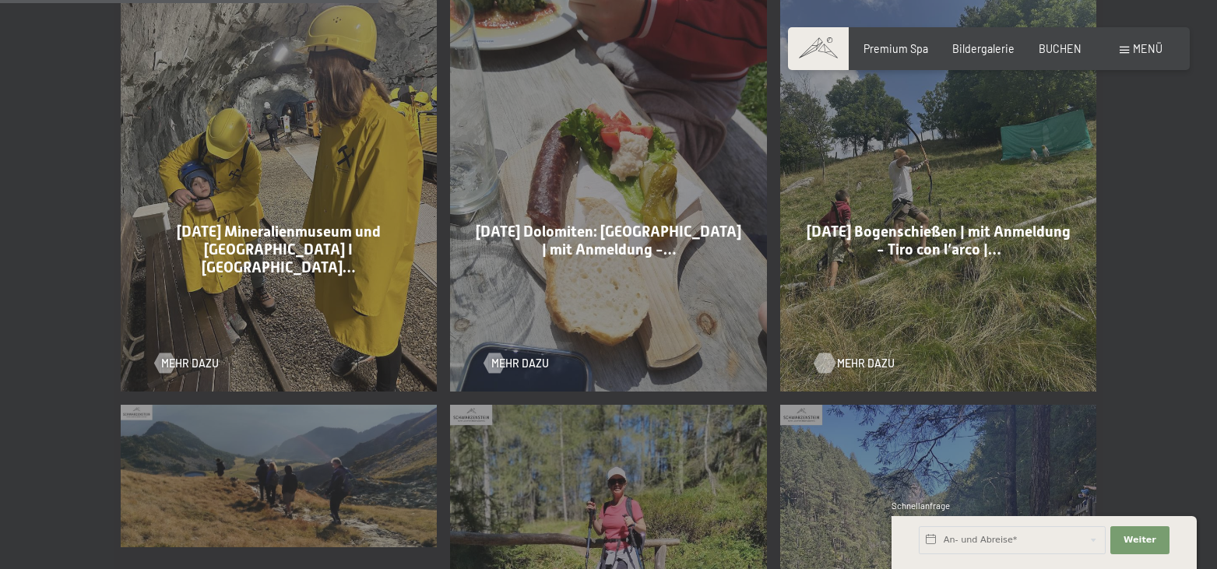
click at [864, 356] on span "Mehr dazu" at bounding box center [866, 364] width 58 height 16
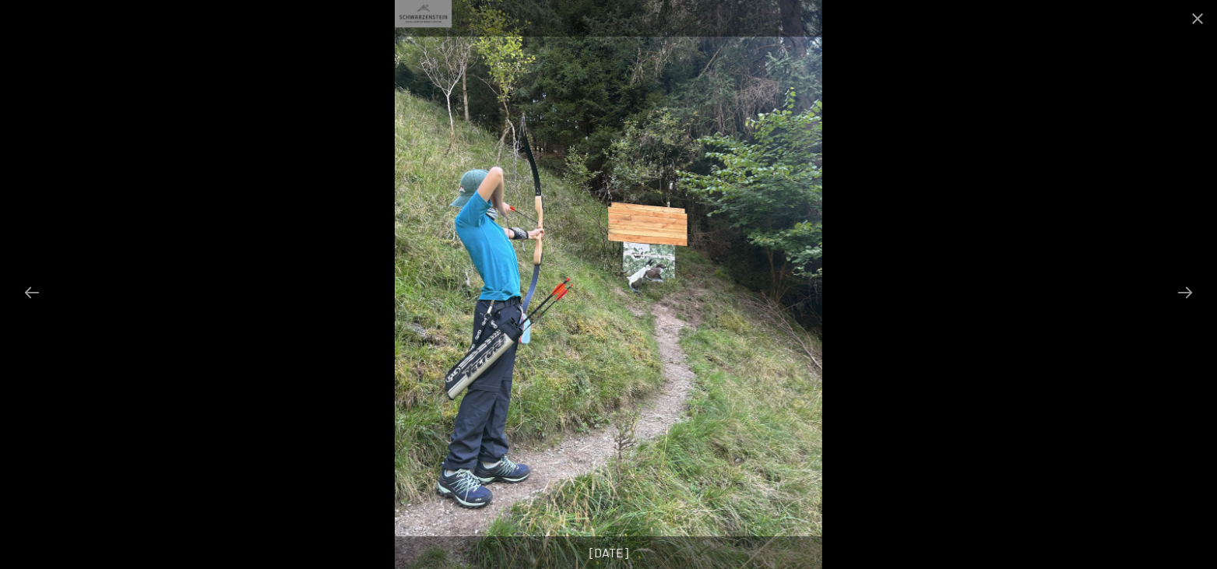
click at [1192, 293] on button "Next slide" at bounding box center [1184, 292] width 33 height 30
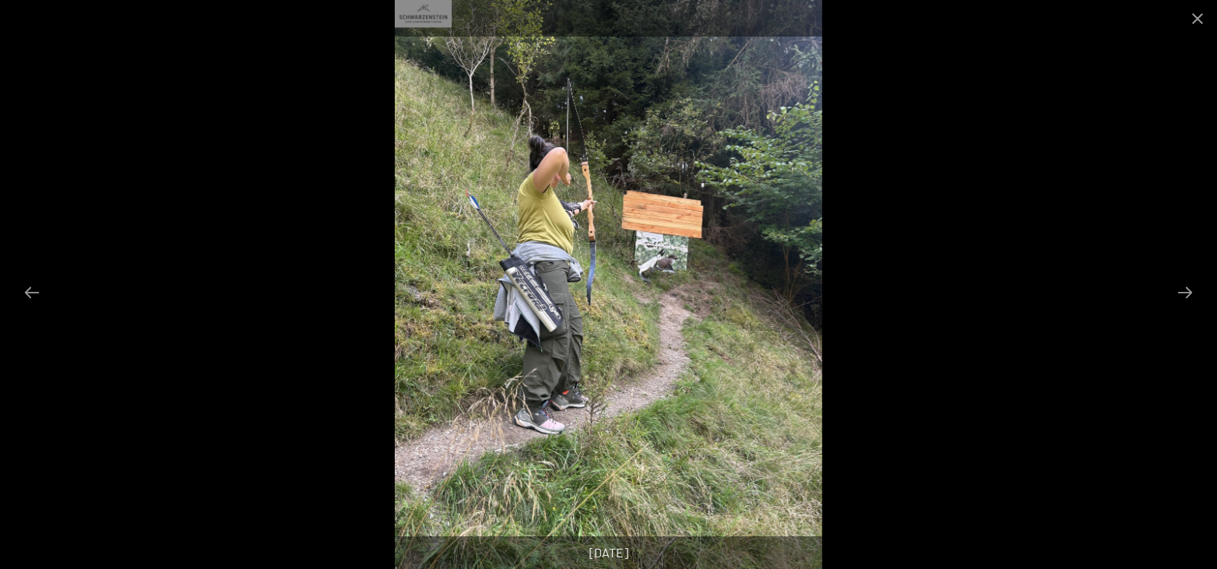
click at [1192, 293] on button "Next slide" at bounding box center [1184, 292] width 33 height 30
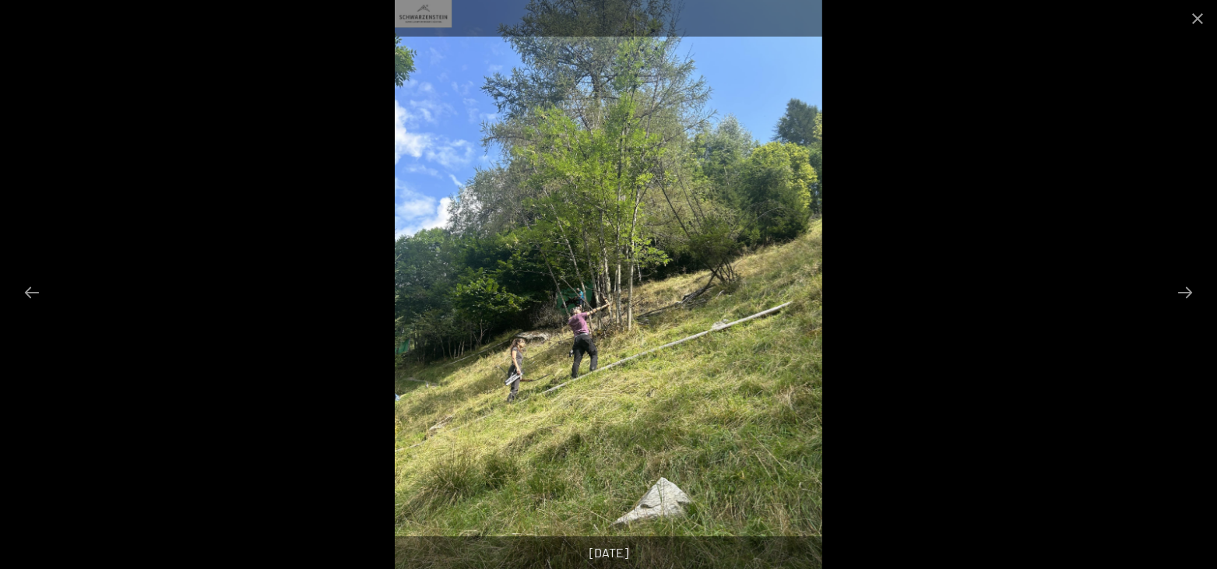
click at [1192, 293] on button "Next slide" at bounding box center [1184, 292] width 33 height 30
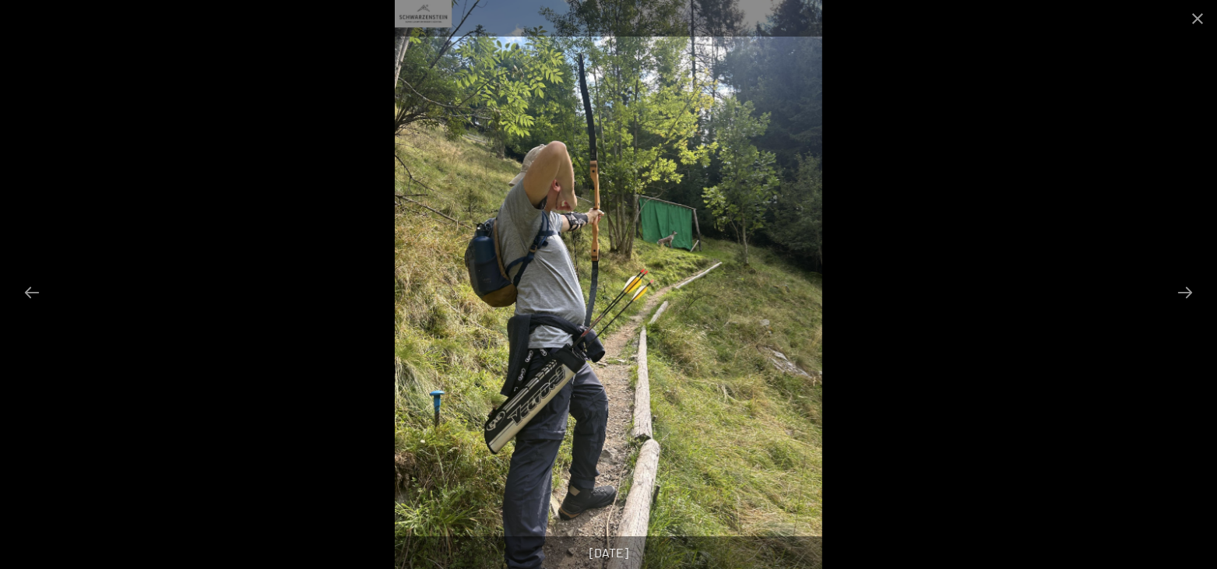
click at [1192, 293] on button "Next slide" at bounding box center [1184, 292] width 33 height 30
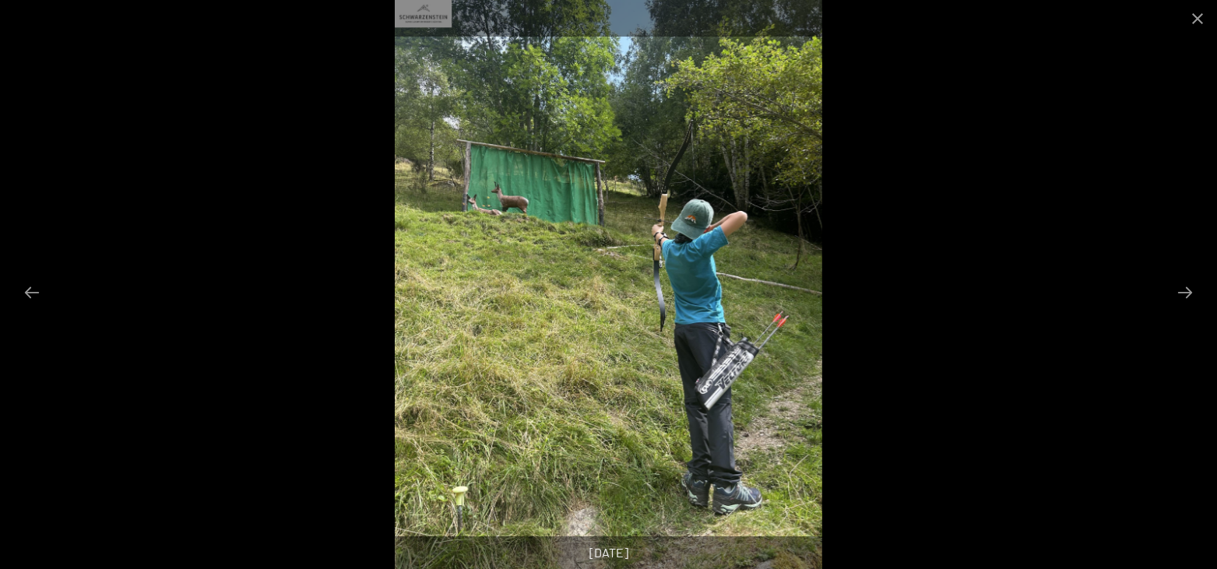
click at [1192, 293] on button "Next slide" at bounding box center [1184, 292] width 33 height 30
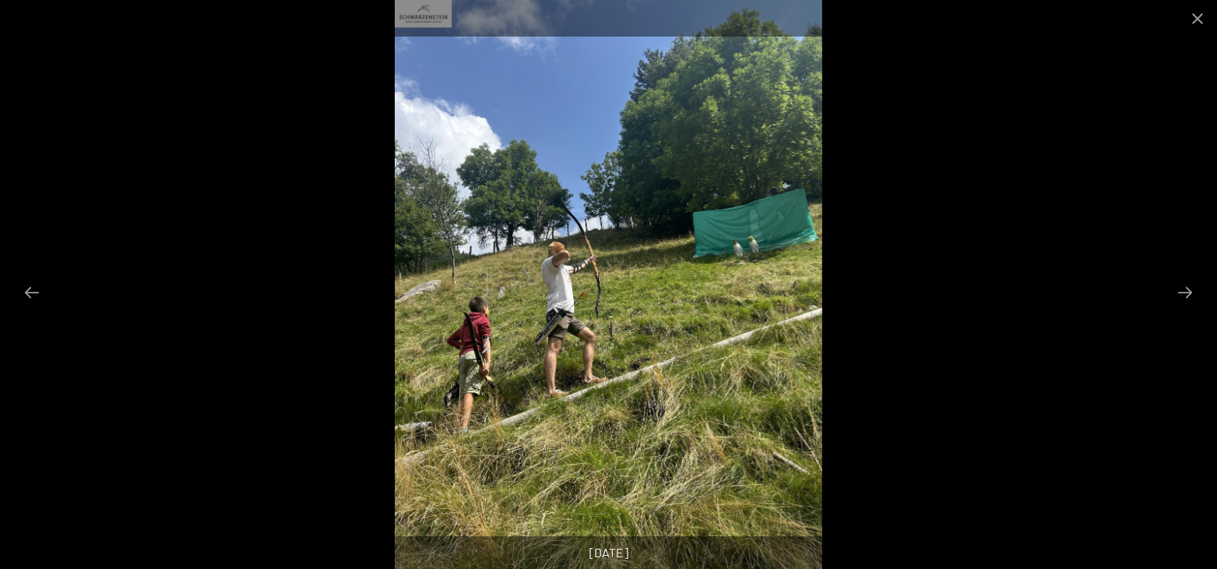
click at [1192, 293] on button "Next slide" at bounding box center [1184, 292] width 33 height 30
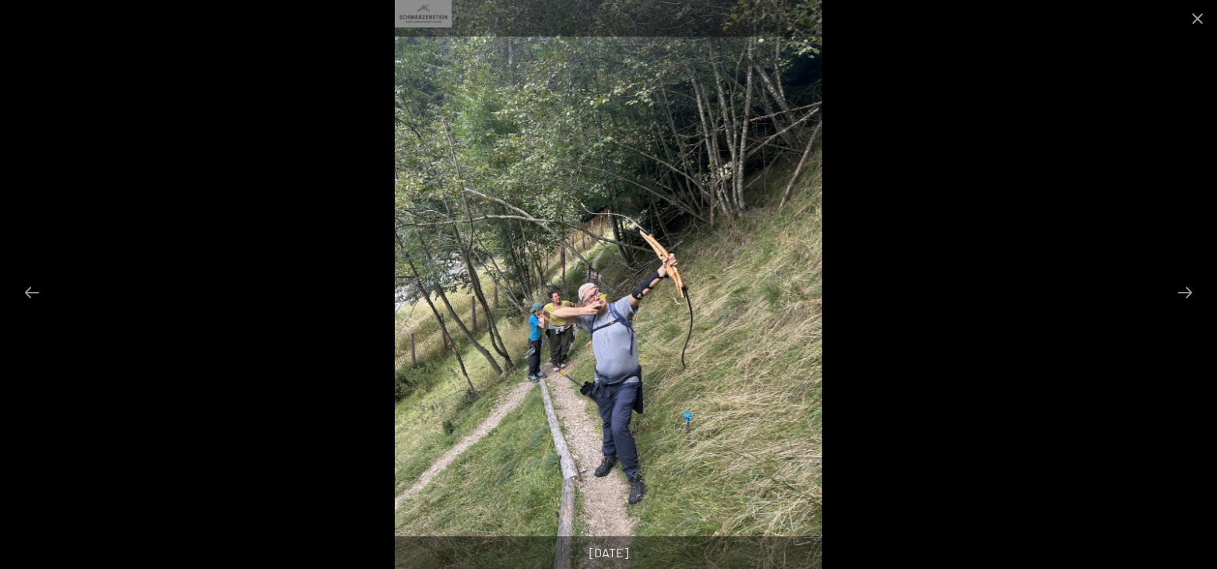
click at [1192, 293] on button "Next slide" at bounding box center [1184, 292] width 33 height 30
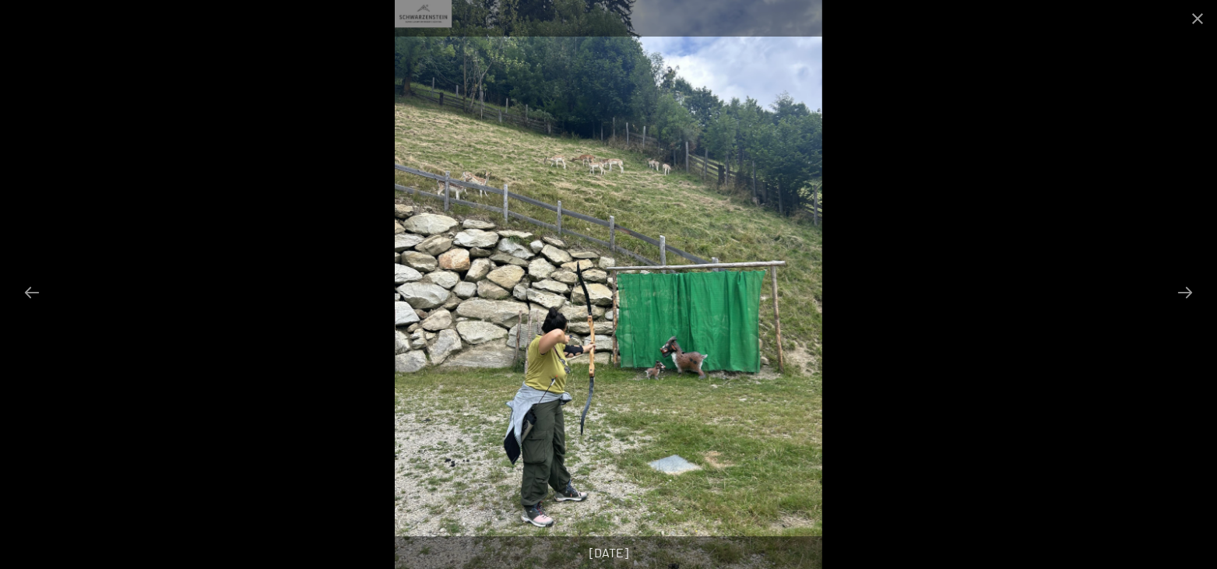
click at [1192, 293] on button "Next slide" at bounding box center [1184, 292] width 33 height 30
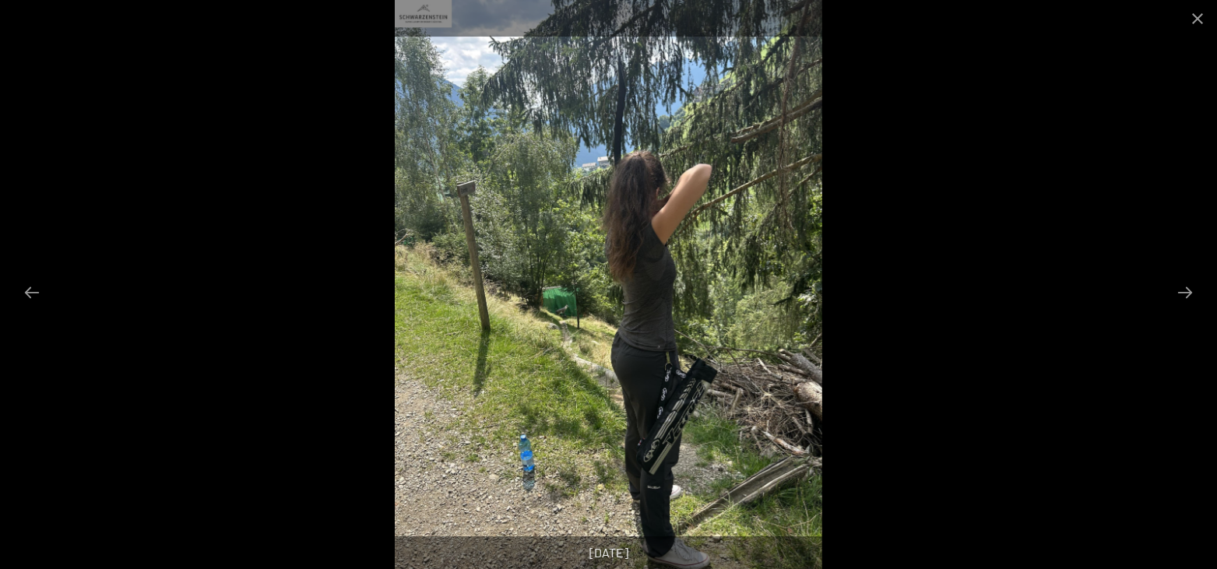
click at [1192, 293] on button "Next slide" at bounding box center [1184, 292] width 33 height 30
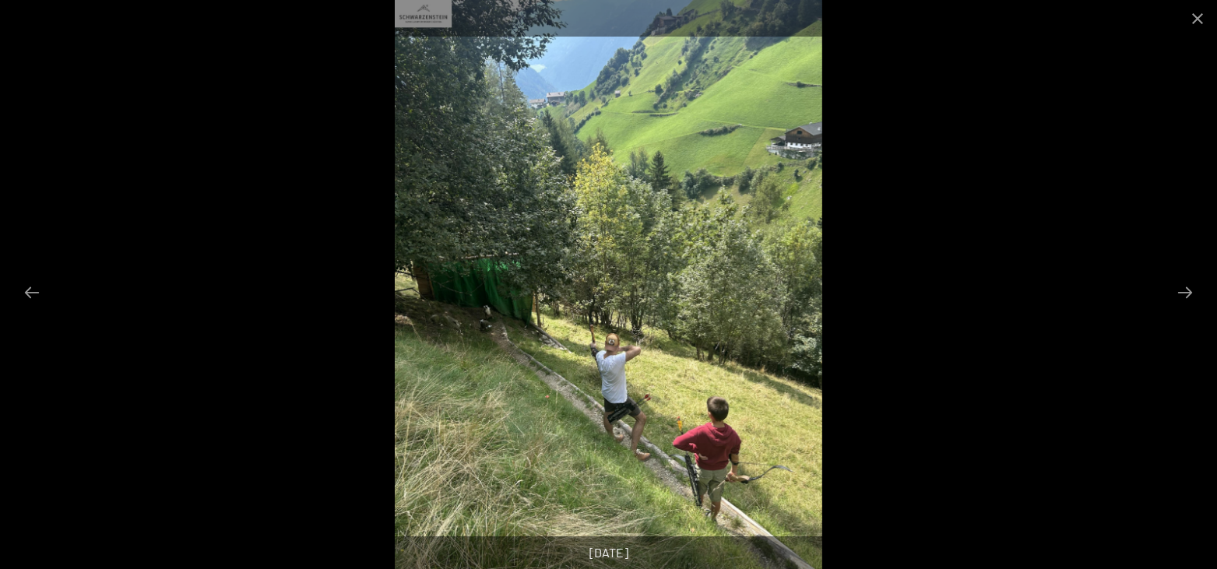
click at [1192, 293] on button "Next slide" at bounding box center [1184, 292] width 33 height 30
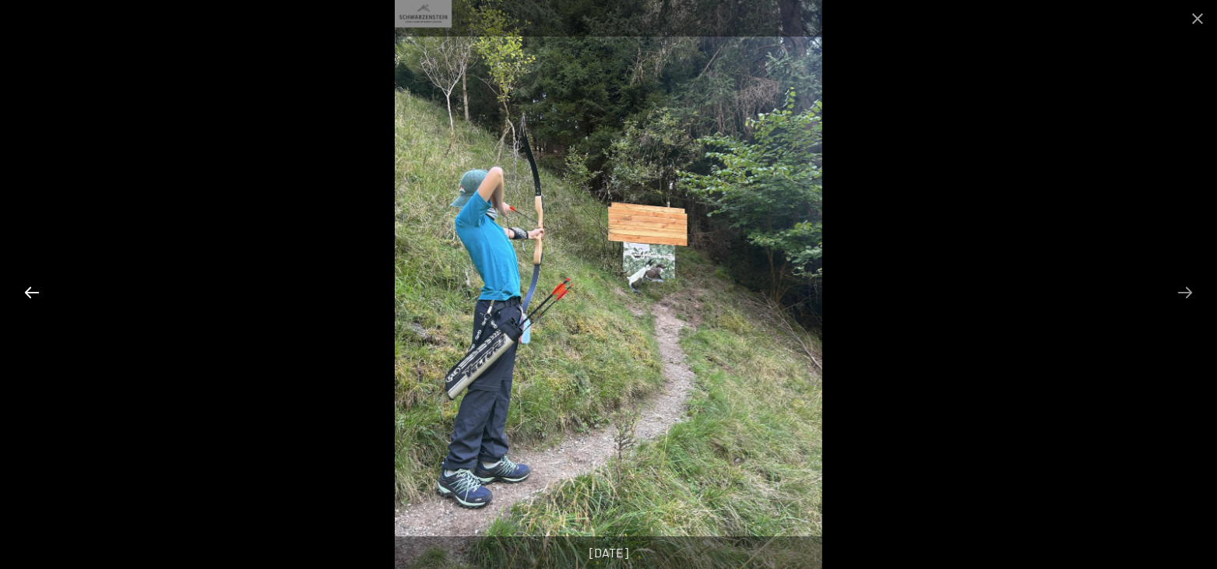
click at [26, 293] on button "Previous slide" at bounding box center [32, 292] width 33 height 30
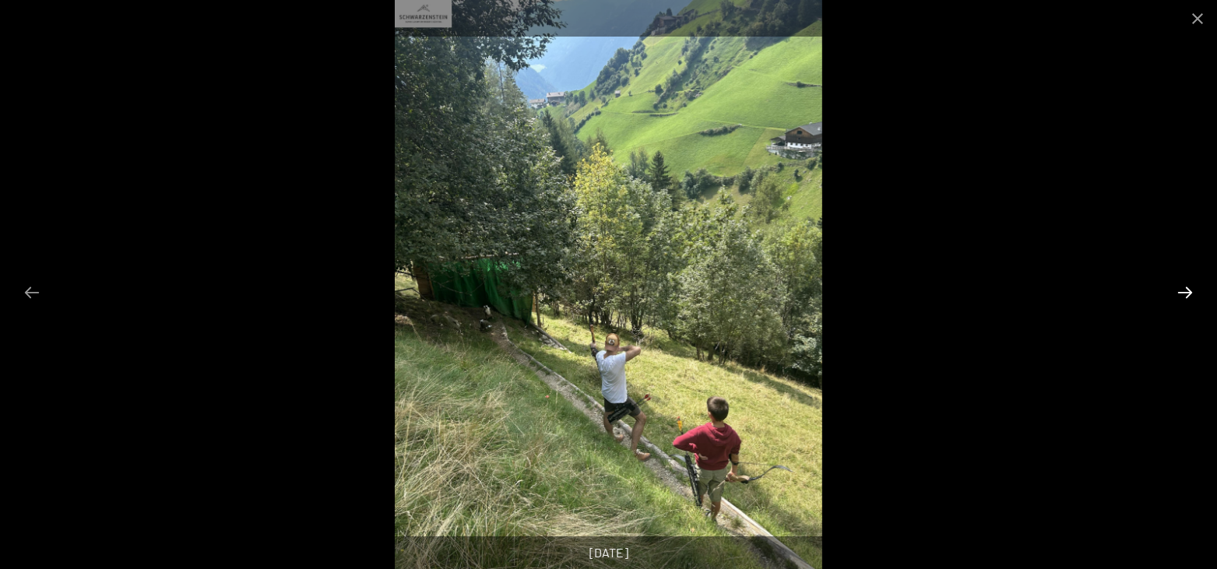
click at [1188, 292] on button "Next slide" at bounding box center [1184, 292] width 33 height 30
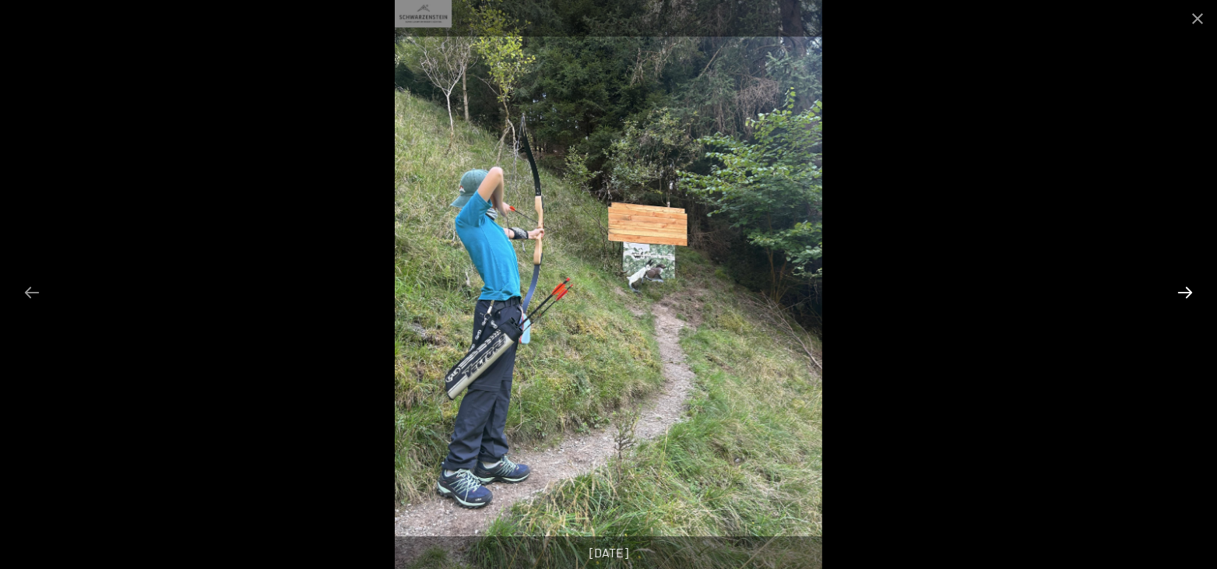
click at [1188, 292] on button "Next slide" at bounding box center [1184, 292] width 33 height 30
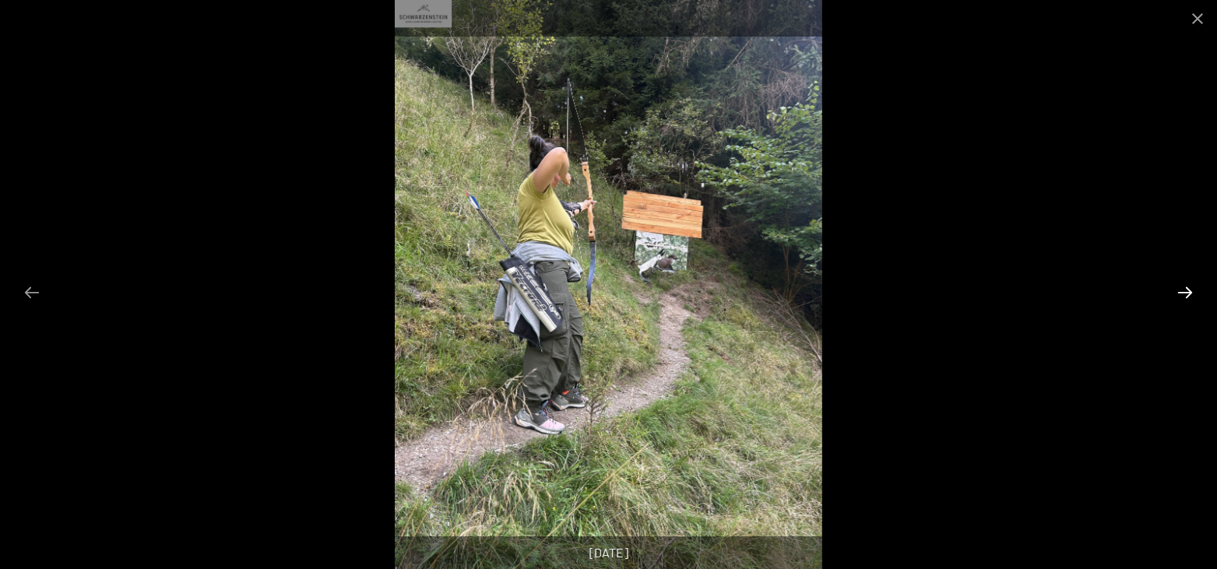
click at [1188, 292] on button "Next slide" at bounding box center [1184, 292] width 33 height 30
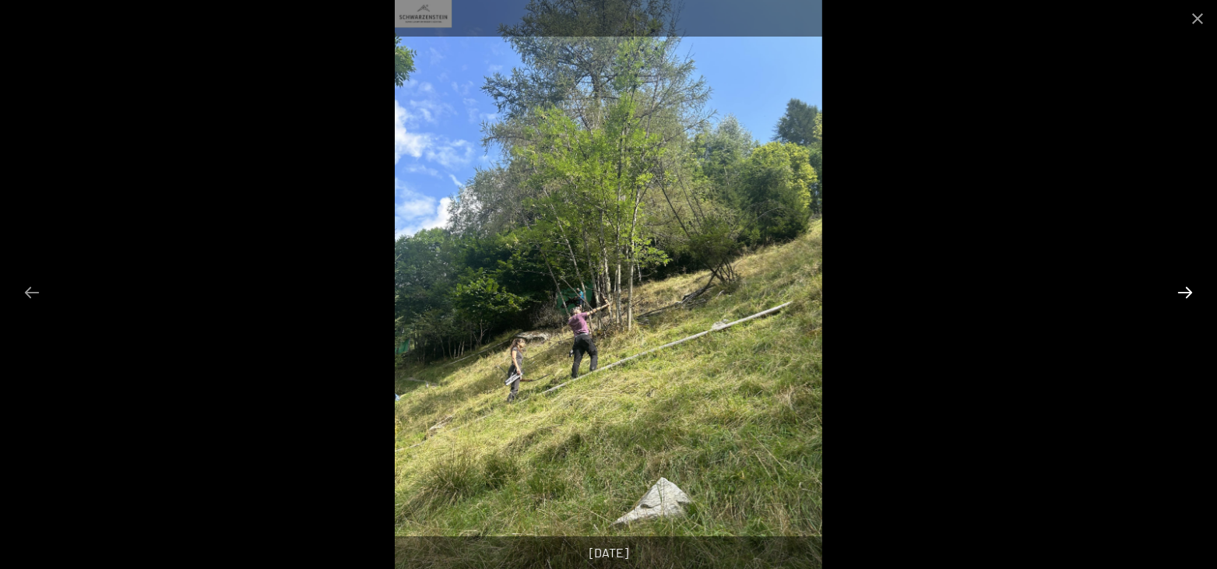
click at [1188, 292] on button "Next slide" at bounding box center [1184, 292] width 33 height 30
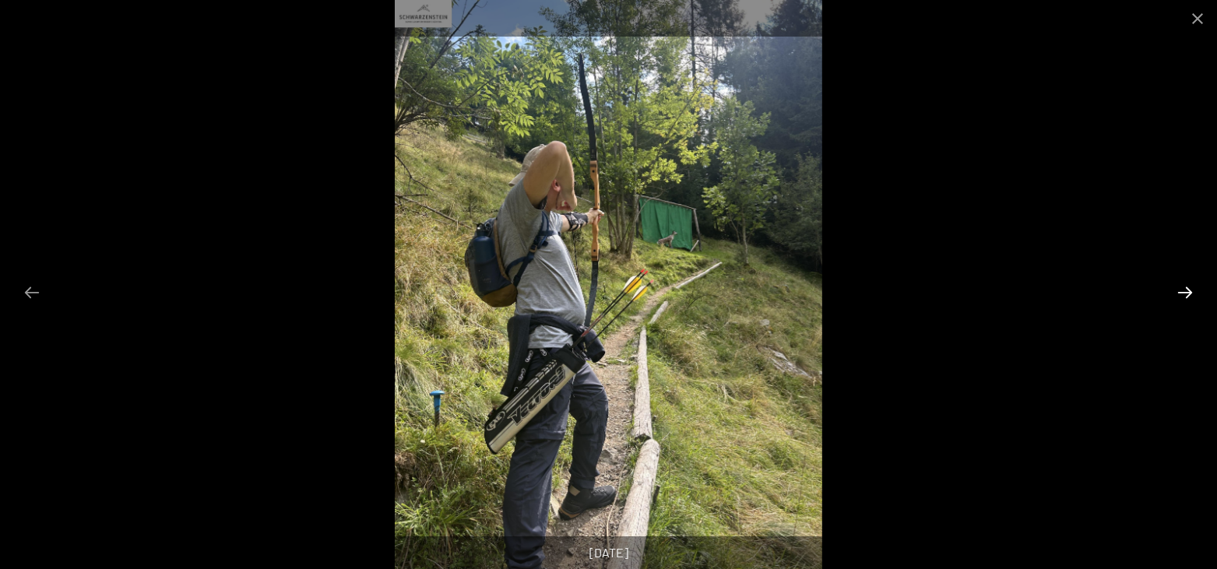
click at [1188, 292] on button "Next slide" at bounding box center [1184, 292] width 33 height 30
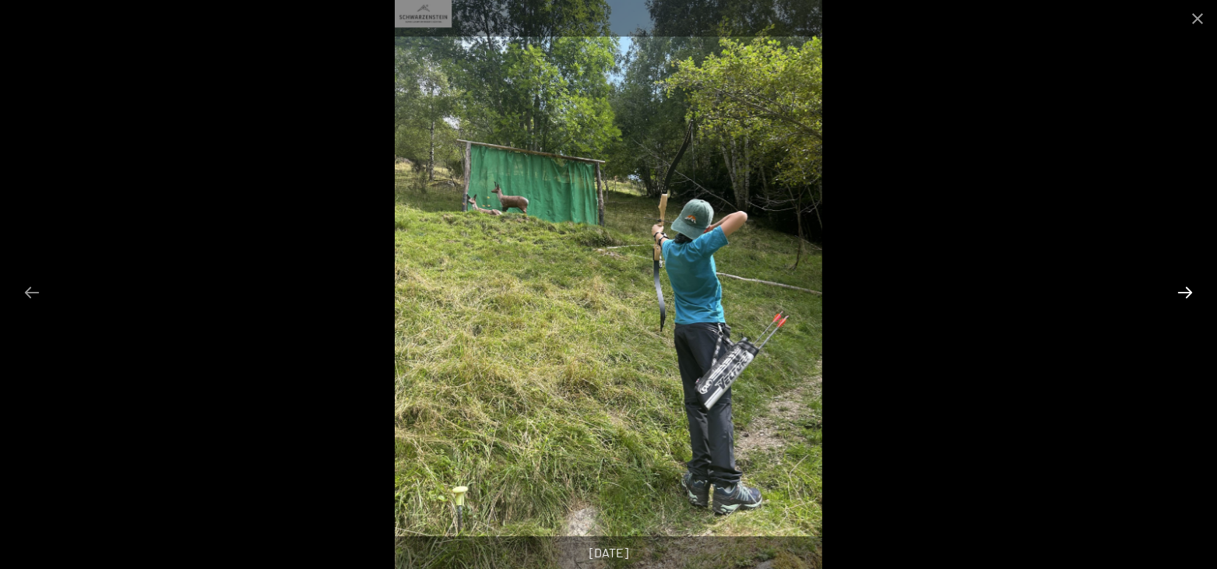
click at [1188, 292] on button "Next slide" at bounding box center [1184, 292] width 33 height 30
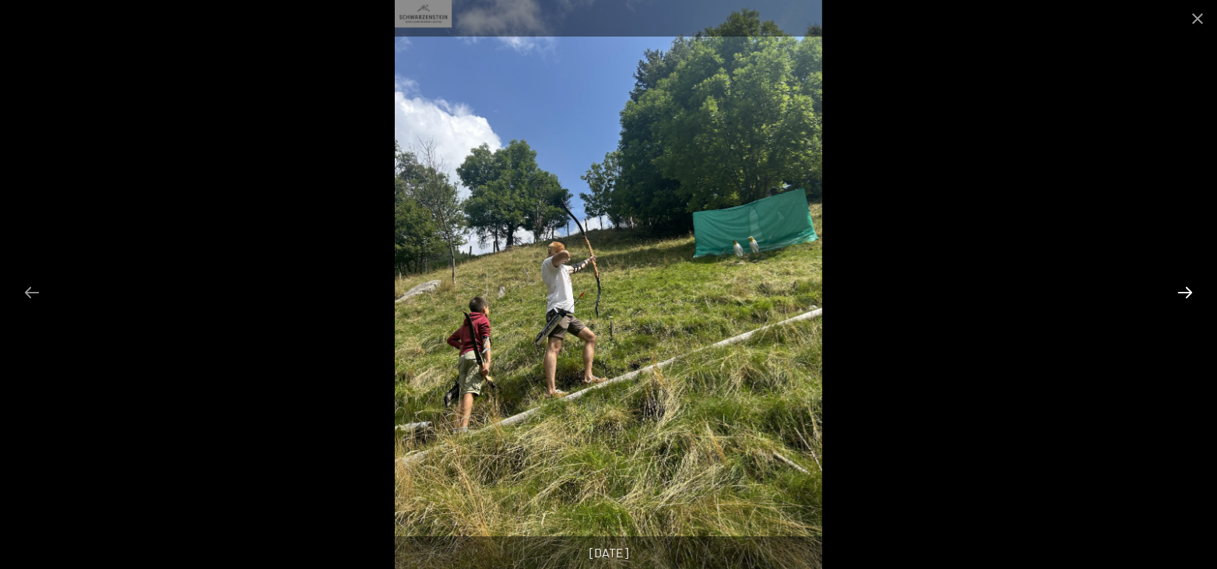
click at [1188, 292] on button "Next slide" at bounding box center [1184, 292] width 33 height 30
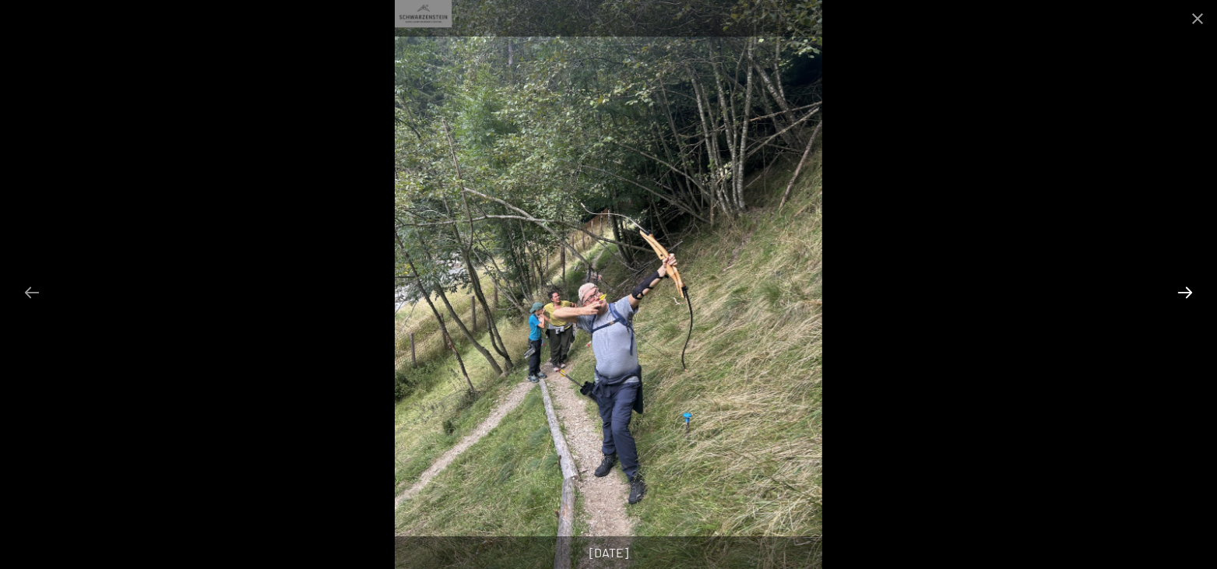
click at [1188, 292] on button "Next slide" at bounding box center [1184, 292] width 33 height 30
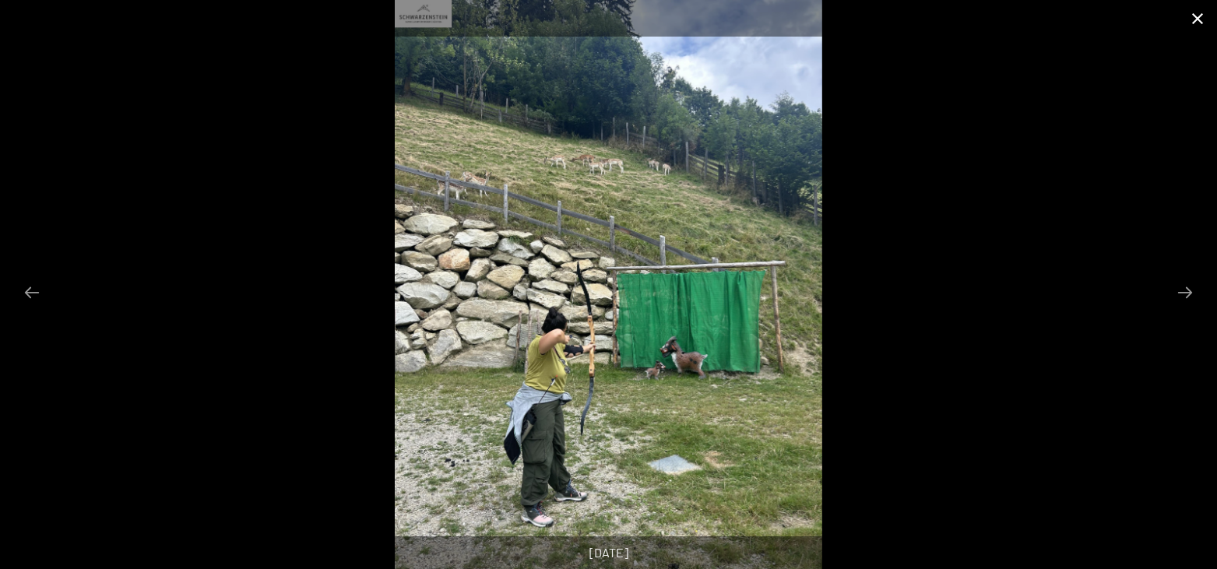
click at [1194, 19] on button "Close gallery" at bounding box center [1197, 18] width 39 height 37
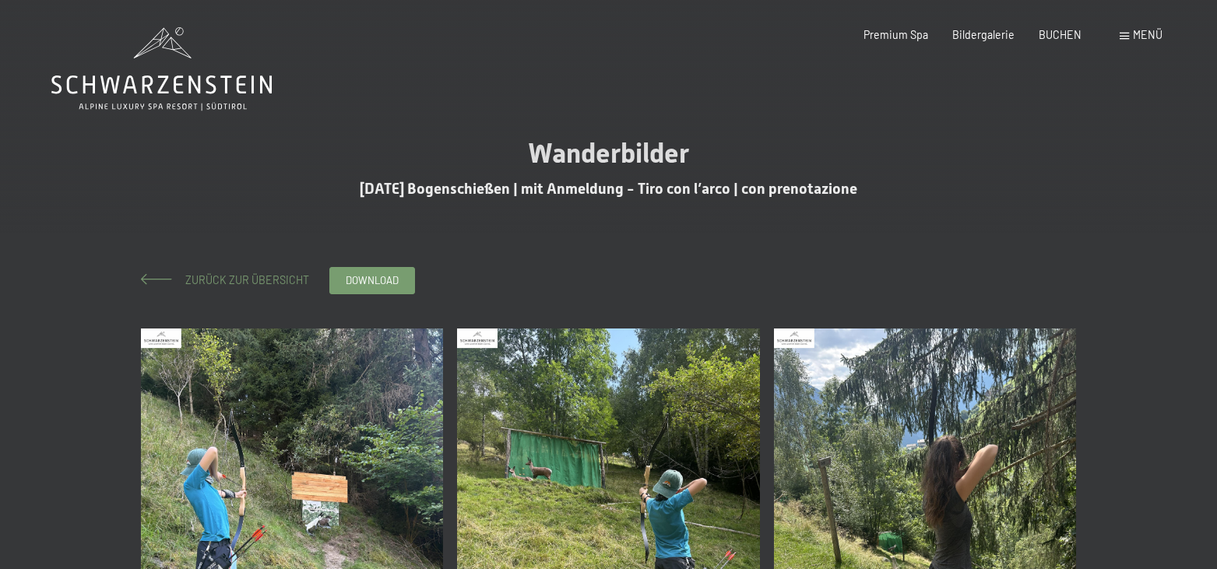
click at [263, 281] on span "Zurück zur Übersicht" at bounding box center [241, 279] width 135 height 13
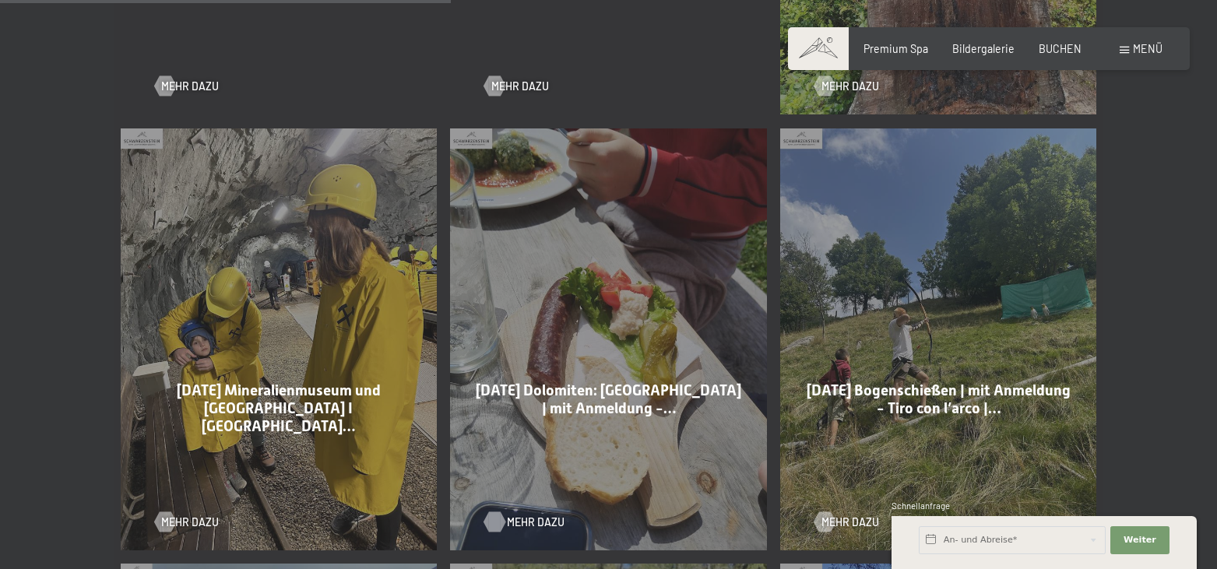
scroll to position [1191, 0]
click at [524, 515] on span "Mehr dazu" at bounding box center [536, 523] width 58 height 16
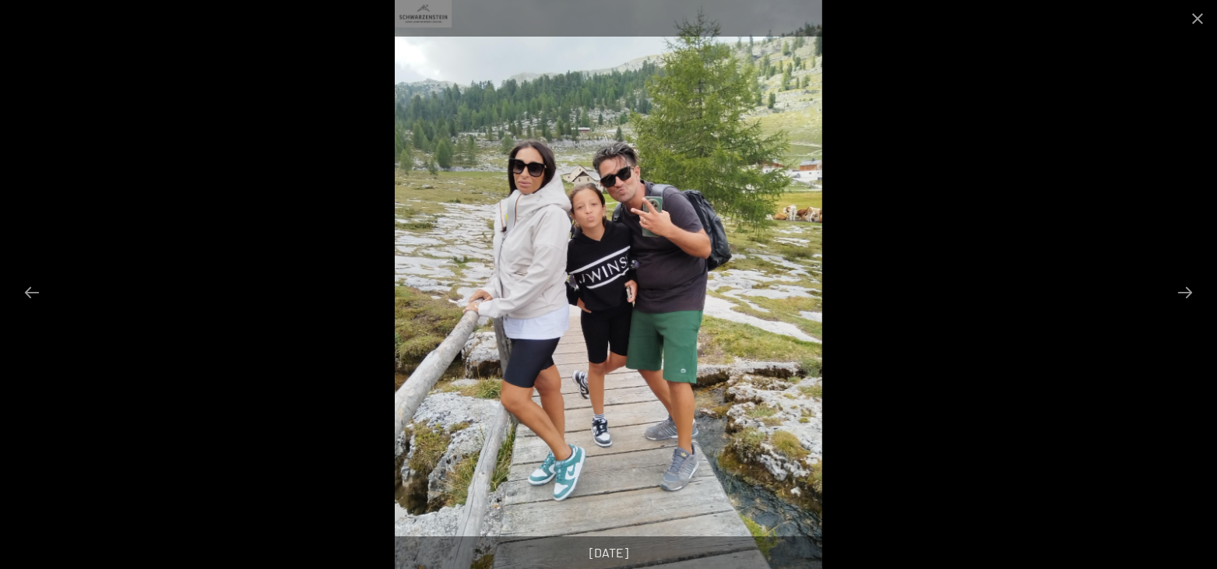
click at [1182, 298] on button "Next slide" at bounding box center [1184, 292] width 33 height 30
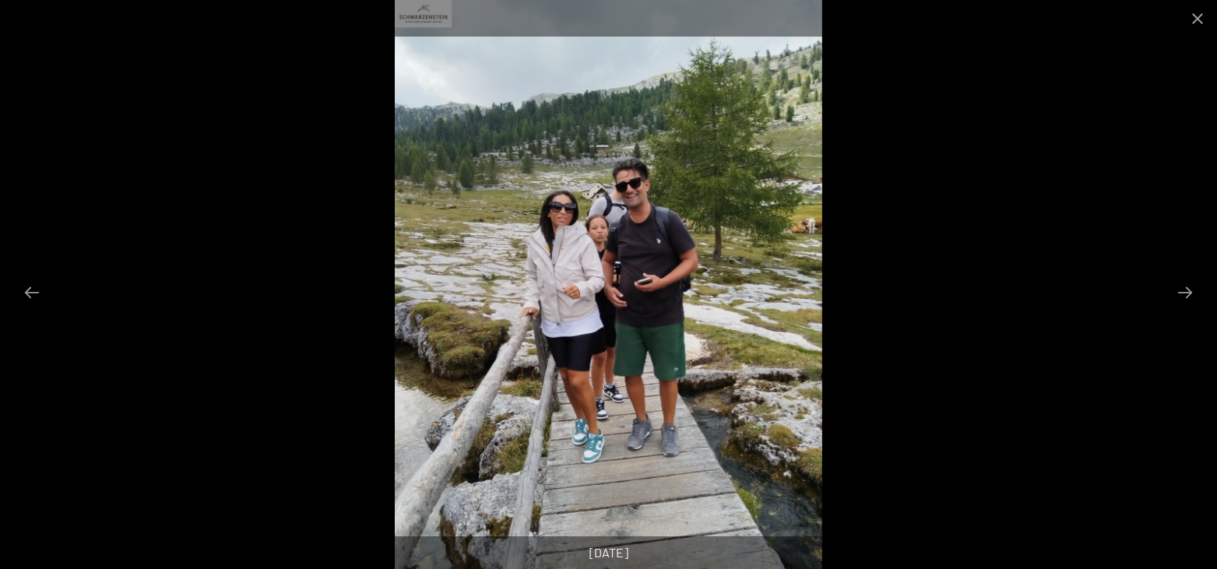
click at [1182, 298] on button "Next slide" at bounding box center [1184, 292] width 33 height 30
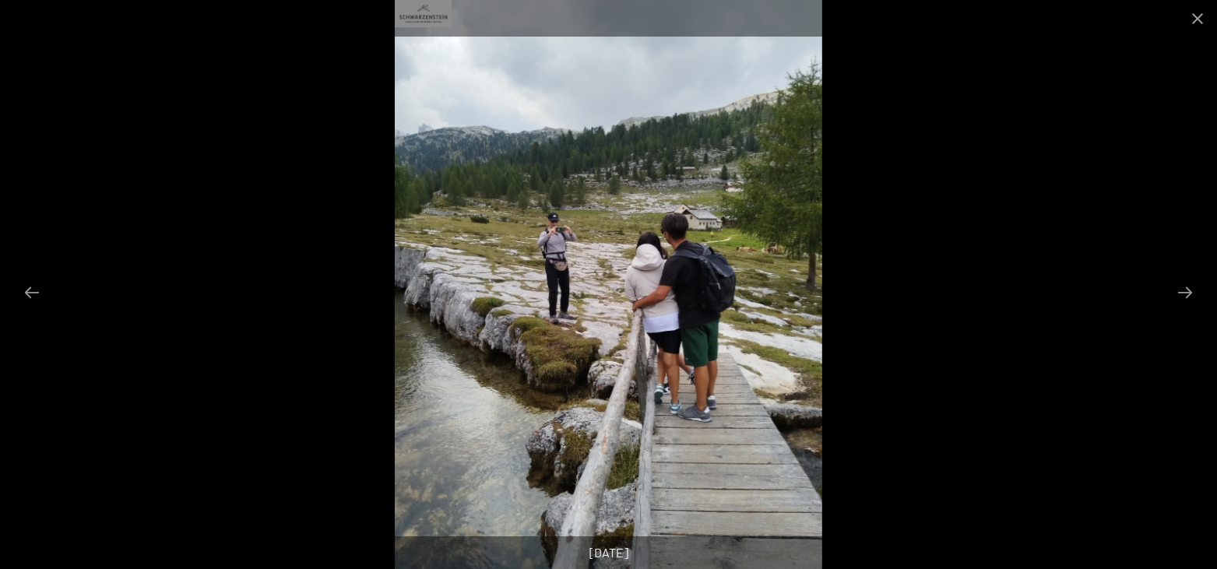
click at [1182, 298] on button "Next slide" at bounding box center [1184, 292] width 33 height 30
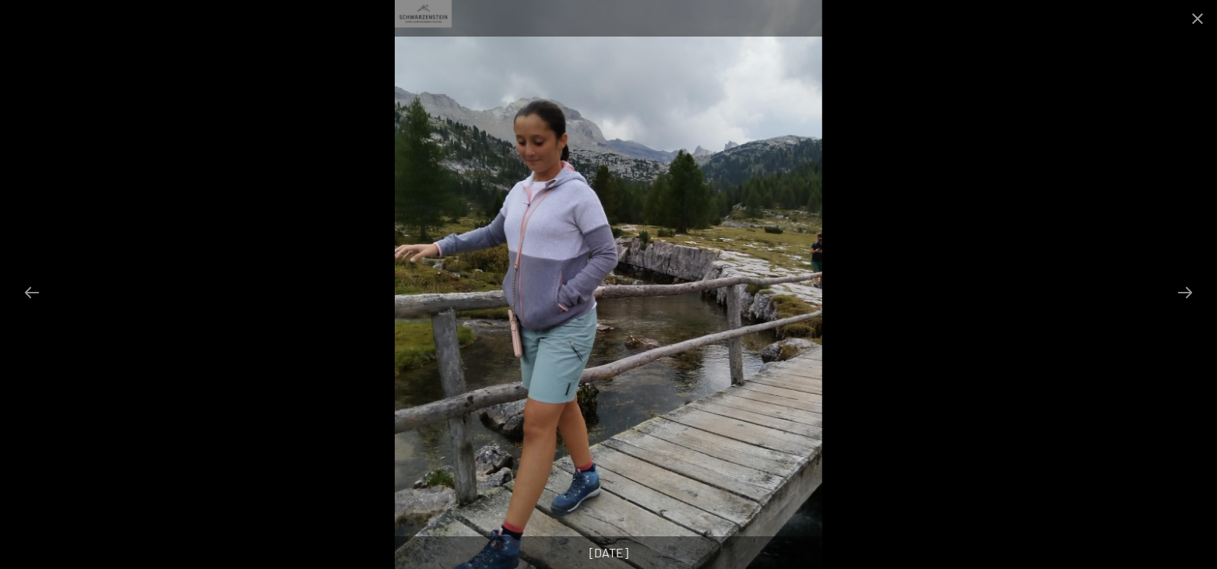
click at [1182, 298] on button "Next slide" at bounding box center [1184, 292] width 33 height 30
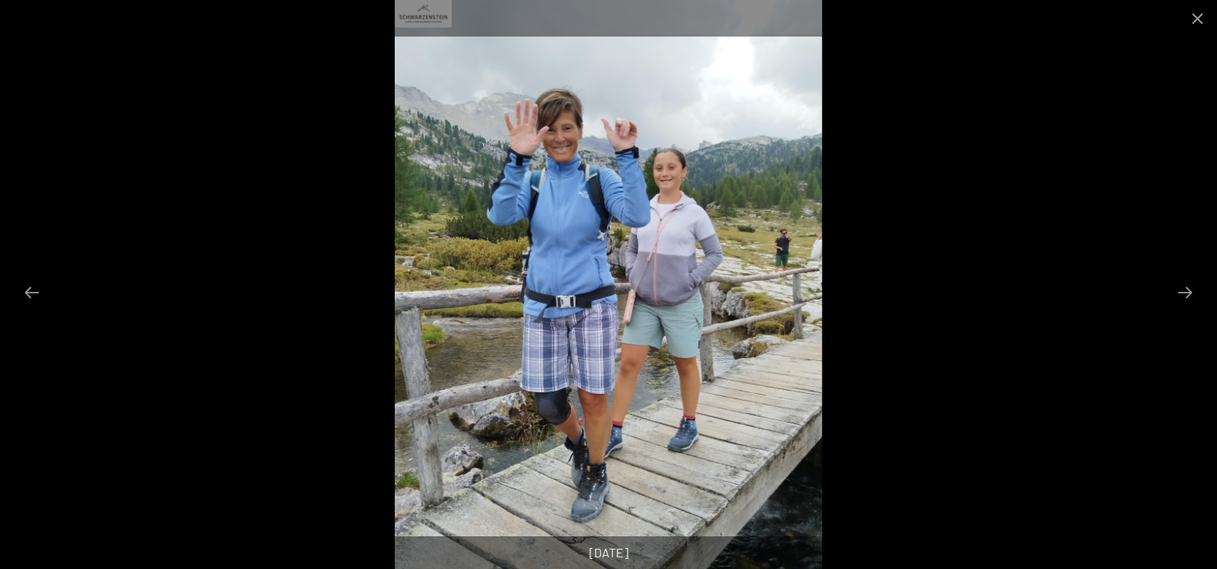
click at [1182, 298] on button "Next slide" at bounding box center [1184, 292] width 33 height 30
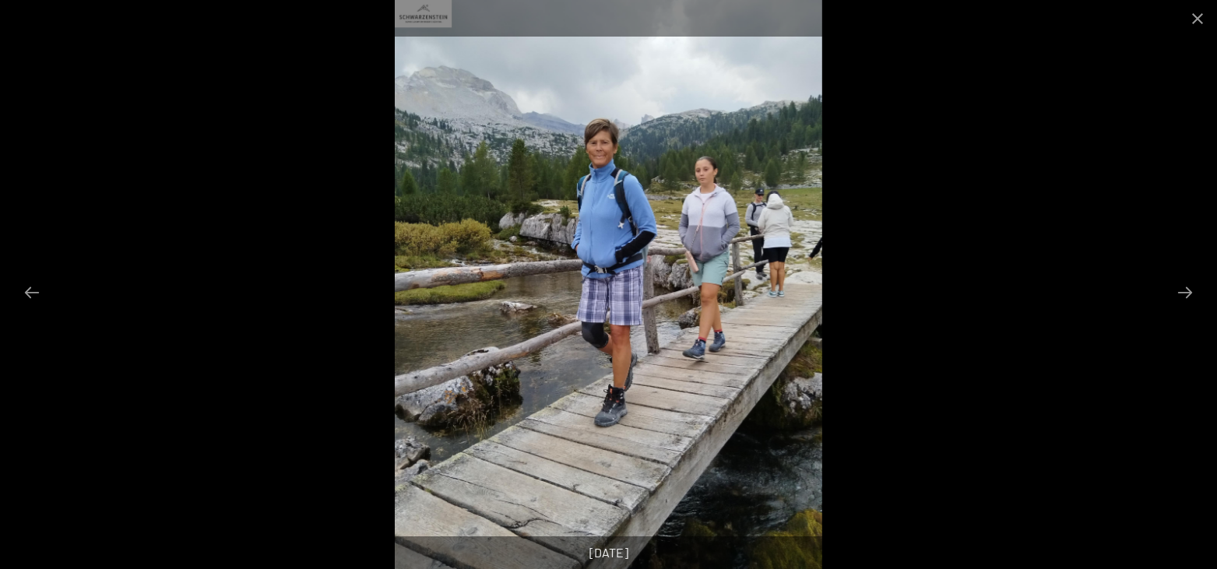
click at [1182, 298] on button "Next slide" at bounding box center [1184, 292] width 33 height 30
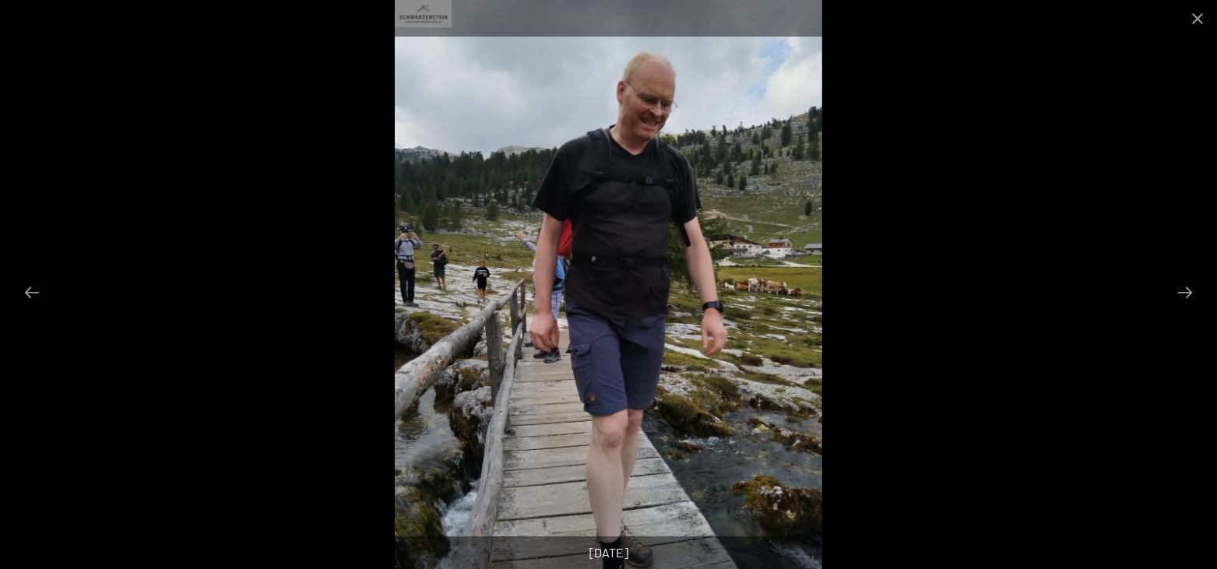
click at [1182, 298] on button "Next slide" at bounding box center [1184, 292] width 33 height 30
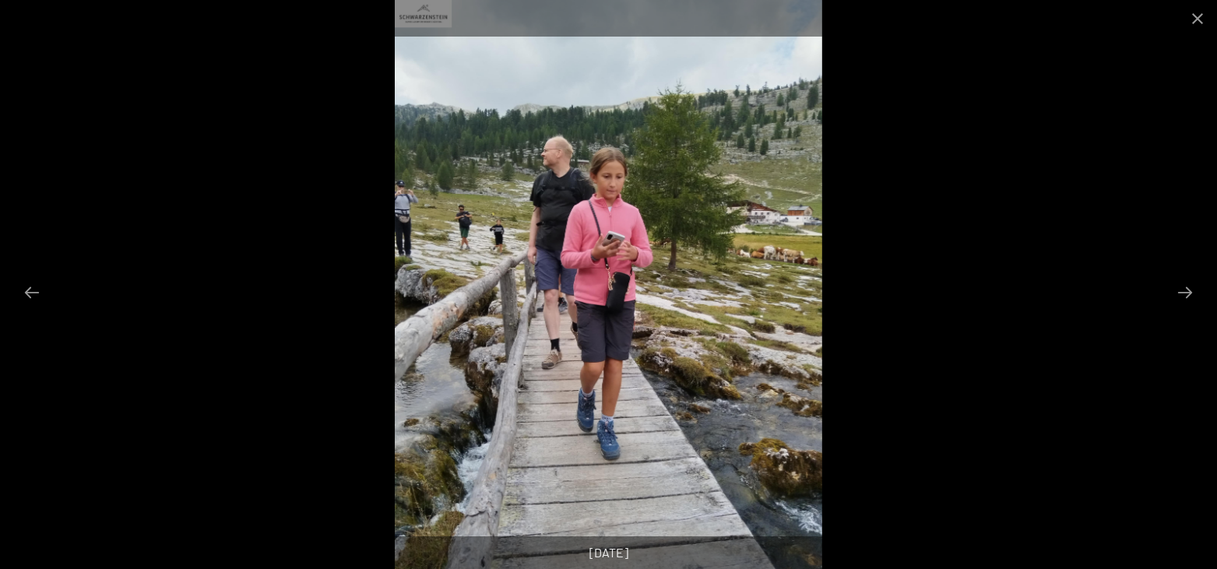
click at [1182, 298] on button "Next slide" at bounding box center [1184, 292] width 33 height 30
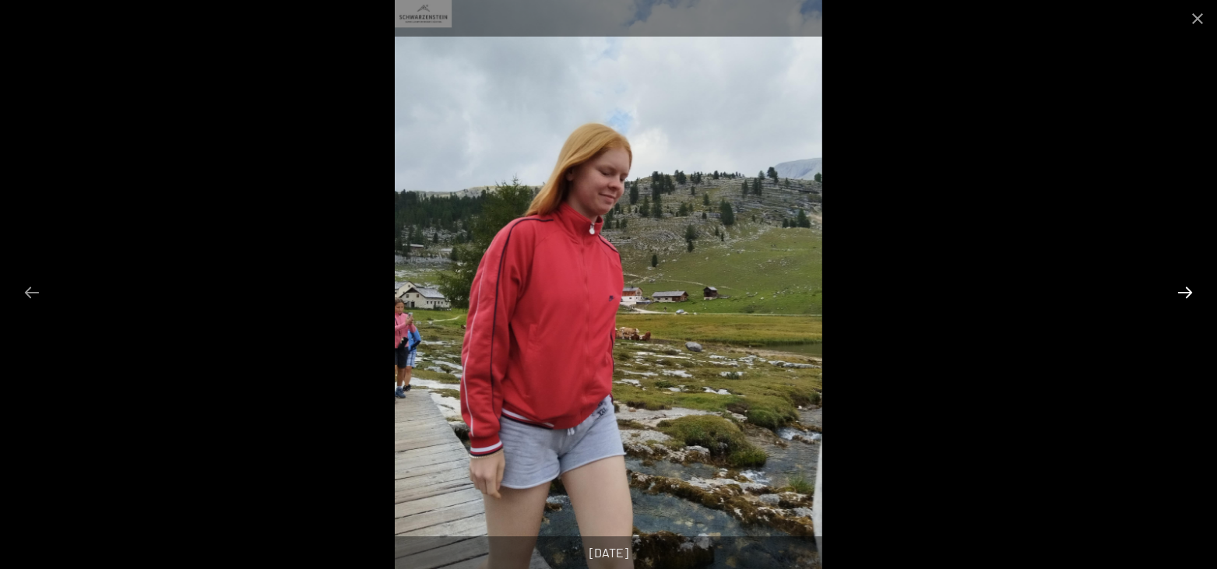
click at [1172, 295] on button "Next slide" at bounding box center [1184, 292] width 33 height 30
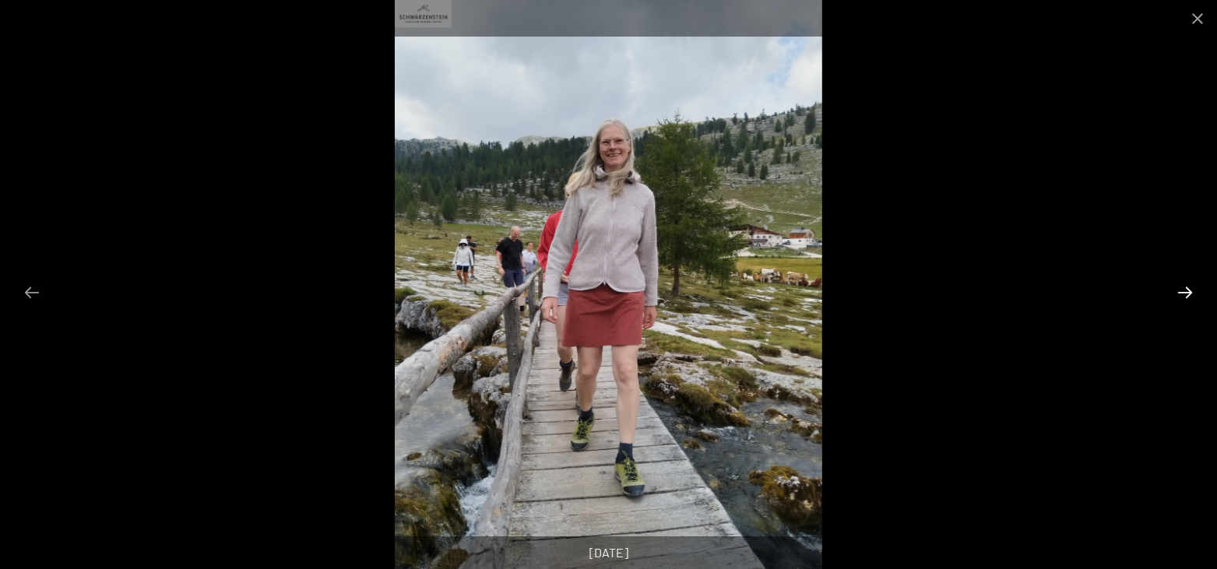
click at [1176, 279] on button "Next slide" at bounding box center [1184, 292] width 33 height 30
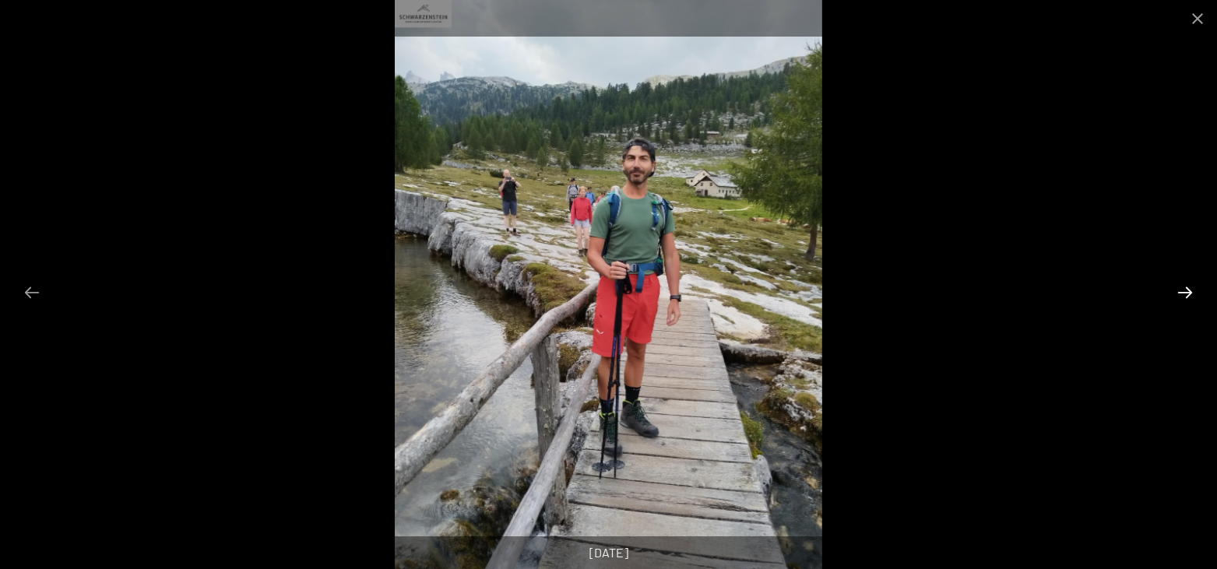
click at [1183, 286] on button "Next slide" at bounding box center [1184, 292] width 33 height 30
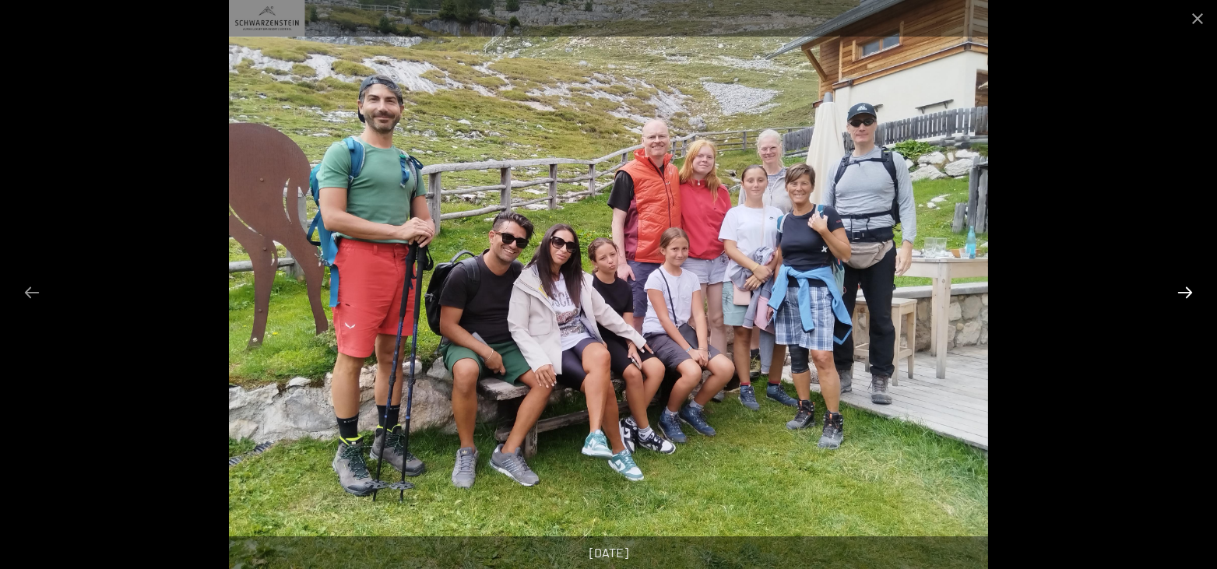
click at [1186, 299] on button "Next slide" at bounding box center [1184, 292] width 33 height 30
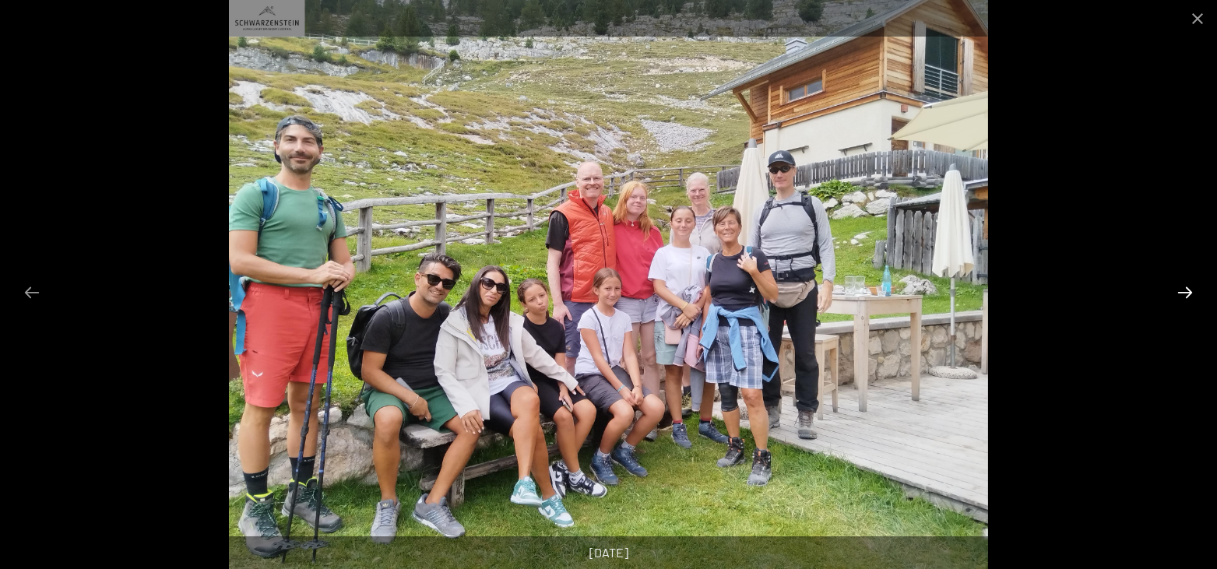
click at [1186, 293] on button "Next slide" at bounding box center [1184, 292] width 33 height 30
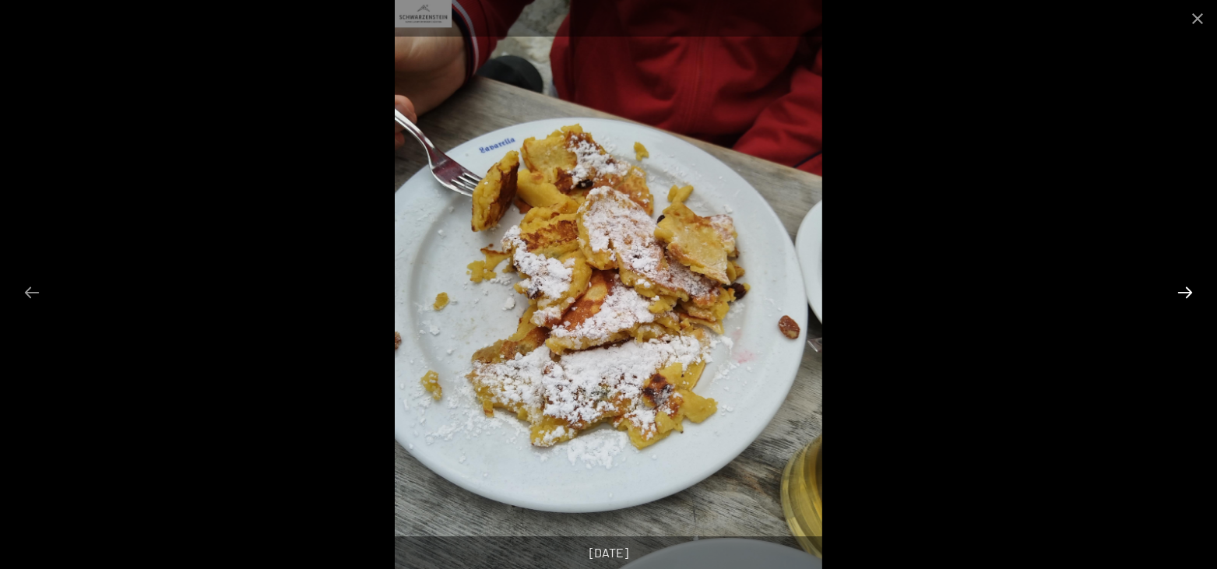
click at [1186, 293] on button "Next slide" at bounding box center [1184, 292] width 33 height 30
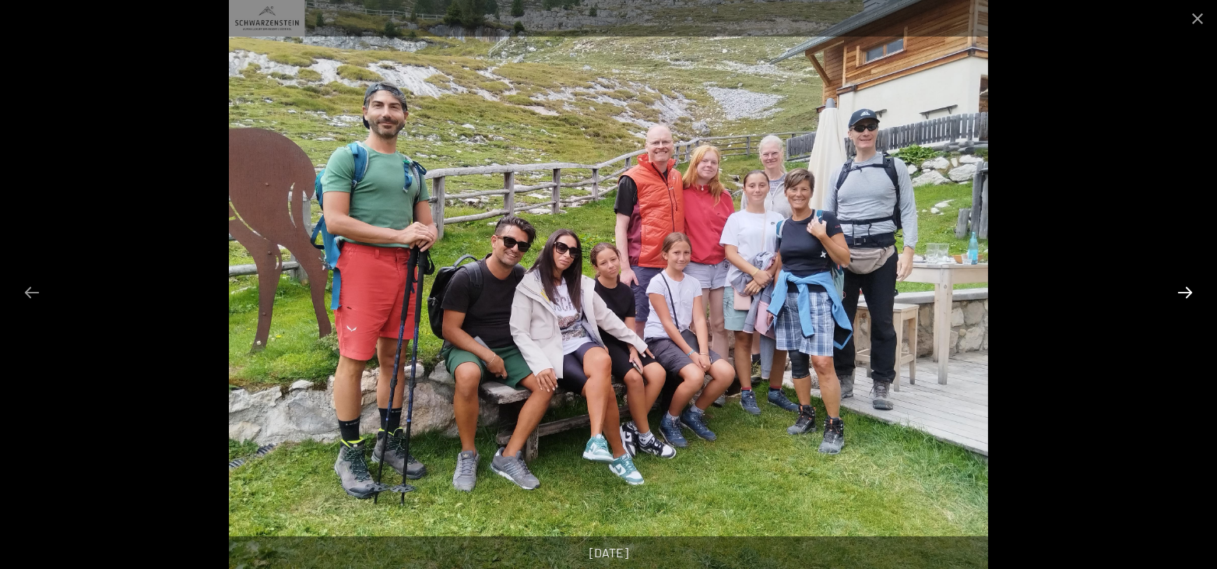
click at [1186, 293] on button "Next slide" at bounding box center [1184, 292] width 33 height 30
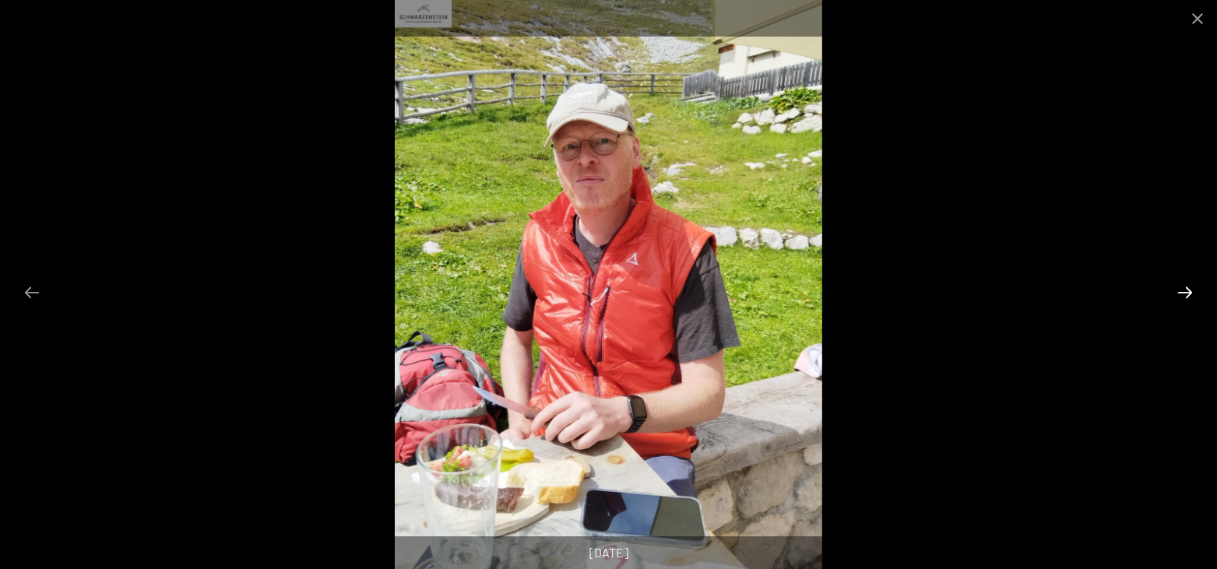
click at [1186, 293] on button "Next slide" at bounding box center [1184, 292] width 33 height 30
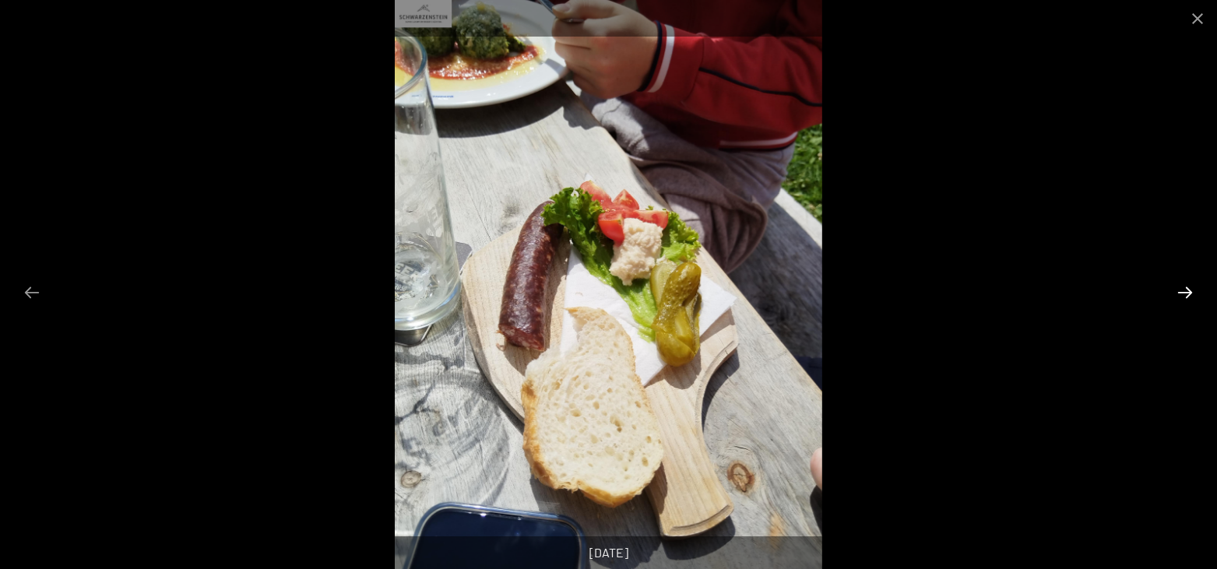
click at [1186, 293] on button "Next slide" at bounding box center [1184, 292] width 33 height 30
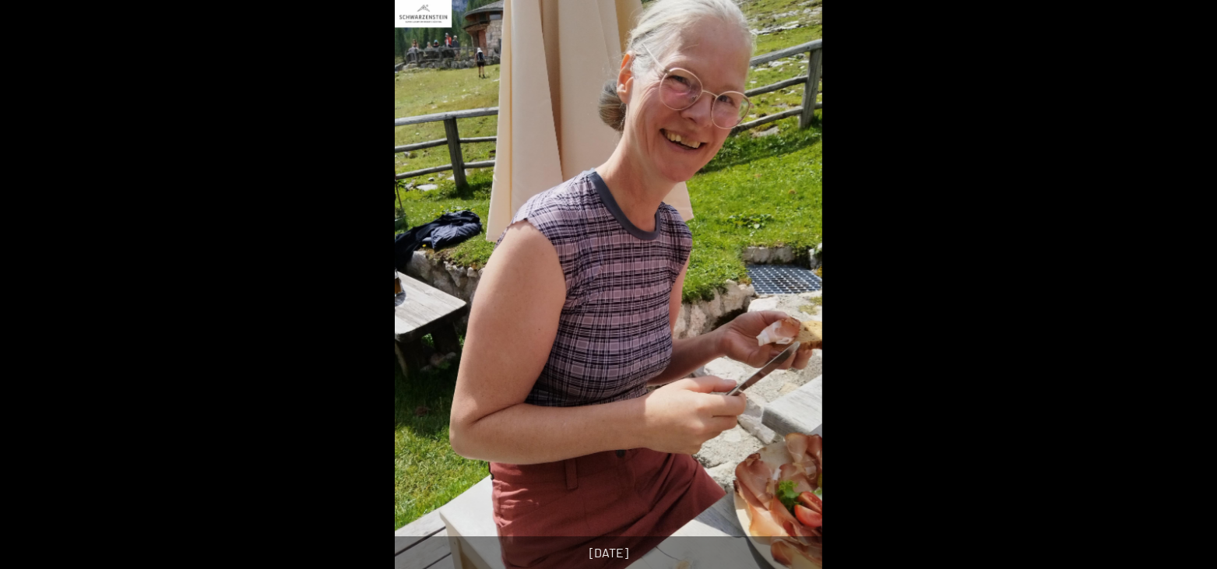
click at [1186, 293] on button "Next slide" at bounding box center [1192, 292] width 33 height 30
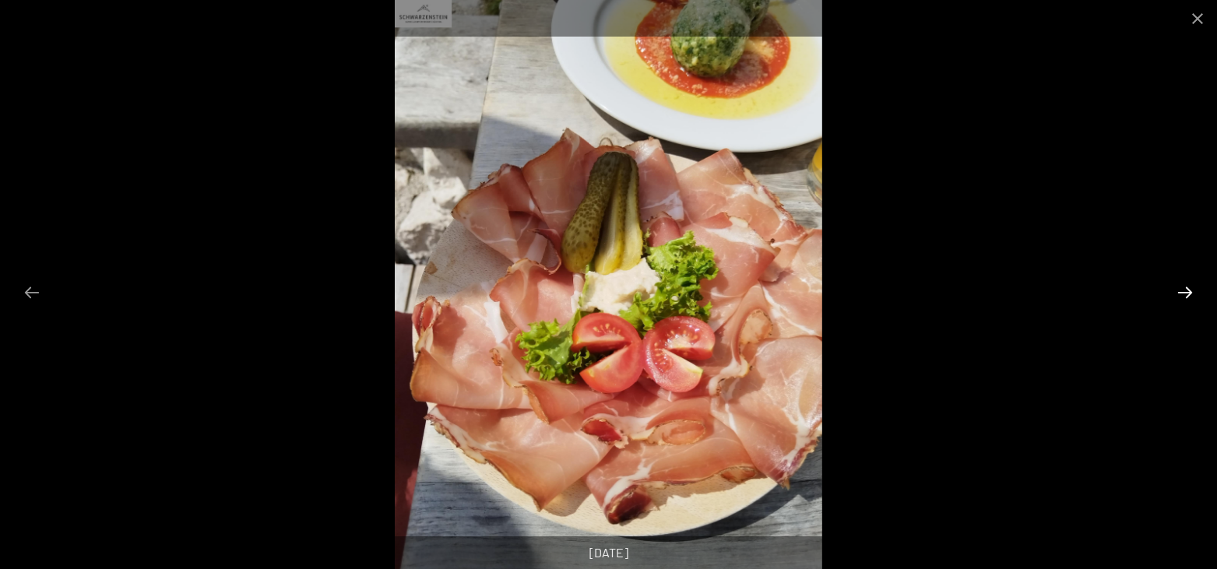
click at [1186, 293] on button "Next slide" at bounding box center [1184, 292] width 33 height 30
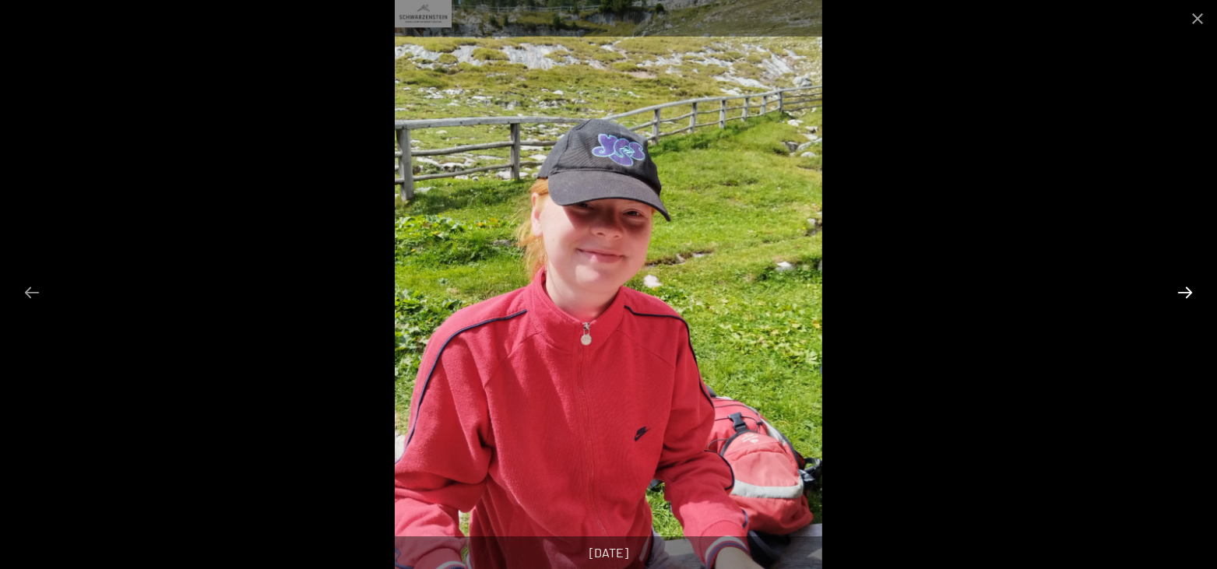
click at [1186, 293] on button "Next slide" at bounding box center [1184, 292] width 33 height 30
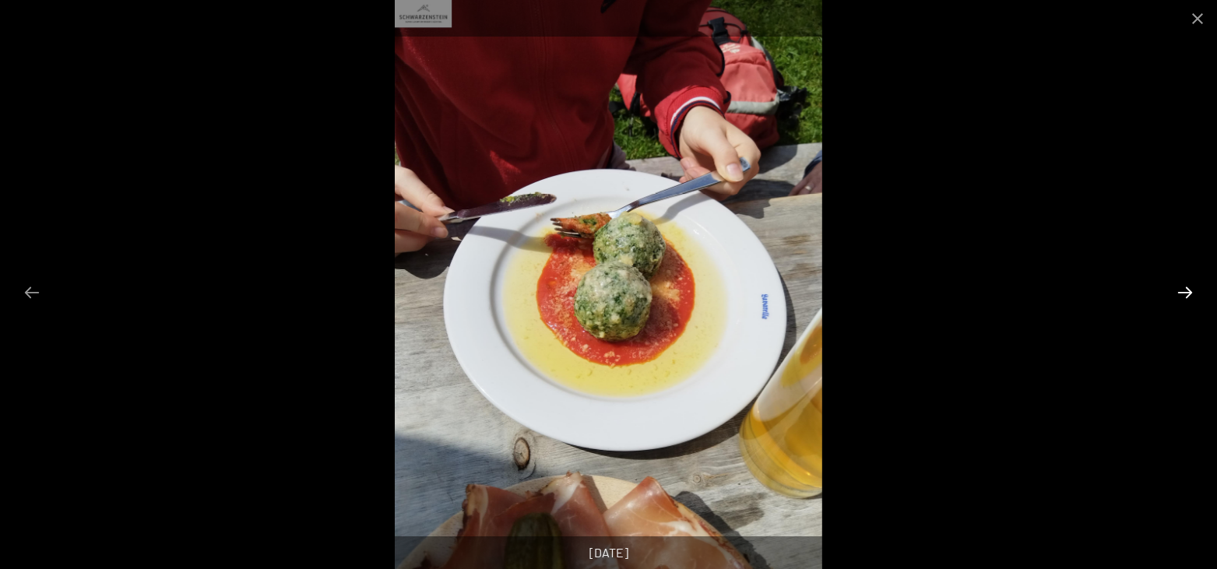
click at [1186, 293] on button "Next slide" at bounding box center [1184, 292] width 33 height 30
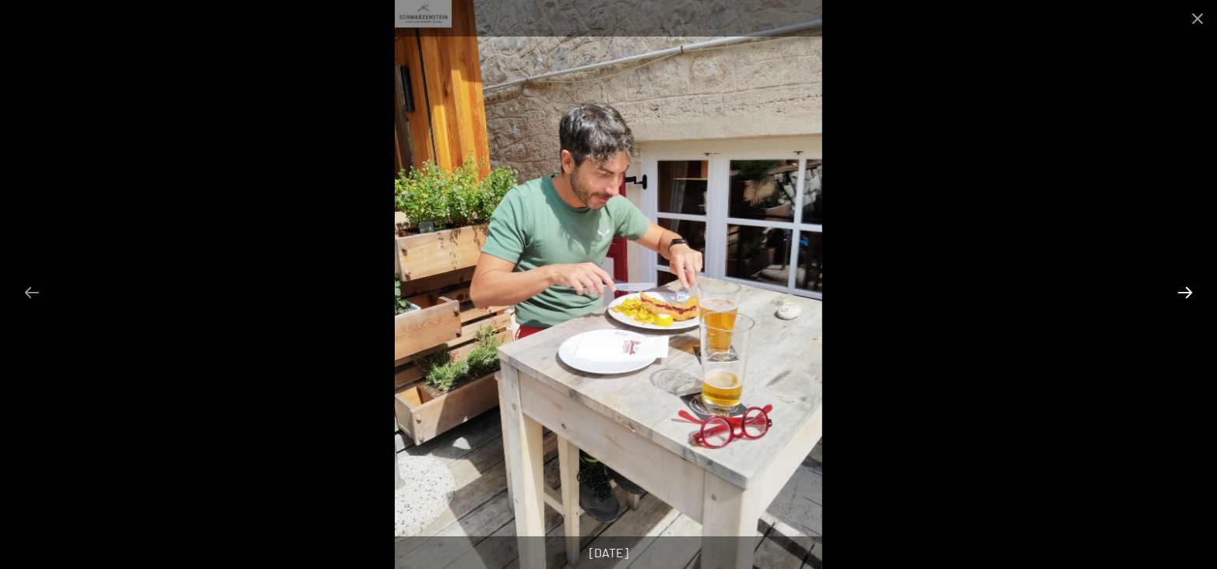
click at [1186, 293] on button "Next slide" at bounding box center [1184, 292] width 33 height 30
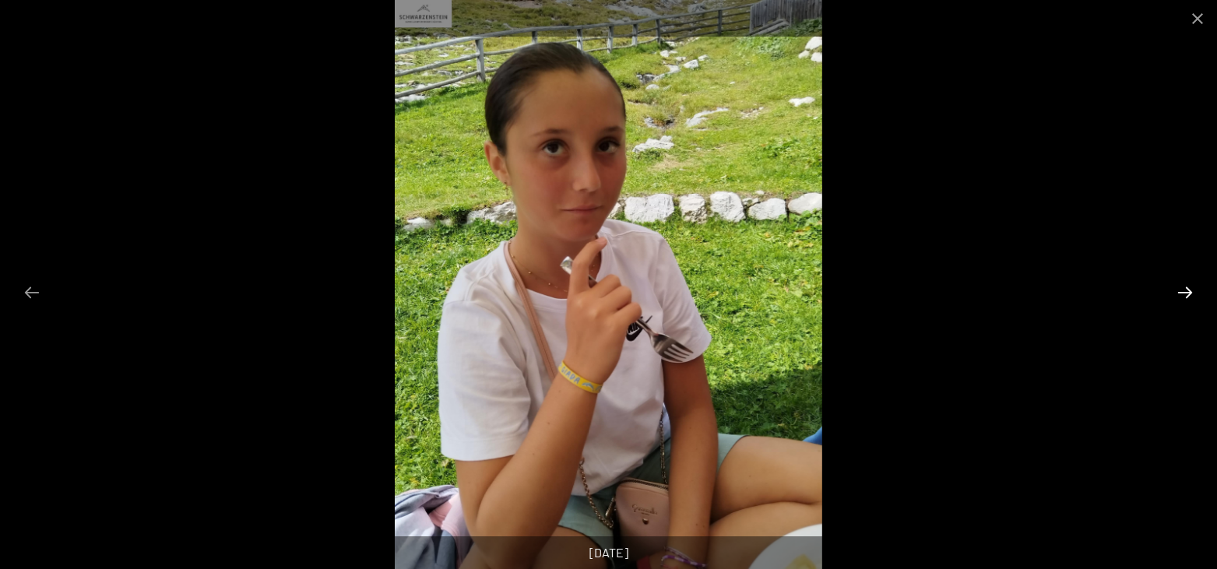
click at [1186, 293] on button "Next slide" at bounding box center [1184, 292] width 33 height 30
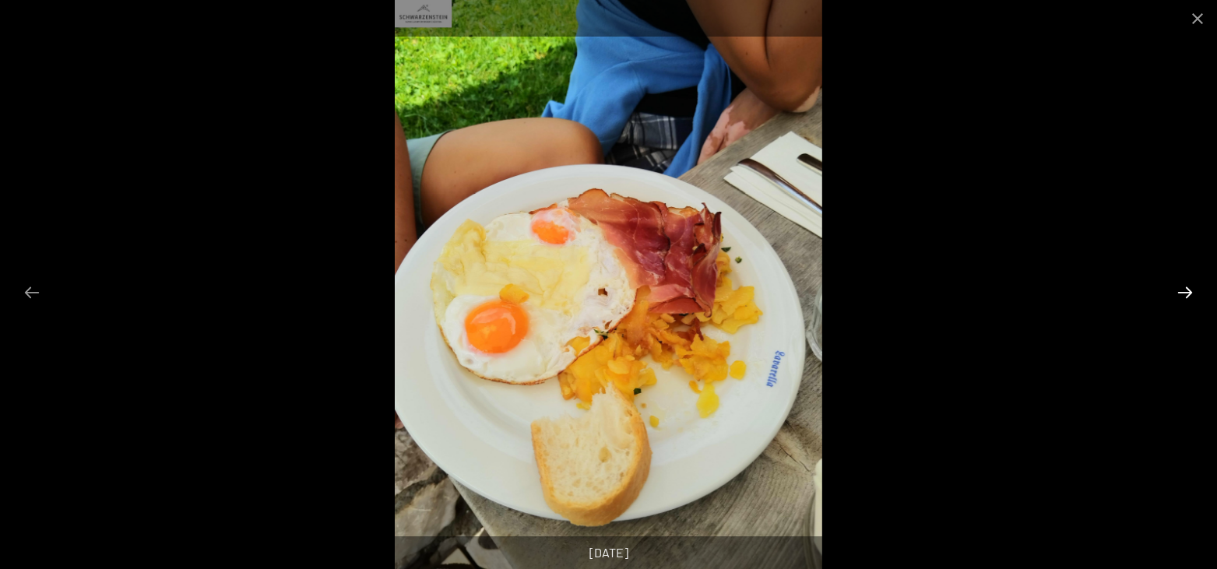
click at [1186, 293] on button "Next slide" at bounding box center [1184, 292] width 33 height 30
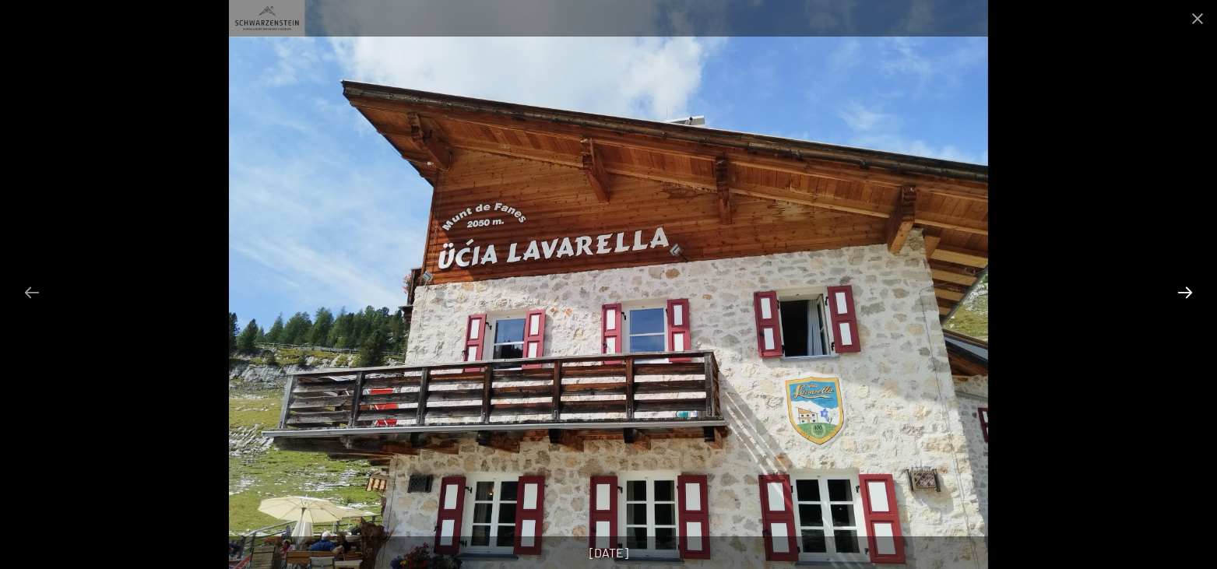
click at [1186, 293] on button "Next slide" at bounding box center [1184, 292] width 33 height 30
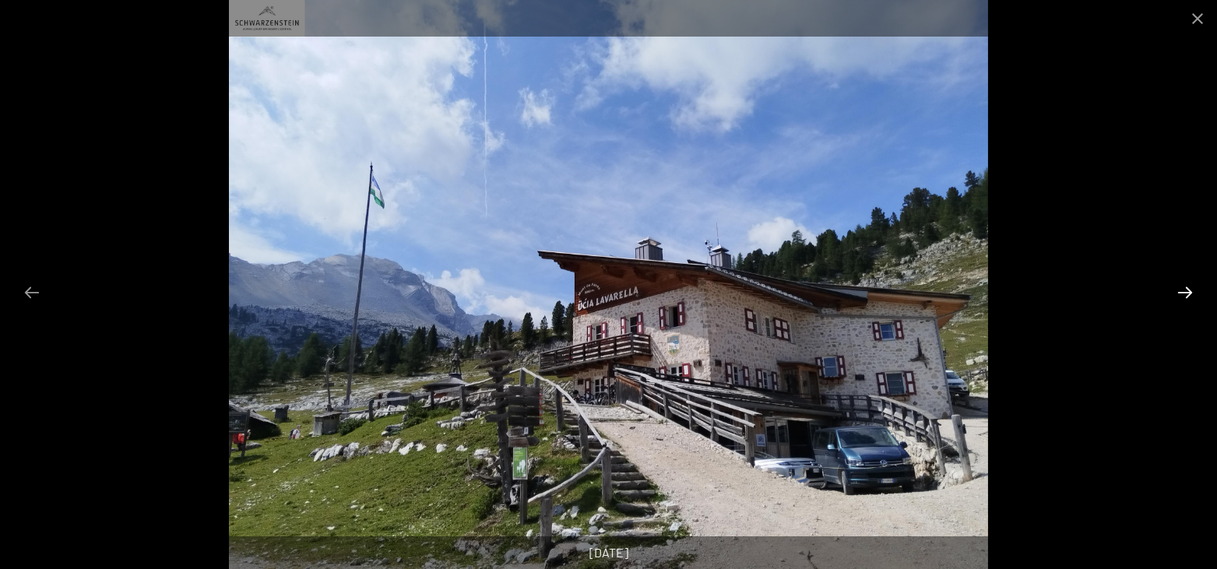
click at [1186, 293] on button "Next slide" at bounding box center [1184, 292] width 33 height 30
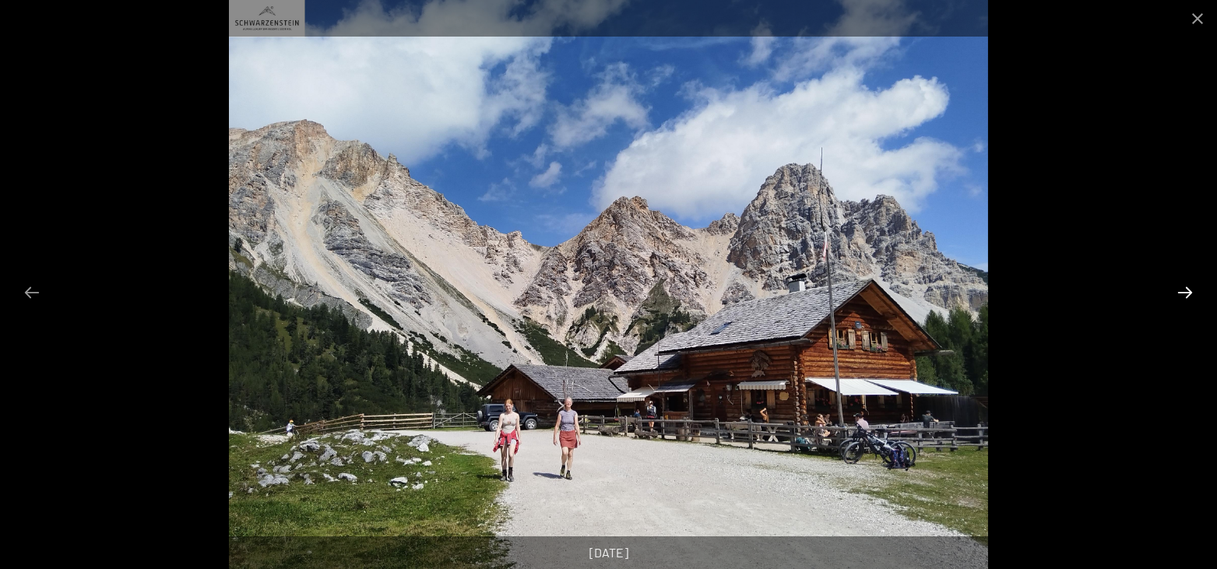
click at [1186, 293] on button "Next slide" at bounding box center [1184, 292] width 33 height 30
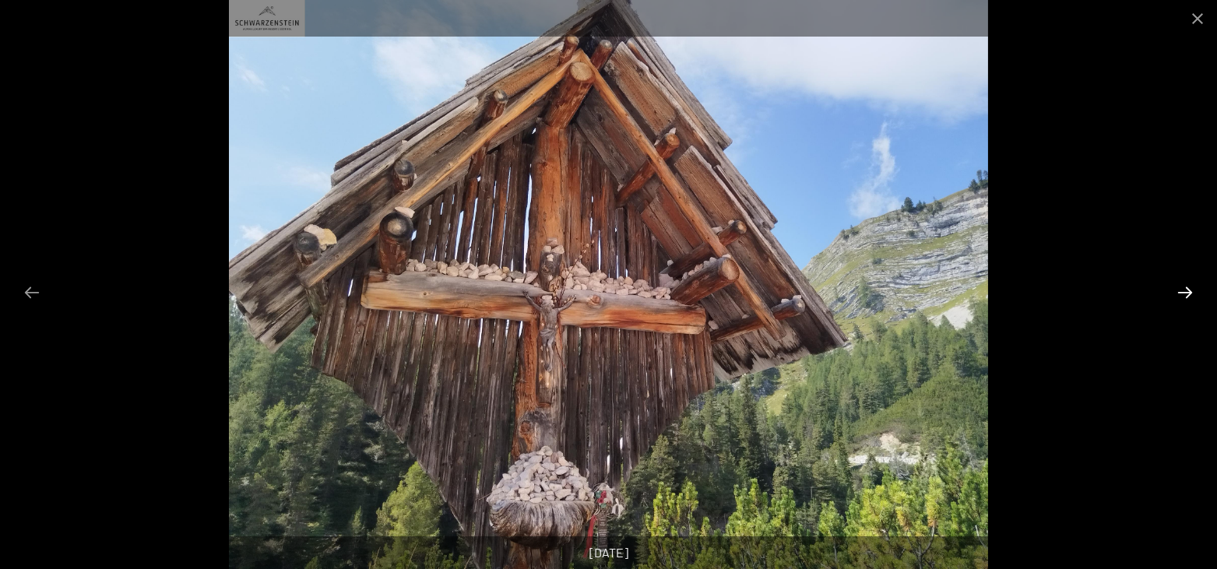
click at [1186, 293] on button "Next slide" at bounding box center [1184, 292] width 33 height 30
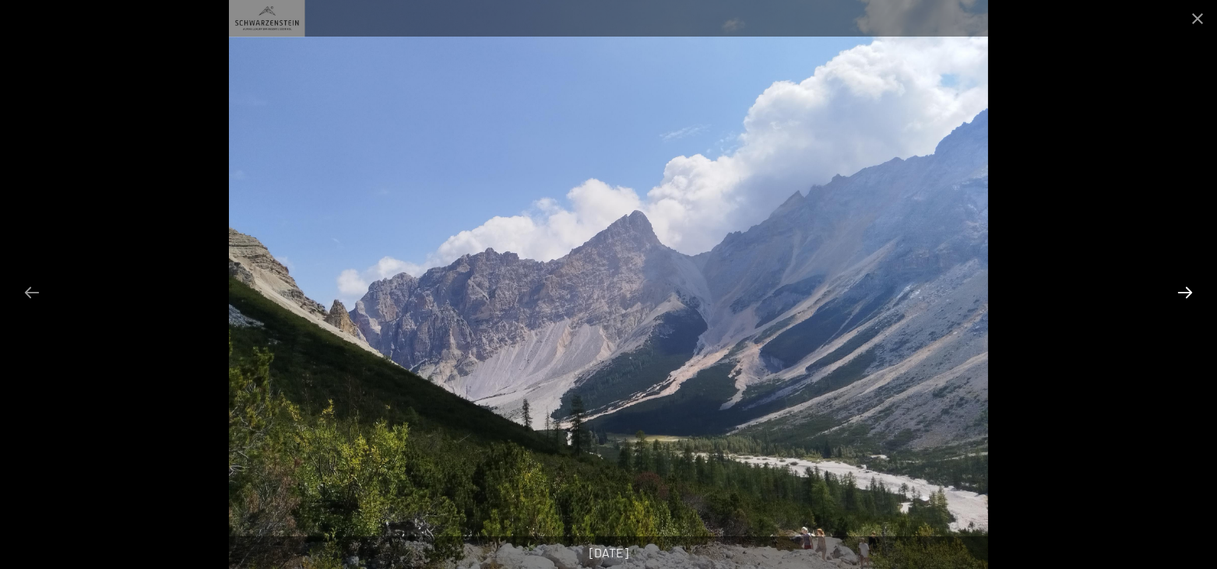
click at [1186, 293] on button "Next slide" at bounding box center [1184, 292] width 33 height 30
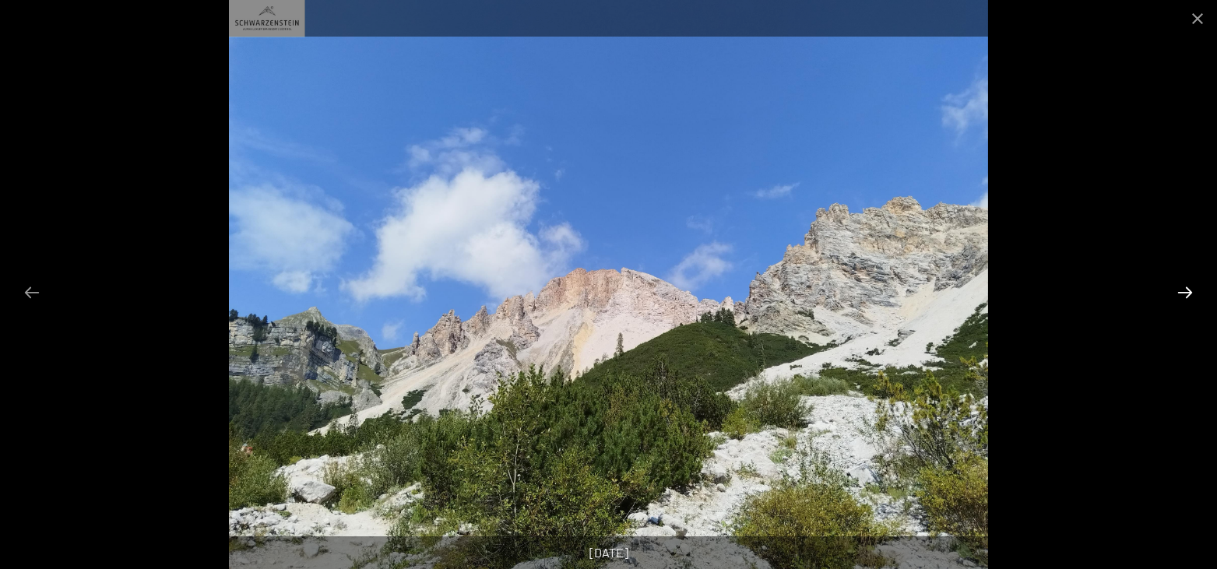
click at [1186, 293] on button "Next slide" at bounding box center [1184, 292] width 33 height 30
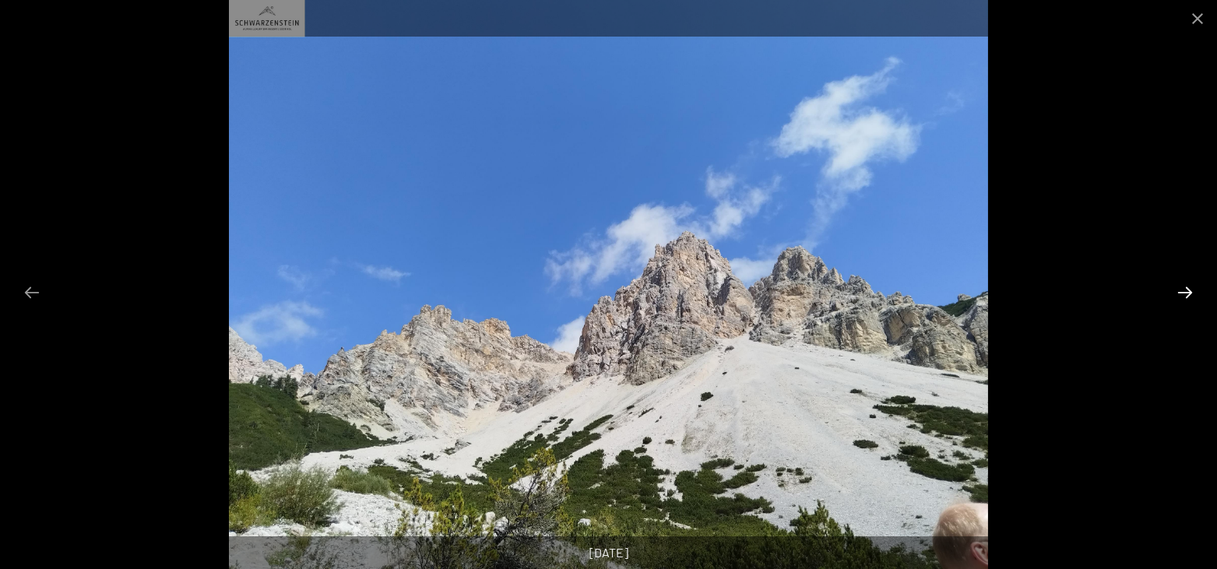
click at [1186, 293] on button "Next slide" at bounding box center [1184, 292] width 33 height 30
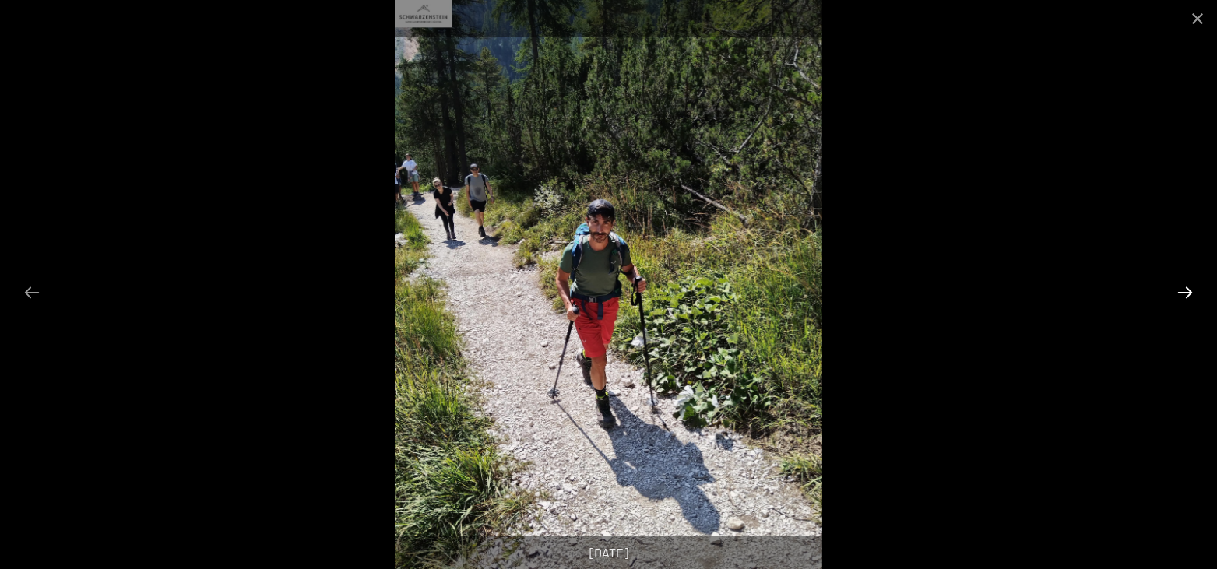
click at [1186, 293] on button "Next slide" at bounding box center [1184, 292] width 33 height 30
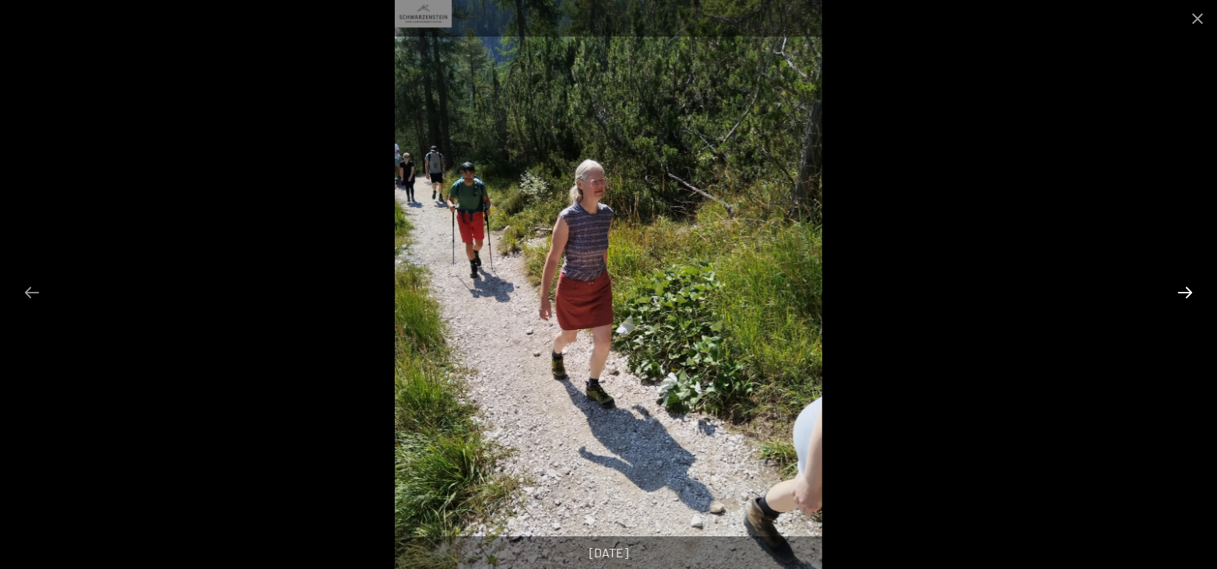
click at [1186, 293] on button "Next slide" at bounding box center [1184, 292] width 33 height 30
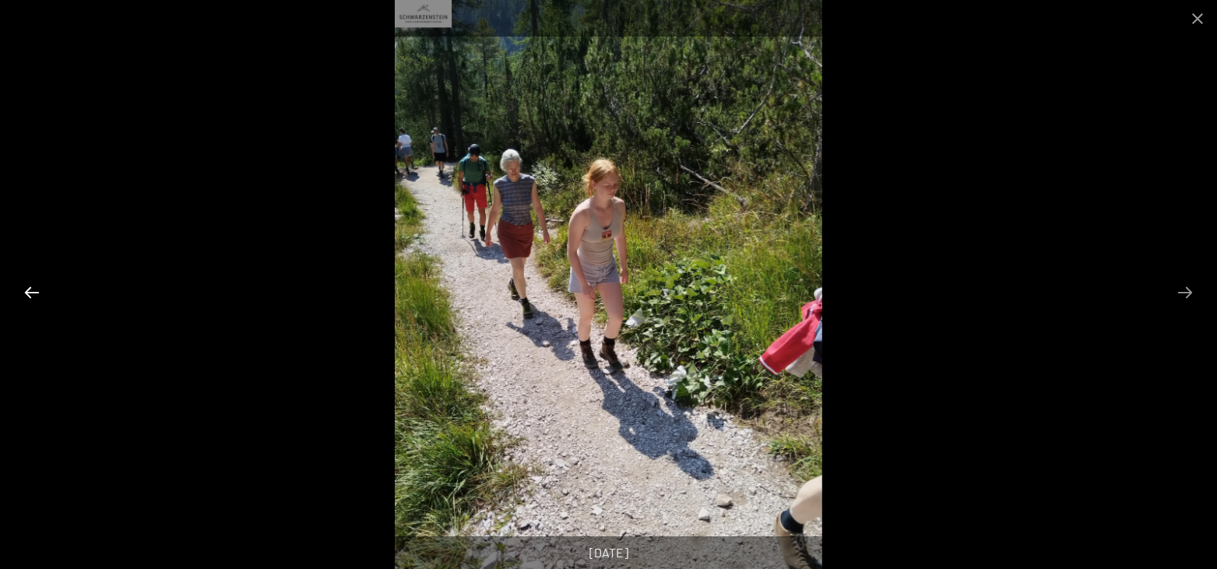
click at [23, 293] on button "Previous slide" at bounding box center [32, 292] width 33 height 30
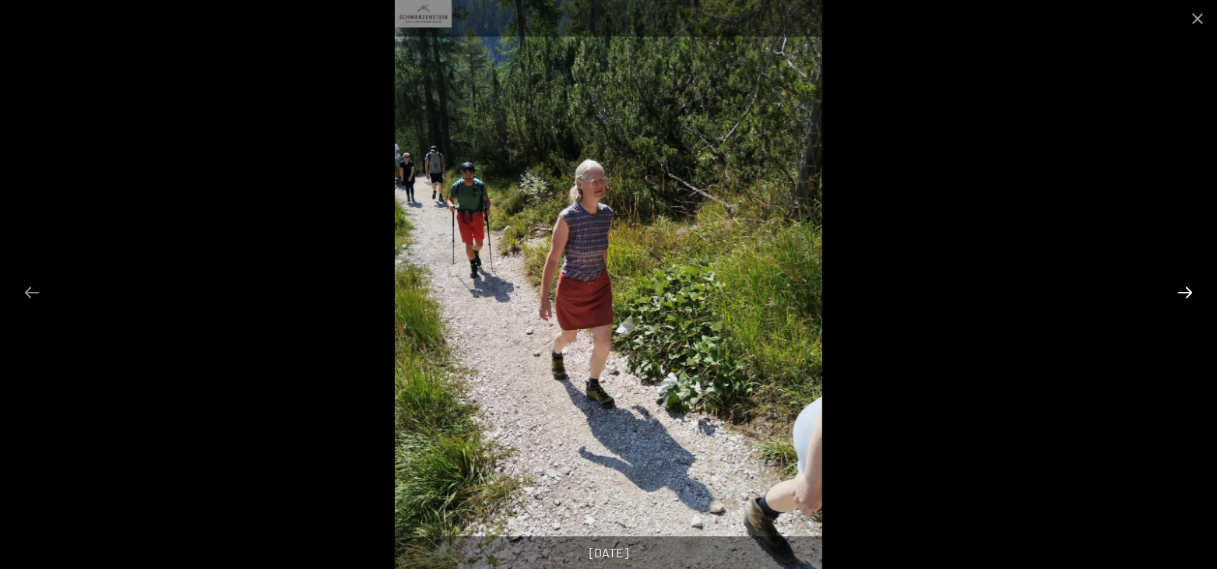
click at [1181, 304] on button "Next slide" at bounding box center [1184, 292] width 33 height 30
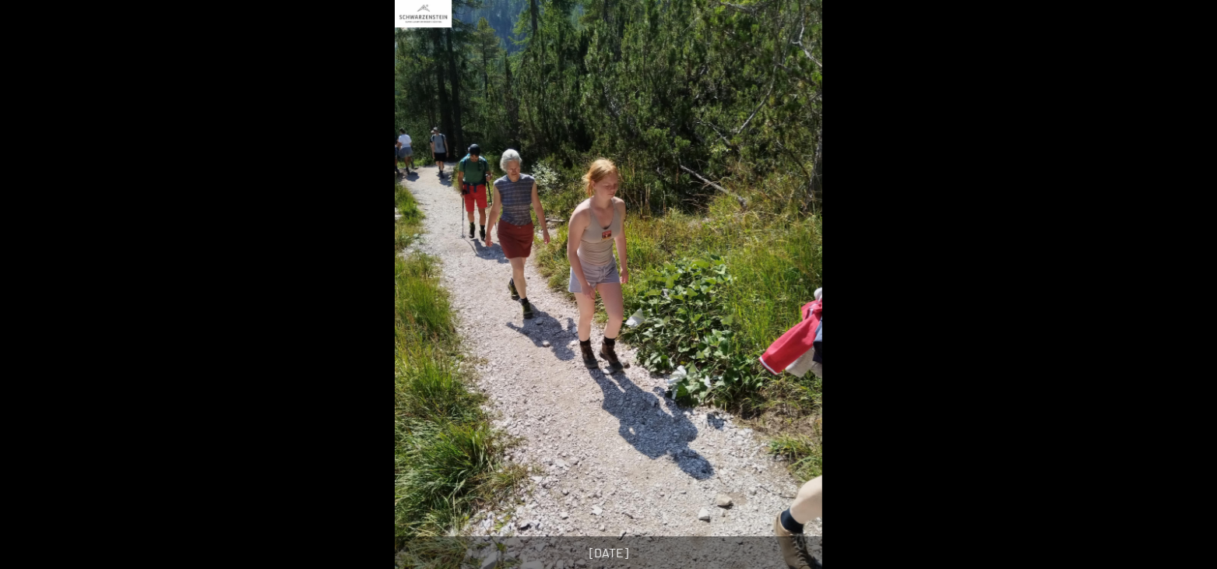
click at [1184, 297] on button "Next slide" at bounding box center [1192, 292] width 33 height 30
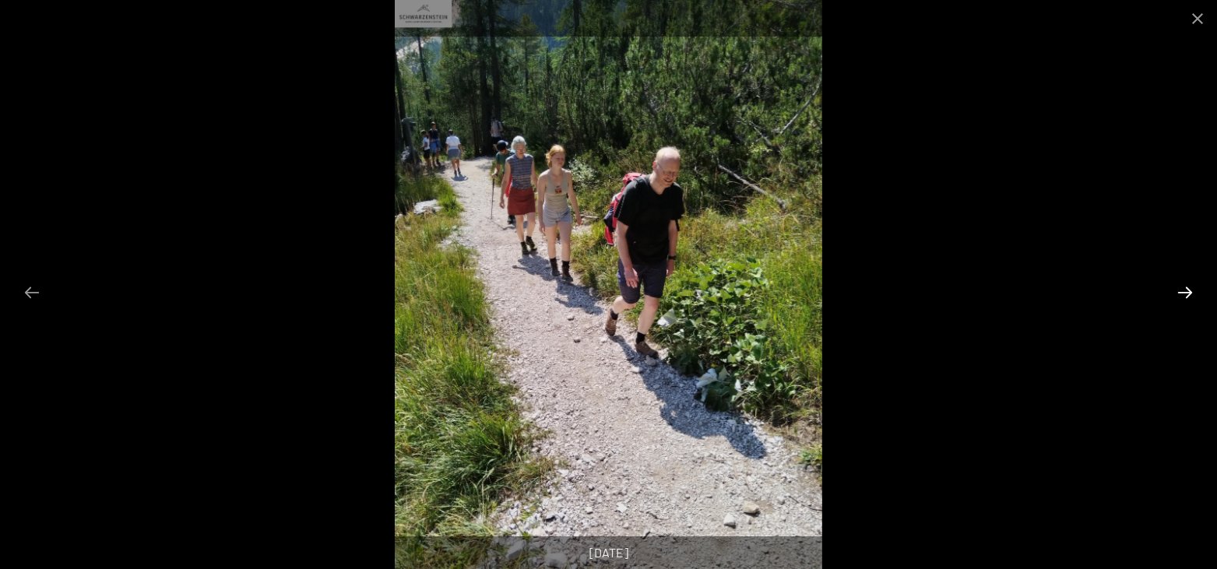
click at [1184, 297] on button "Next slide" at bounding box center [1184, 292] width 33 height 30
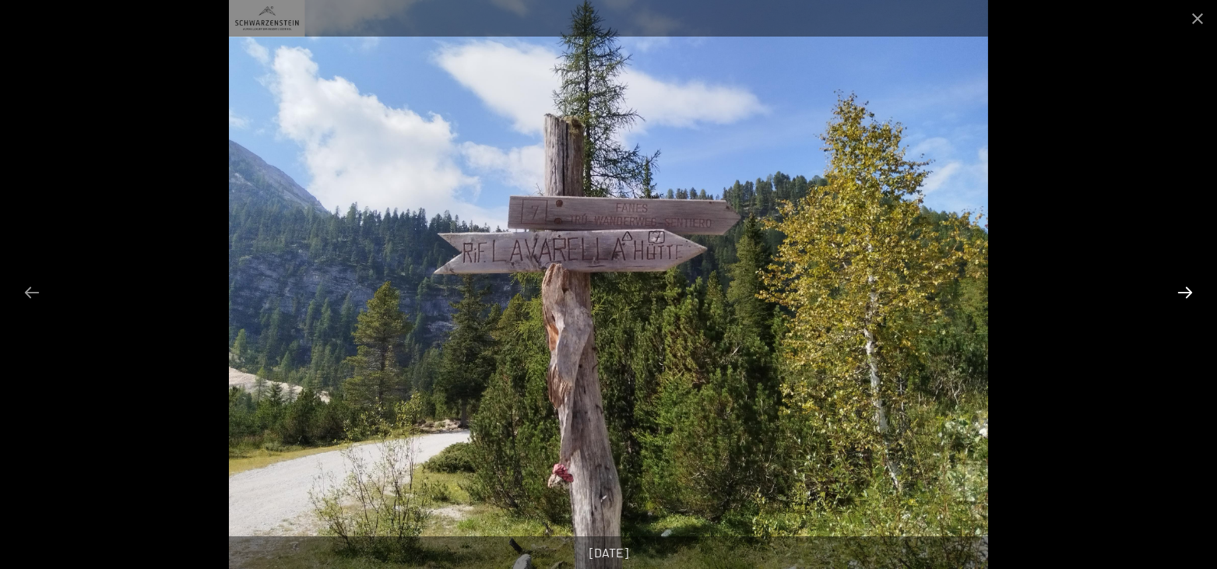
click at [1184, 297] on button "Next slide" at bounding box center [1184, 292] width 33 height 30
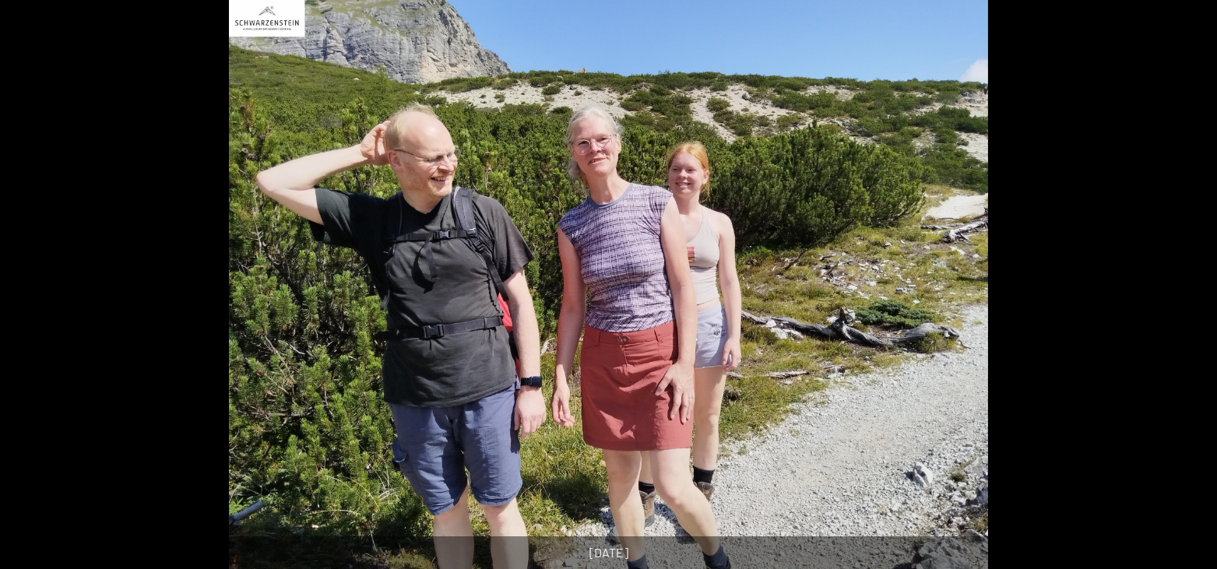
click at [1184, 297] on button "Next slide" at bounding box center [1192, 292] width 33 height 30
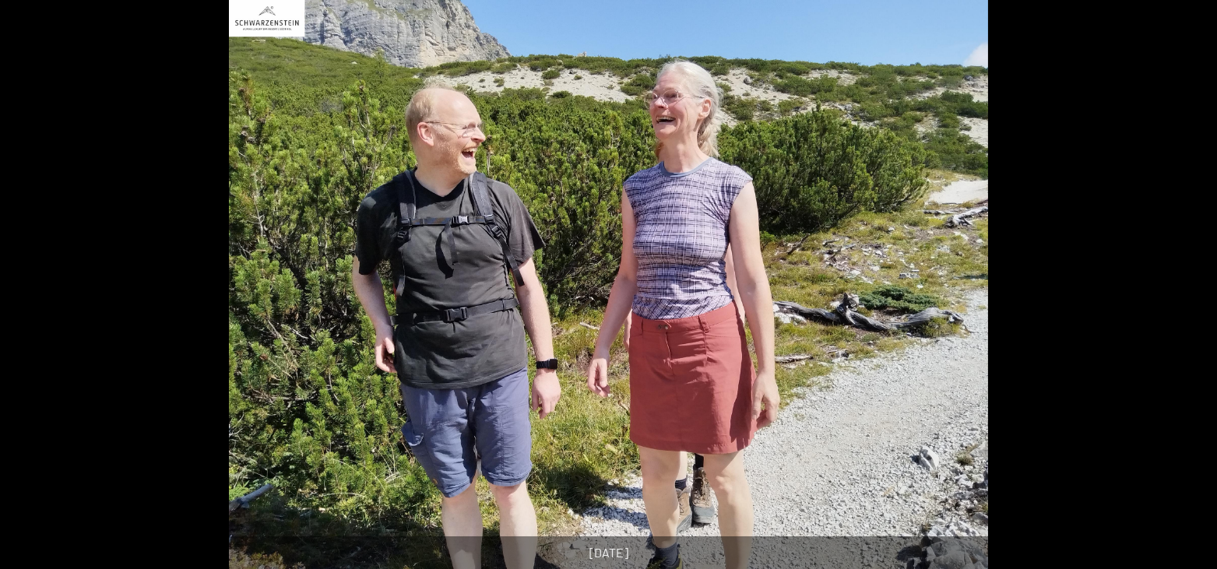
click at [1184, 297] on button "Next slide" at bounding box center [1192, 292] width 33 height 30
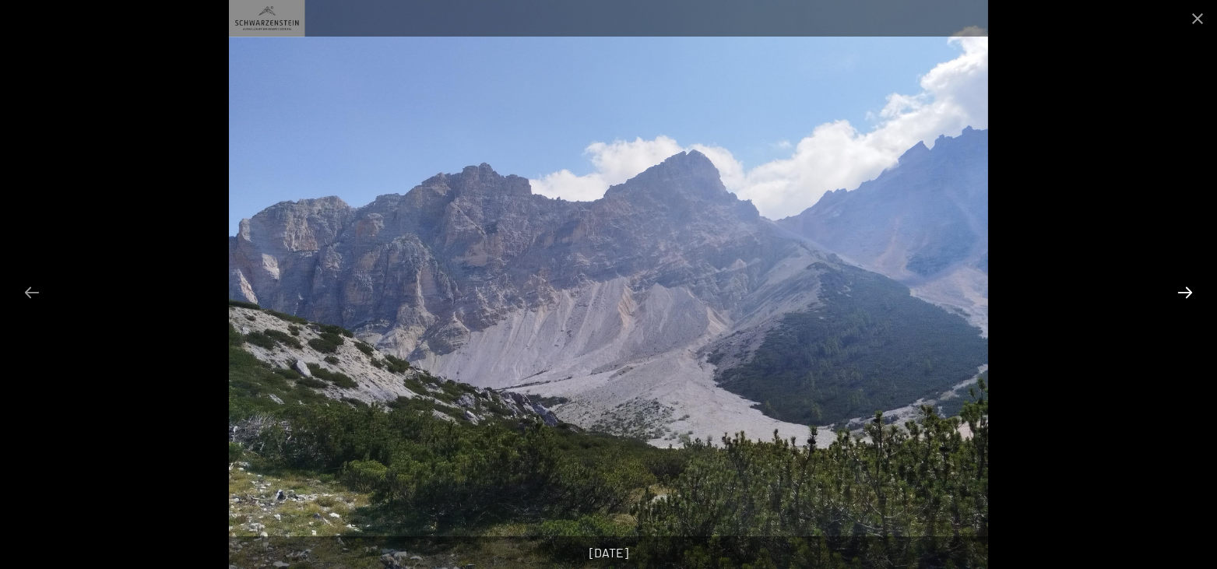
click at [1184, 297] on button "Next slide" at bounding box center [1184, 292] width 33 height 30
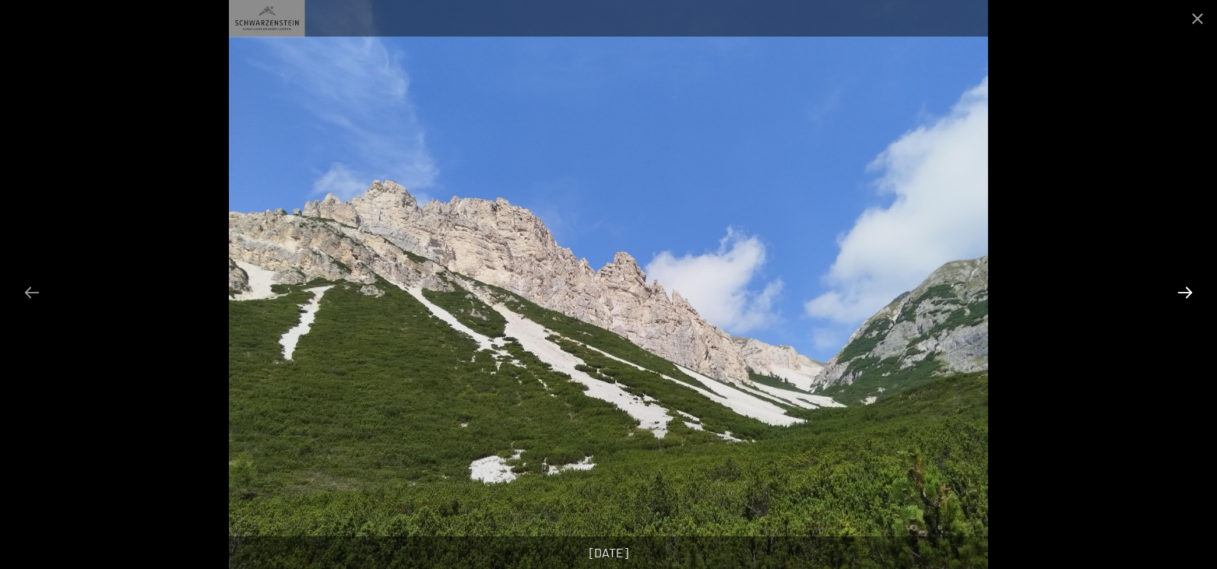
click at [1184, 297] on button "Next slide" at bounding box center [1184, 292] width 33 height 30
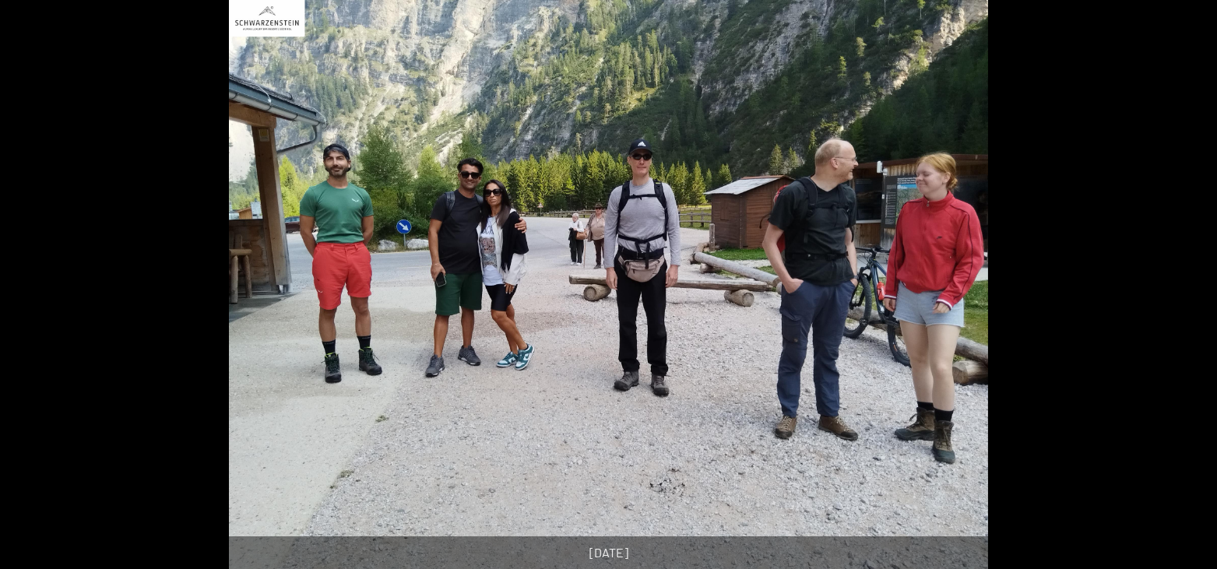
click at [1184, 297] on button "Next slide" at bounding box center [1192, 292] width 33 height 30
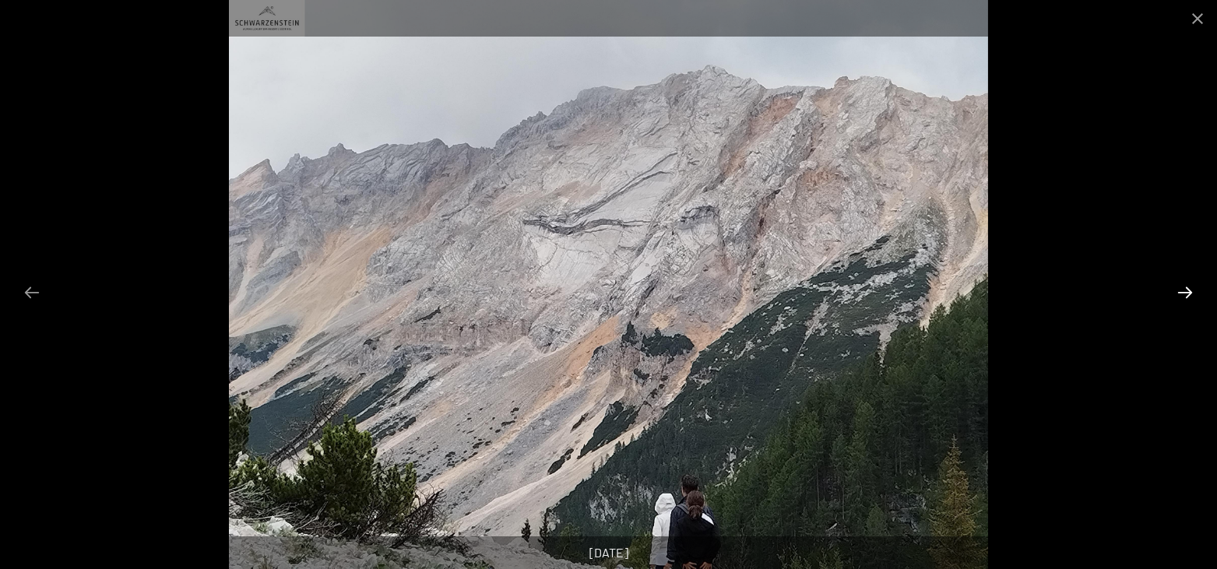
click at [1184, 297] on button "Next slide" at bounding box center [1184, 292] width 33 height 30
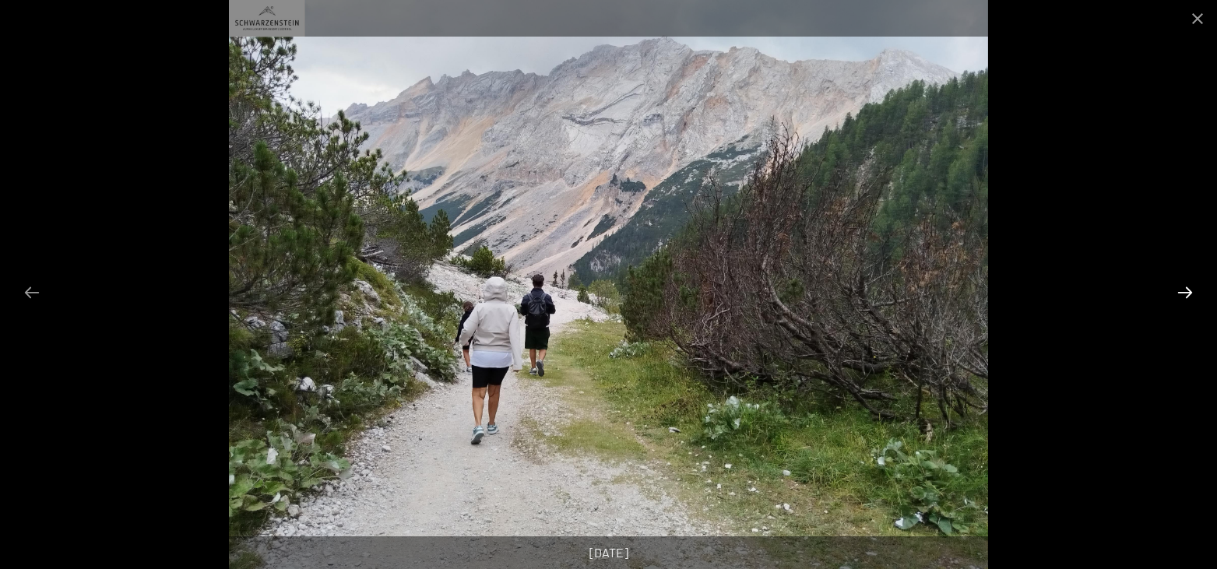
click at [1184, 297] on button "Next slide" at bounding box center [1184, 292] width 33 height 30
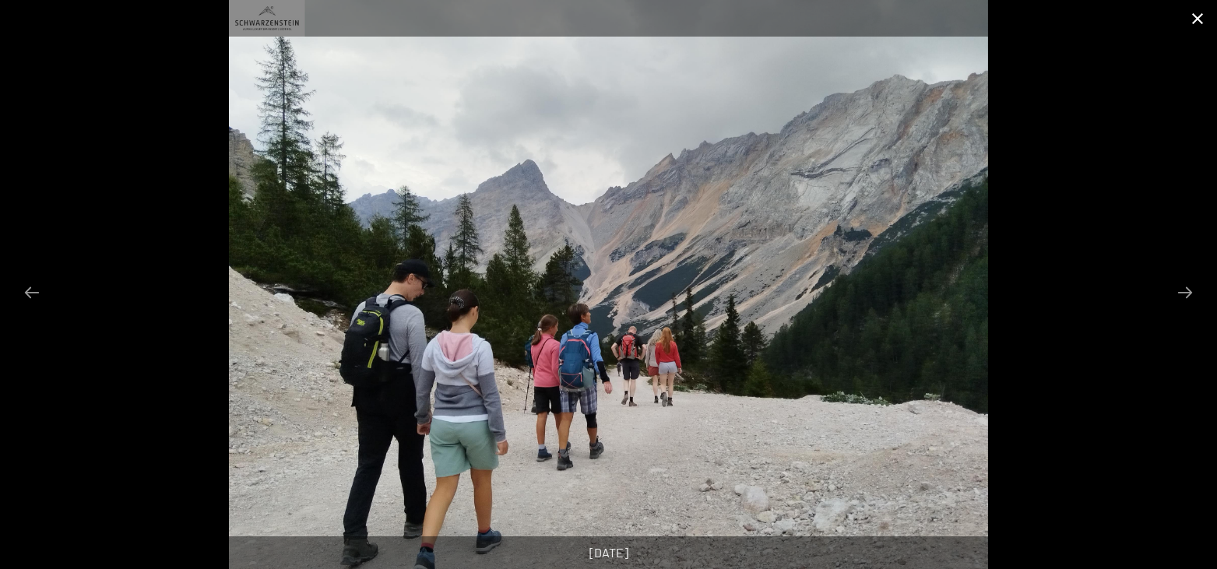
click at [1194, 23] on button "Close gallery" at bounding box center [1197, 18] width 39 height 37
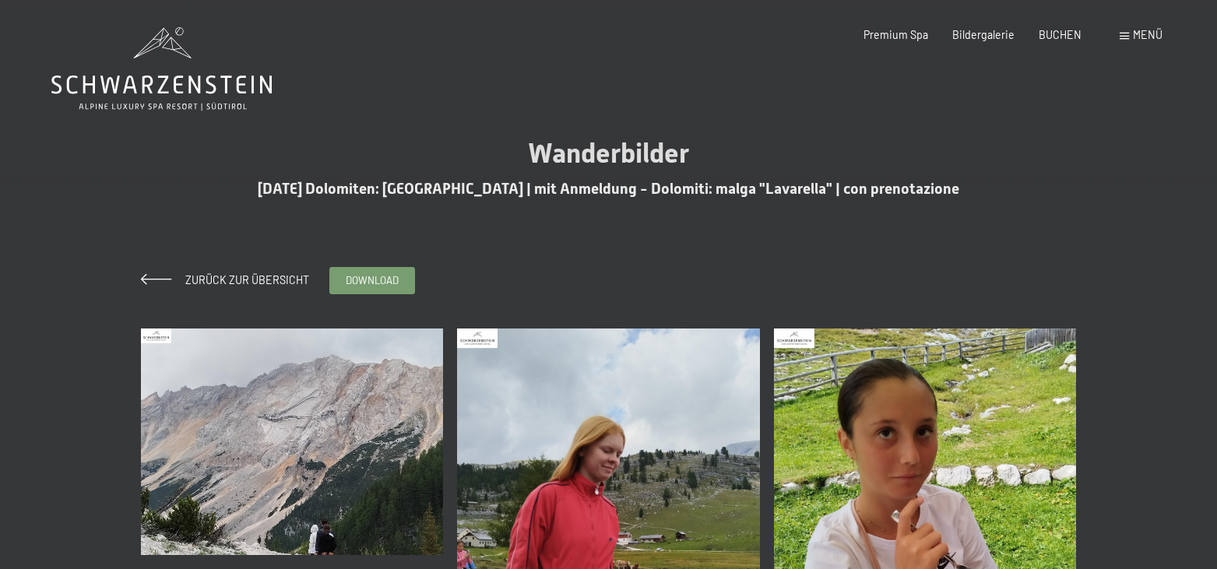
click at [265, 273] on div "Zurück zur Übersicht" at bounding box center [225, 280] width 168 height 16
click at [265, 277] on span "Zurück zur Übersicht" at bounding box center [241, 279] width 135 height 13
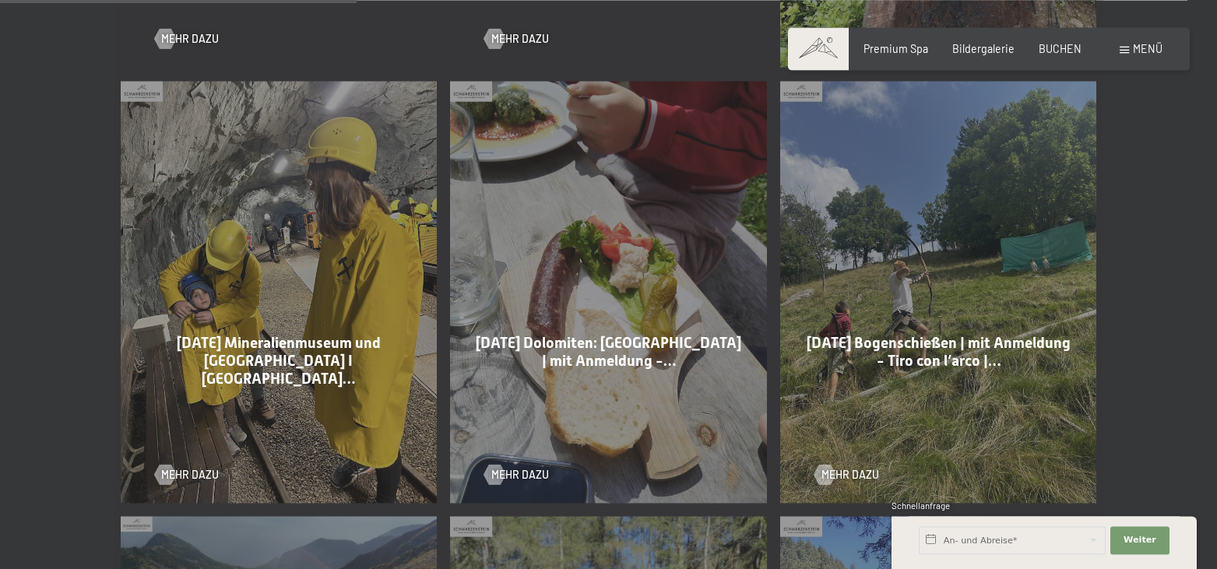
scroll to position [1270, 0]
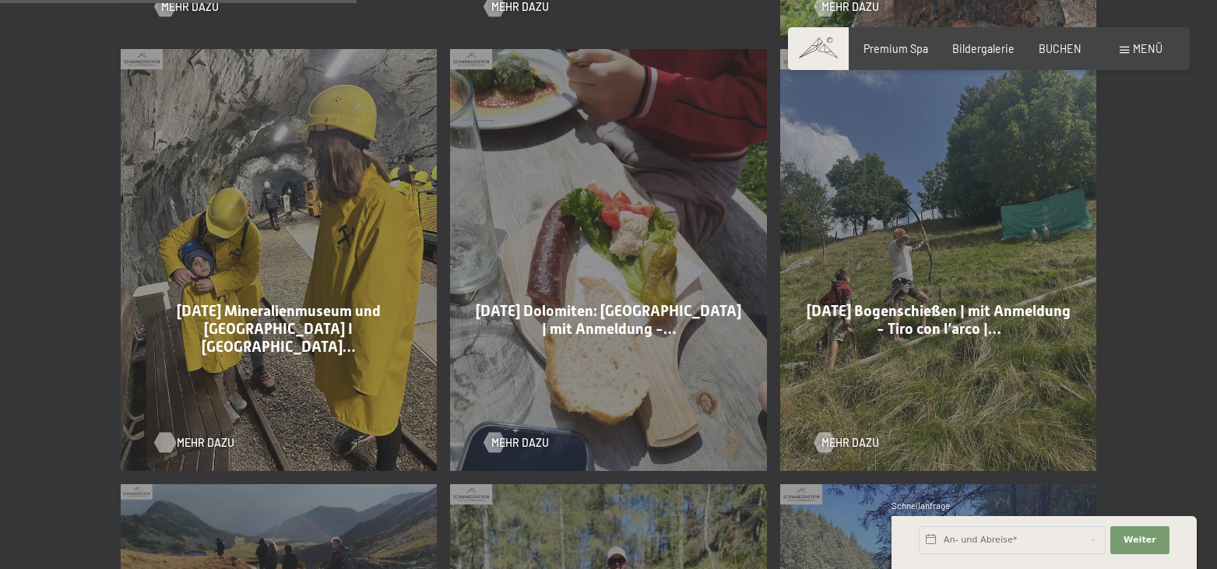
click at [179, 435] on span "Mehr dazu" at bounding box center [206, 443] width 58 height 16
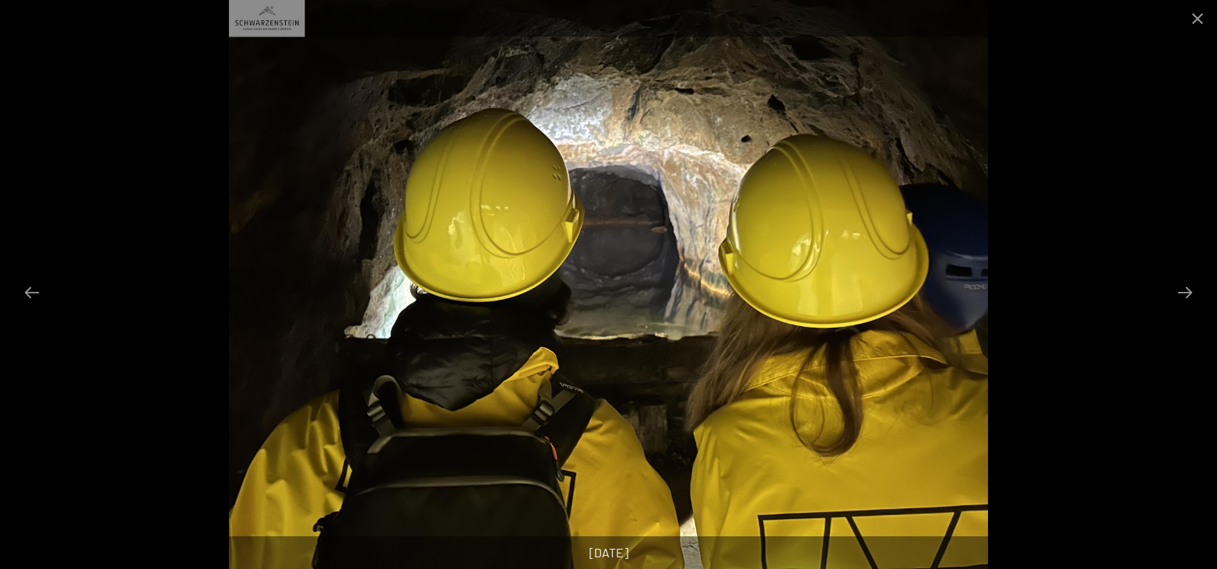
click at [1186, 300] on button "Next slide" at bounding box center [1184, 292] width 33 height 30
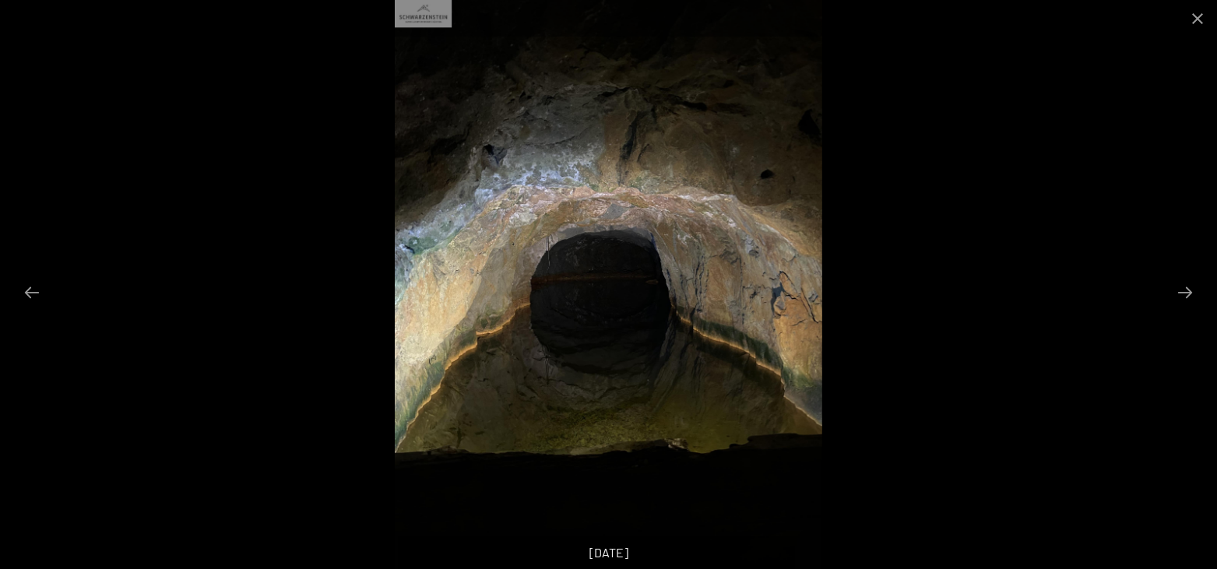
click at [1186, 300] on button "Next slide" at bounding box center [1184, 292] width 33 height 30
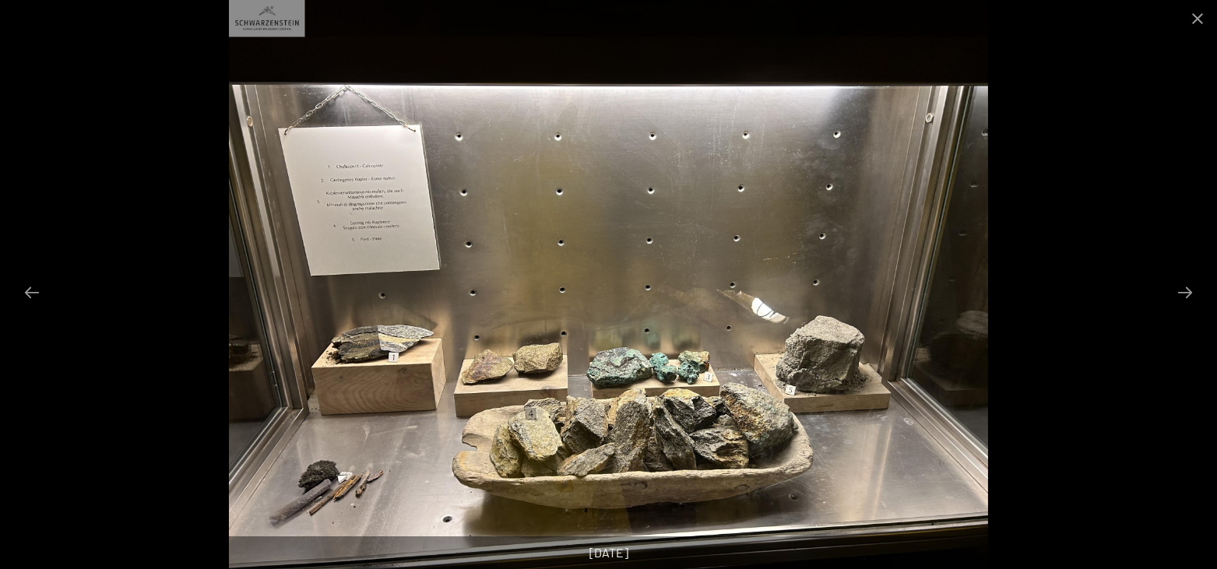
click at [1186, 300] on button "Next slide" at bounding box center [1184, 292] width 33 height 30
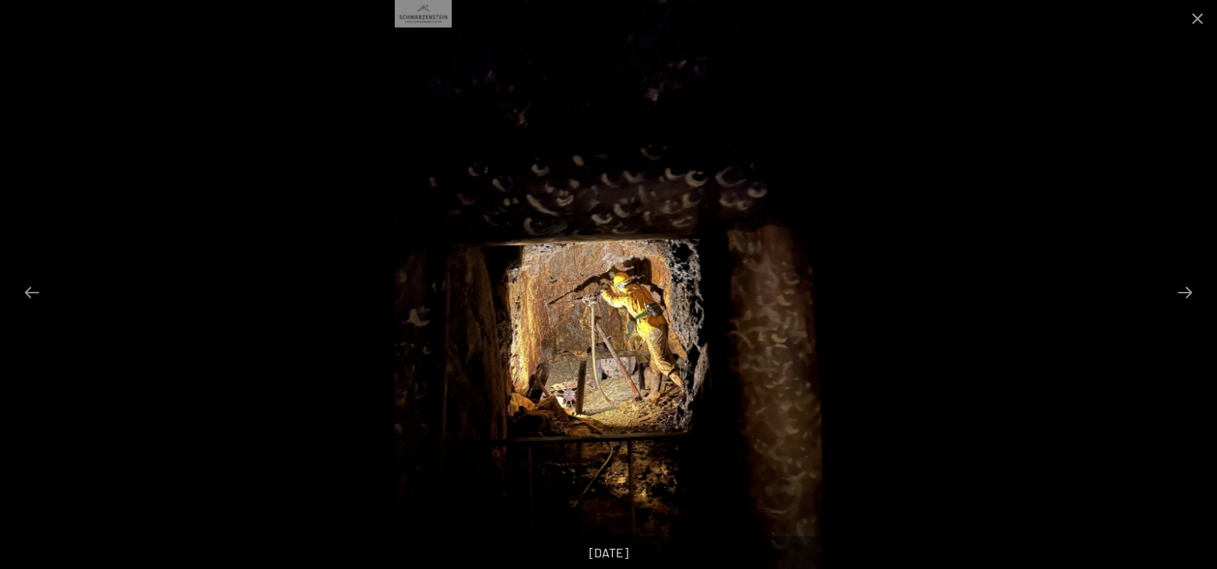
click at [1186, 300] on button "Next slide" at bounding box center [1184, 292] width 33 height 30
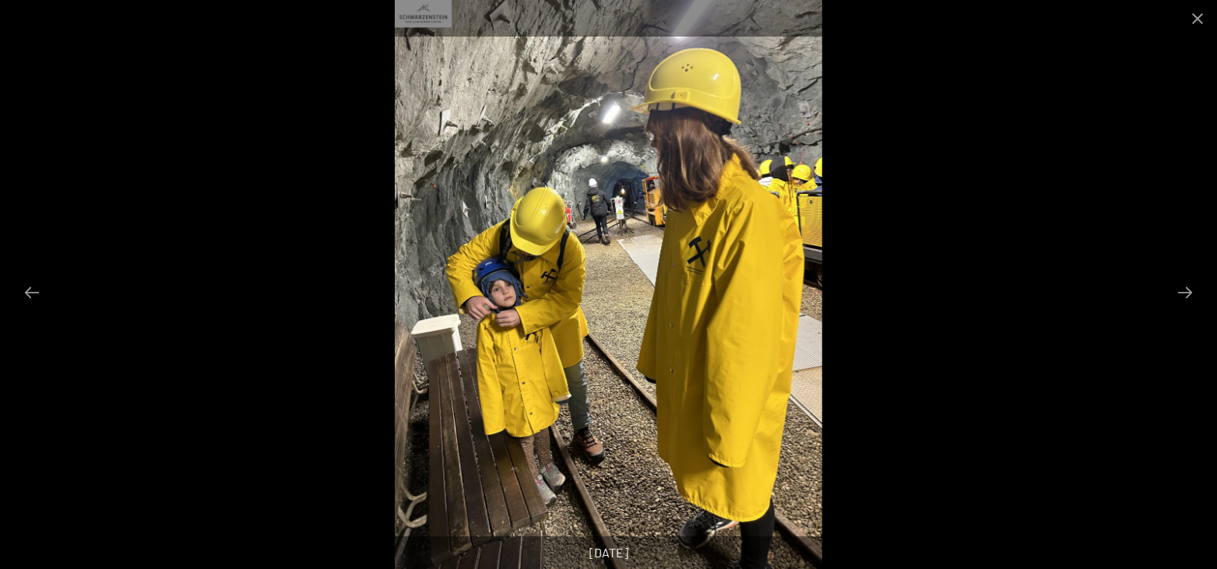
click at [1186, 300] on button "Next slide" at bounding box center [1184, 292] width 33 height 30
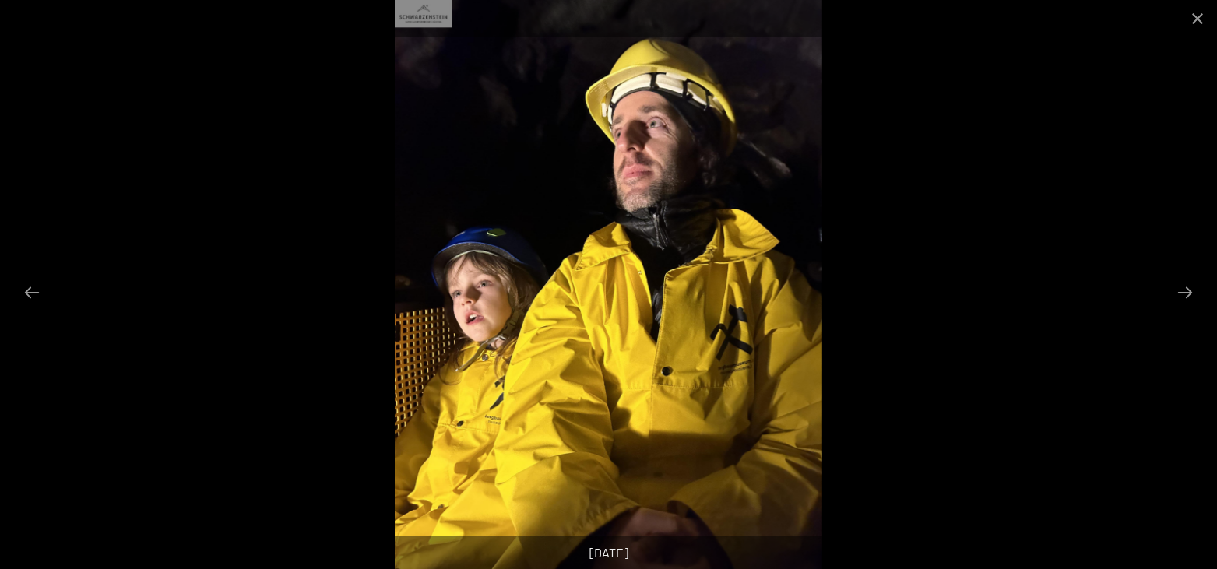
click at [1186, 300] on button "Next slide" at bounding box center [1184, 292] width 33 height 30
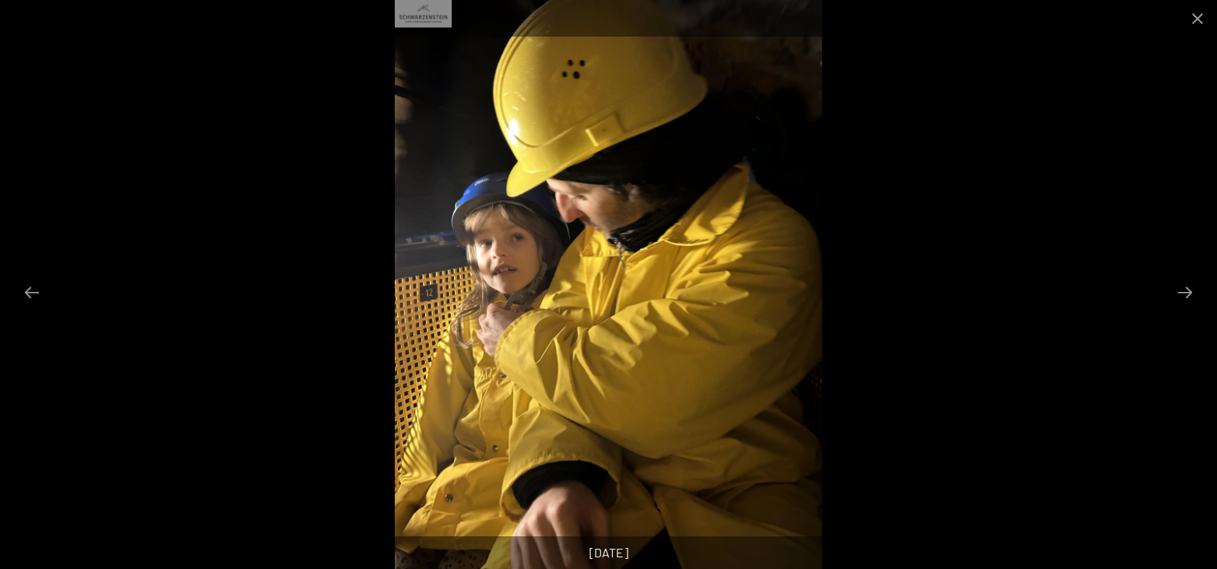
click at [1186, 300] on button "Next slide" at bounding box center [1184, 292] width 33 height 30
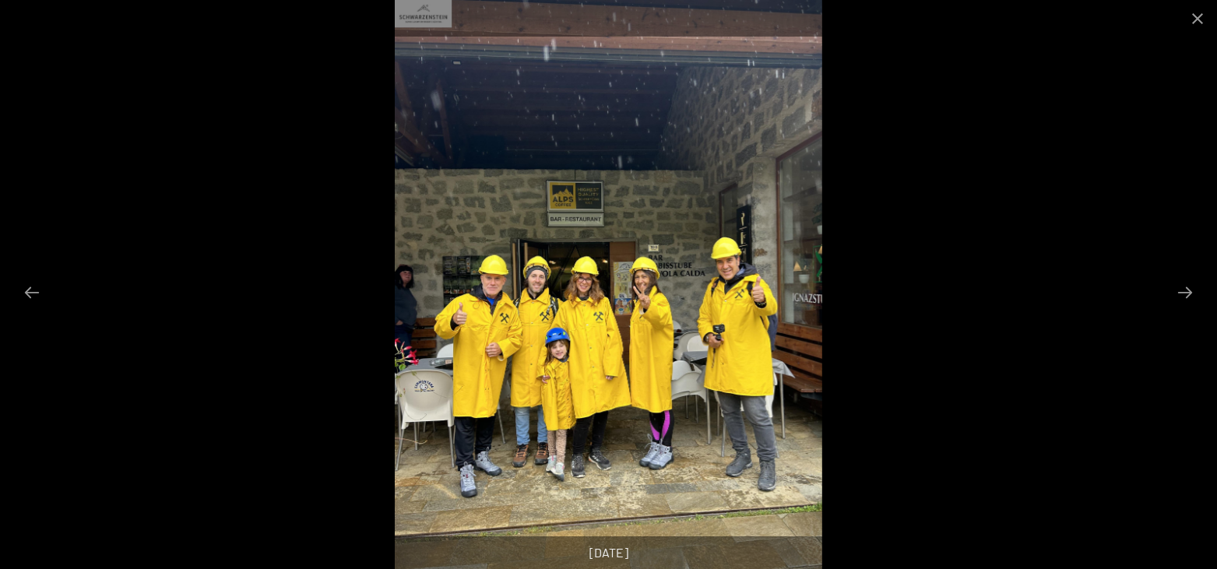
click at [1186, 300] on button "Next slide" at bounding box center [1184, 292] width 33 height 30
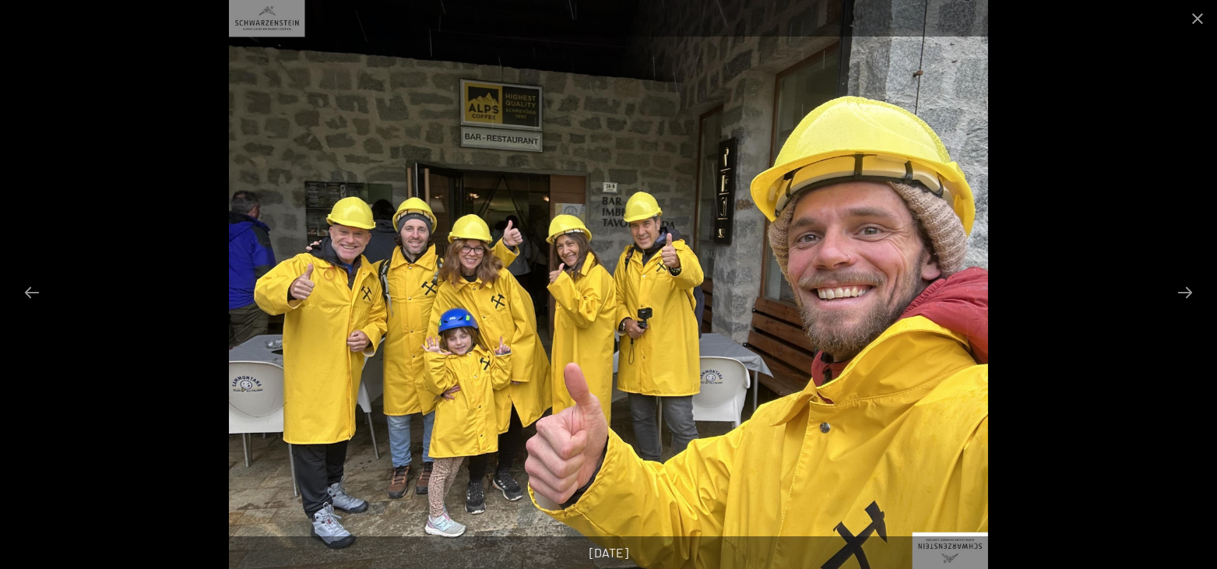
click at [1186, 300] on button "Next slide" at bounding box center [1184, 292] width 33 height 30
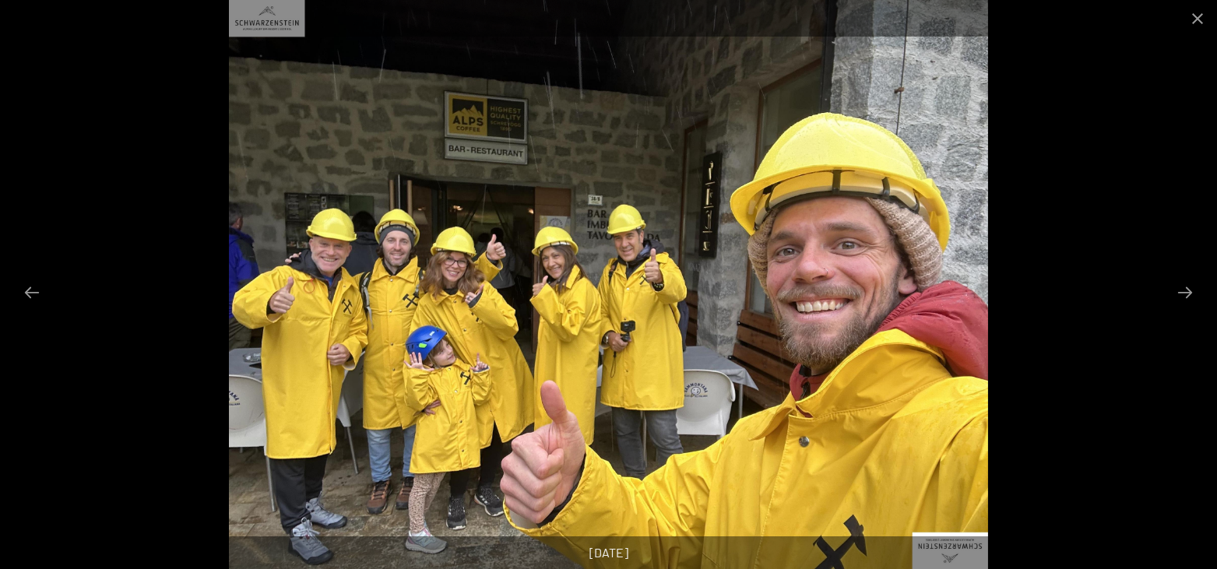
click at [1186, 300] on button "Next slide" at bounding box center [1184, 292] width 33 height 30
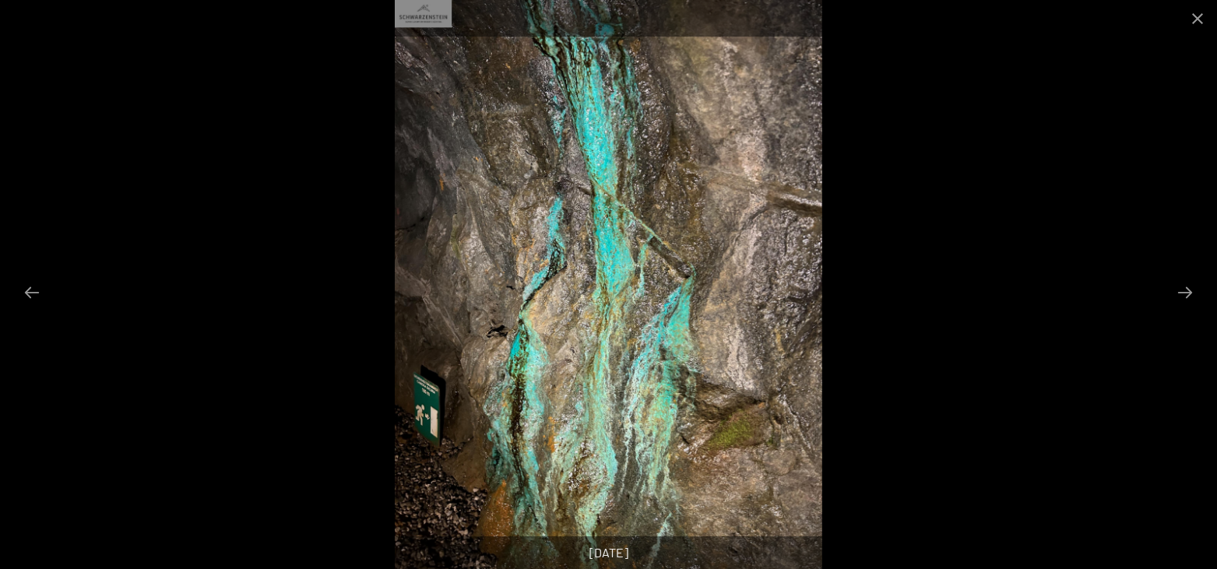
click at [1186, 300] on button "Next slide" at bounding box center [1184, 292] width 33 height 30
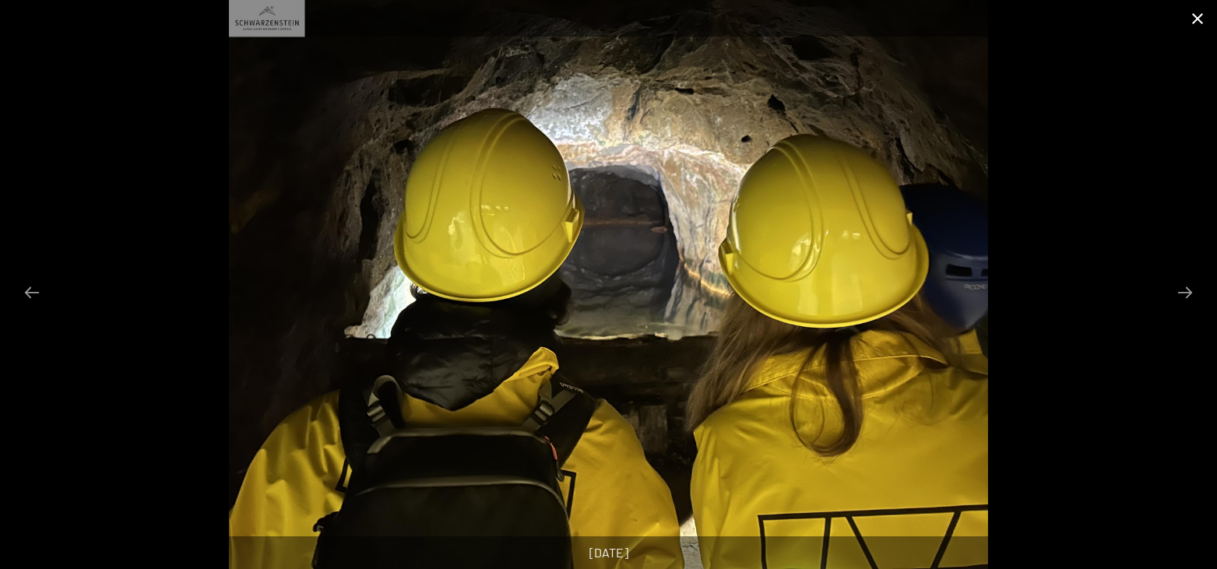
click at [1203, 19] on button "Close gallery" at bounding box center [1197, 18] width 39 height 37
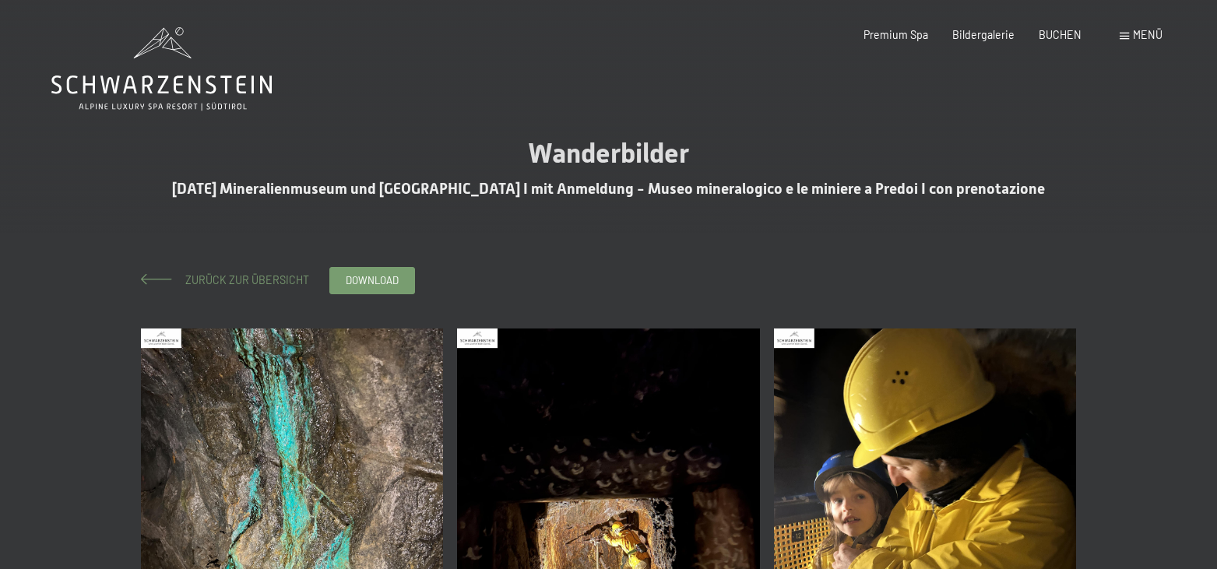
click at [246, 281] on span "Zurück zur Übersicht" at bounding box center [241, 279] width 135 height 13
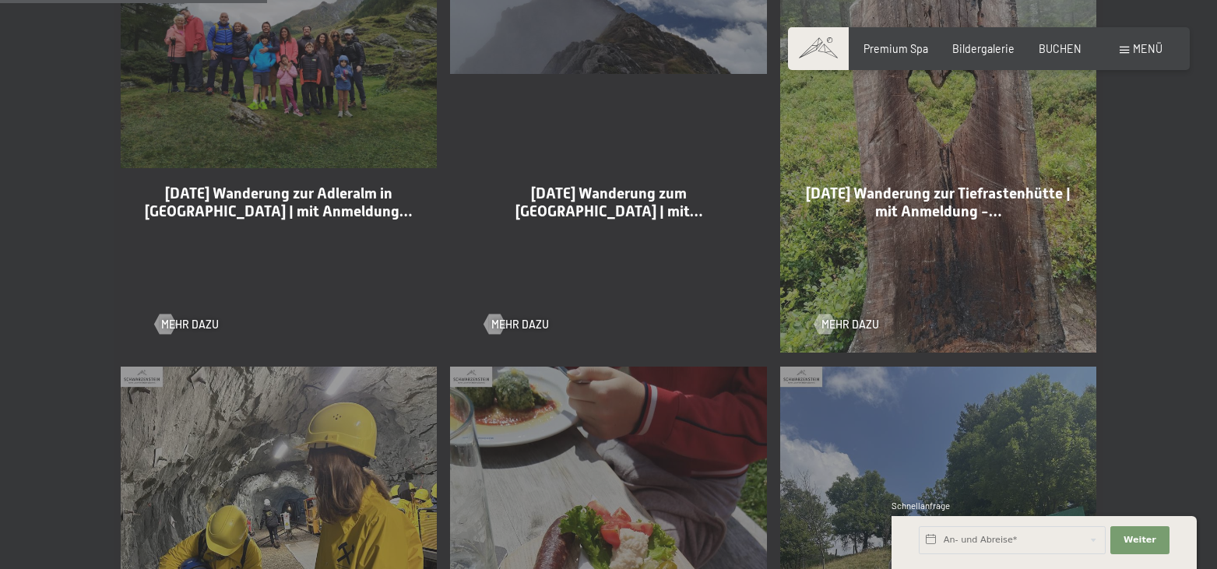
scroll to position [953, 0]
click at [841, 317] on span "Mehr dazu" at bounding box center [866, 325] width 58 height 16
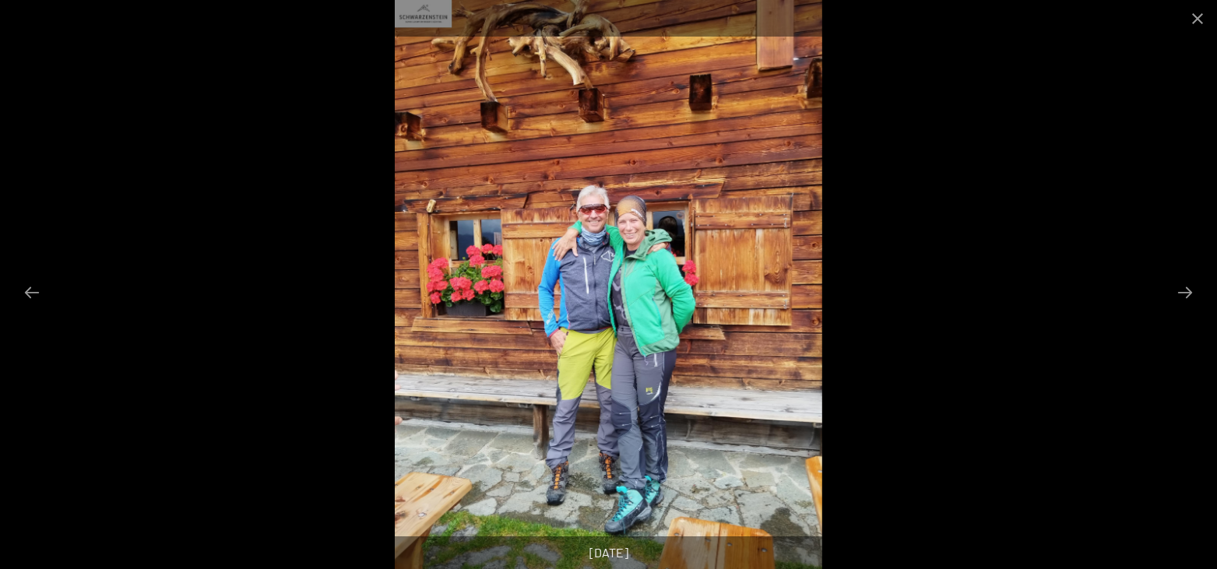
scroll to position [159, 0]
click at [1182, 294] on button "Next slide" at bounding box center [1184, 292] width 33 height 30
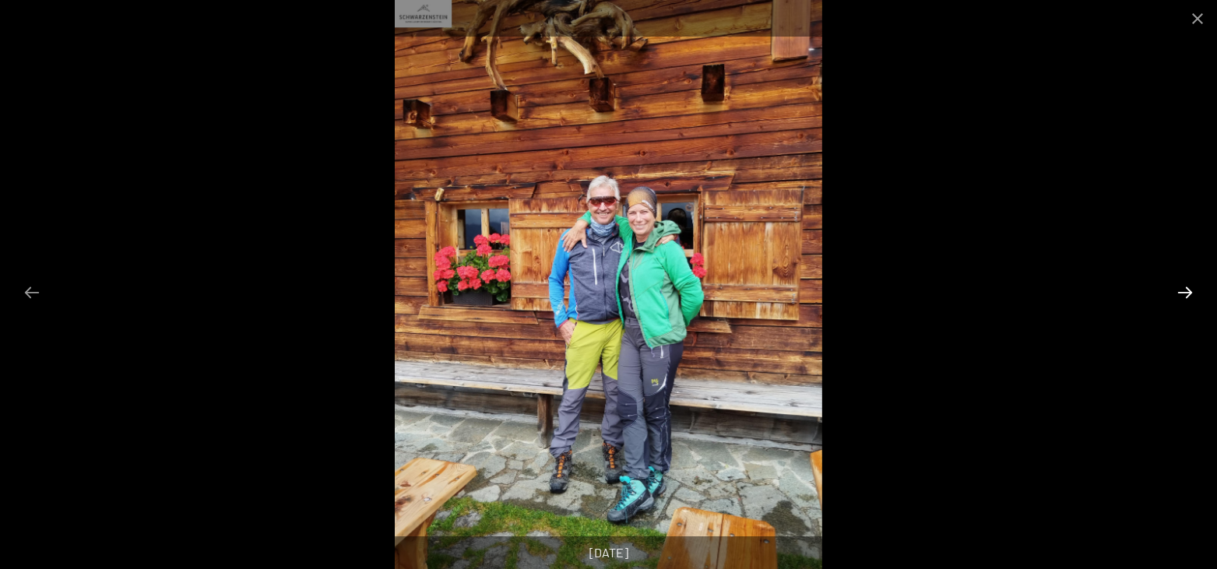
click at [1186, 294] on button "Next slide" at bounding box center [1184, 292] width 33 height 30
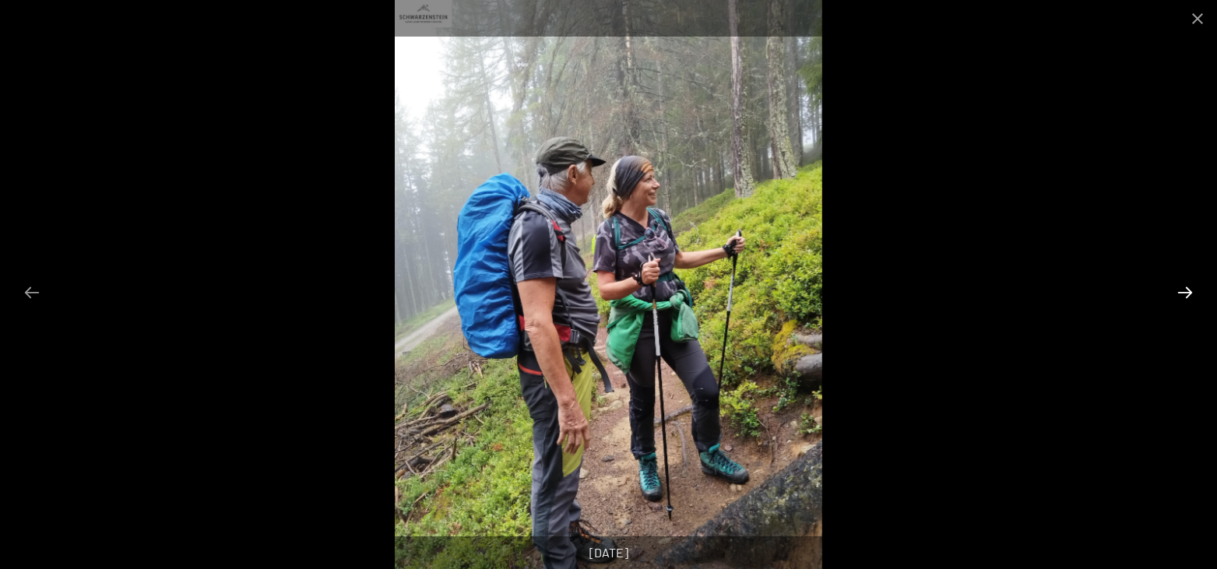
click at [1186, 294] on button "Next slide" at bounding box center [1184, 292] width 33 height 30
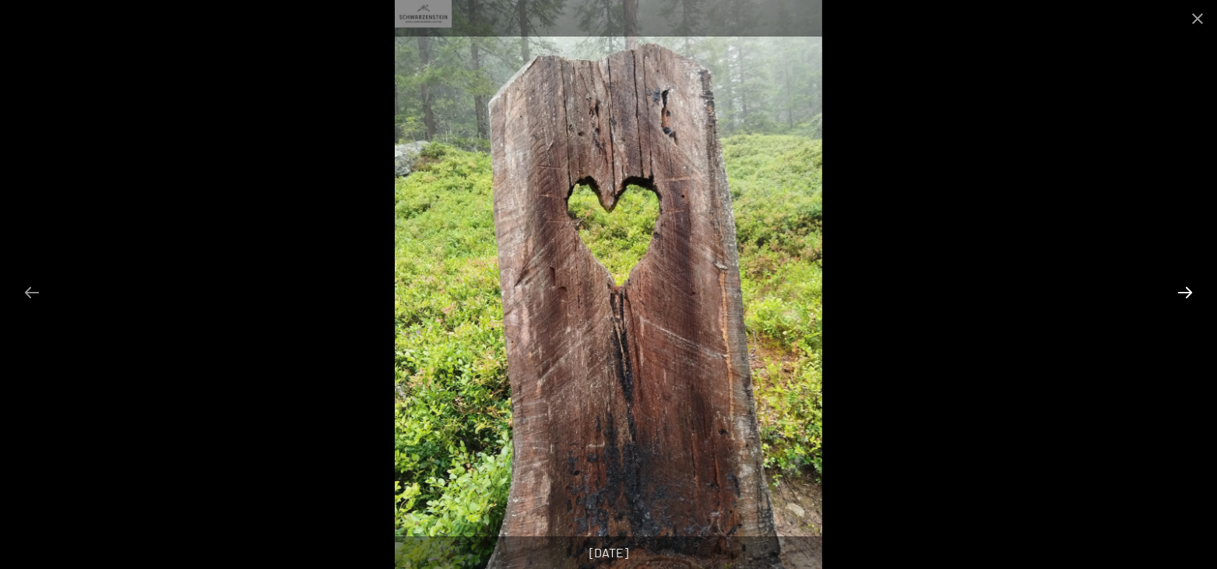
click at [1186, 294] on button "Next slide" at bounding box center [1184, 292] width 33 height 30
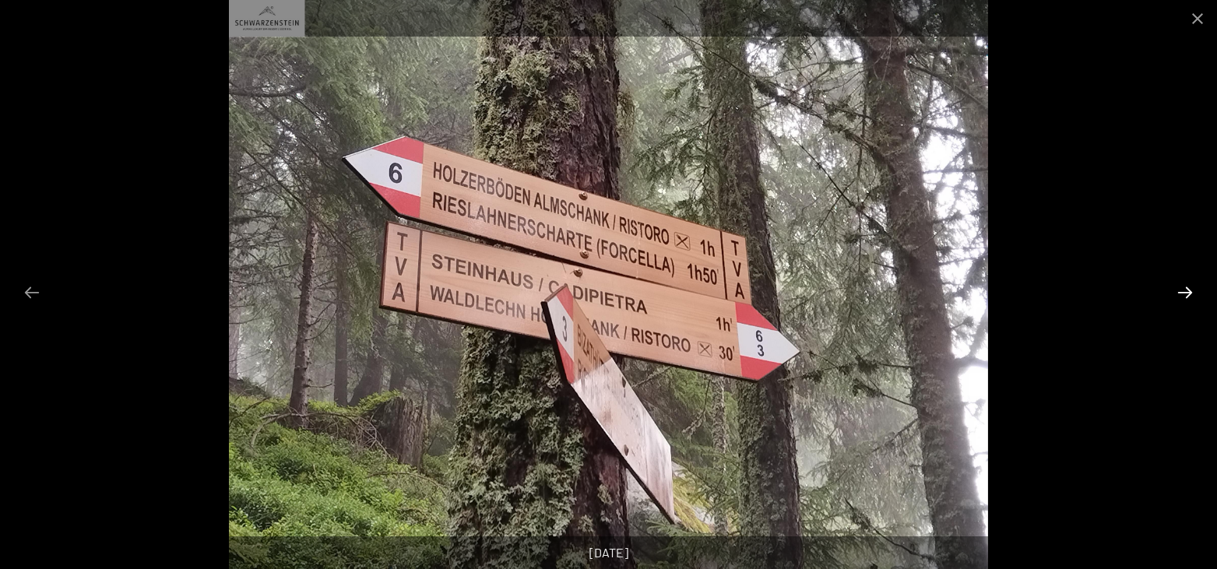
click at [1185, 294] on button "Next slide" at bounding box center [1184, 292] width 33 height 30
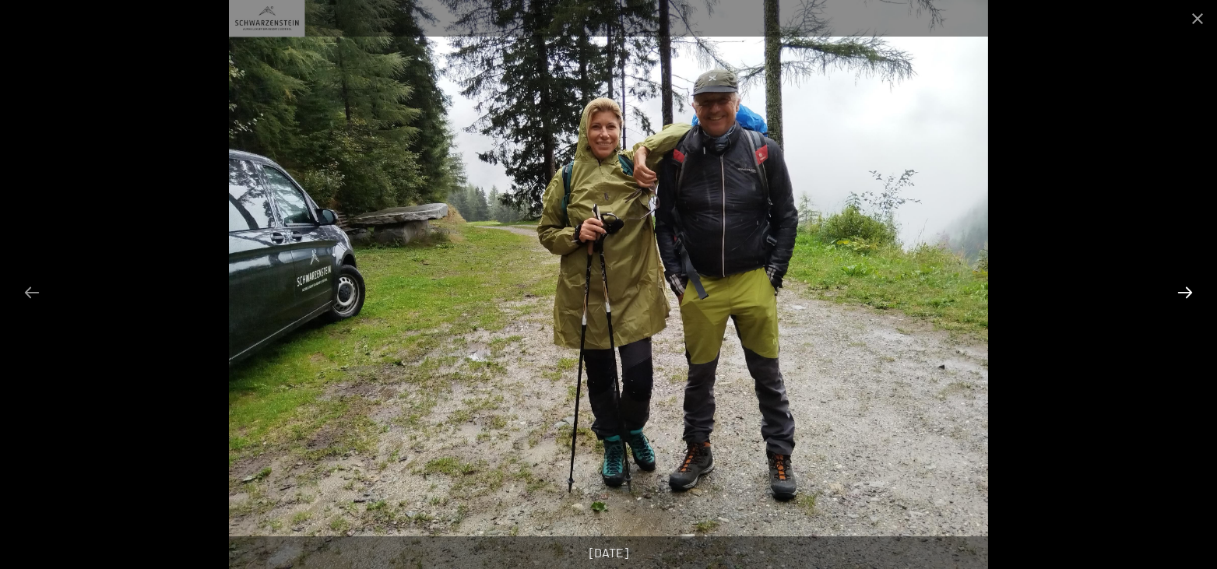
click at [1185, 294] on button "Next slide" at bounding box center [1184, 292] width 33 height 30
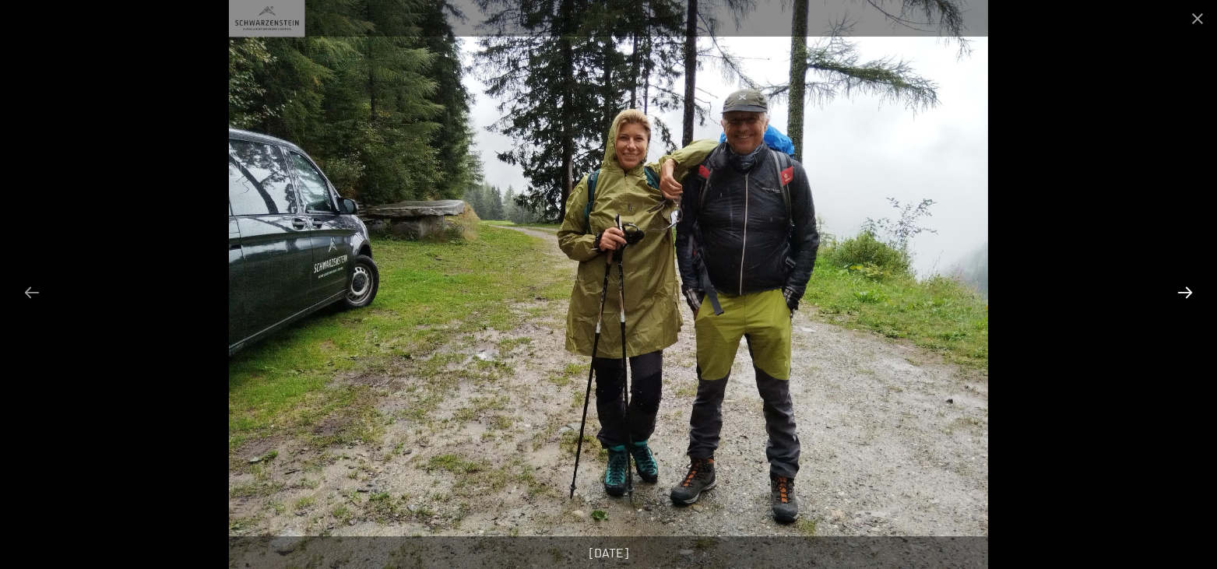
click at [1185, 294] on button "Next slide" at bounding box center [1184, 292] width 33 height 30
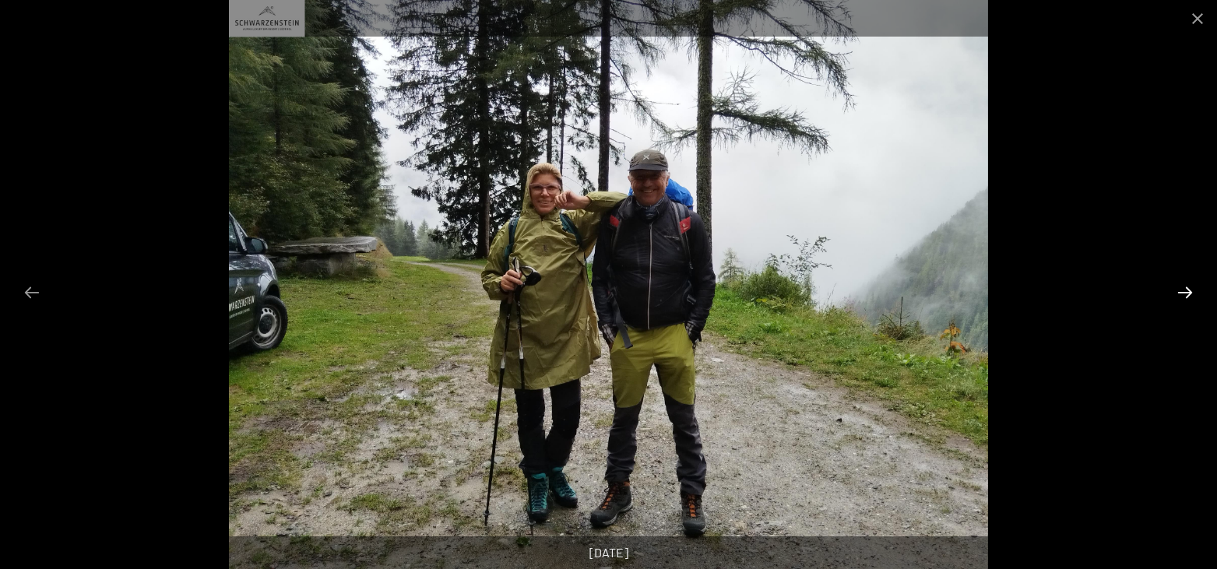
click at [1185, 294] on button "Next slide" at bounding box center [1184, 292] width 33 height 30
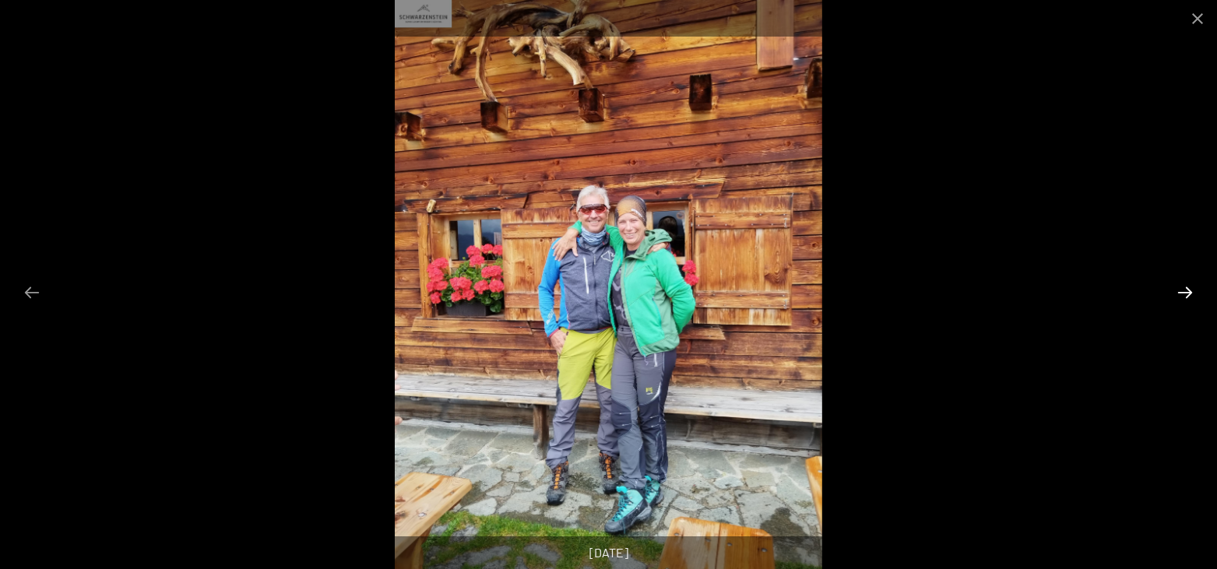
click at [1185, 294] on button "Next slide" at bounding box center [1184, 292] width 33 height 30
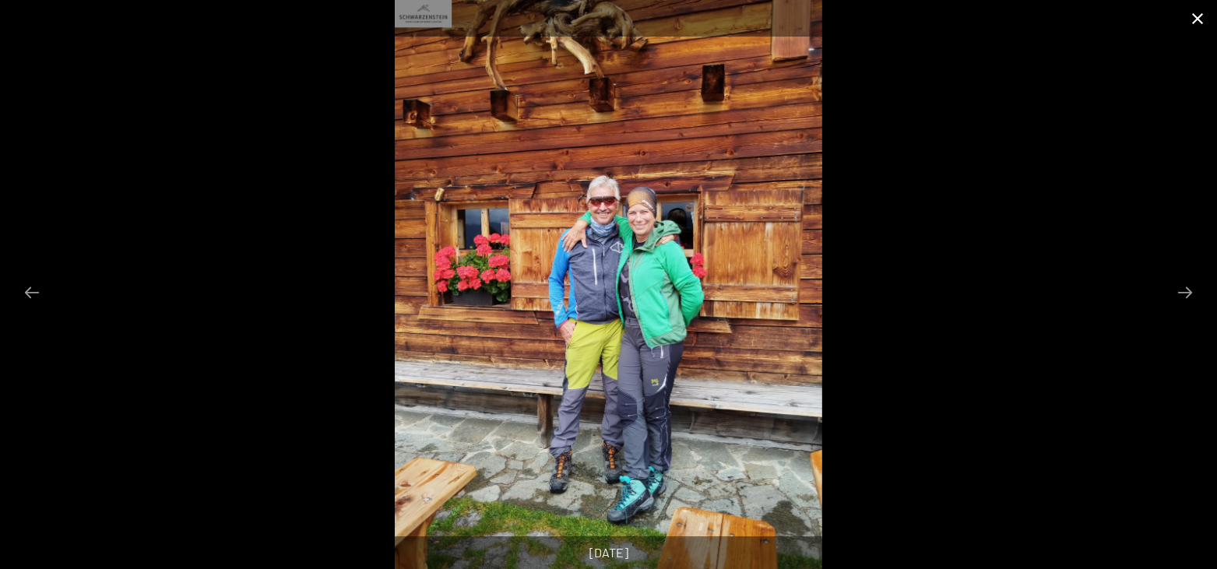
click at [1194, 26] on button "Close gallery" at bounding box center [1197, 18] width 39 height 37
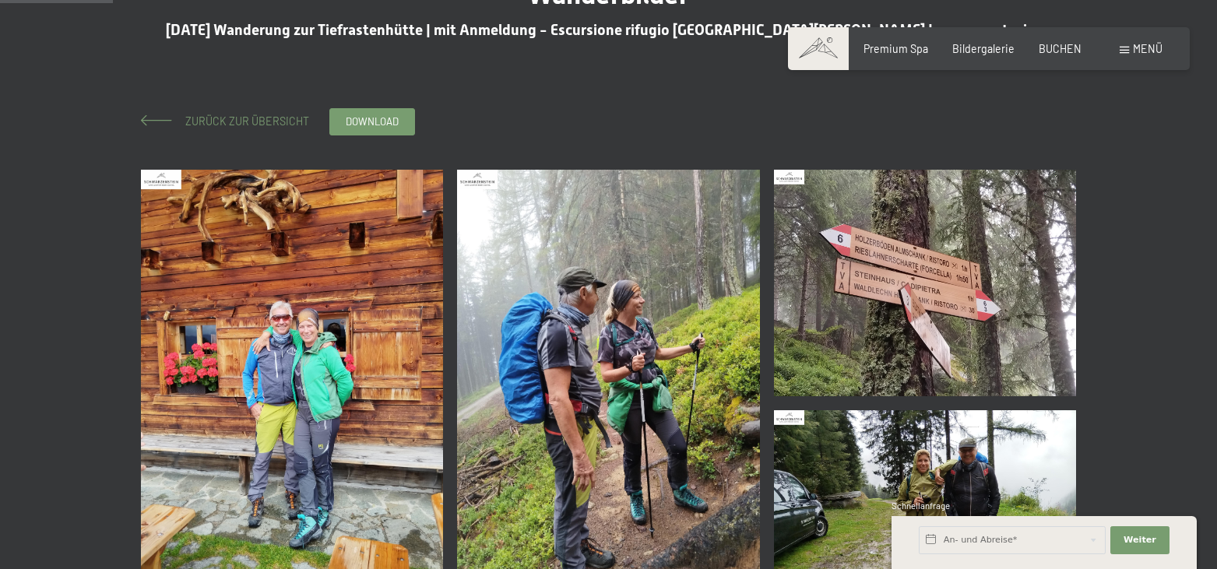
click at [276, 118] on span "Zurück zur Übersicht" at bounding box center [241, 120] width 135 height 13
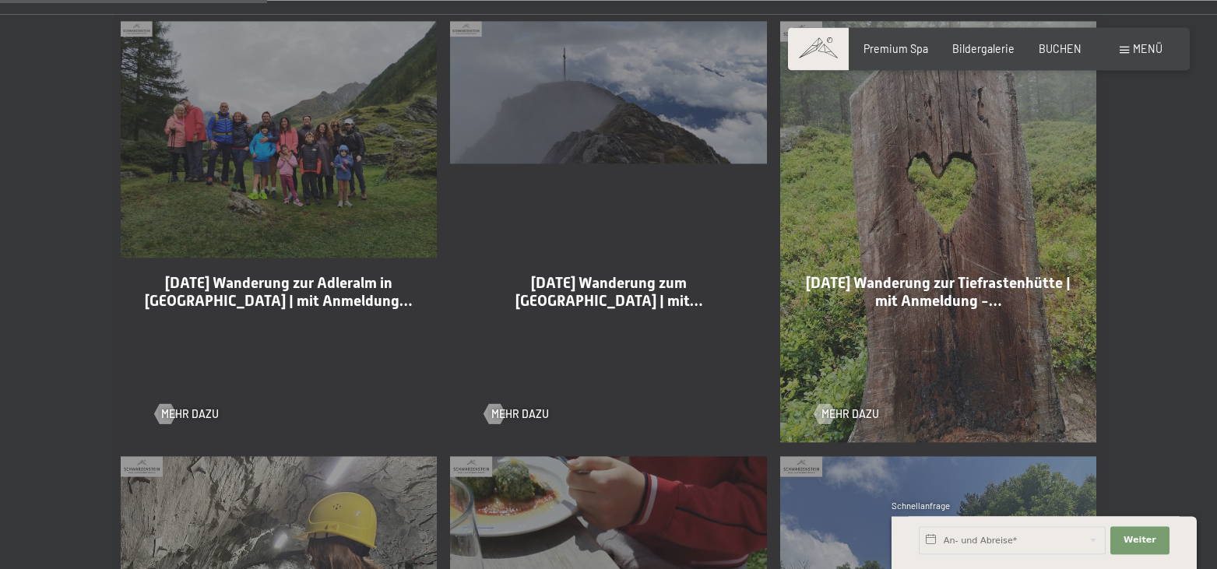
scroll to position [953, 0]
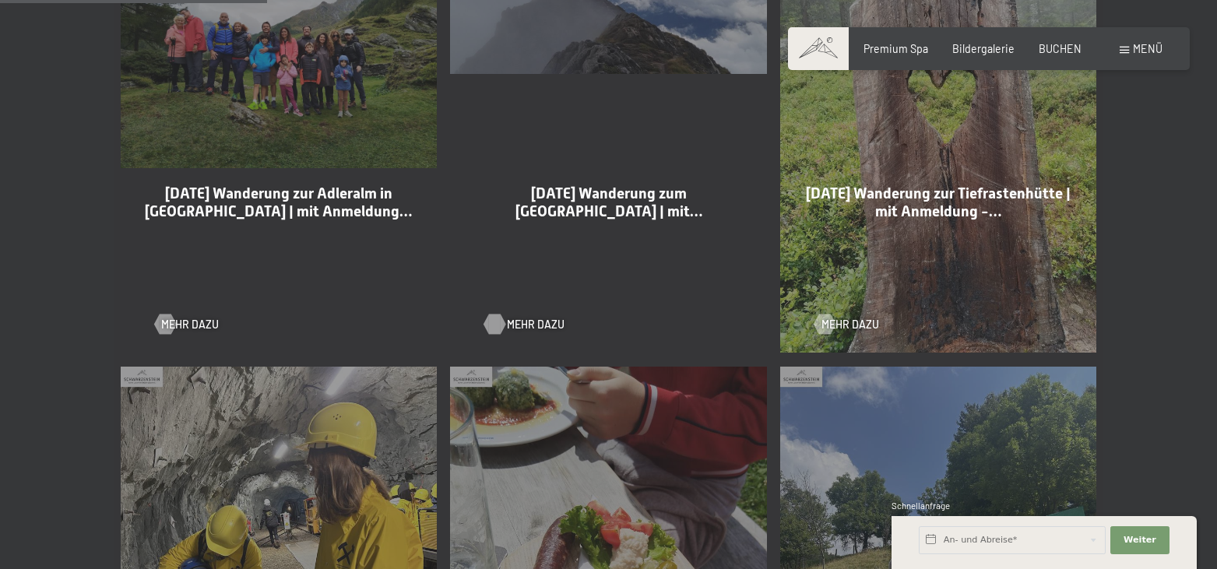
click at [525, 317] on span "Mehr dazu" at bounding box center [536, 325] width 58 height 16
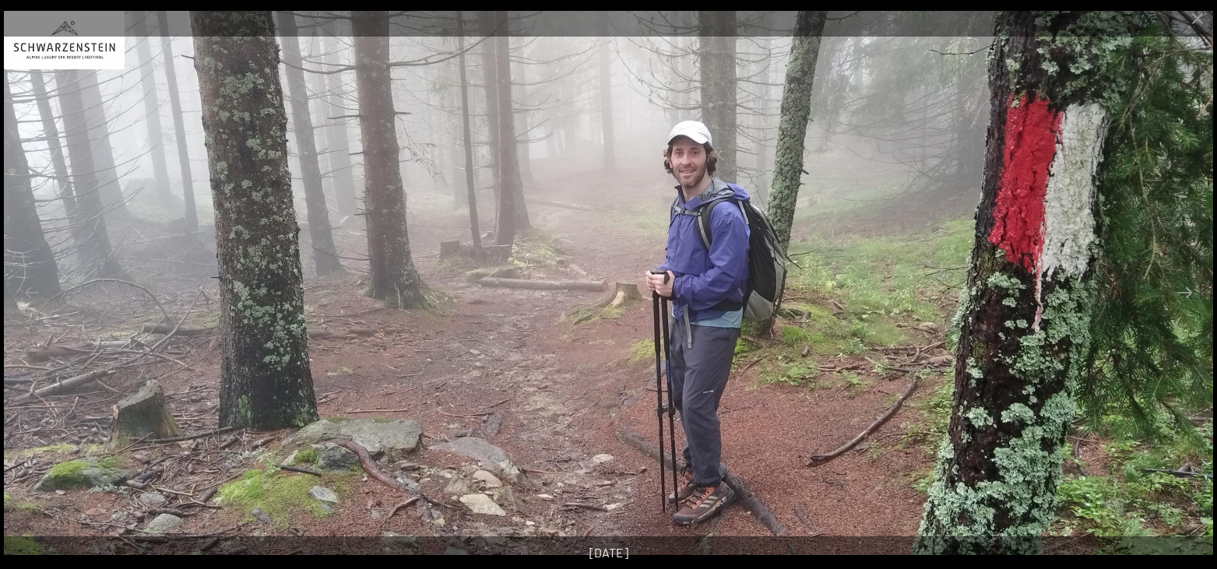
click at [1185, 290] on button "Next slide" at bounding box center [1184, 292] width 33 height 30
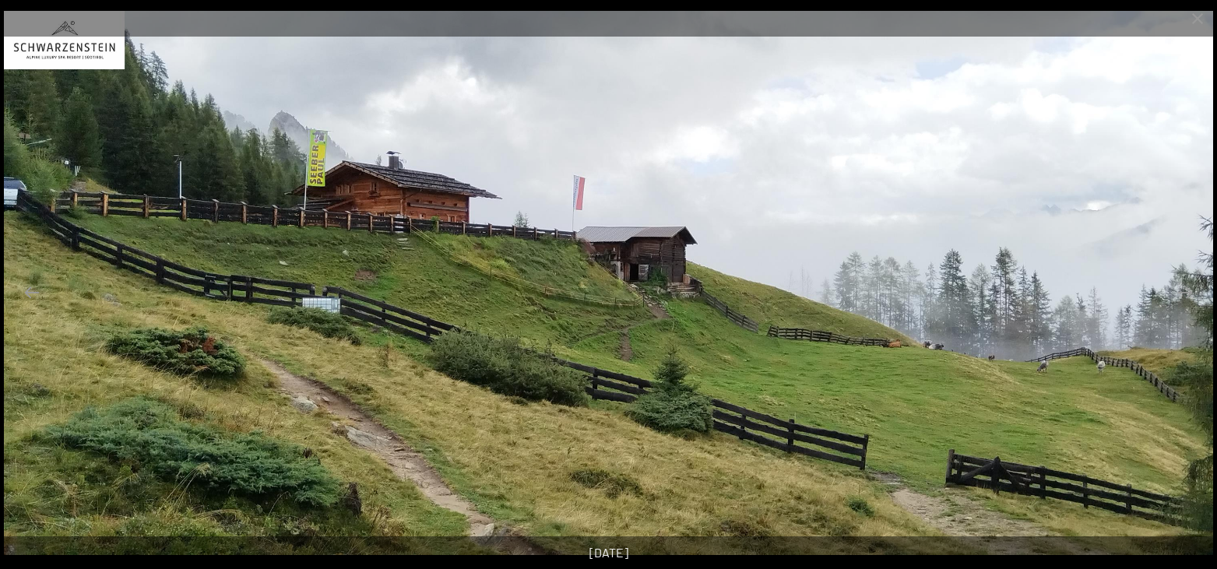
click at [1185, 290] on button "Next slide" at bounding box center [1184, 292] width 33 height 30
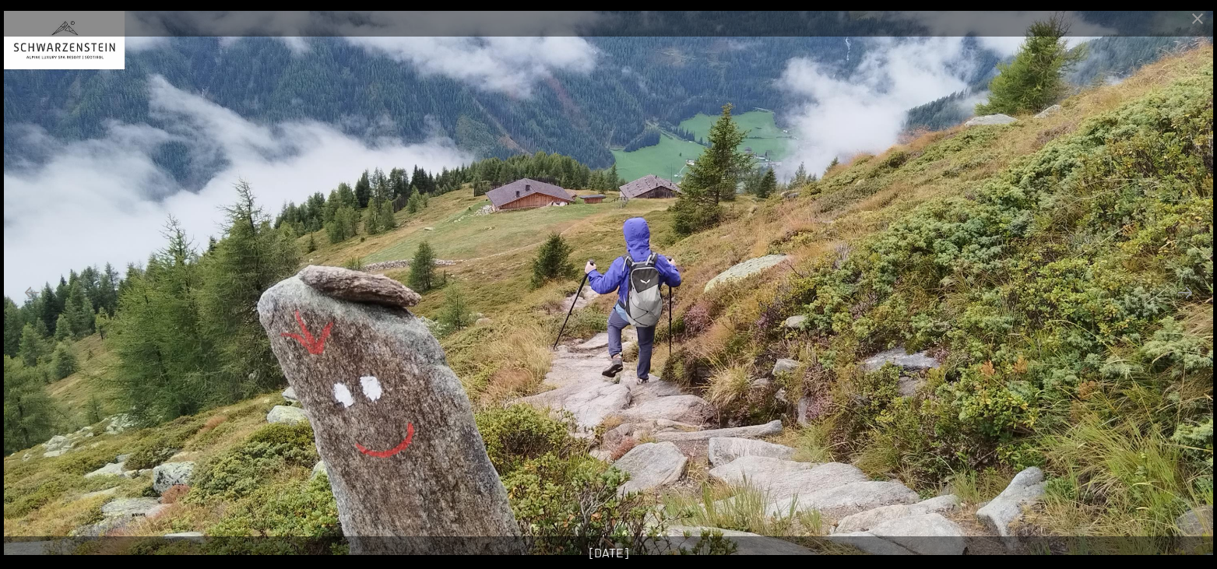
click at [1185, 290] on button "Next slide" at bounding box center [1184, 292] width 33 height 30
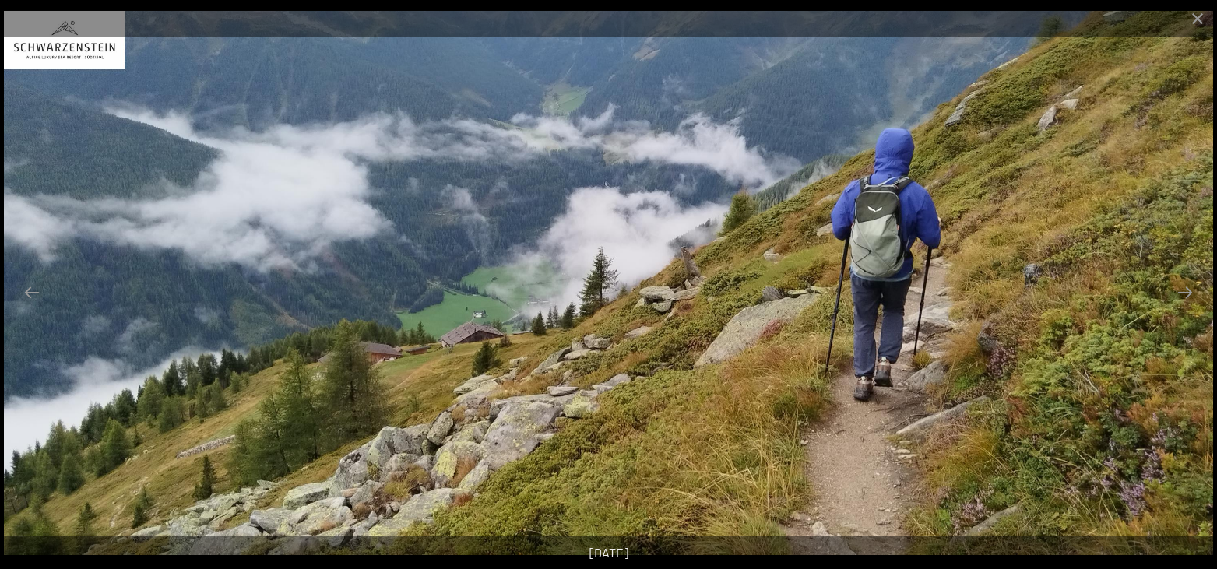
click at [1185, 290] on button "Next slide" at bounding box center [1184, 292] width 33 height 30
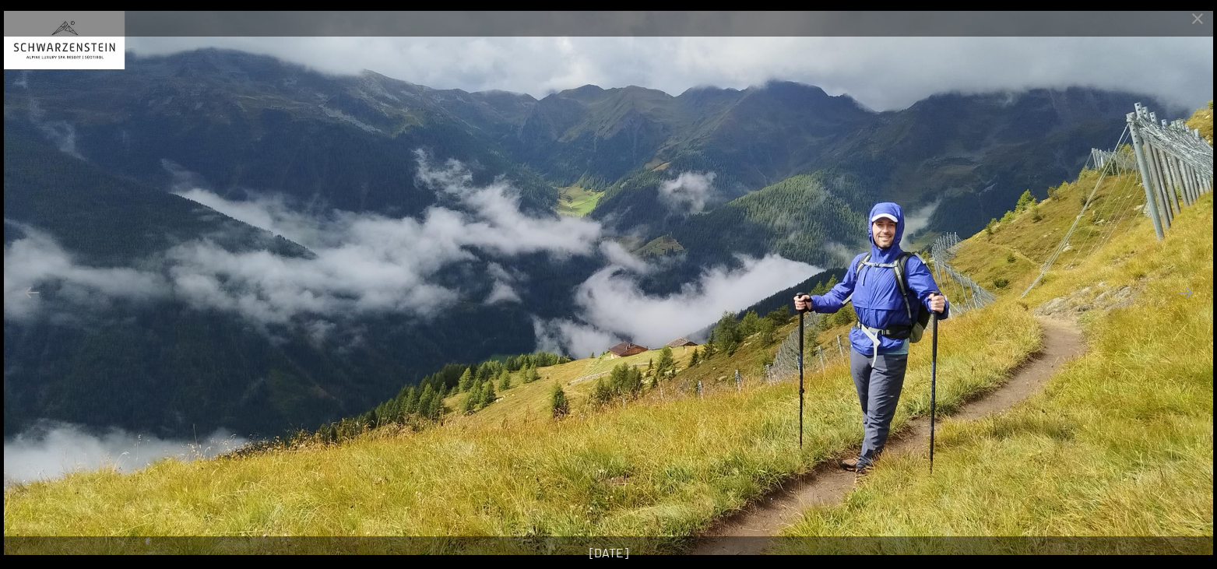
click at [1185, 290] on button "Next slide" at bounding box center [1184, 292] width 33 height 30
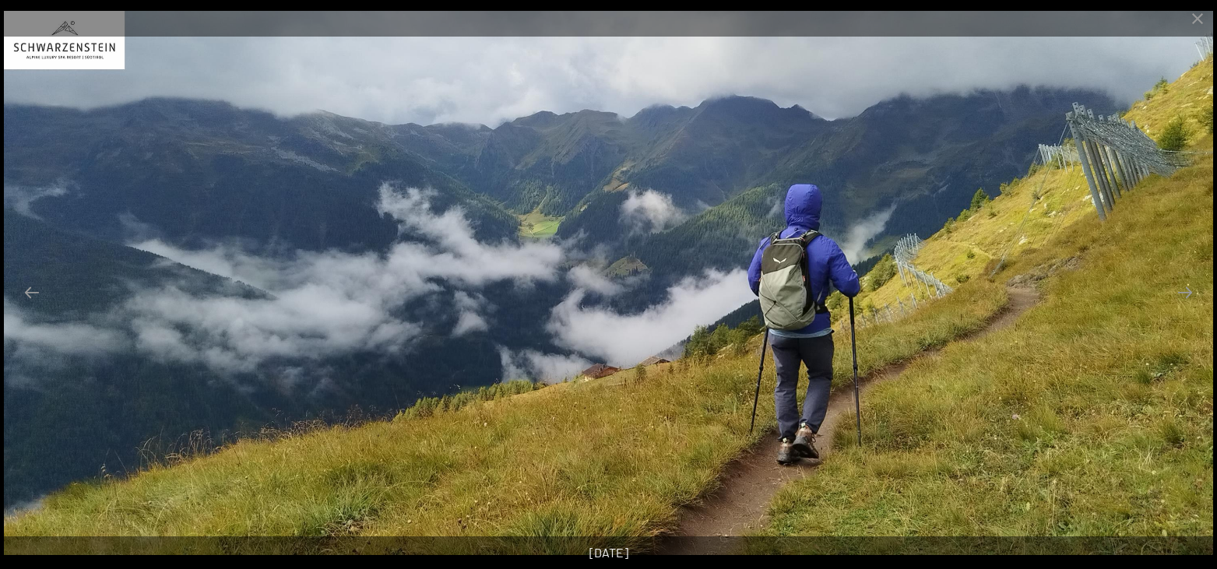
click at [1185, 290] on button "Next slide" at bounding box center [1184, 292] width 33 height 30
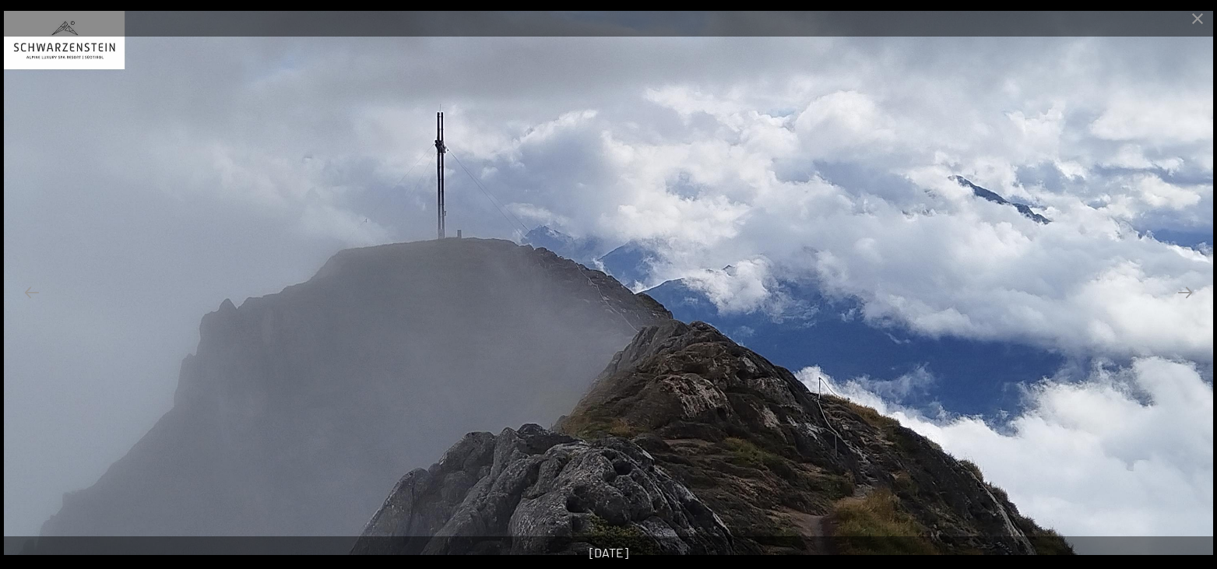
click at [1185, 290] on button "Next slide" at bounding box center [1184, 292] width 33 height 30
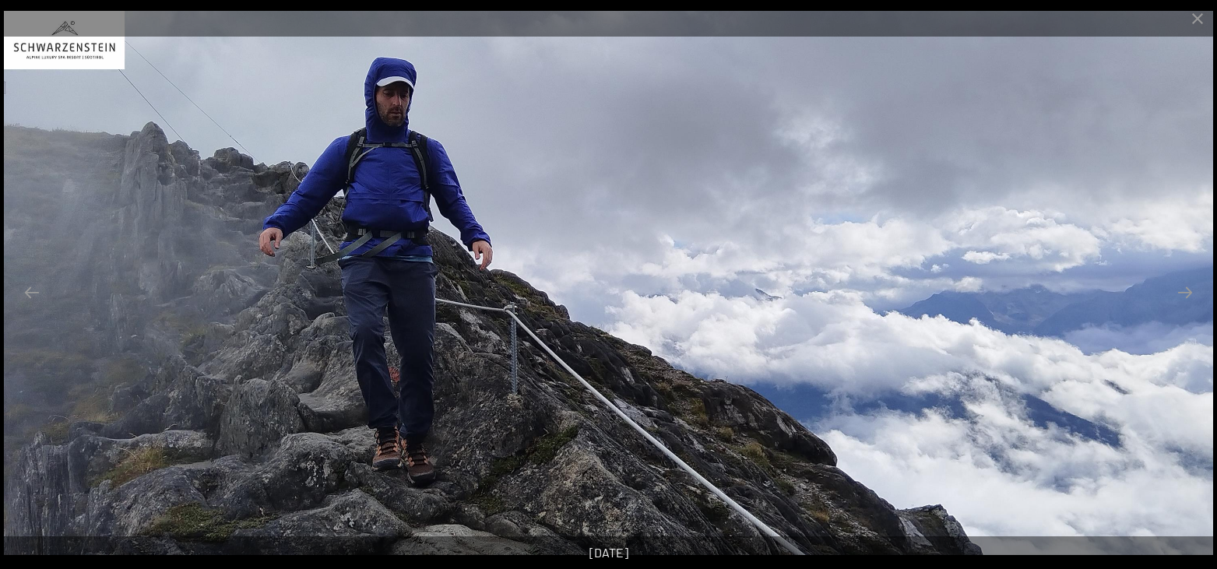
click at [1185, 290] on button "Next slide" at bounding box center [1184, 292] width 33 height 30
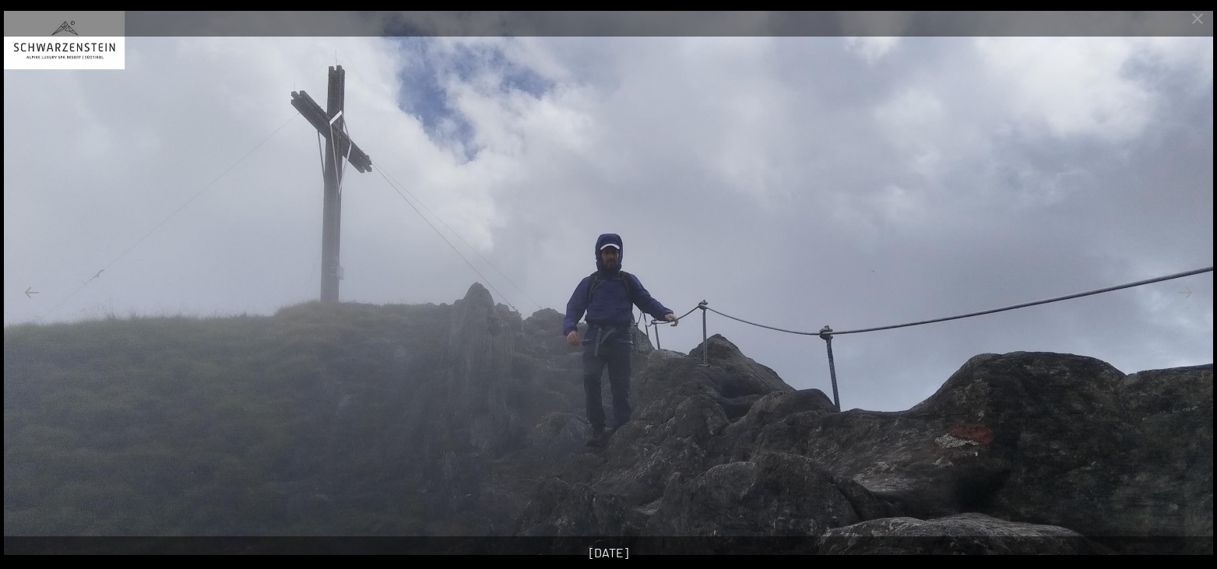
click at [1185, 290] on button "Next slide" at bounding box center [1184, 292] width 33 height 30
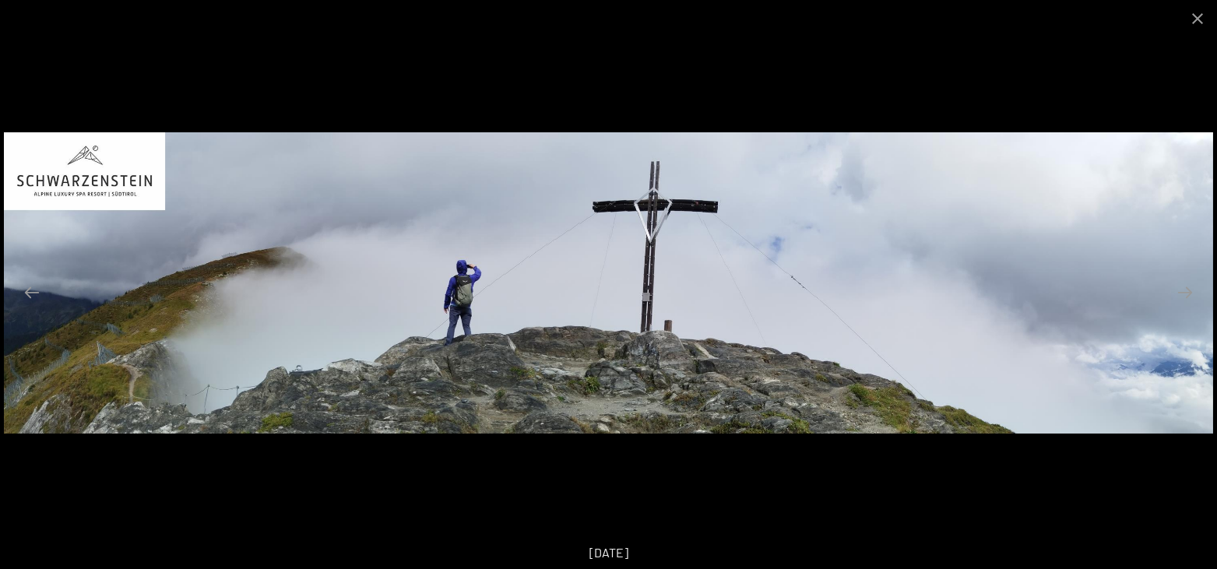
click at [1185, 290] on button "Next slide" at bounding box center [1184, 292] width 33 height 30
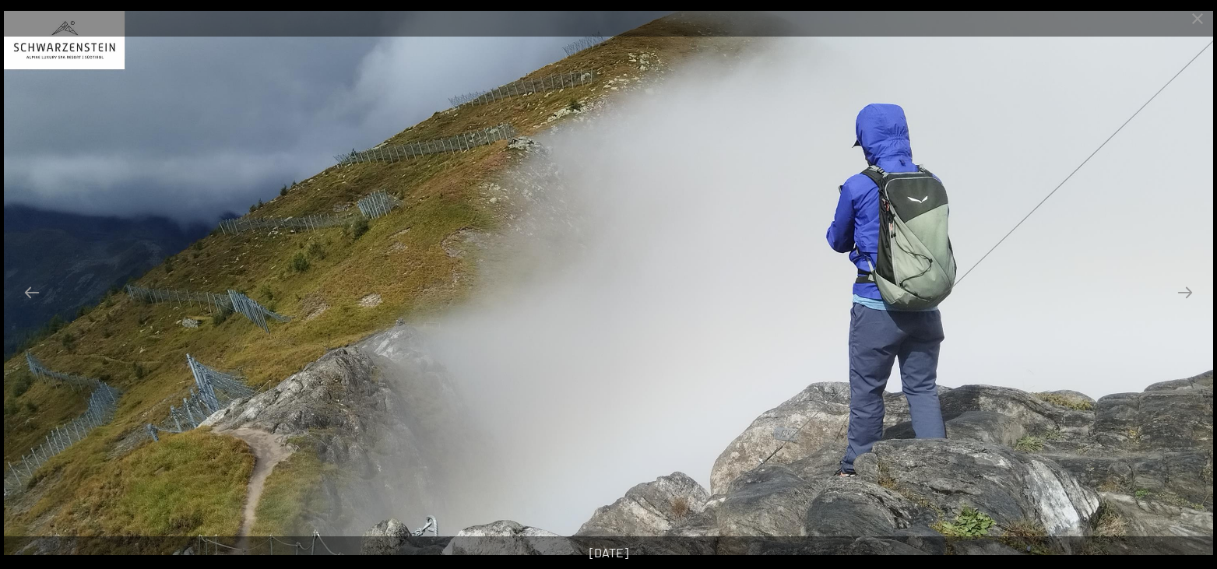
click at [1185, 290] on button "Next slide" at bounding box center [1184, 292] width 33 height 30
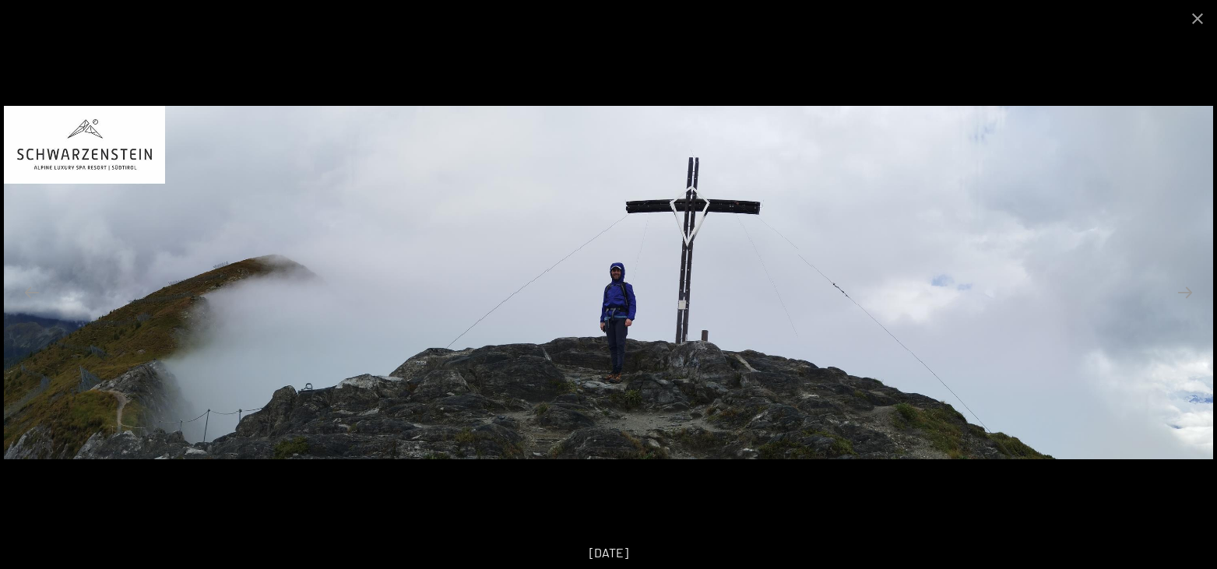
click at [1185, 290] on button "Next slide" at bounding box center [1184, 292] width 33 height 30
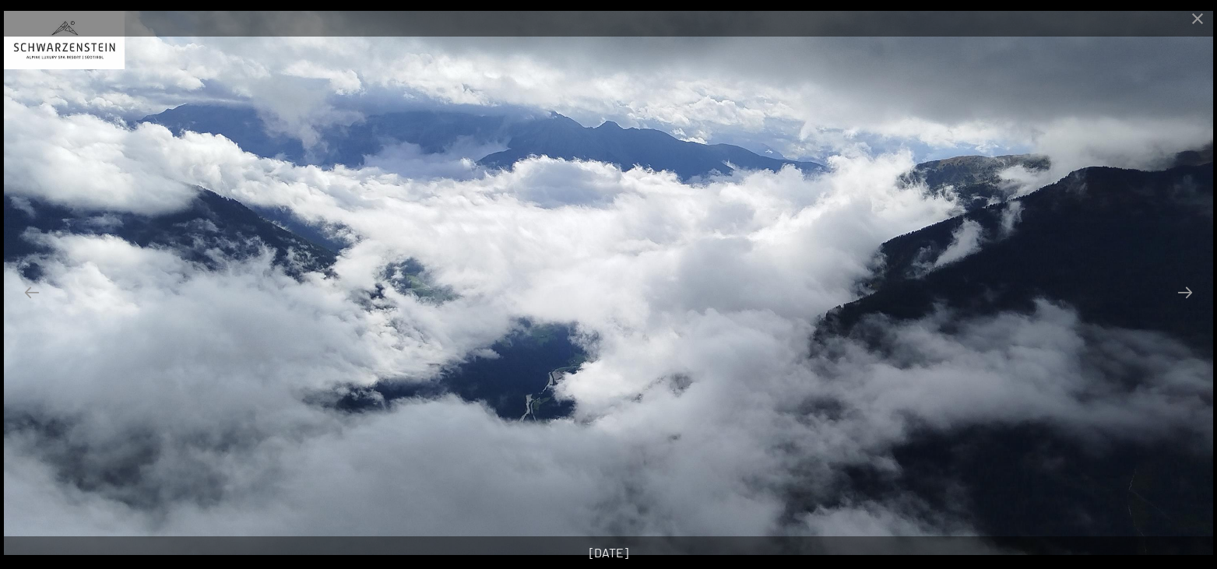
click at [1185, 290] on button "Next slide" at bounding box center [1184, 292] width 33 height 30
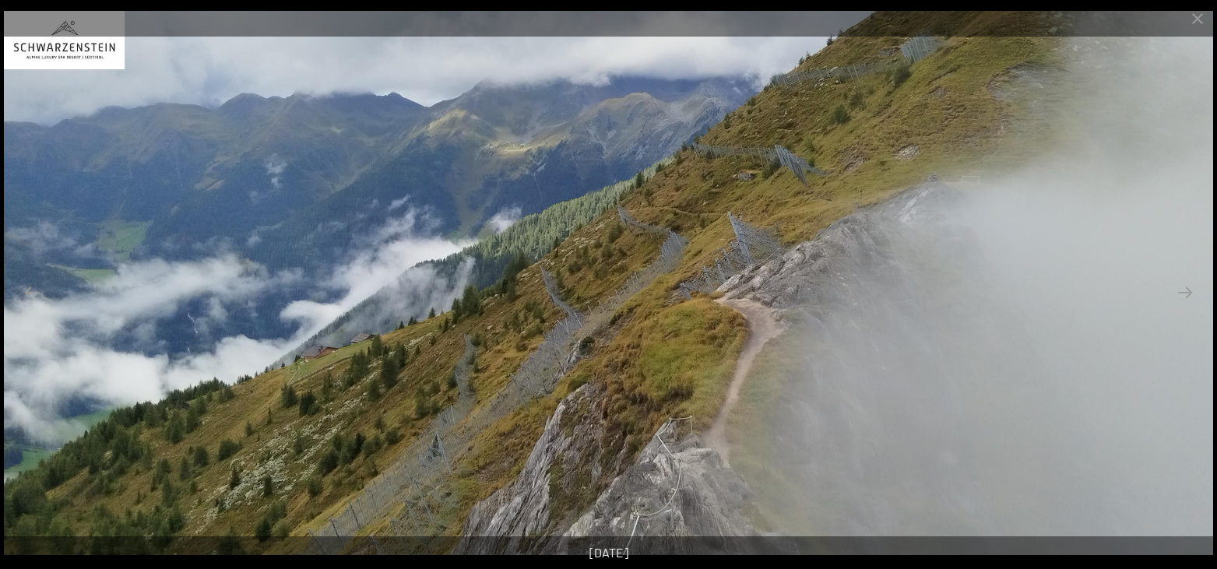
click at [1185, 290] on button "Next slide" at bounding box center [1184, 292] width 33 height 30
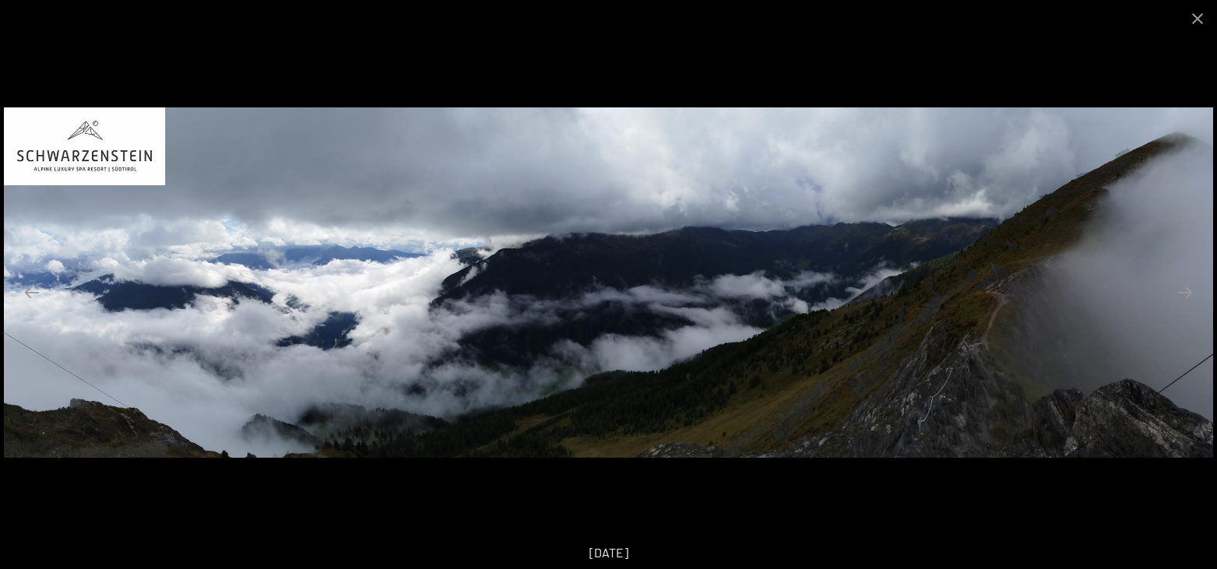
click at [1185, 290] on button "Next slide" at bounding box center [1184, 292] width 33 height 30
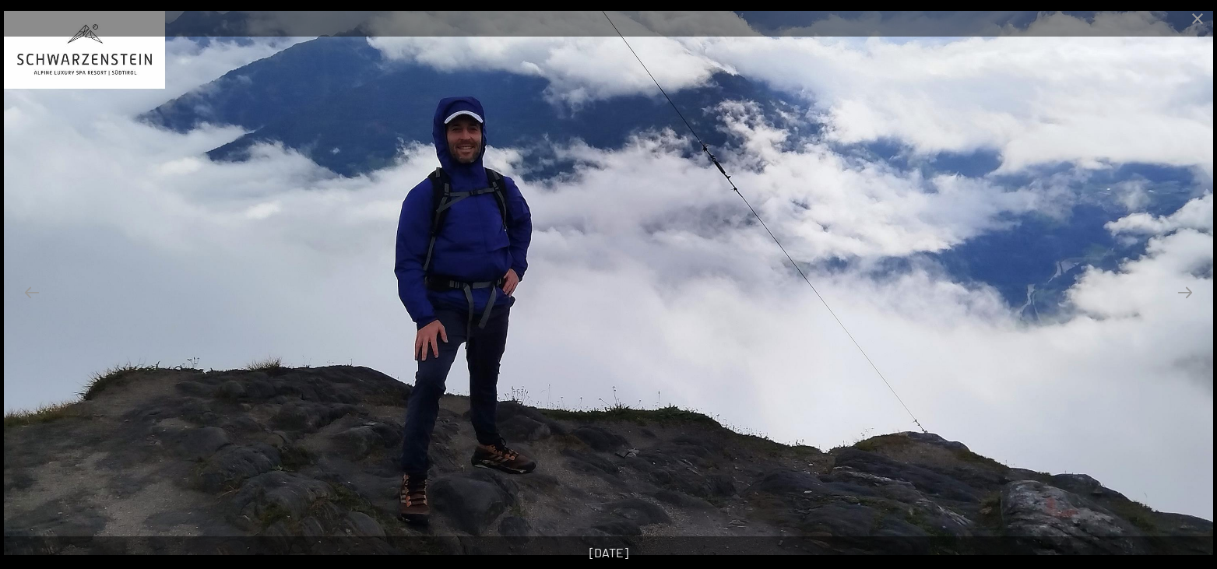
click at [1185, 290] on button "Next slide" at bounding box center [1184, 292] width 33 height 30
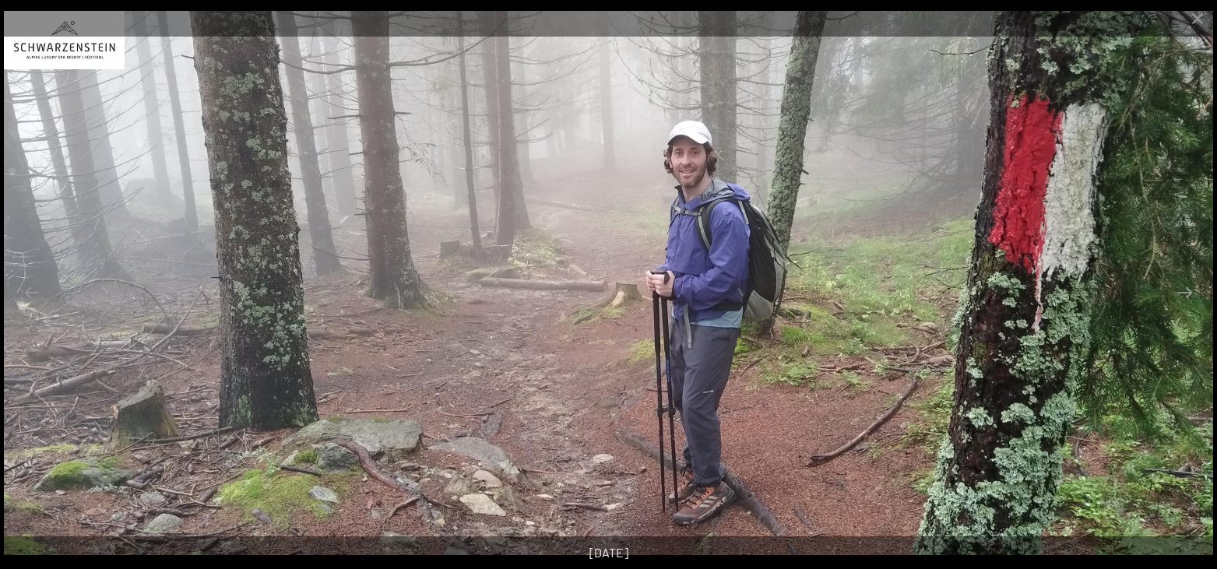
click at [1185, 290] on button "Next slide" at bounding box center [1184, 292] width 33 height 30
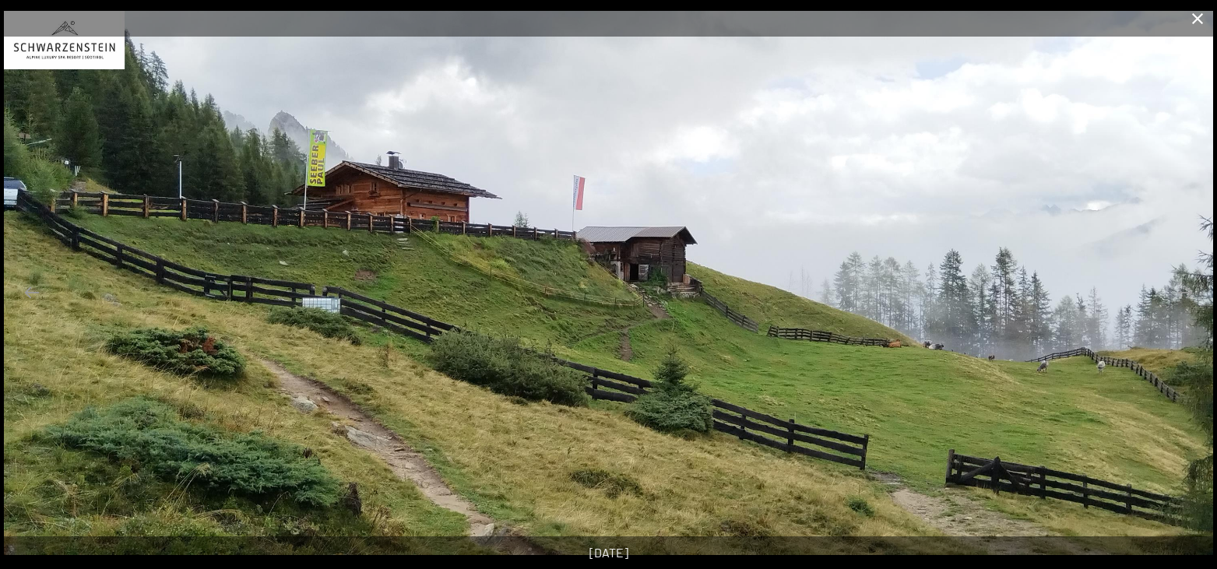
click at [1196, 33] on button "Close gallery" at bounding box center [1197, 18] width 39 height 37
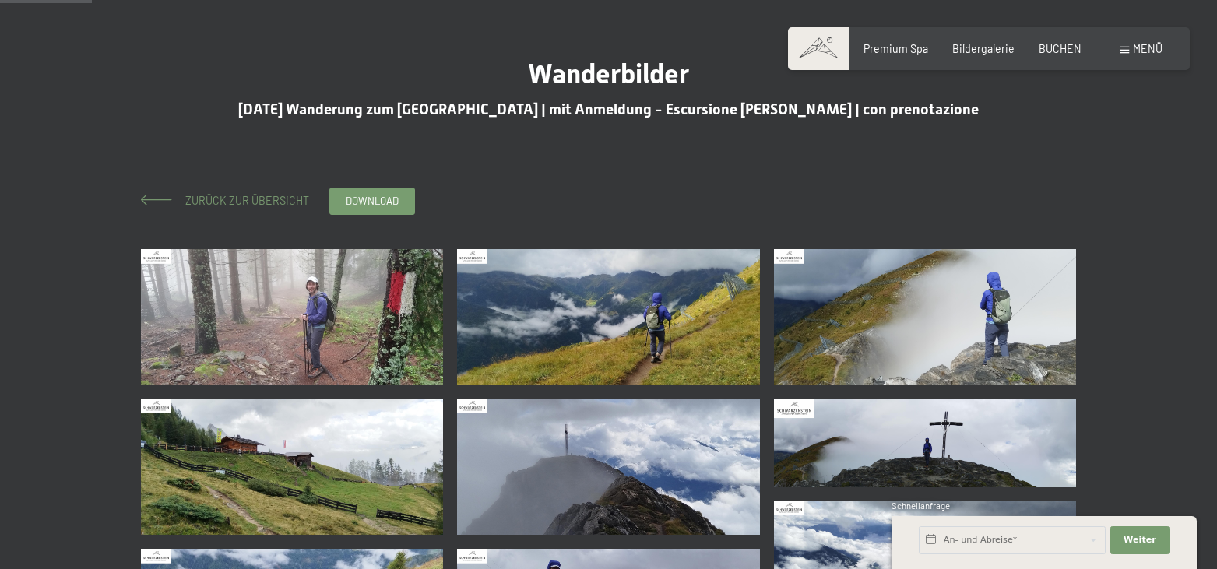
click at [272, 202] on span "Zurück zur Übersicht" at bounding box center [241, 200] width 135 height 13
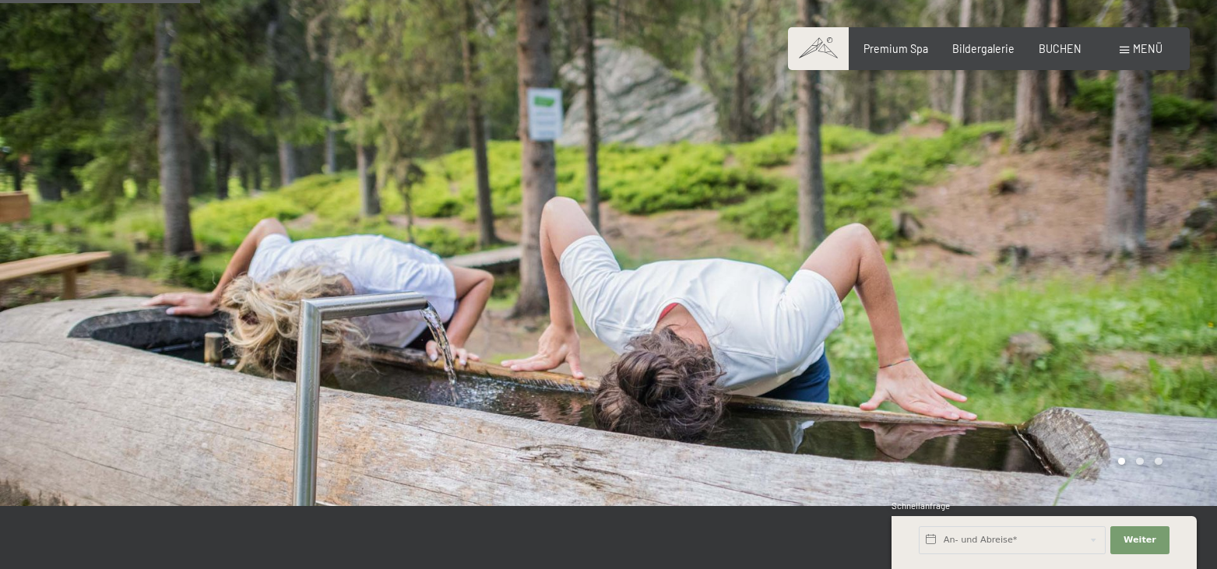
scroll to position [715, 0]
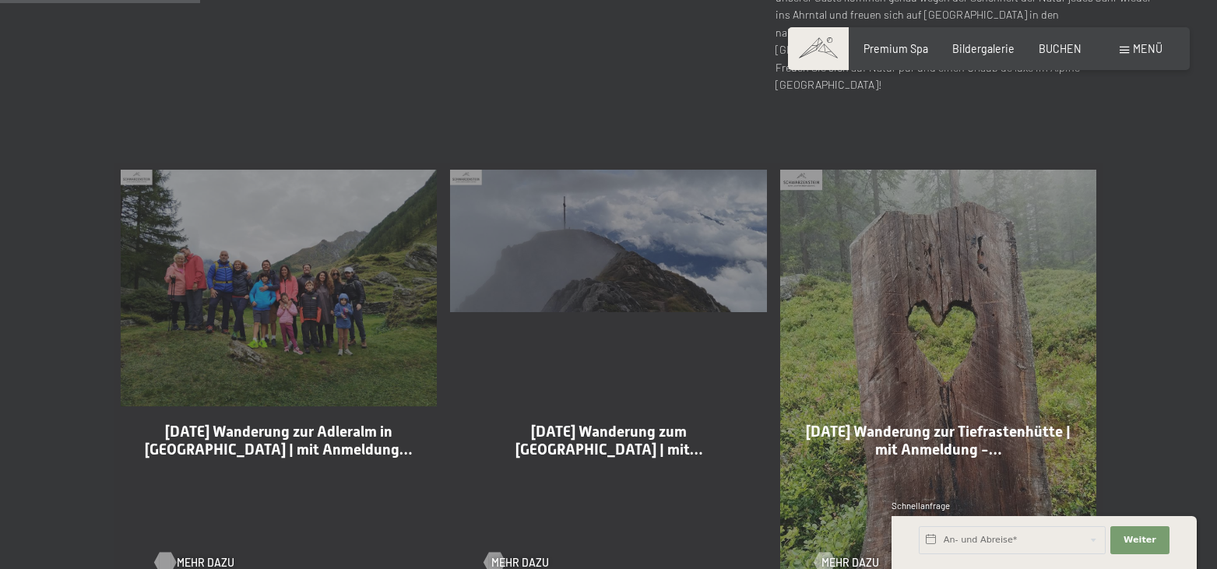
click at [206, 555] on span "Mehr dazu" at bounding box center [206, 563] width 58 height 16
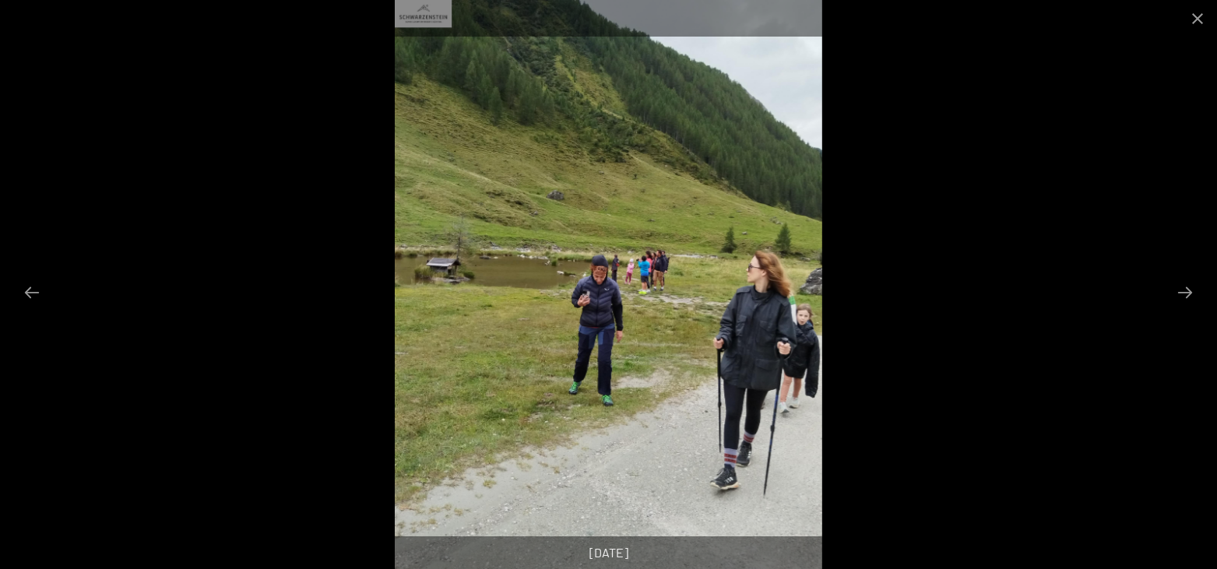
click at [1191, 296] on button "Next slide" at bounding box center [1184, 292] width 33 height 30
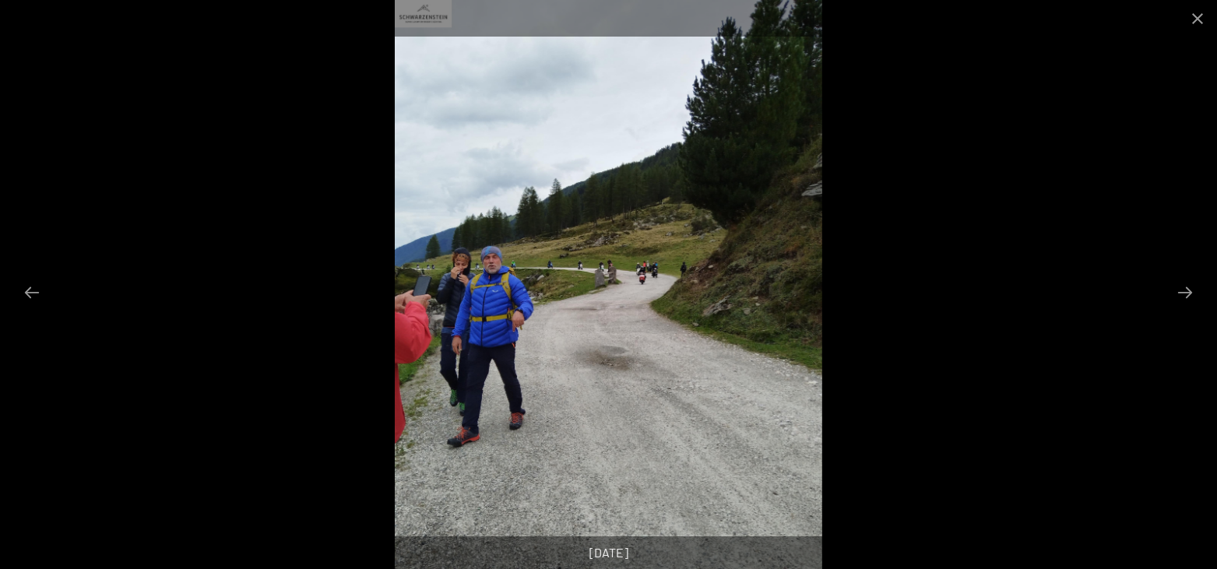
scroll to position [79, 0]
click at [1191, 296] on button "Next slide" at bounding box center [1184, 292] width 33 height 30
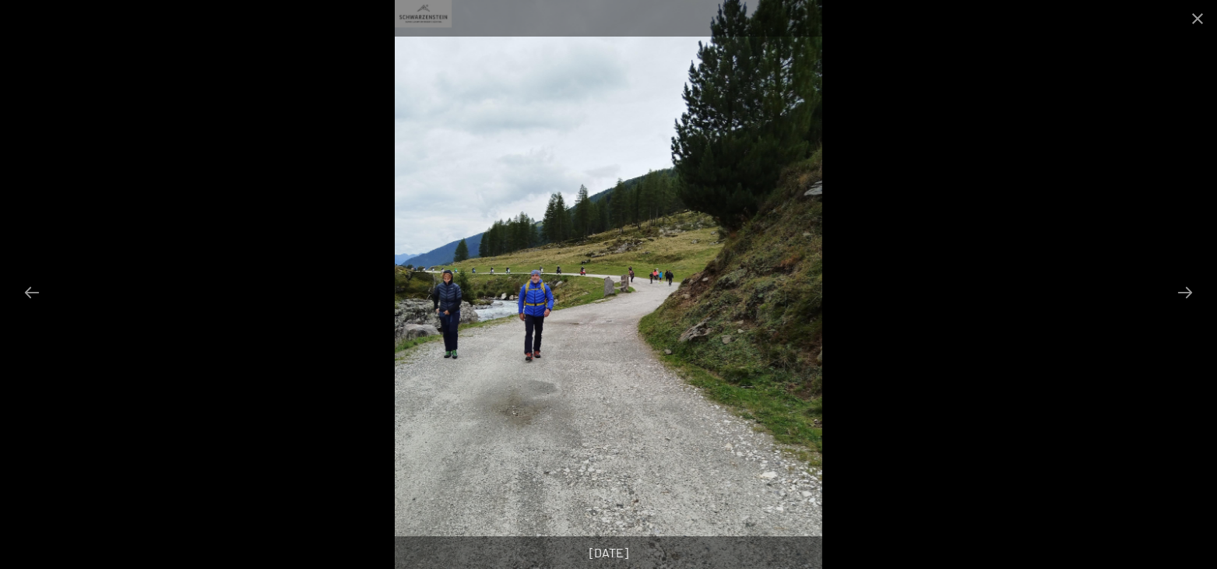
click at [1191, 296] on button "Next slide" at bounding box center [1184, 292] width 33 height 30
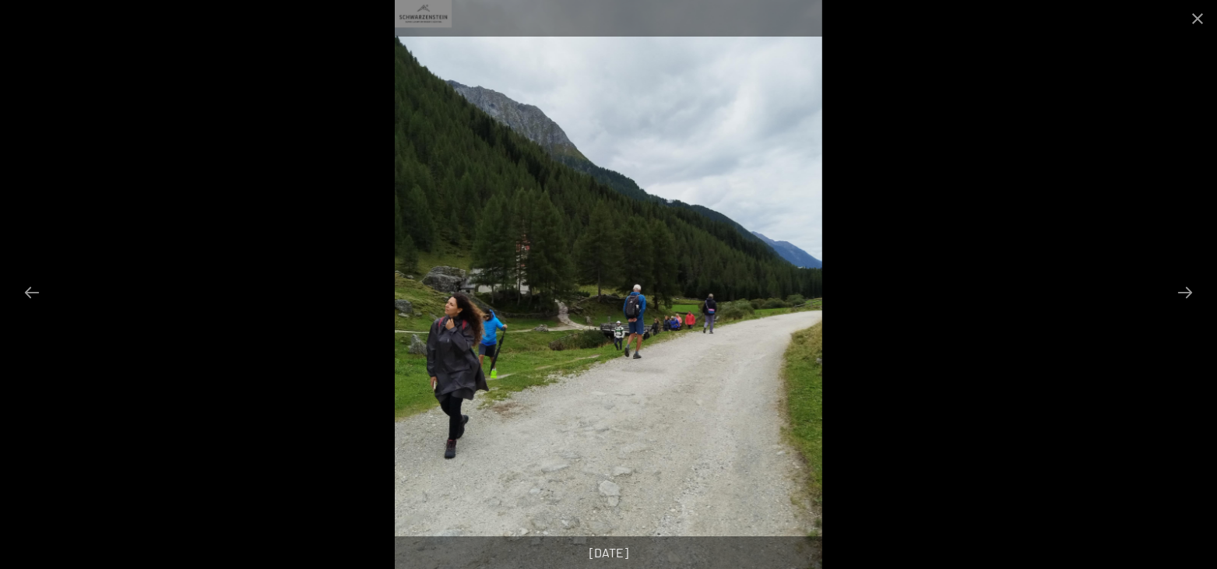
click at [1191, 296] on button "Next slide" at bounding box center [1184, 292] width 33 height 30
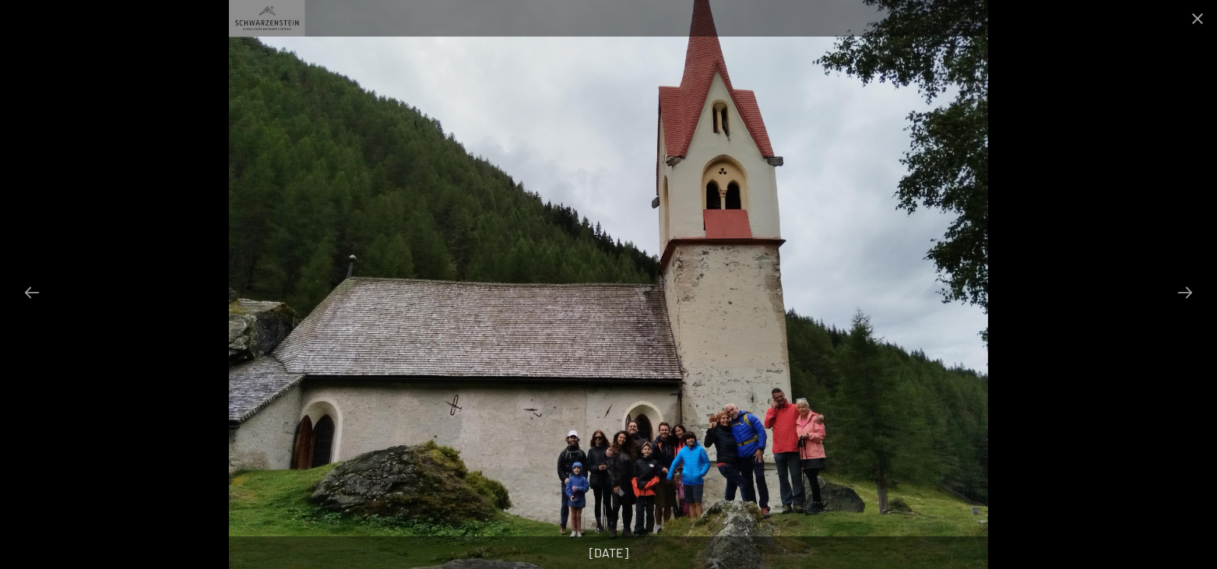
click at [1191, 296] on button "Next slide" at bounding box center [1184, 292] width 33 height 30
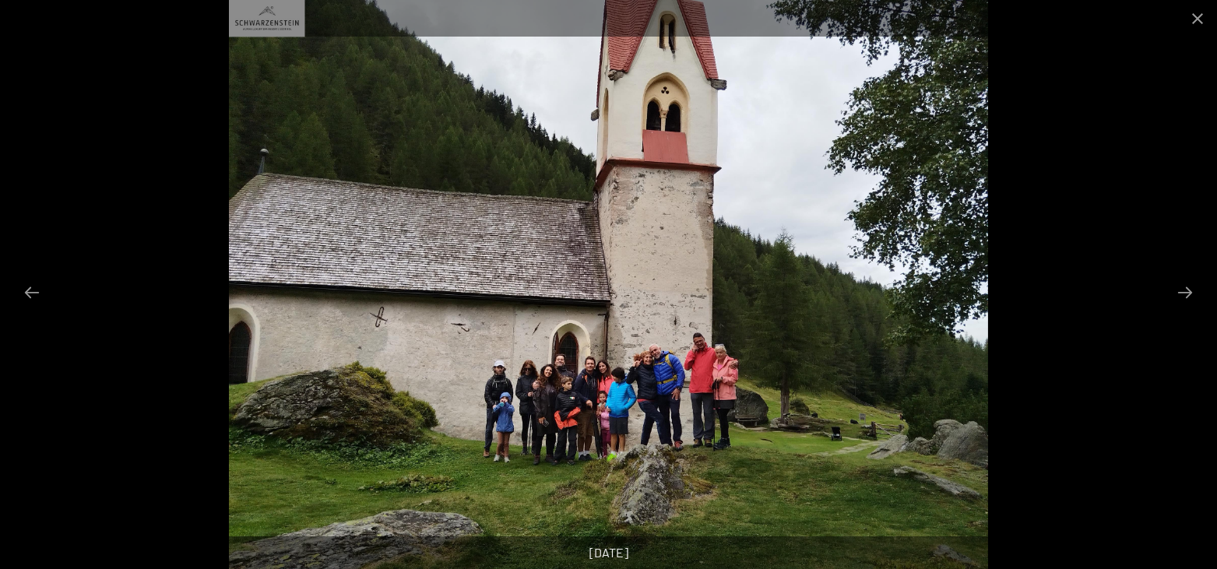
click at [1191, 296] on button "Next slide" at bounding box center [1184, 292] width 33 height 30
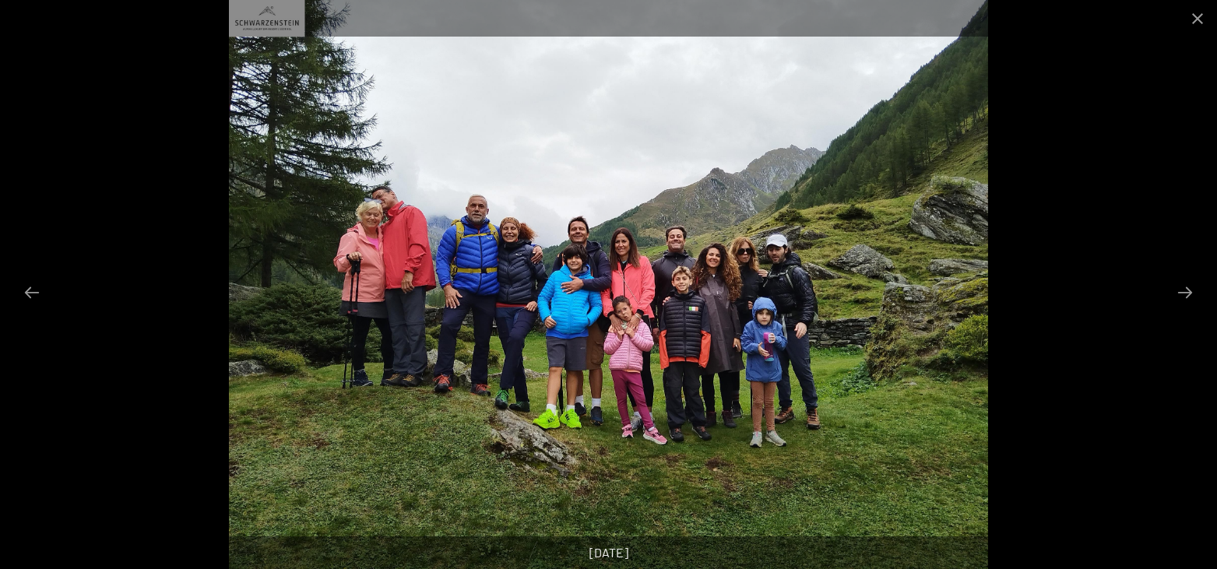
click at [1191, 296] on button "Next slide" at bounding box center [1184, 292] width 33 height 30
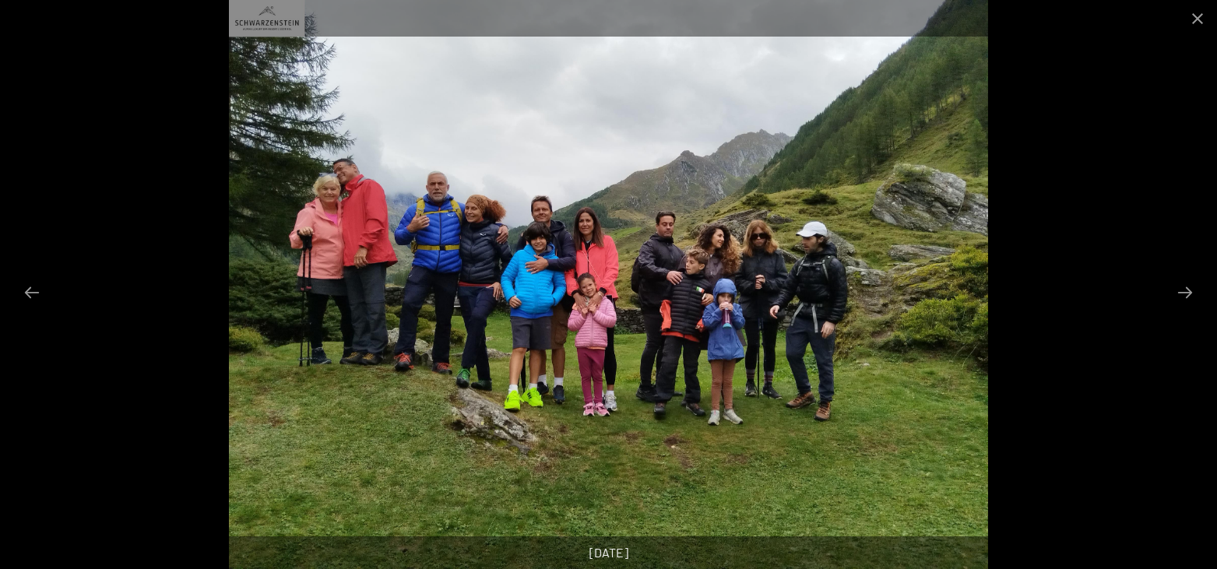
click at [1191, 296] on button "Next slide" at bounding box center [1184, 292] width 33 height 30
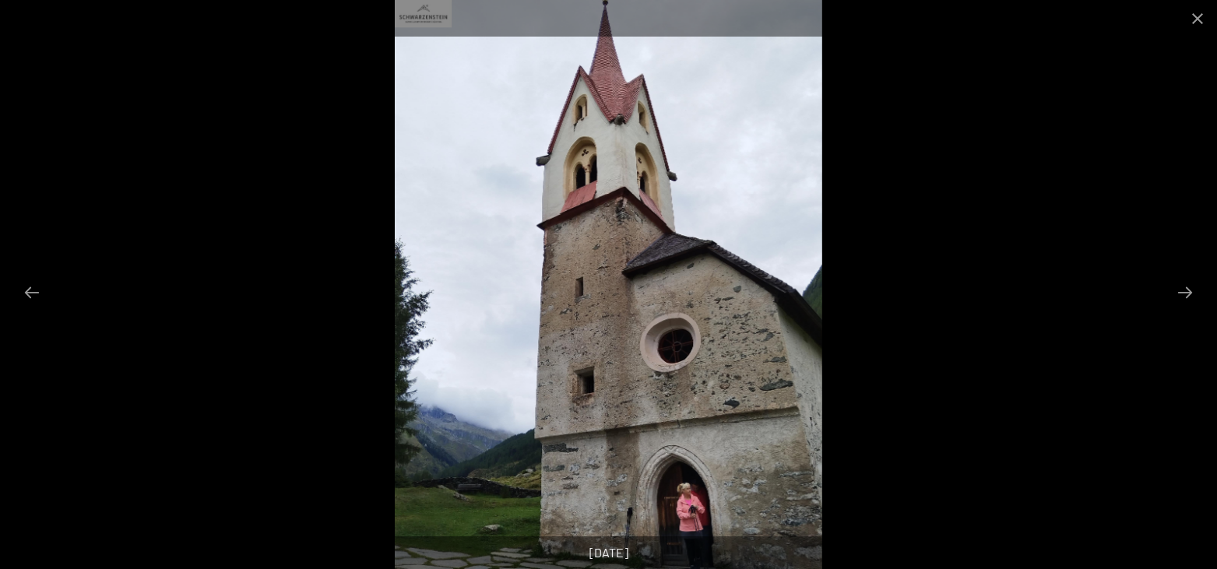
click at [1191, 296] on button "Next slide" at bounding box center [1184, 292] width 33 height 30
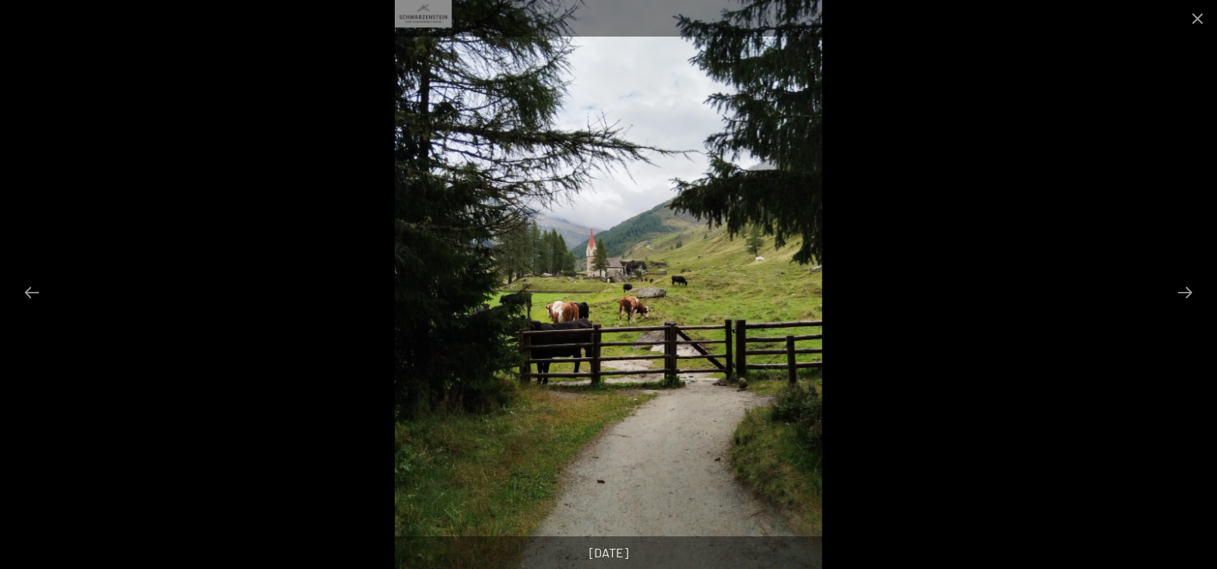
click at [1191, 296] on button "Next slide" at bounding box center [1184, 292] width 33 height 30
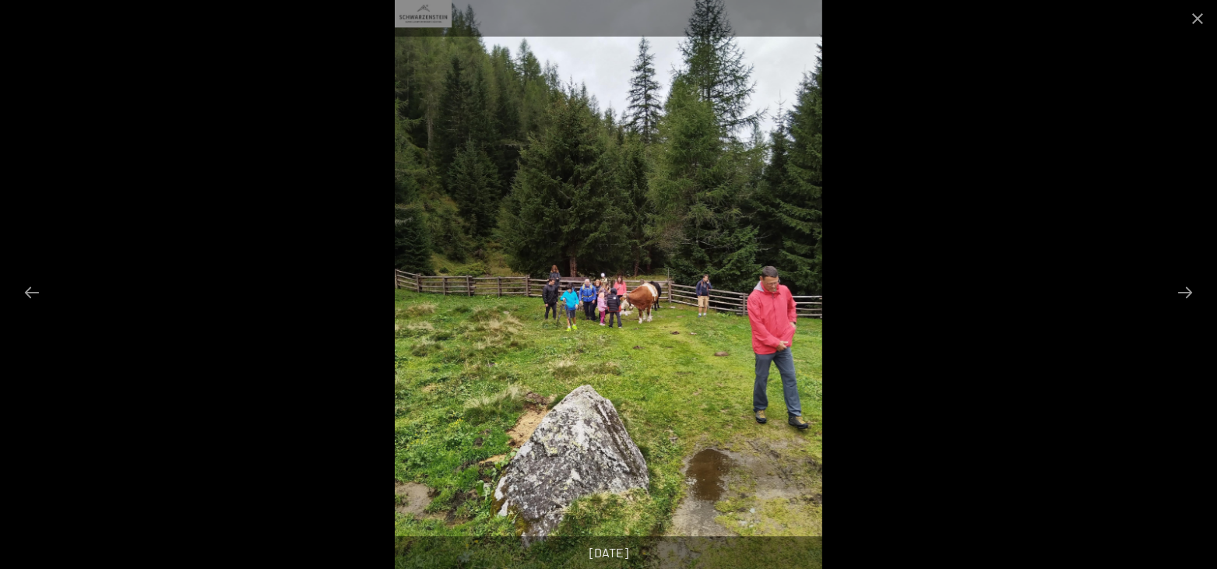
click at [1191, 296] on button "Next slide" at bounding box center [1184, 292] width 33 height 30
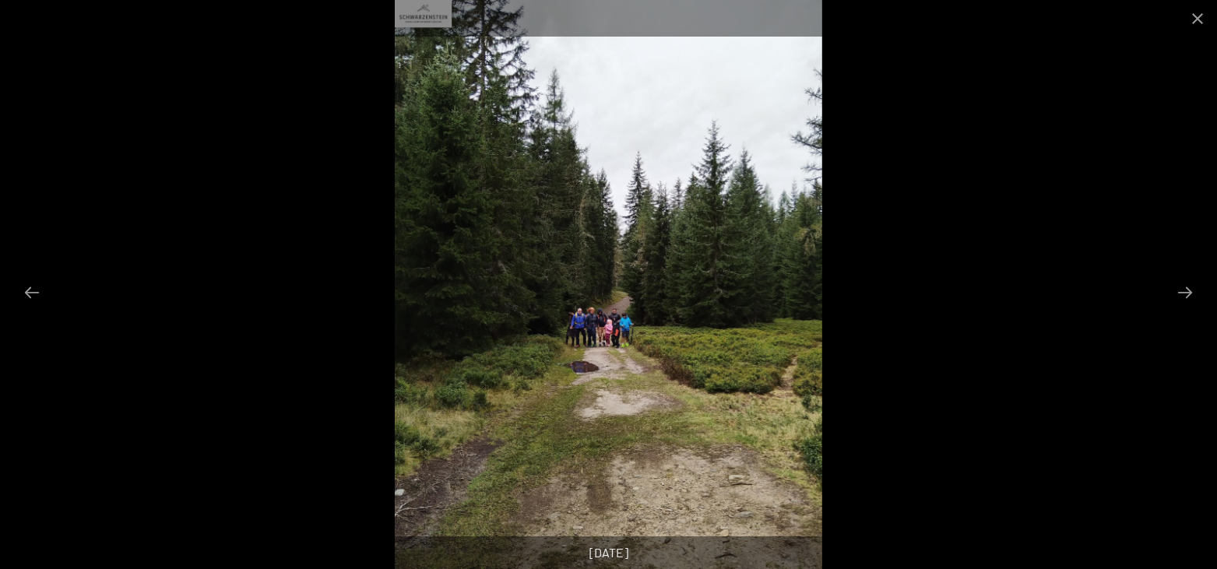
click at [1191, 296] on button "Next slide" at bounding box center [1184, 292] width 33 height 30
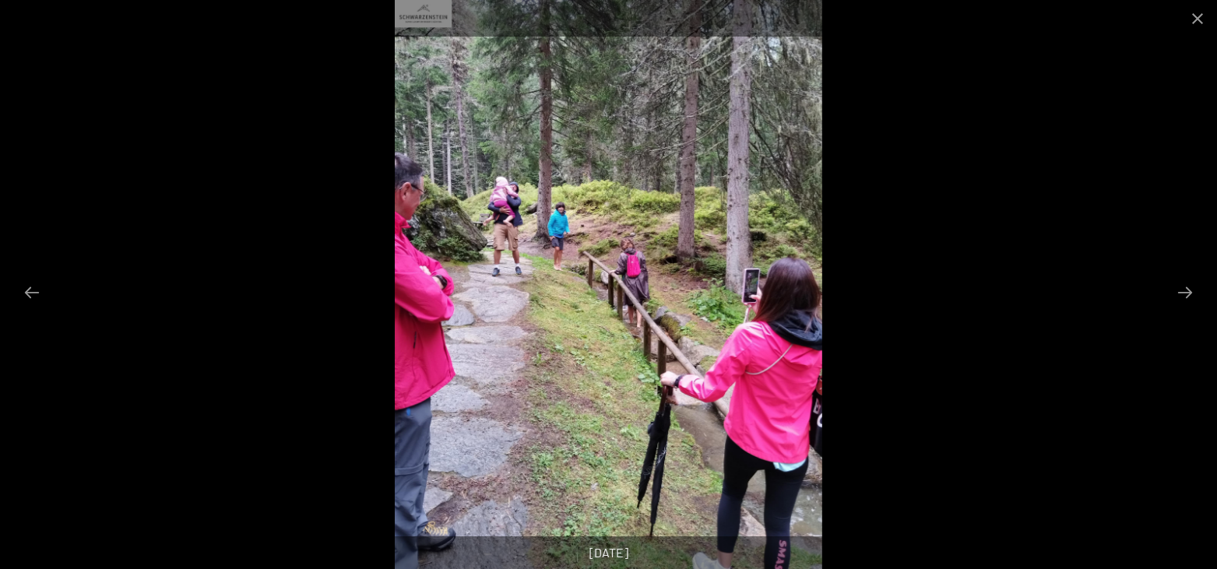
click at [1191, 296] on button "Next slide" at bounding box center [1184, 292] width 33 height 30
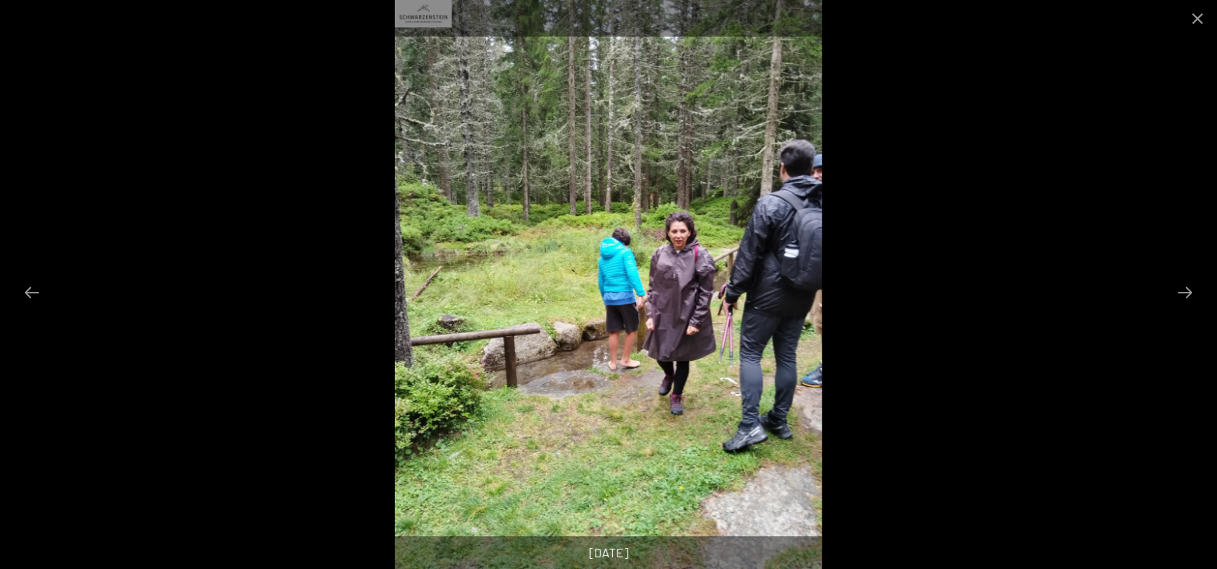
click at [1191, 296] on button "Next slide" at bounding box center [1184, 292] width 33 height 30
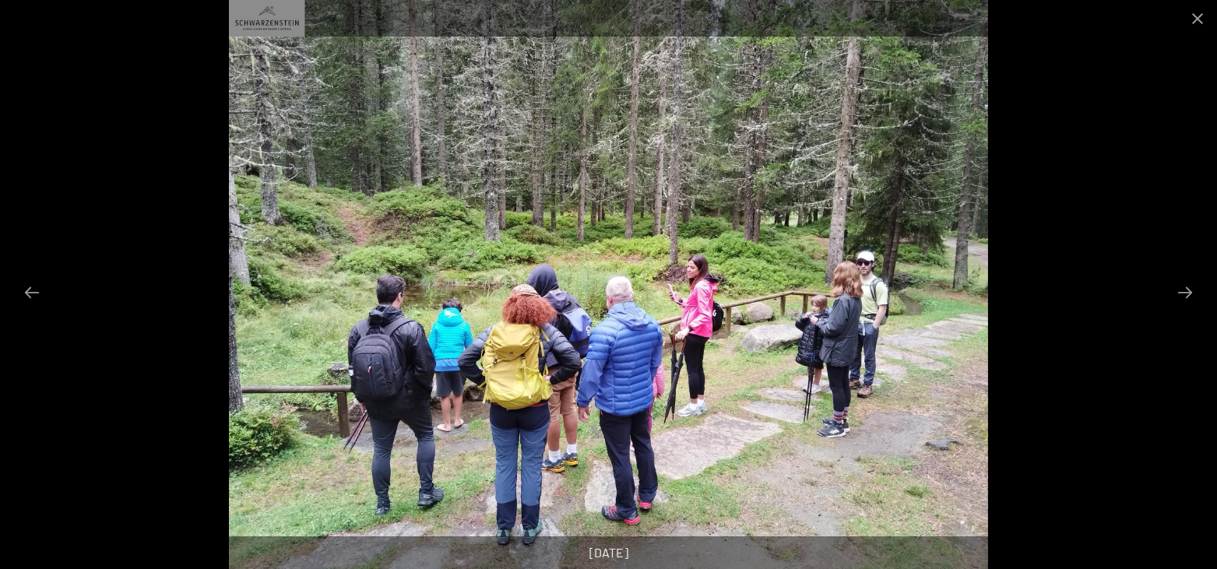
click at [1191, 296] on button "Next slide" at bounding box center [1184, 292] width 33 height 30
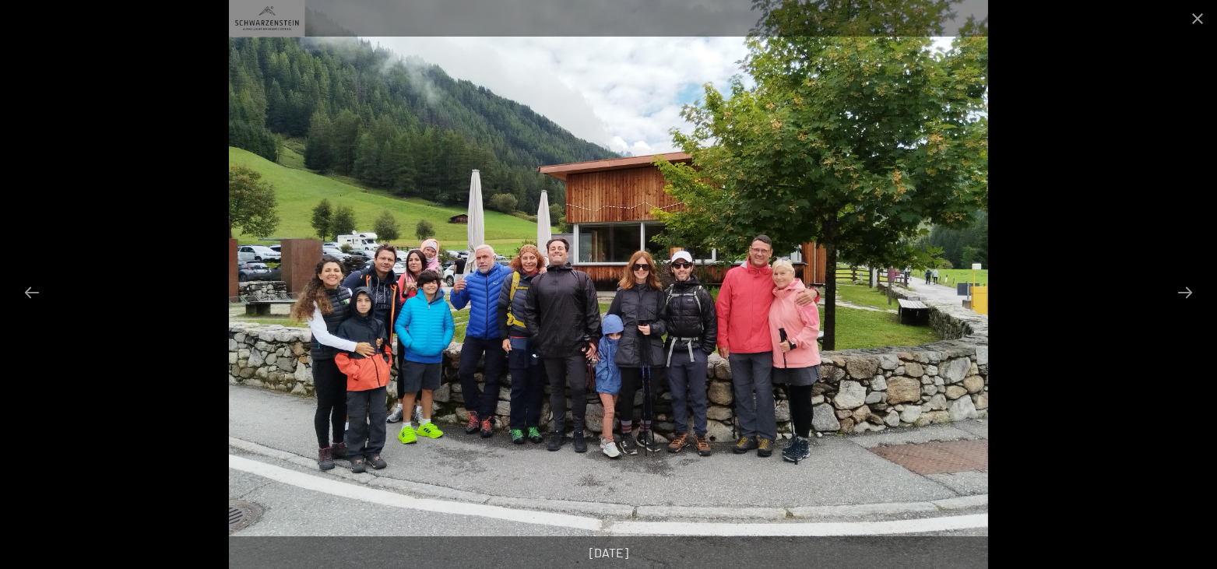
click at [1191, 296] on button "Next slide" at bounding box center [1184, 292] width 33 height 30
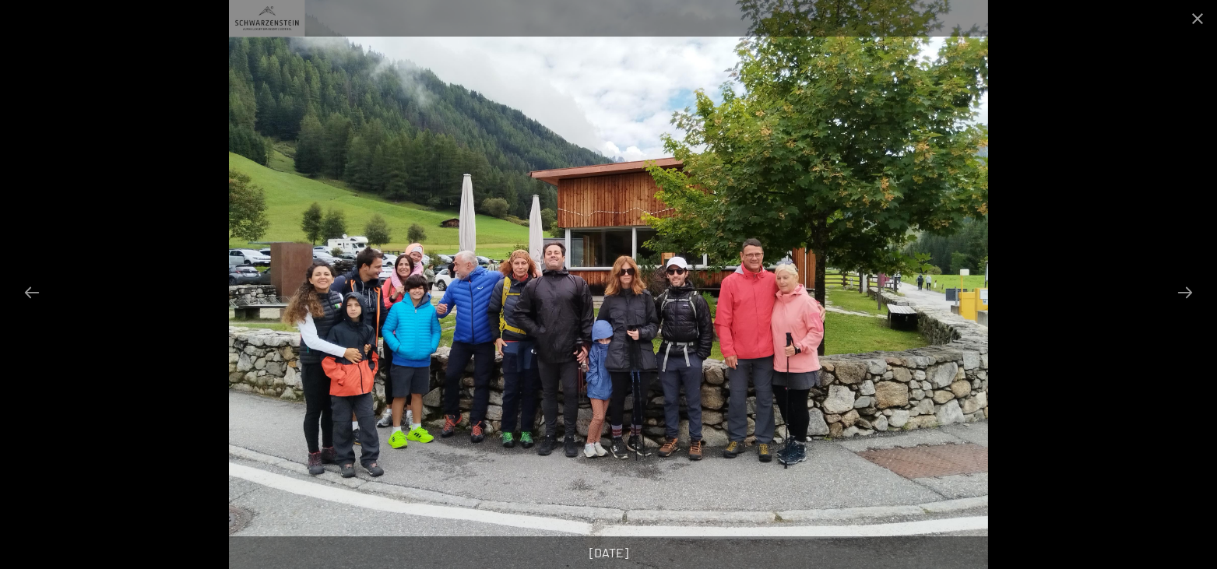
click at [1191, 296] on button "Next slide" at bounding box center [1184, 292] width 33 height 30
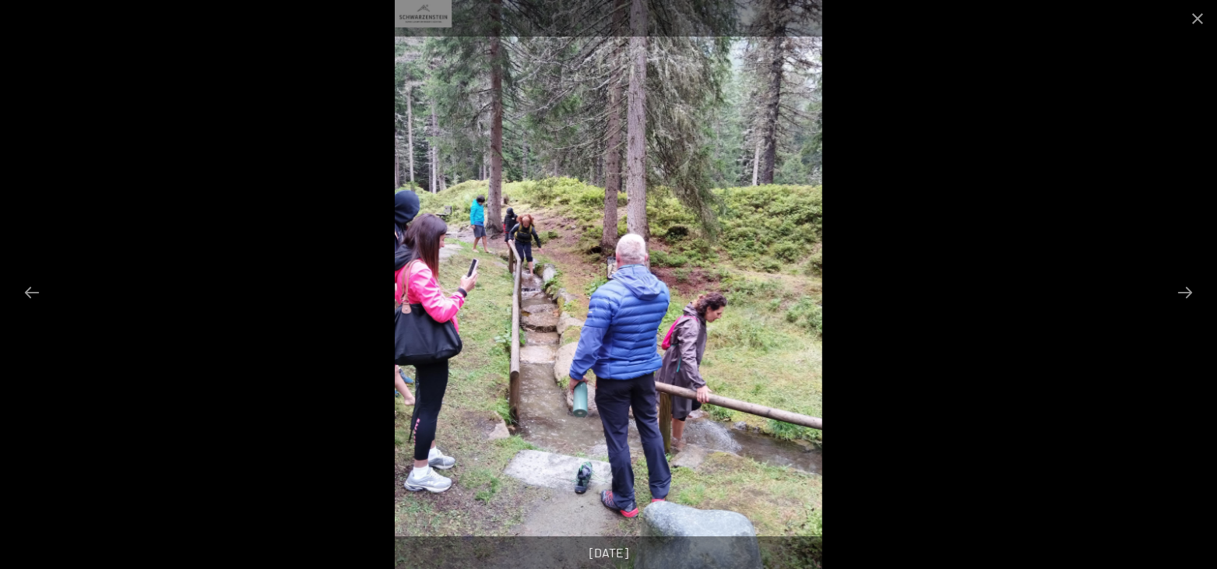
click at [1191, 296] on button "Next slide" at bounding box center [1184, 292] width 33 height 30
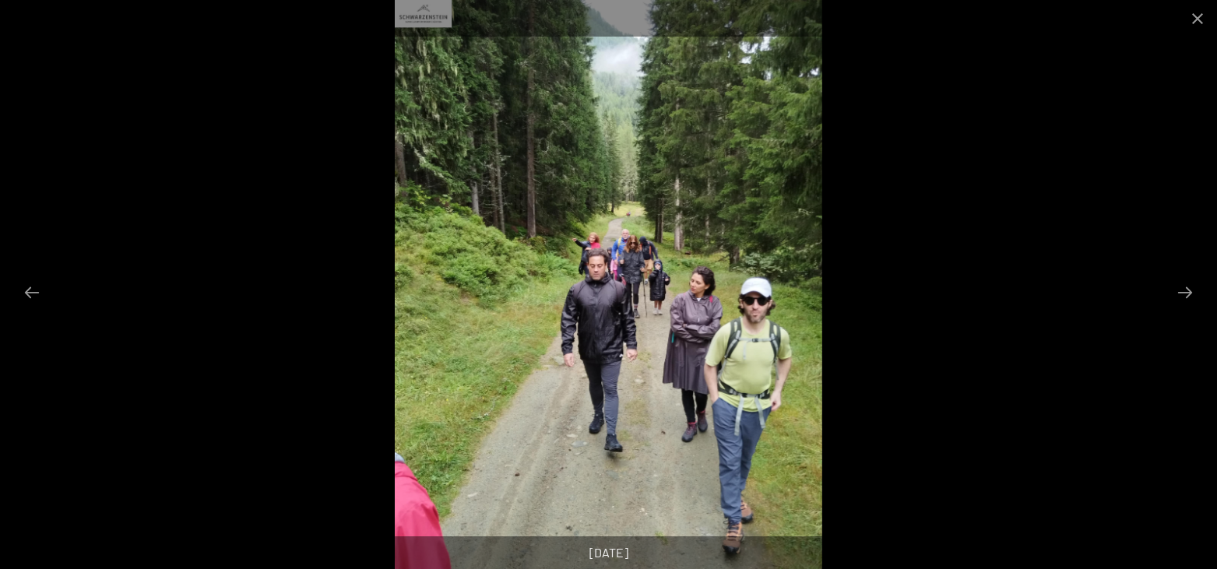
click at [1191, 296] on button "Next slide" at bounding box center [1184, 292] width 33 height 30
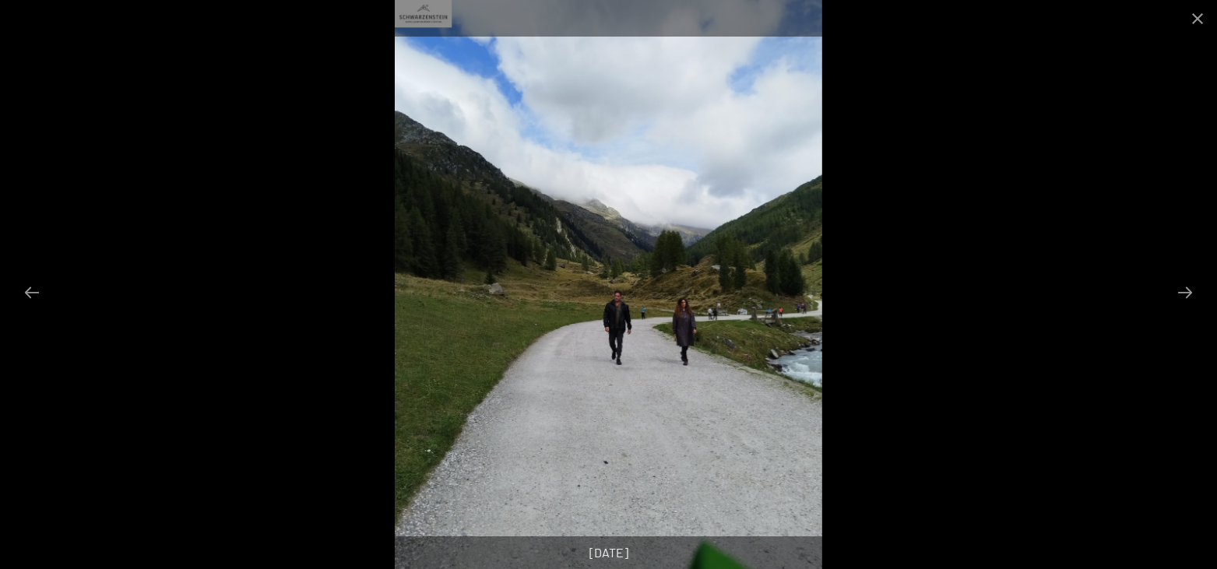
click at [1191, 296] on button "Next slide" at bounding box center [1184, 292] width 33 height 30
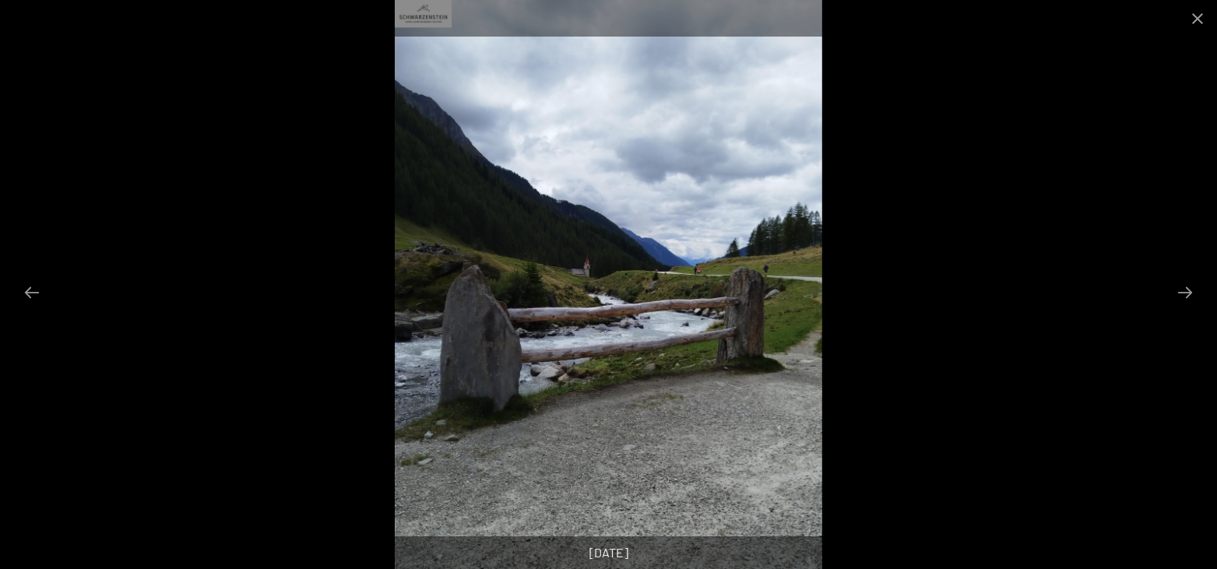
click at [1191, 296] on button "Next slide" at bounding box center [1184, 292] width 33 height 30
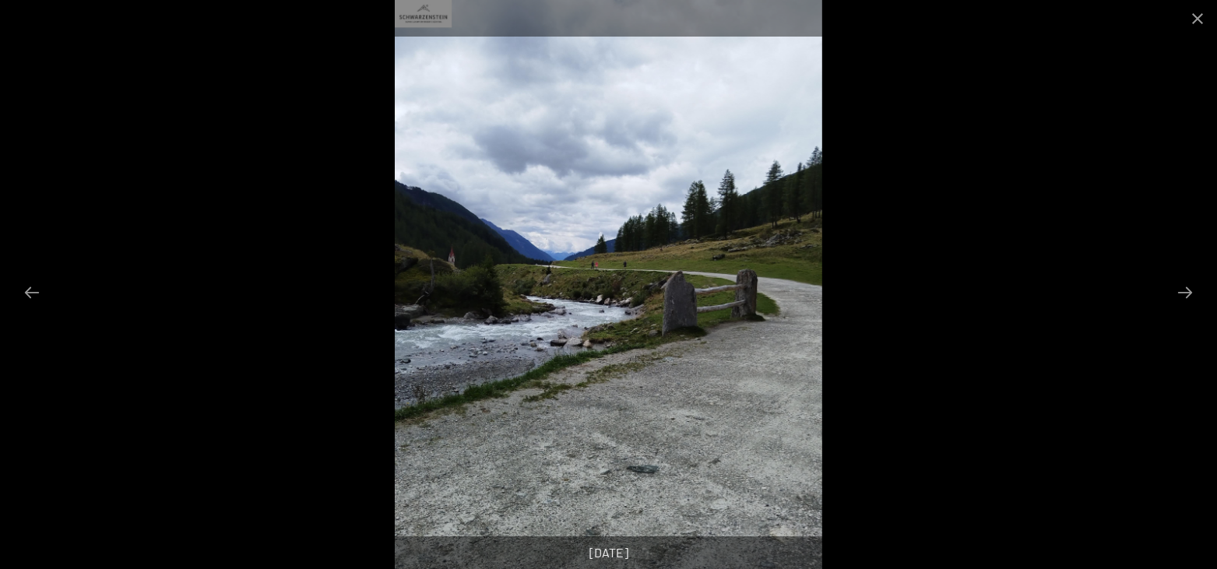
click at [1191, 296] on button "Next slide" at bounding box center [1184, 292] width 33 height 30
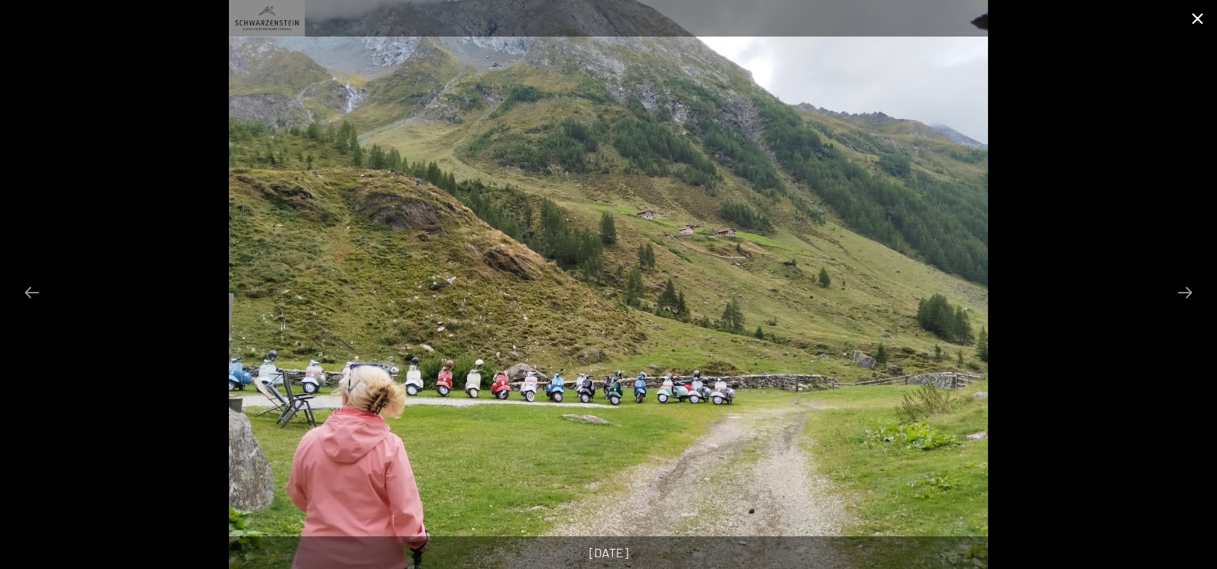
click at [1189, 26] on button "Close gallery" at bounding box center [1197, 18] width 39 height 37
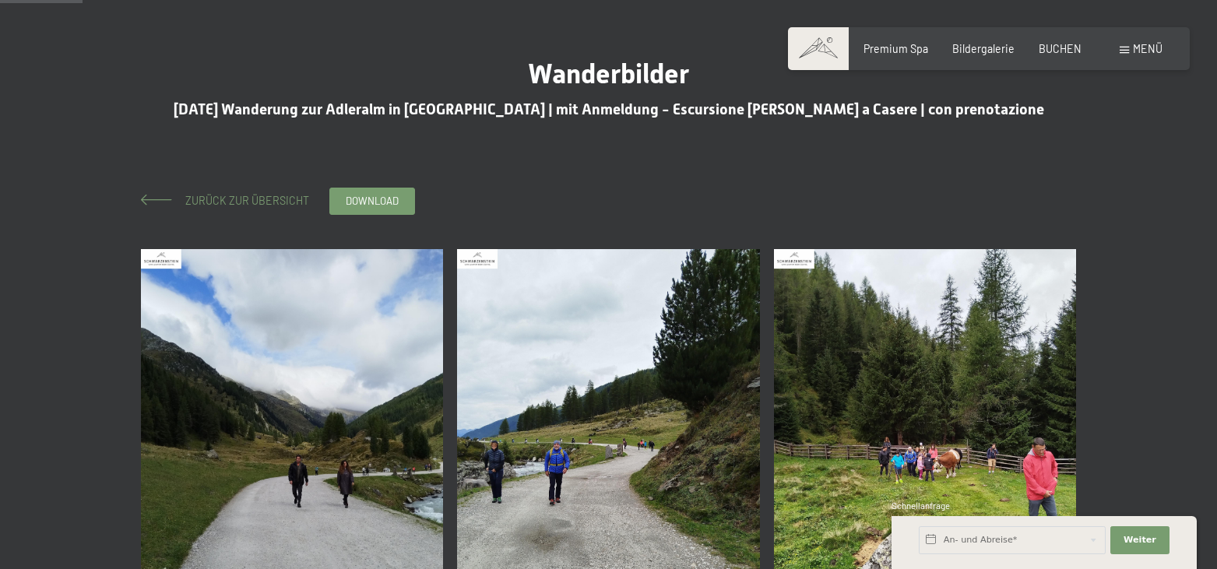
click at [263, 202] on span "Zurück zur Übersicht" at bounding box center [241, 200] width 135 height 13
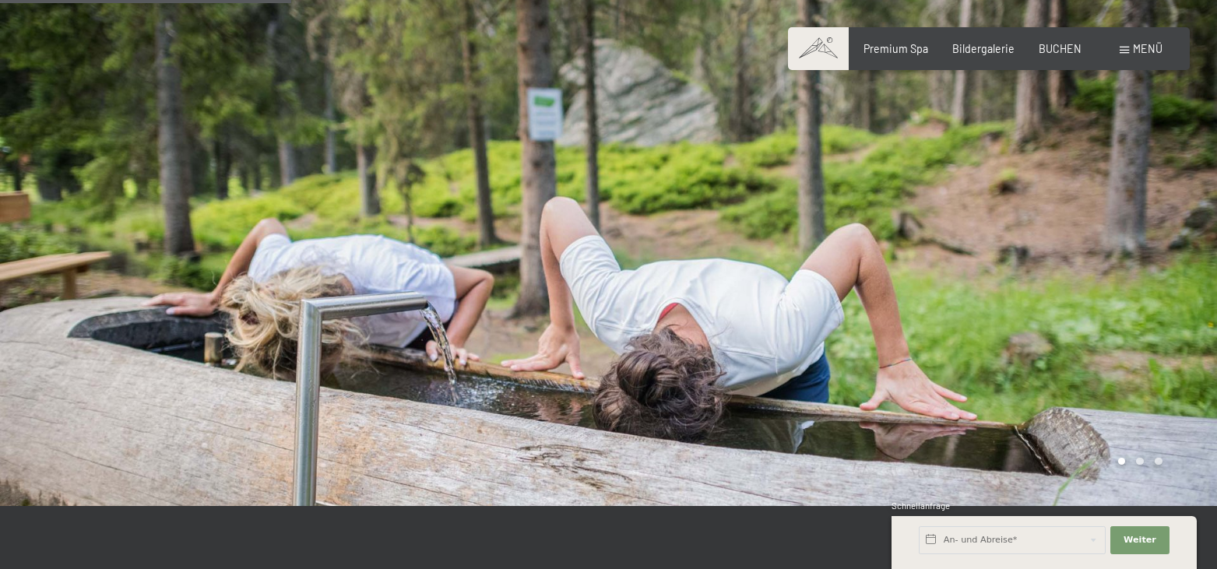
scroll to position [635, 0]
